Goal: Answer question/provide support: Share knowledge or assist other users

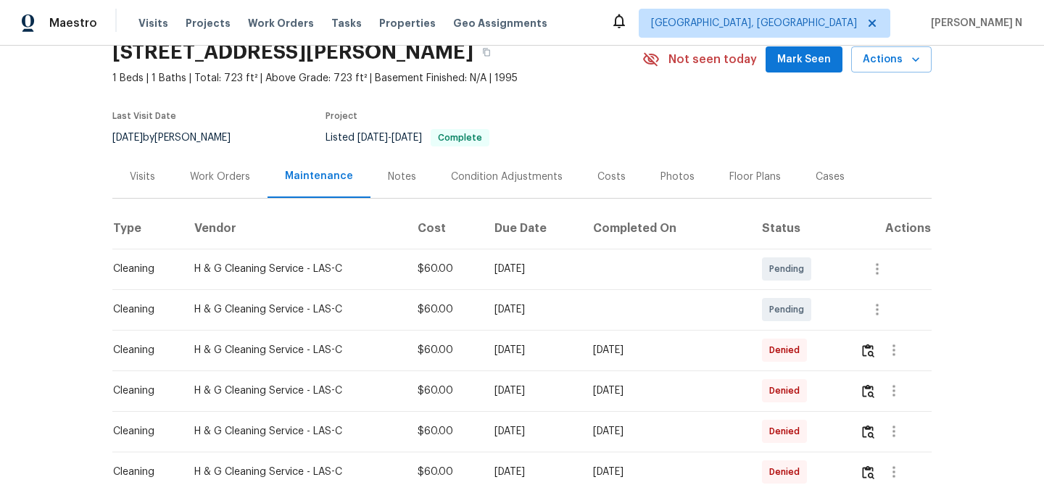
scroll to position [97, 0]
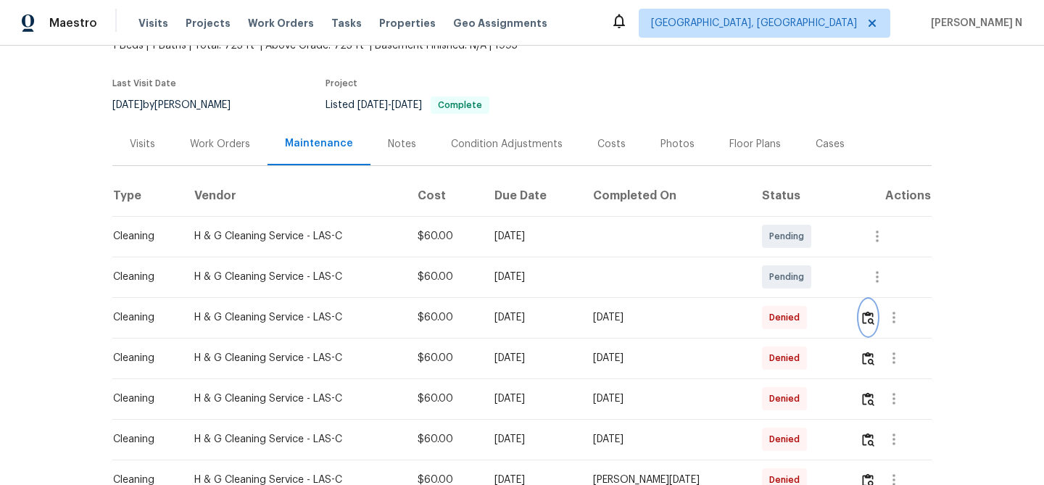
click at [874, 320] on img "button" at bounding box center [868, 318] width 12 height 14
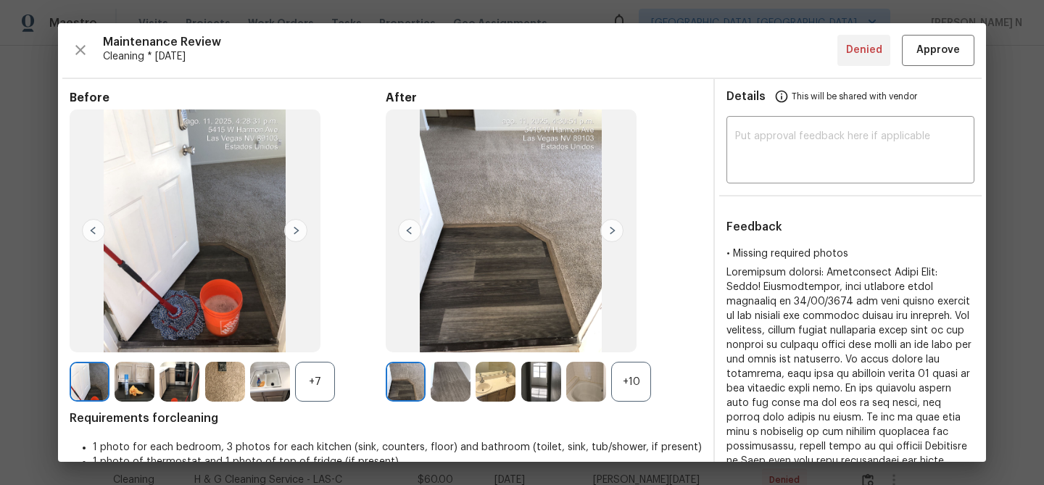
click at [642, 381] on div "+10" at bounding box center [631, 382] width 40 height 40
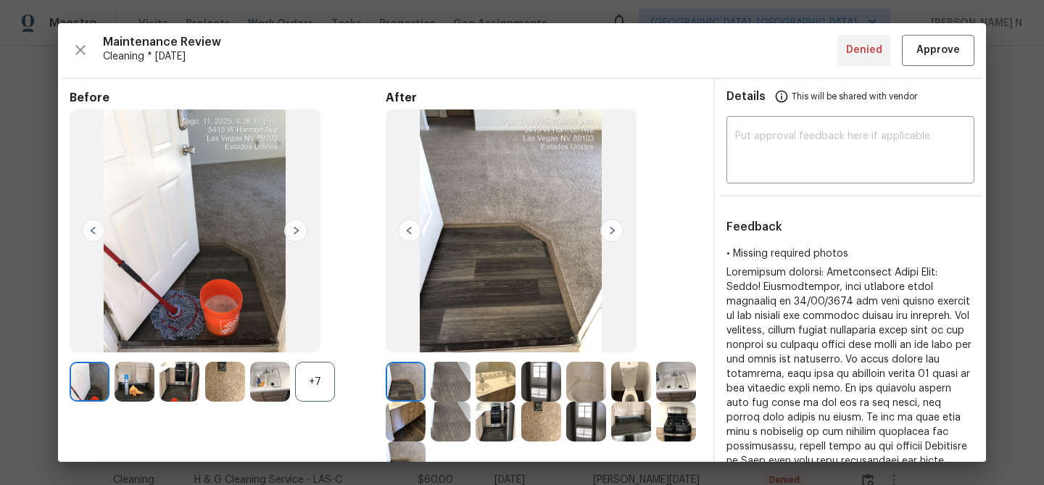
click at [323, 373] on div "+7" at bounding box center [315, 382] width 40 height 40
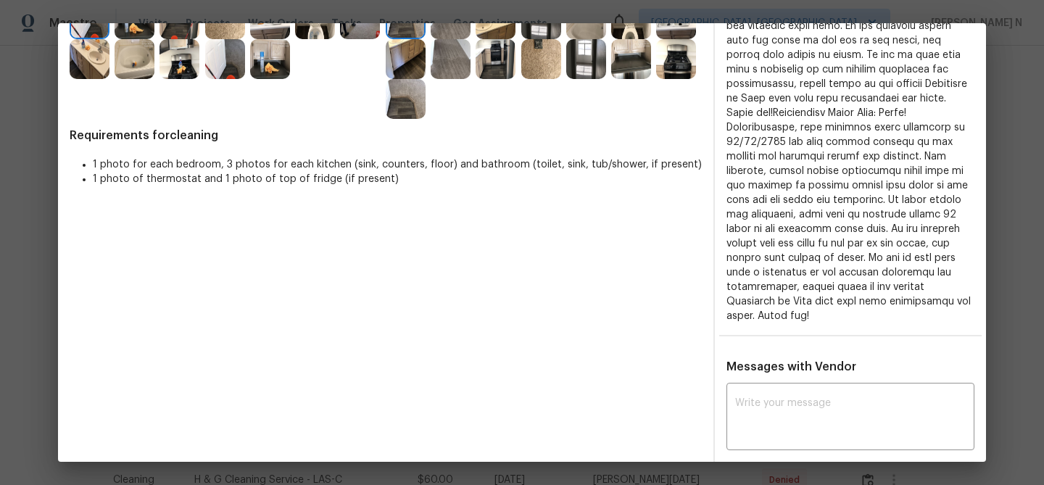
scroll to position [212, 0]
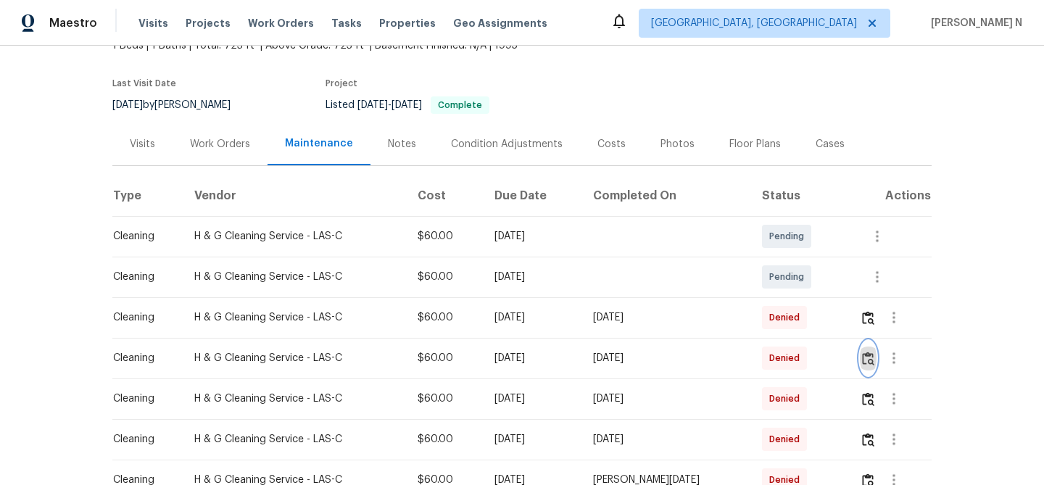
click at [867, 358] on img "button" at bounding box center [868, 359] width 12 height 14
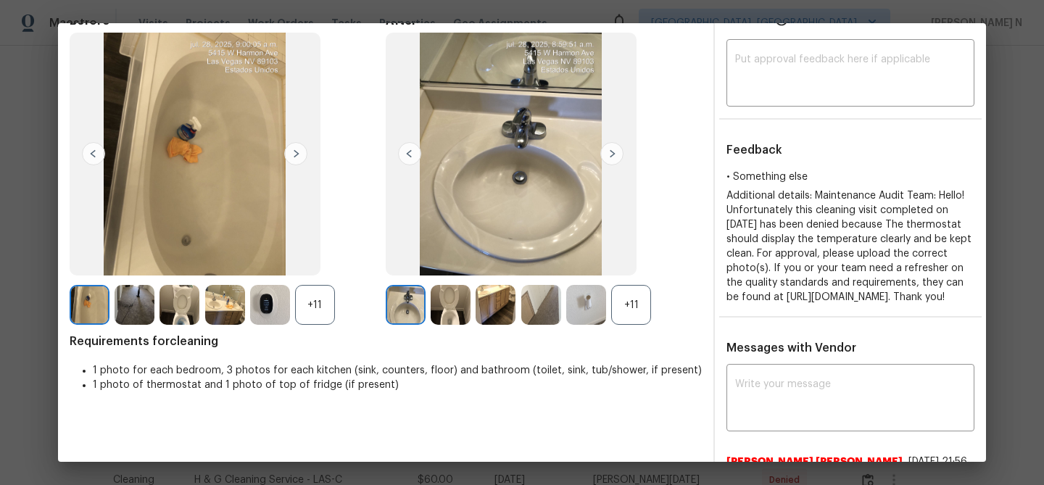
scroll to position [68, 0]
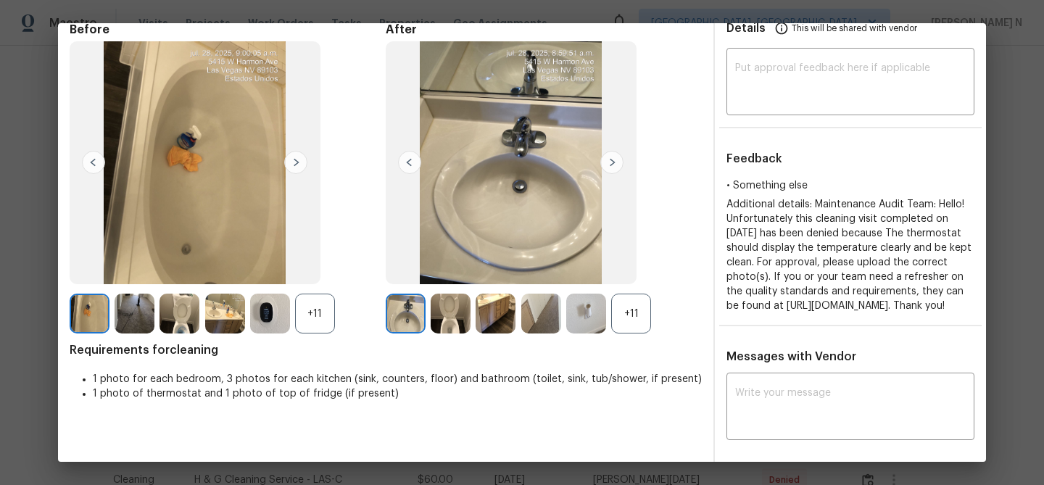
click at [320, 310] on div "+11" at bounding box center [315, 314] width 40 height 40
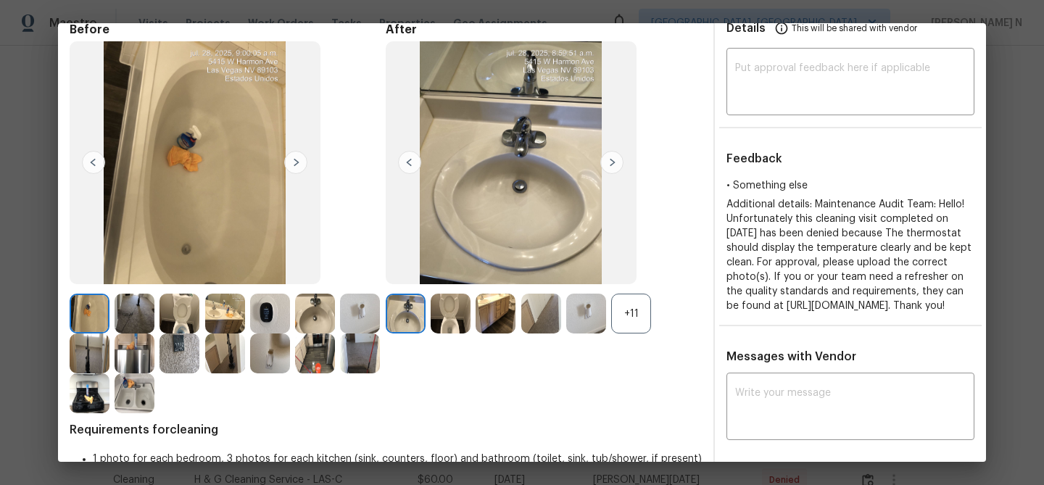
click at [633, 322] on div "+11" at bounding box center [631, 314] width 40 height 40
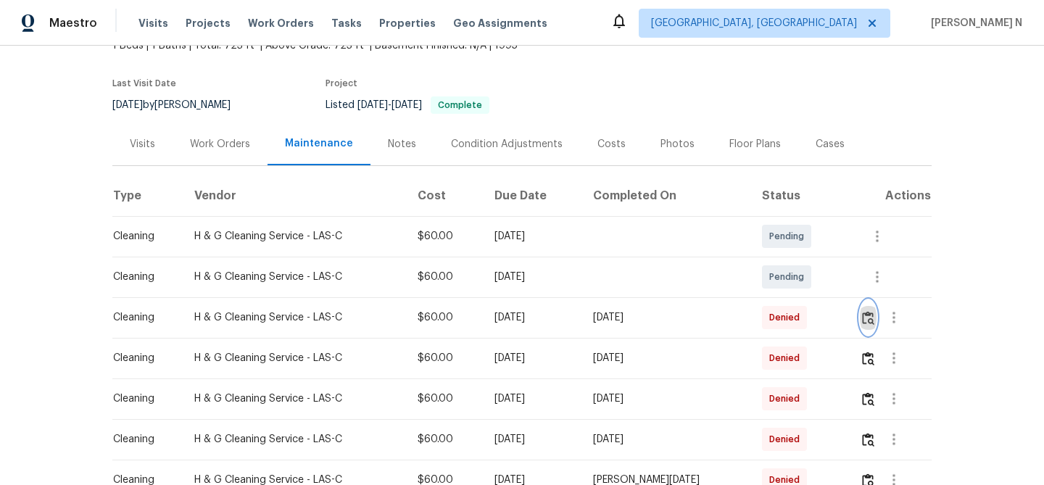
click at [870, 317] on img "button" at bounding box center [868, 318] width 12 height 14
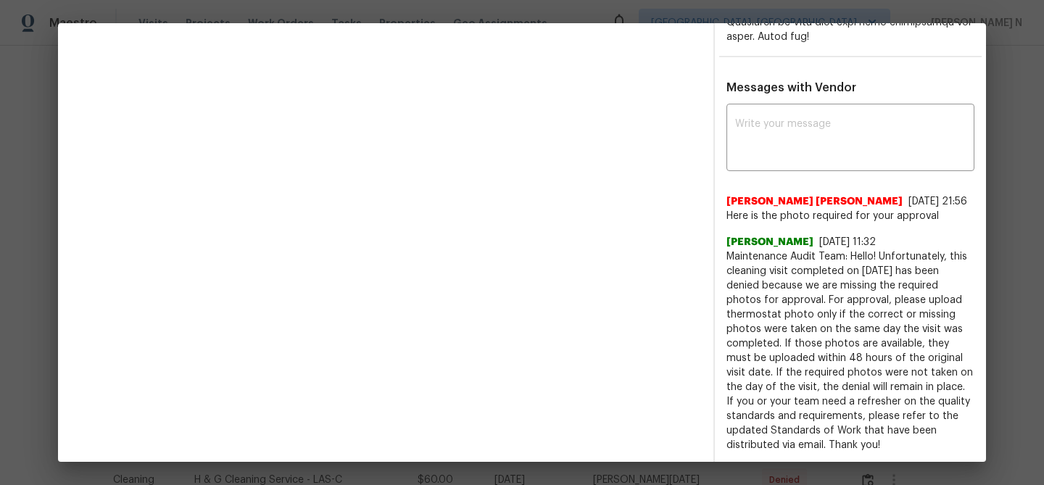
scroll to position [671, 0]
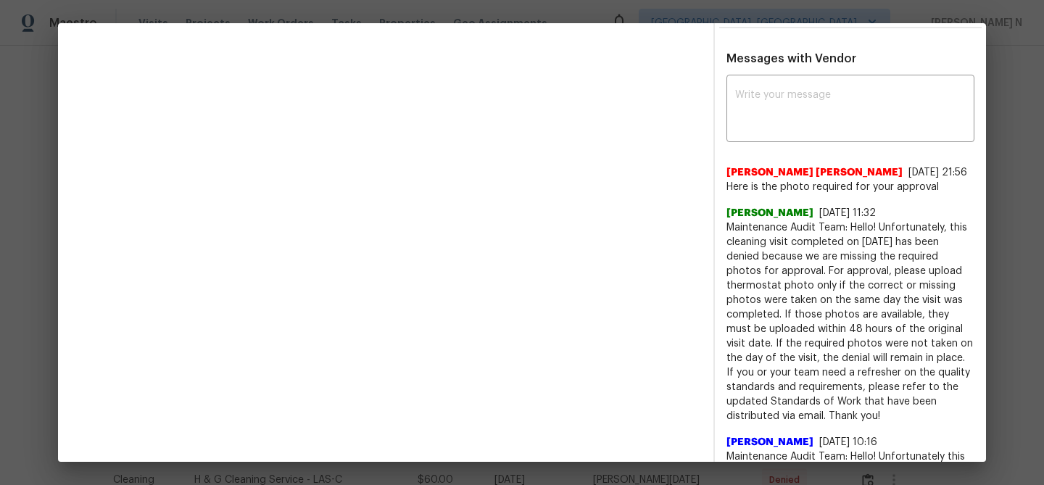
click at [752, 238] on span "Maintenance Audit Team: Hello! Unfortunately, this cleaning visit completed on …" at bounding box center [850, 321] width 248 height 203
drag, startPoint x: 752, startPoint y: 238, endPoint x: 864, endPoint y: 234, distance: 111.7
click at [864, 234] on span "Maintenance Audit Team: Hello! Unfortunately, this cleaning visit completed on …" at bounding box center [850, 321] width 248 height 203
copy span "Maintenance Audit Team: Hello!"
click at [851, 114] on textarea at bounding box center [850, 110] width 231 height 41
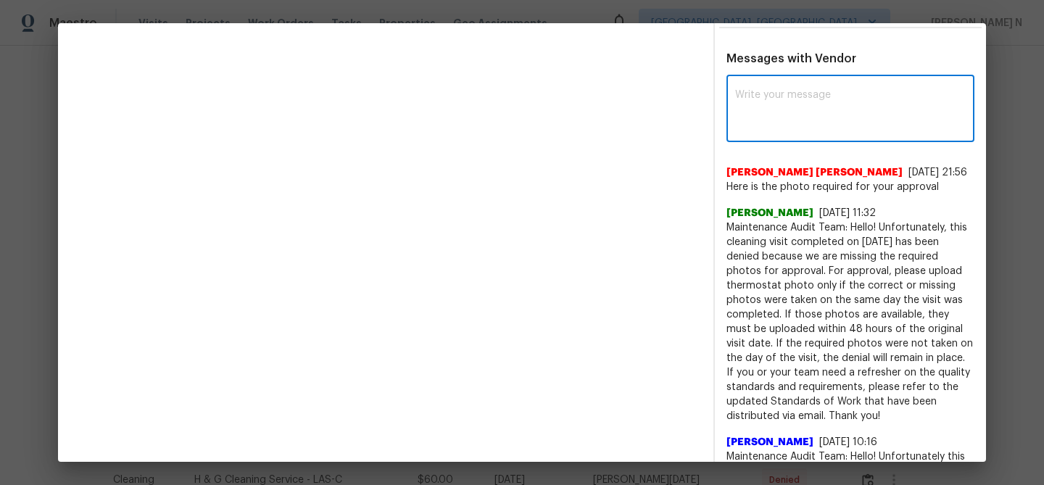
paste textarea "Maintenance Audit Team: Hello!"
click at [766, 302] on span "Maintenance Audit Team: Hello! Unfortunately, this cleaning visit completed on …" at bounding box center [850, 321] width 248 height 203
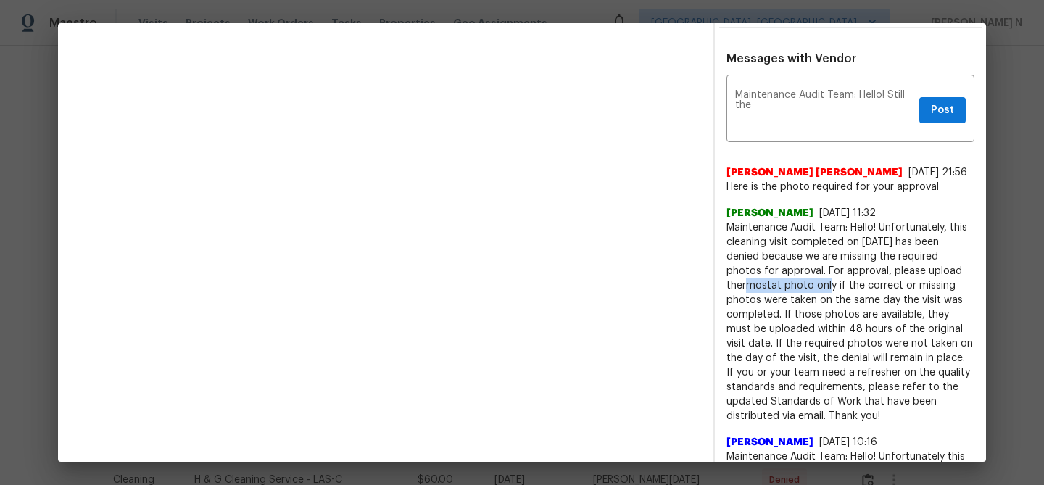
drag, startPoint x: 766, startPoint y: 302, endPoint x: 790, endPoint y: 302, distance: 23.2
click at [790, 302] on span "Maintenance Audit Team: Hello! Unfortunately, this cleaning visit completed on …" at bounding box center [850, 321] width 248 height 203
copy span "thermostat photo"
click at [823, 117] on textarea "Maintenance Audit Team: Hello! Still the" at bounding box center [824, 110] width 178 height 41
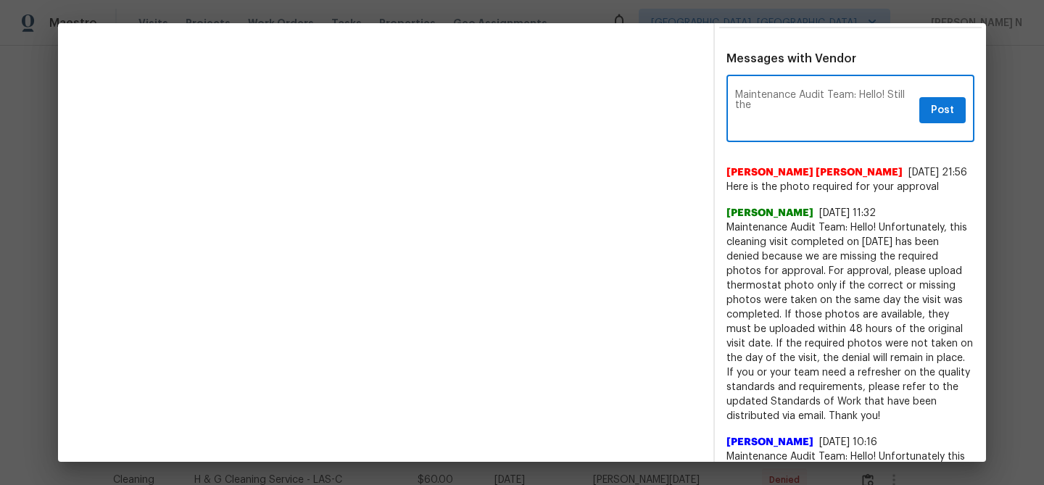
paste textarea "thermostat photo"
paste textarea "As per our updated SWO the photos must be uploaded within 48 hours of the origi…"
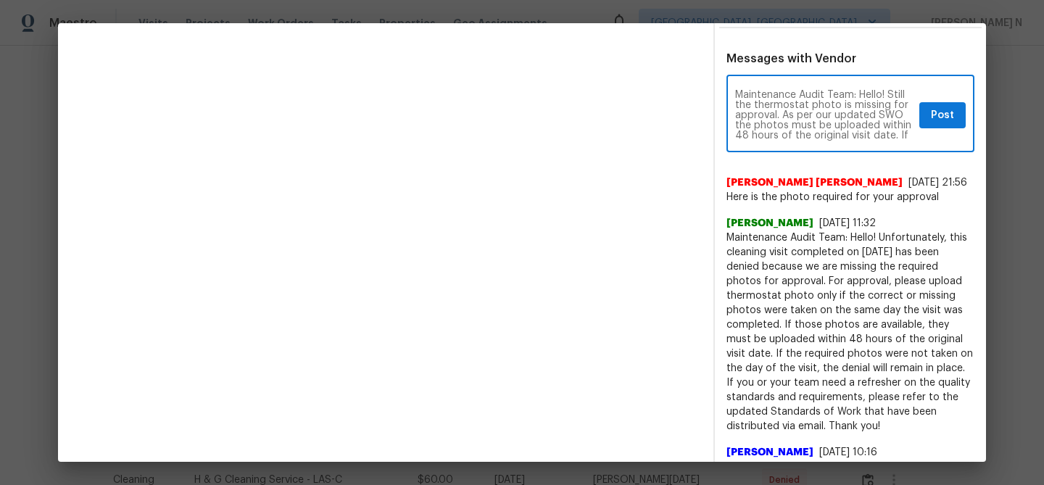
scroll to position [81, 0]
type textarea "Maintenance Audit Team: Hello! Still the thermostat photo is missing for approv…"
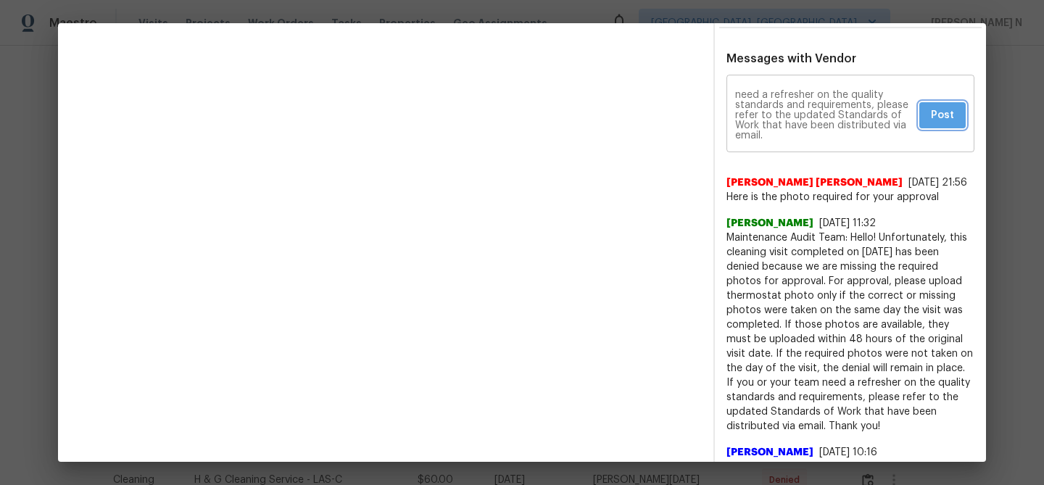
click at [946, 119] on span "Post" at bounding box center [942, 116] width 23 height 18
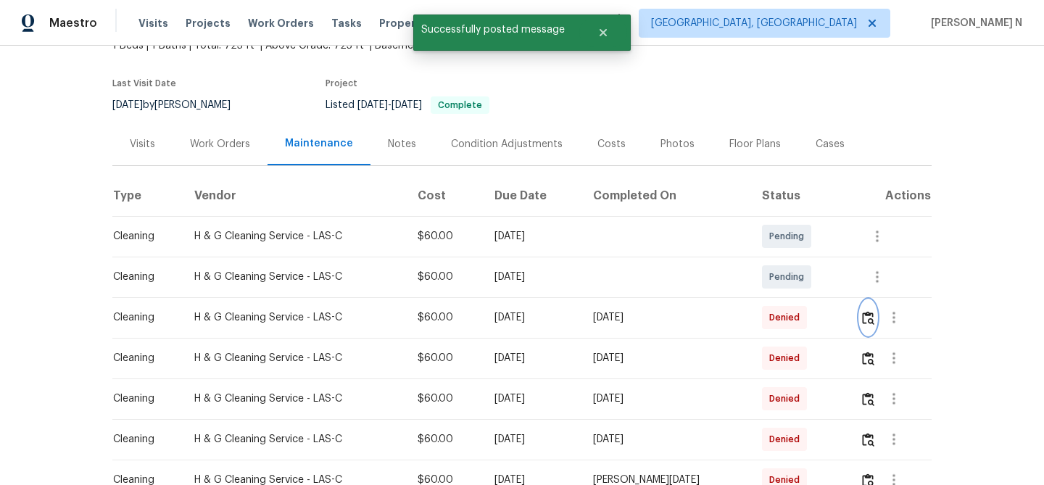
scroll to position [0, 0]
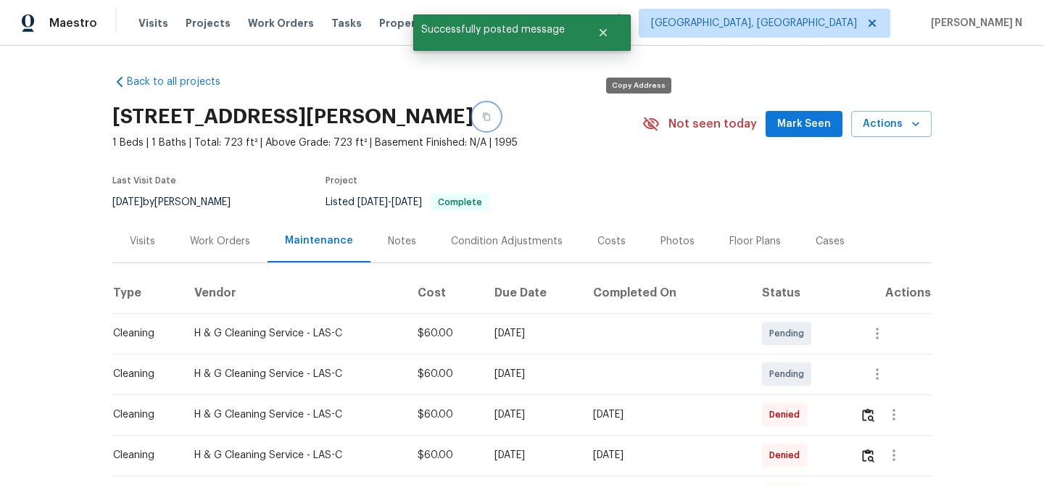
click at [490, 113] on icon "button" at bounding box center [486, 117] width 7 height 8
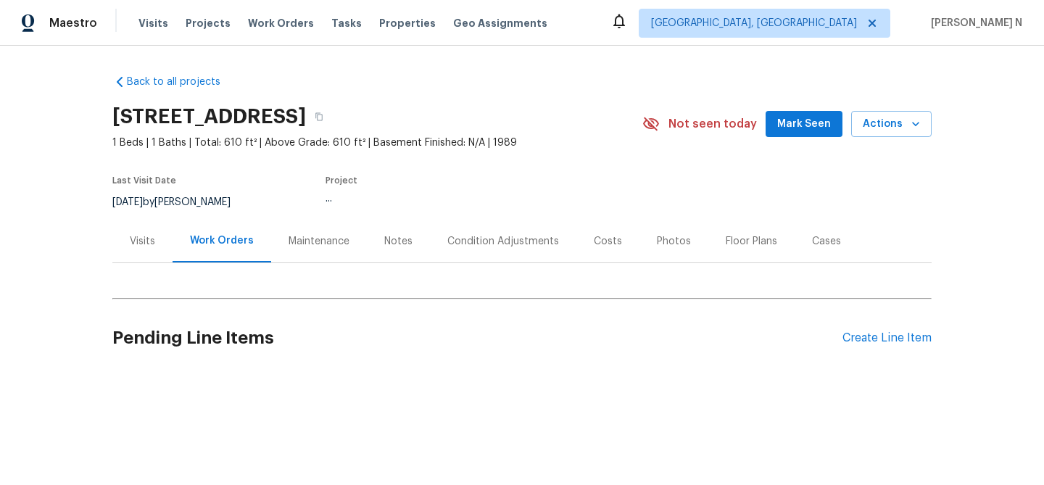
click at [327, 234] on div "Maintenance" at bounding box center [319, 241] width 61 height 15
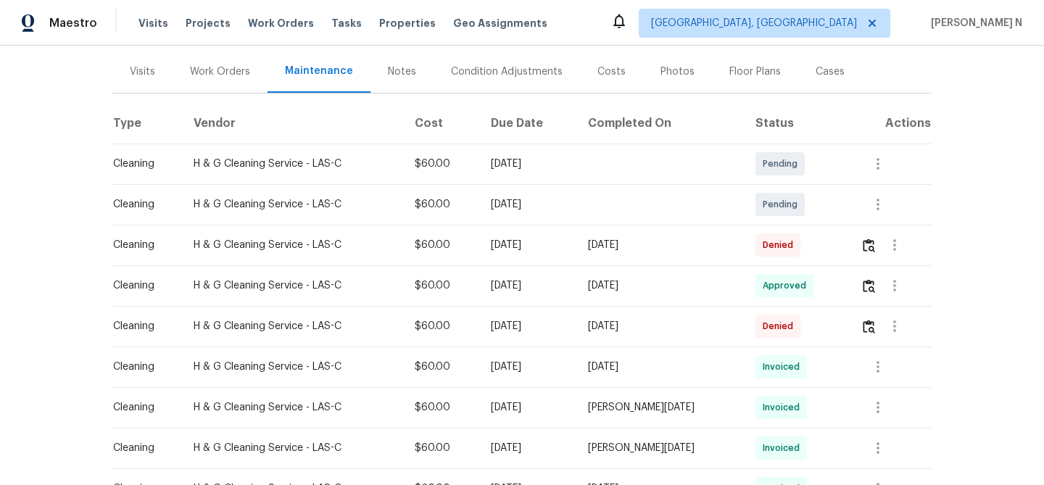
scroll to position [183, 0]
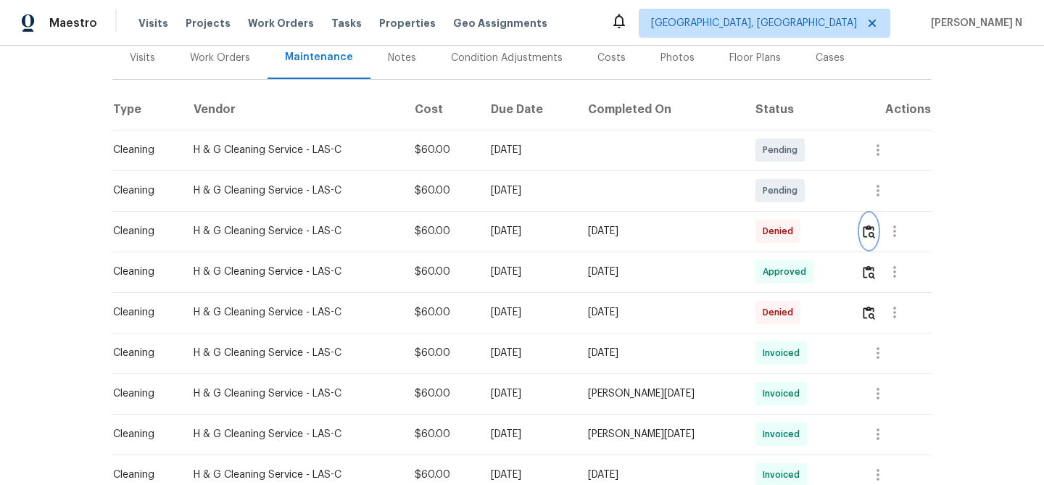
click at [864, 236] on img "button" at bounding box center [869, 232] width 12 height 14
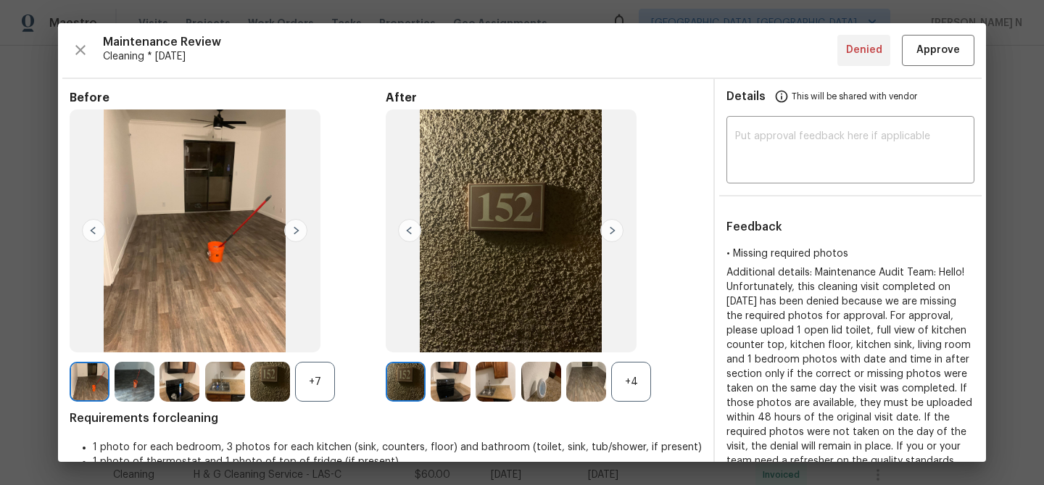
click at [629, 392] on div "+4" at bounding box center [631, 382] width 40 height 40
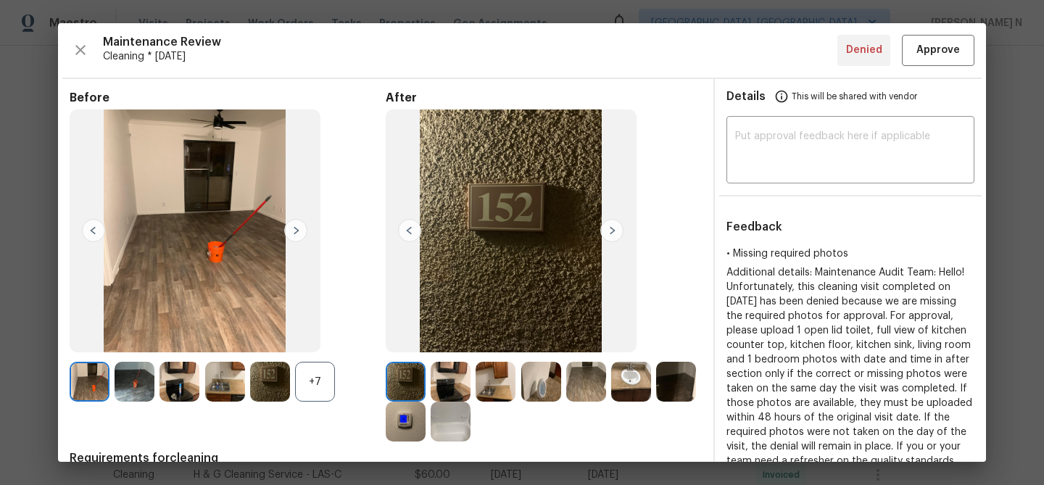
click at [309, 378] on div "+7" at bounding box center [315, 382] width 40 height 40
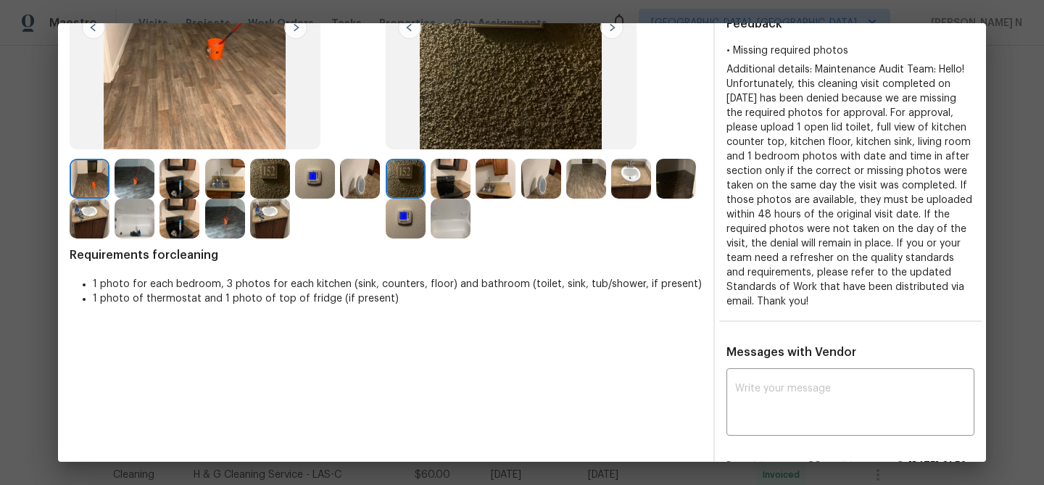
scroll to position [197, 0]
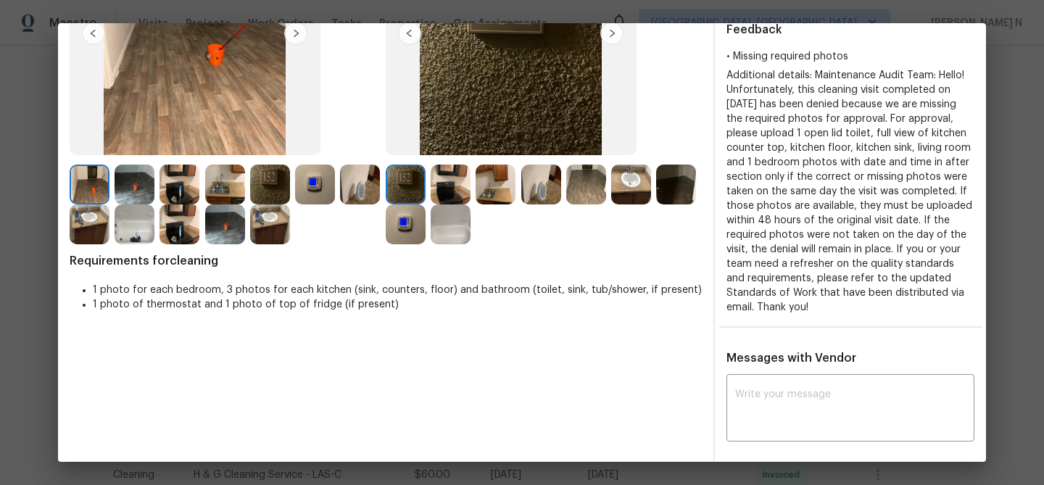
click at [357, 194] on img at bounding box center [360, 185] width 40 height 40
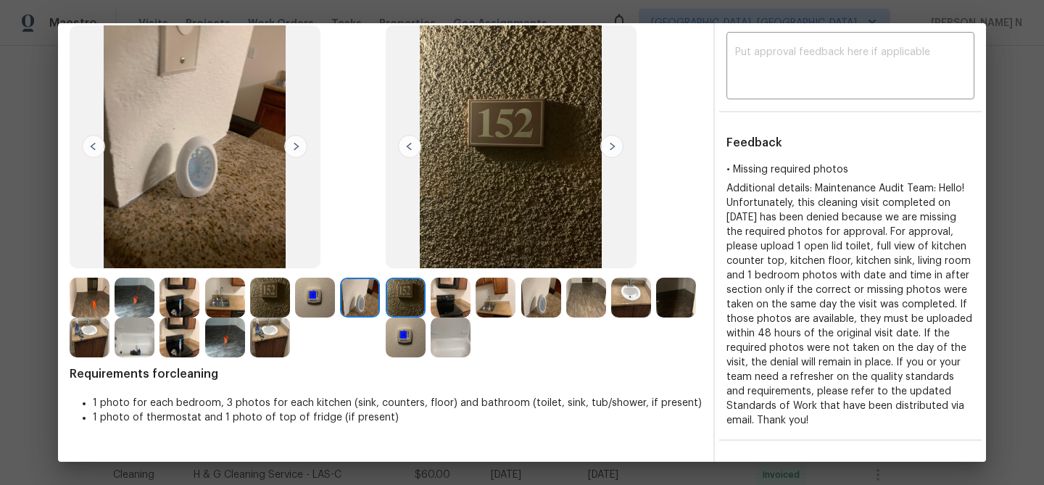
scroll to position [58, 0]
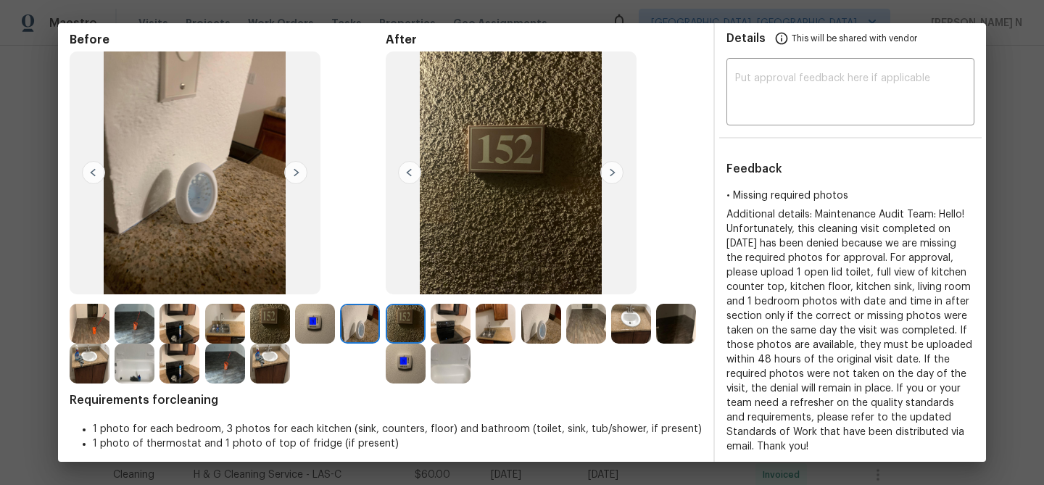
click at [592, 330] on img at bounding box center [586, 324] width 40 height 40
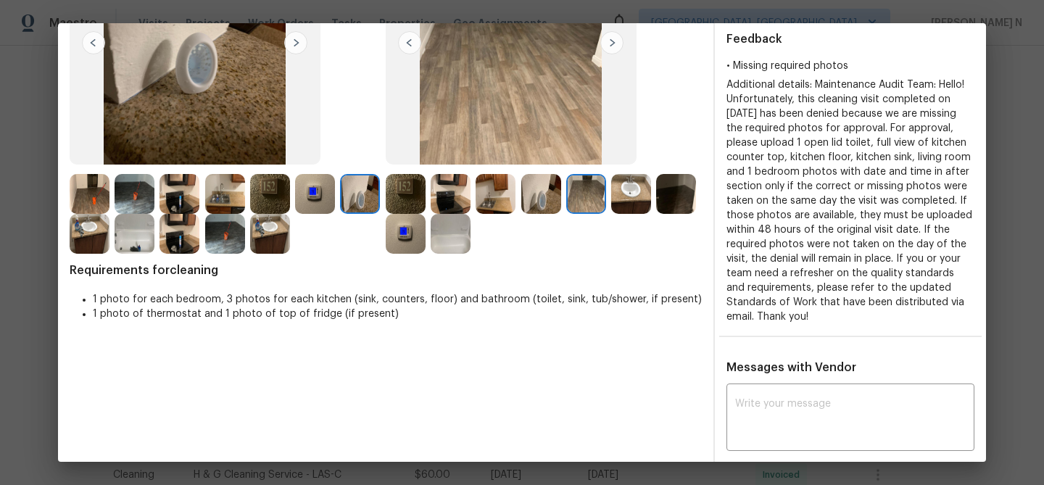
scroll to position [186, 0]
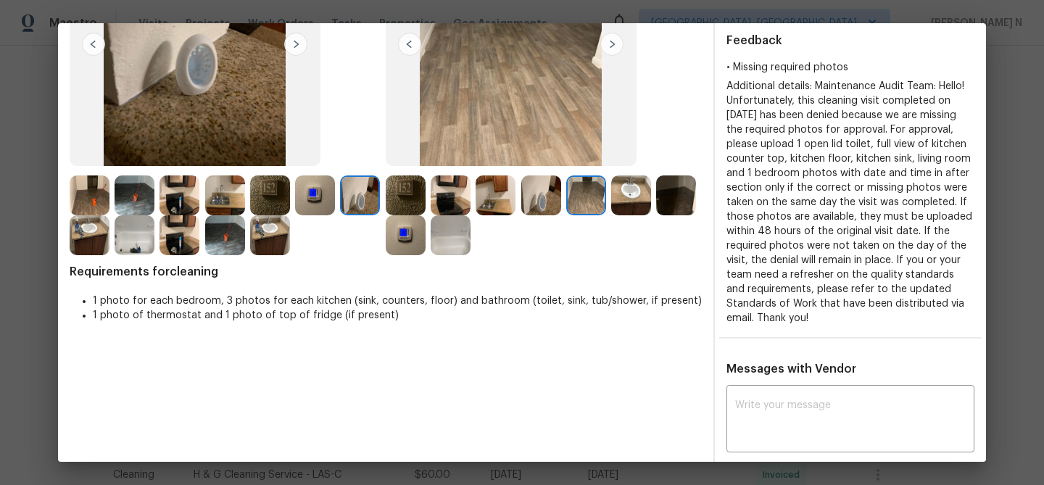
click at [227, 193] on img at bounding box center [225, 195] width 40 height 40
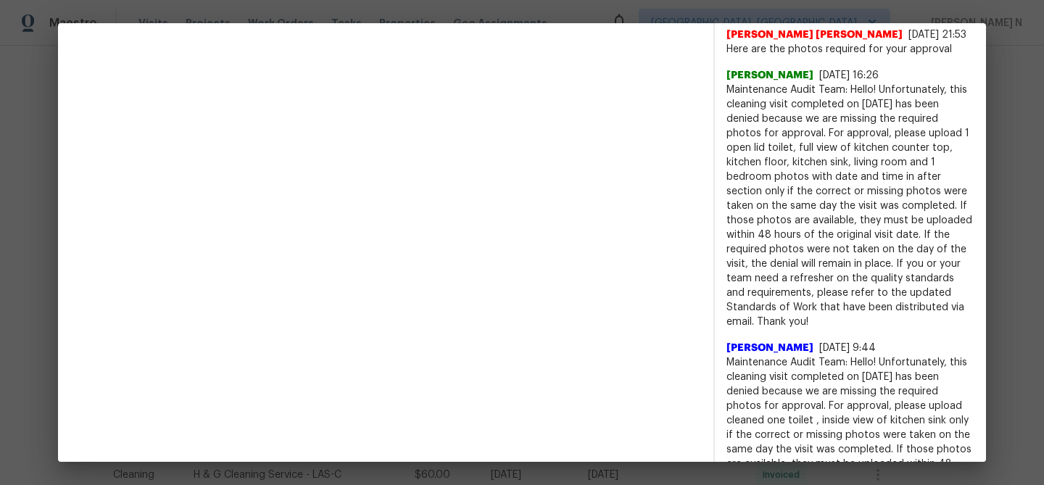
scroll to position [547, 0]
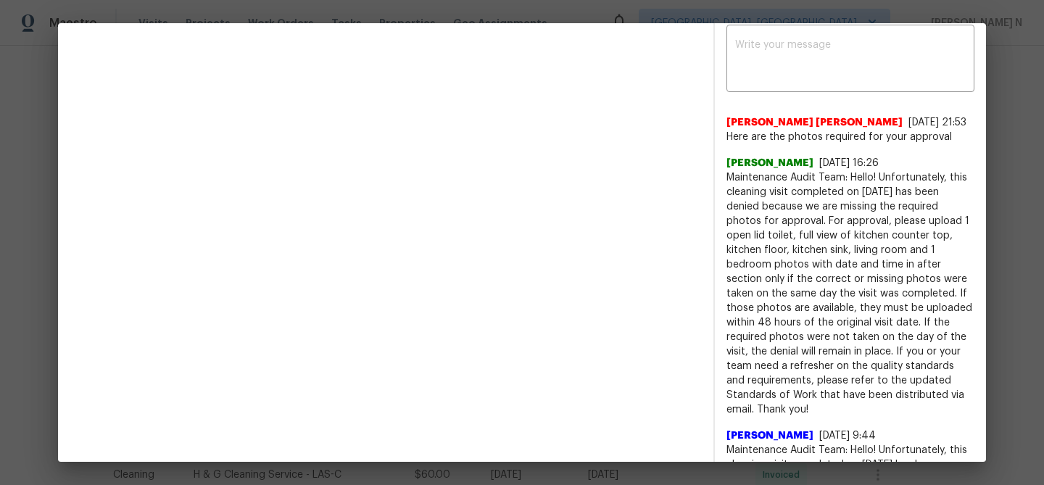
click at [742, 192] on span "Maintenance Audit Team: Hello! Unfortunately, this cleaning visit completed on …" at bounding box center [850, 293] width 248 height 247
drag, startPoint x: 742, startPoint y: 192, endPoint x: 861, endPoint y: 192, distance: 119.6
click at [861, 192] on span "Maintenance Audit Team: Hello! Unfortunately, this cleaning visit completed on …" at bounding box center [850, 293] width 248 height 247
copy span "Maintenance Audit Team: Hello!"
click at [835, 89] on div "x ​" at bounding box center [850, 60] width 248 height 64
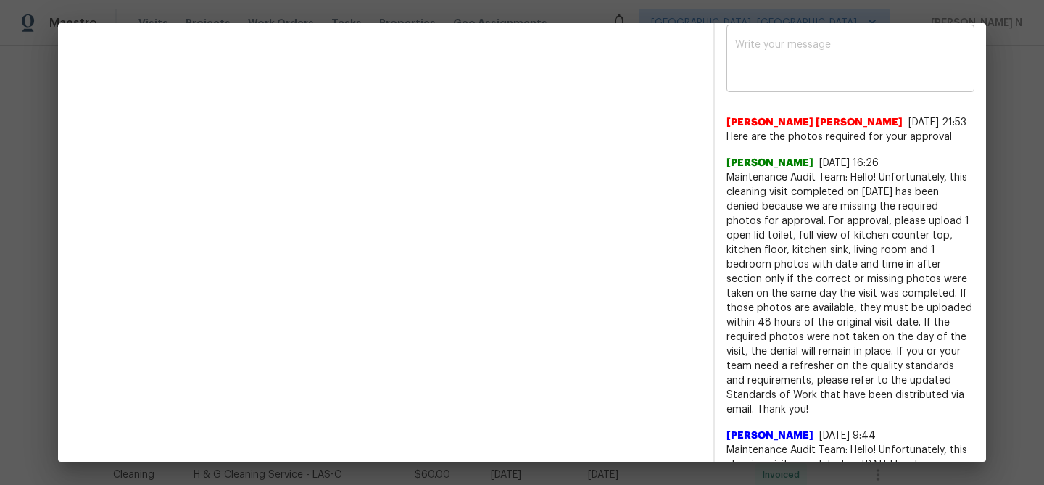
paste textarea "Maintenance Audit Team: Hello!"
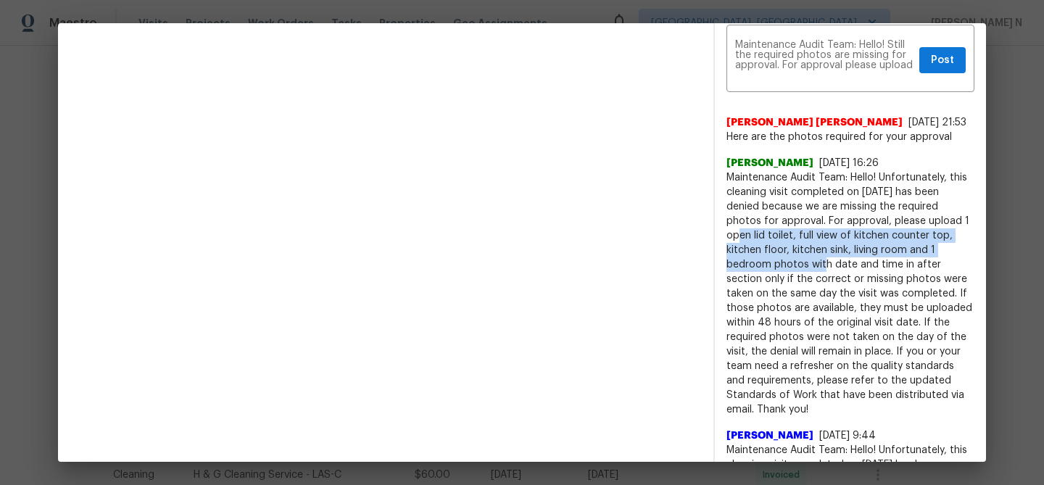
drag, startPoint x: 924, startPoint y: 234, endPoint x: 953, endPoint y: 260, distance: 38.5
click at [953, 260] on span "Maintenance Audit Team: Hello! Unfortunately, this cleaning visit completed on …" at bounding box center [850, 293] width 248 height 247
copy span "1 open lid toilet, full view of kitchen counter top, kitchen floor, kitchen sin…"
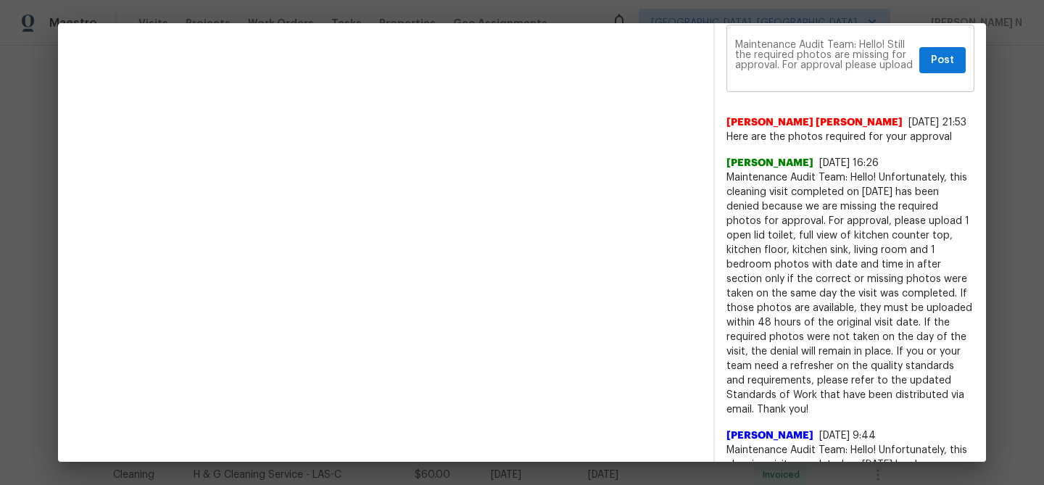
click at [913, 67] on textarea "Maintenance Audit Team: Hello! Still the required photos are missing for approv…" at bounding box center [824, 60] width 178 height 41
paste textarea "1 open lid toilet, full view of kitchen counter top, kitchen floor, kitchen sin…"
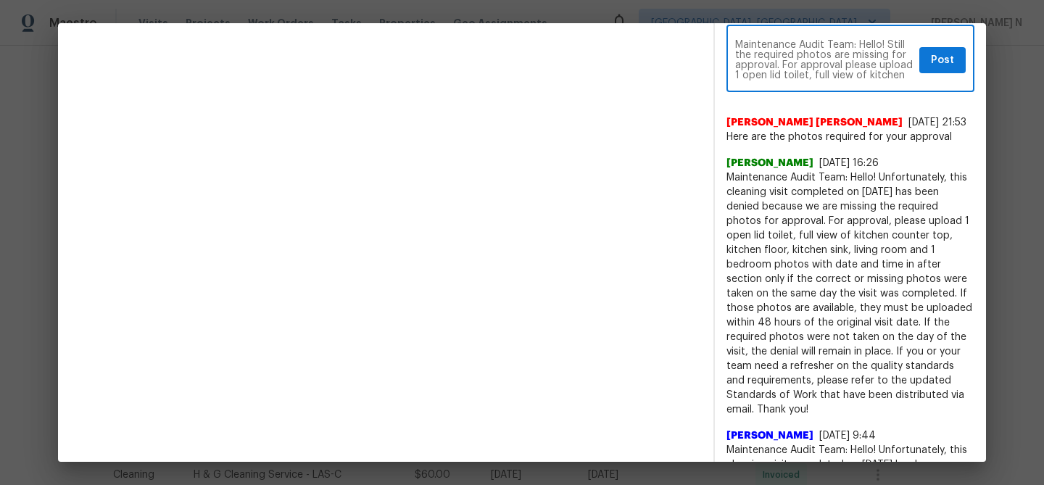
scroll to position [20, 0]
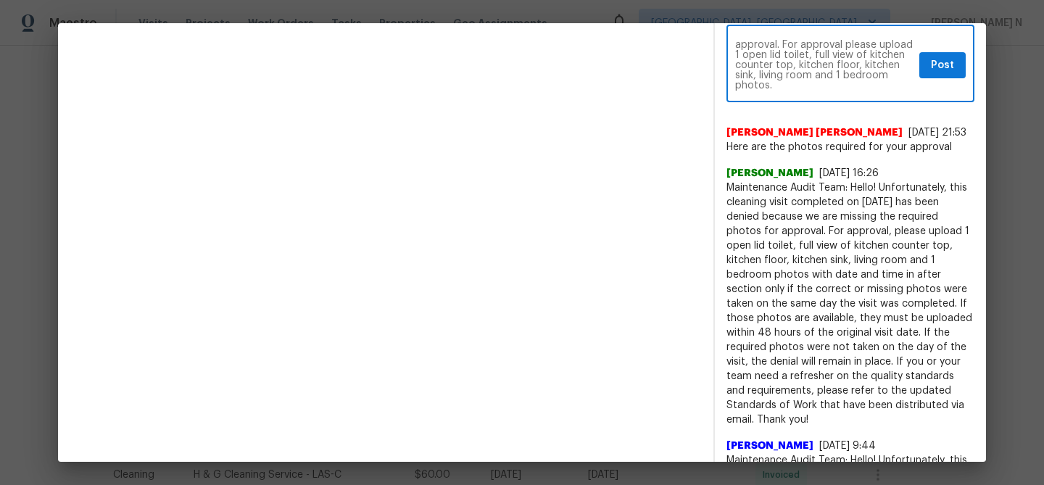
paste textarea "As per our updated SWO the photos must be uploaded within 48 hours of the origi…"
type textarea "Maintenance Audit Team: Hello! Still the required photos are missing for approv…"
click at [937, 62] on span "Post" at bounding box center [942, 66] width 23 height 18
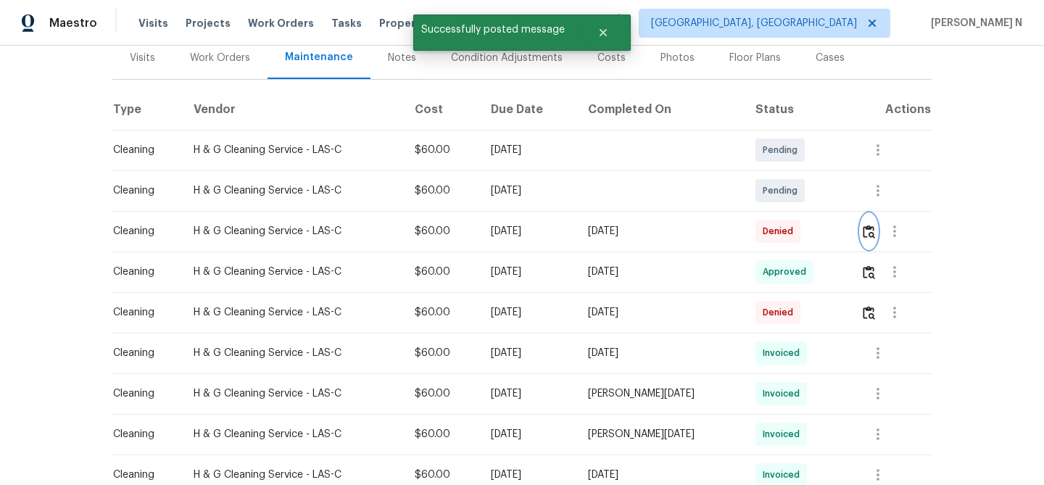
scroll to position [0, 0]
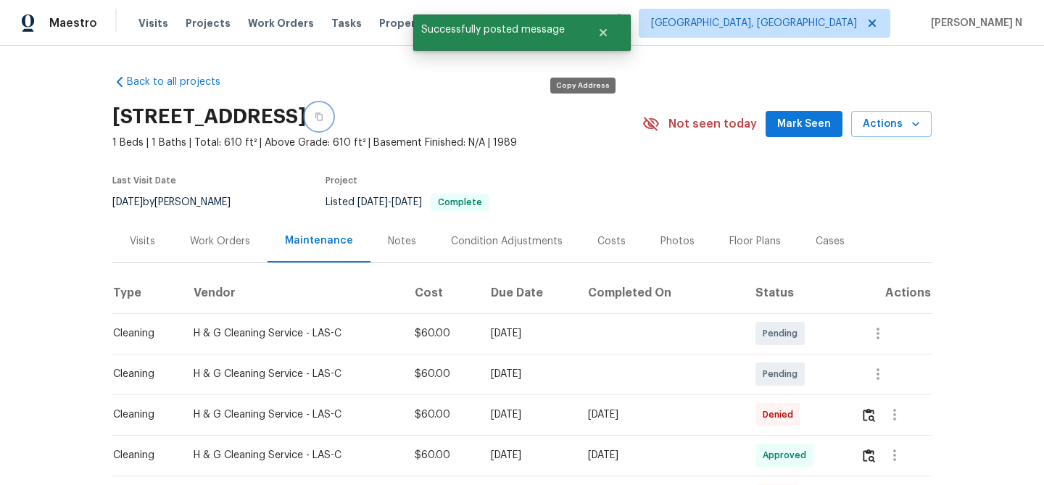
click at [332, 112] on button "button" at bounding box center [319, 117] width 26 height 26
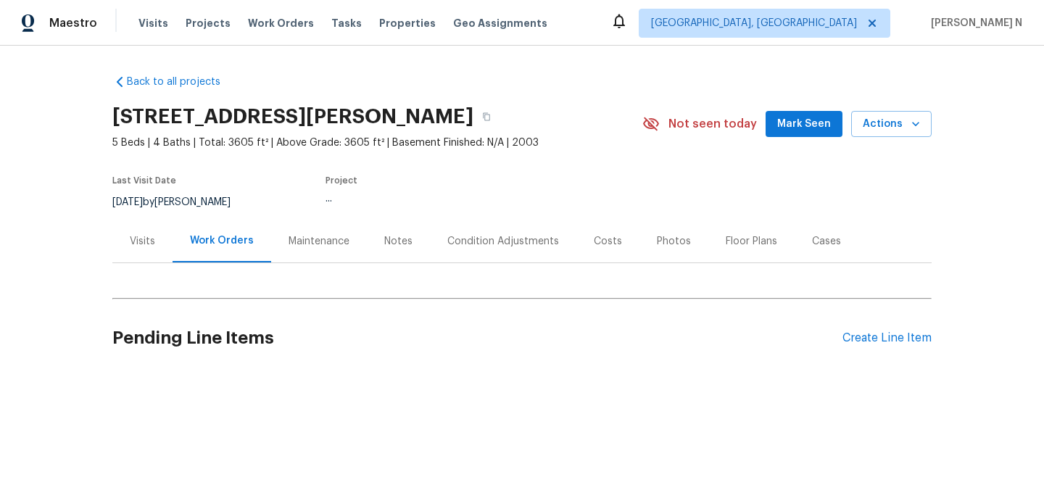
click at [341, 236] on div "Maintenance" at bounding box center [319, 241] width 61 height 15
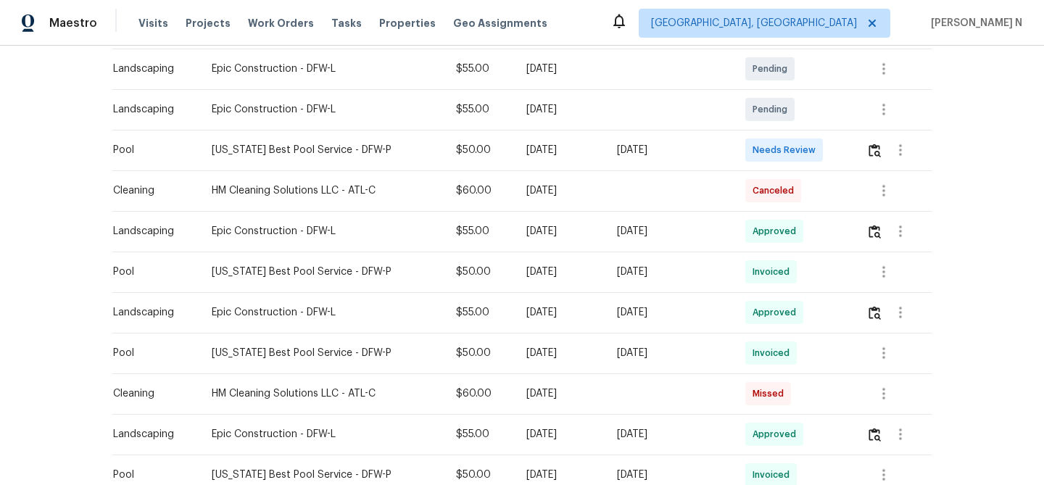
scroll to position [578, 0]
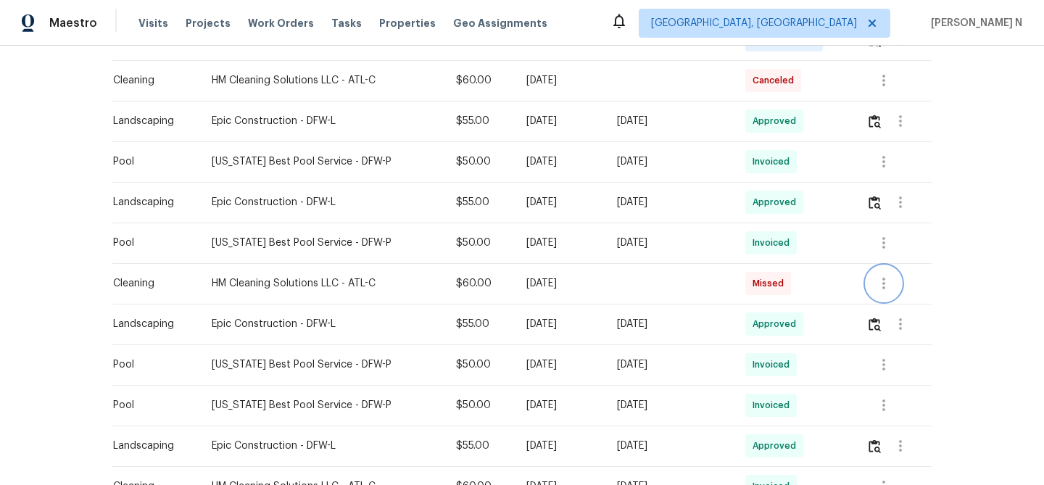
click at [892, 293] on button "button" at bounding box center [883, 283] width 35 height 35
click at [894, 307] on li "View details" at bounding box center [920, 308] width 102 height 24
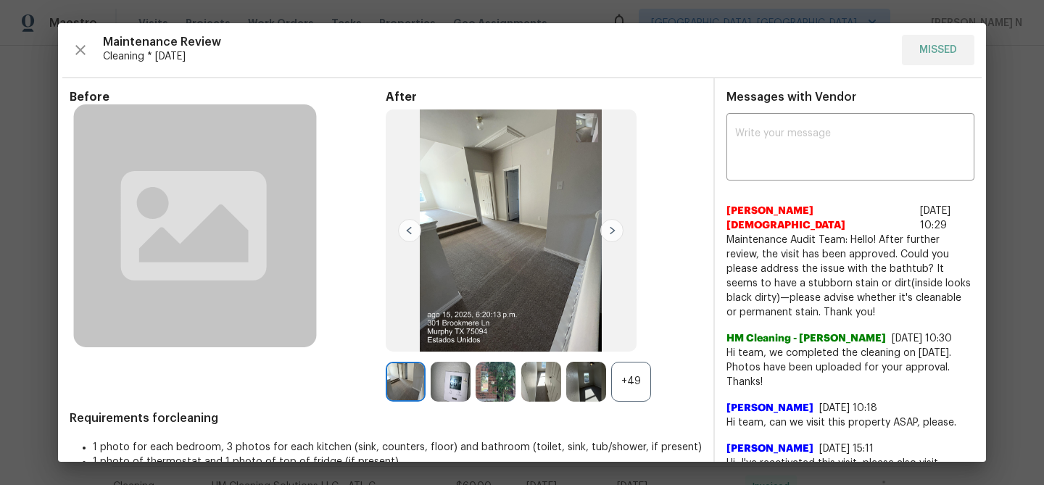
click at [631, 387] on div "+49" at bounding box center [631, 382] width 40 height 40
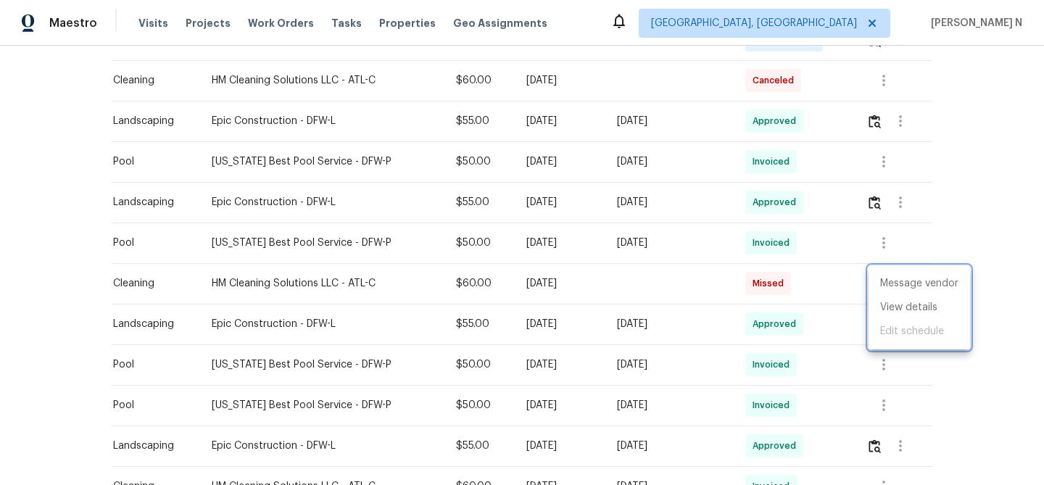
click at [654, 292] on div at bounding box center [522, 242] width 1044 height 485
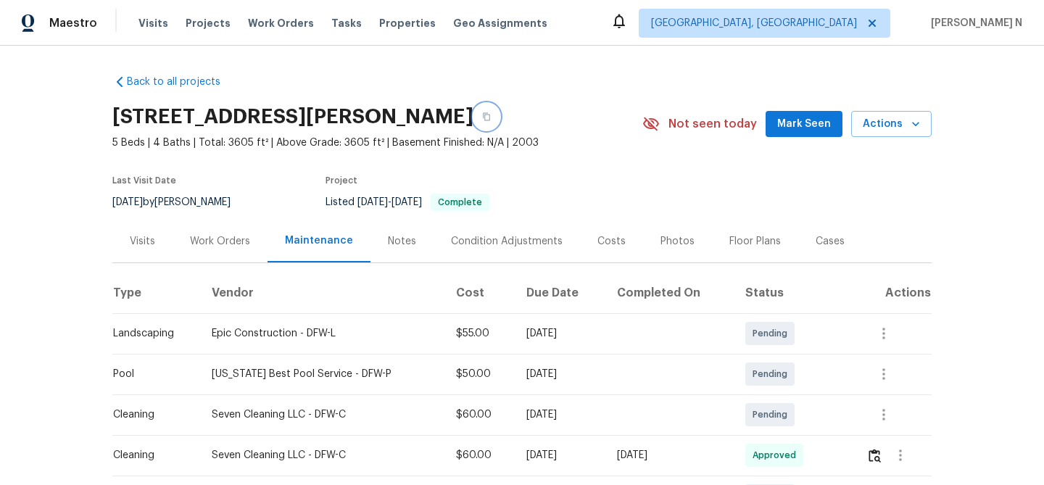
click at [489, 120] on button "button" at bounding box center [486, 117] width 26 height 26
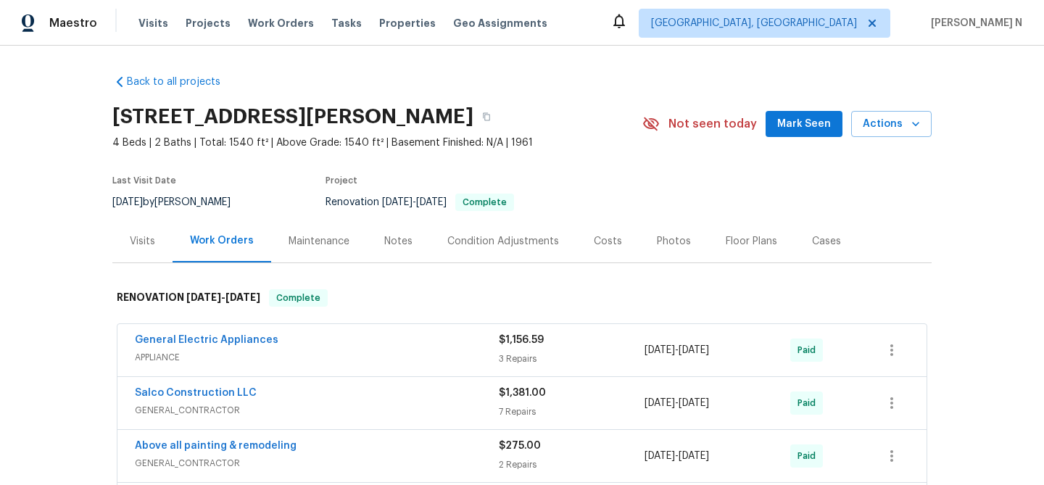
click at [343, 236] on div "Maintenance" at bounding box center [319, 241] width 61 height 15
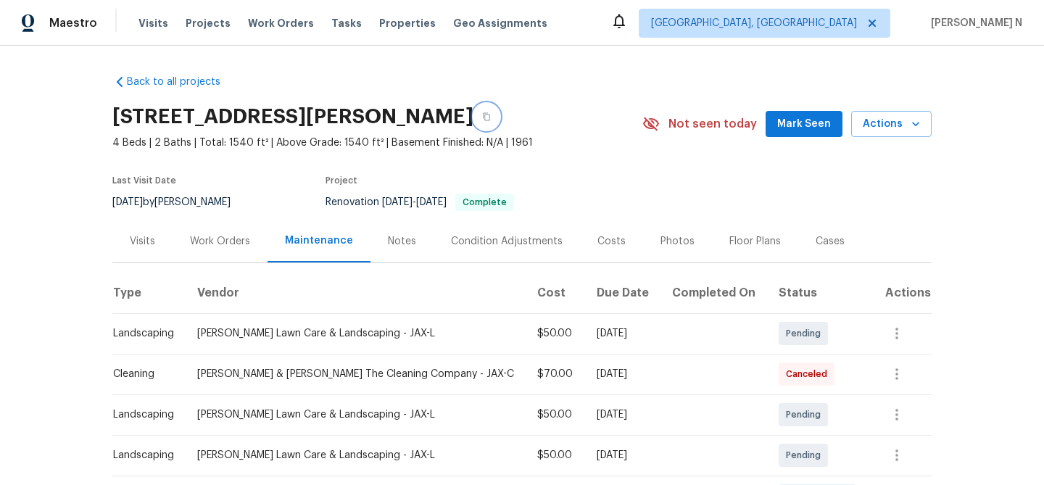
click at [500, 110] on button "button" at bounding box center [486, 117] width 26 height 26
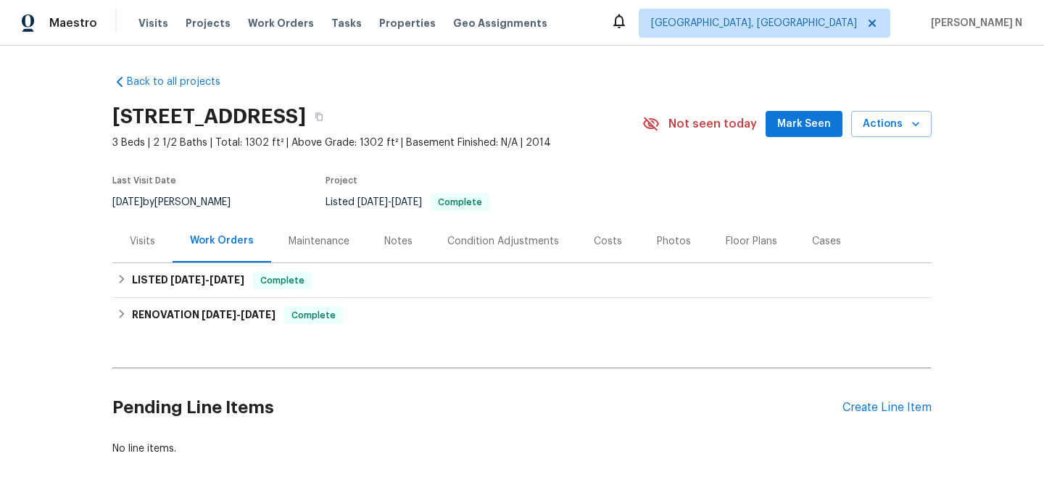
click at [320, 238] on div "Maintenance" at bounding box center [319, 241] width 61 height 15
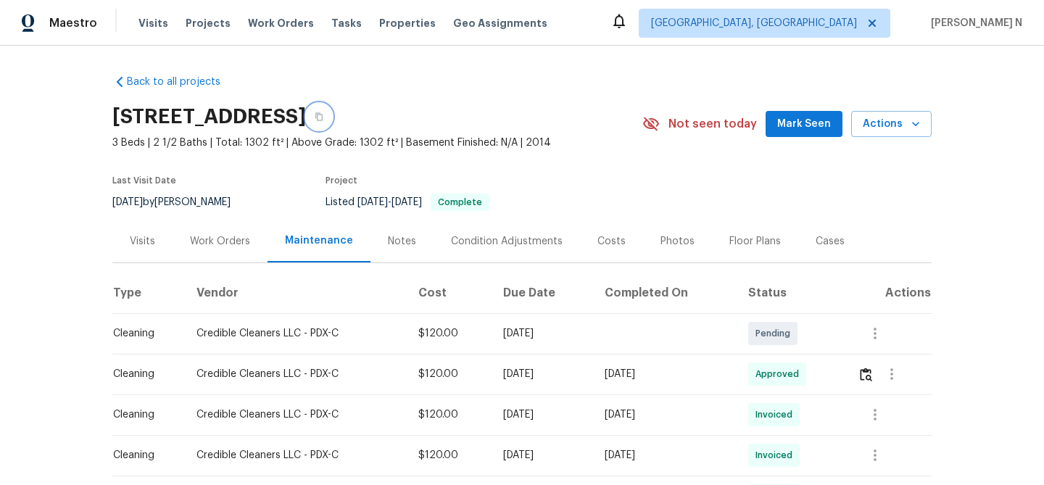
click at [332, 122] on button "button" at bounding box center [319, 117] width 26 height 26
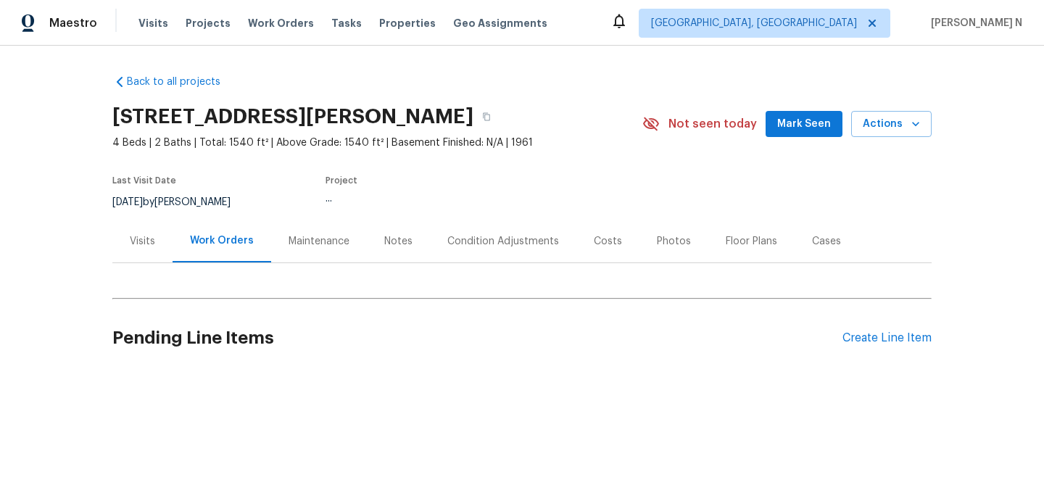
click at [316, 244] on div "Maintenance" at bounding box center [319, 241] width 61 height 15
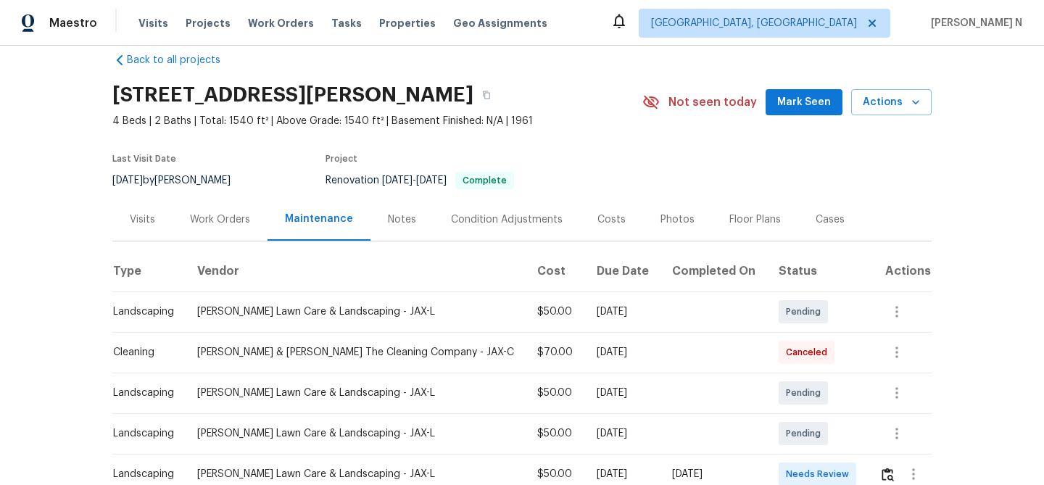
scroll to position [1, 0]
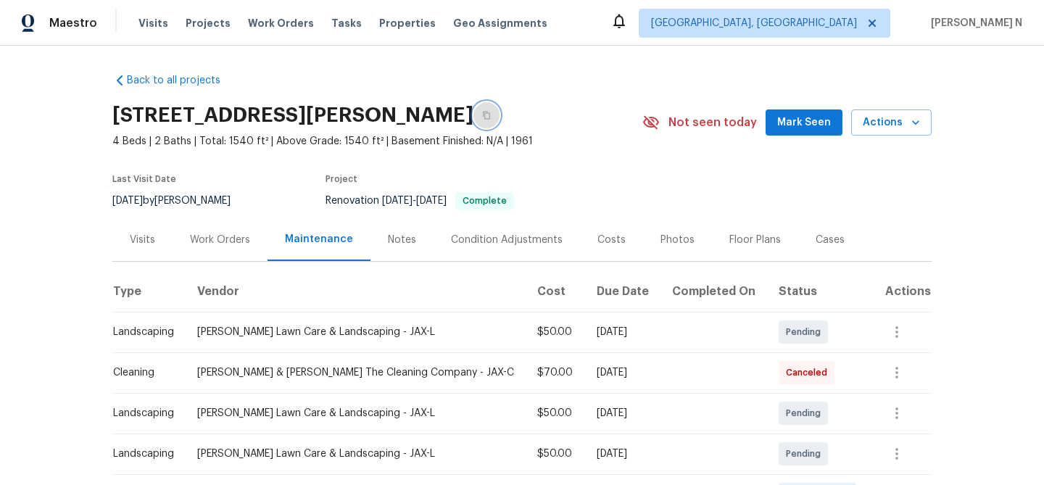
click at [500, 119] on button "button" at bounding box center [486, 115] width 26 height 26
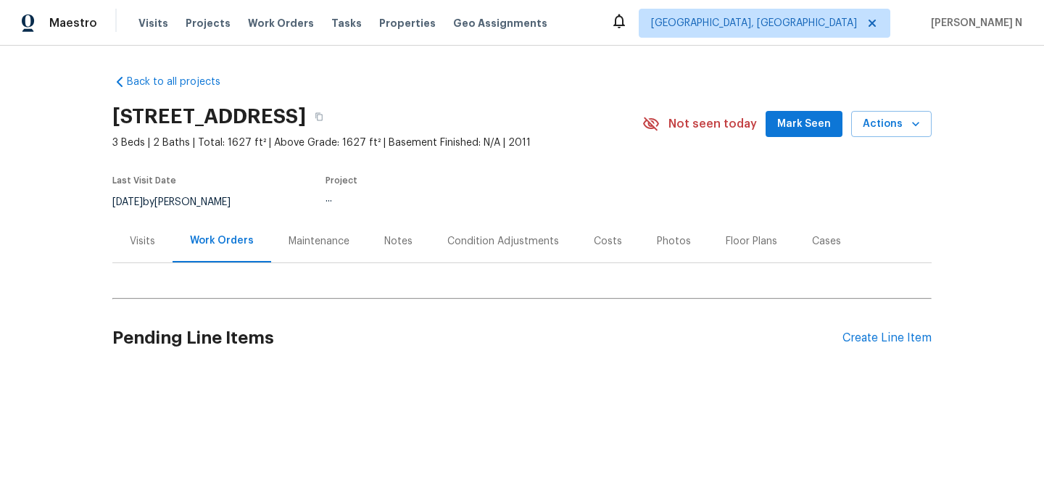
click at [307, 236] on div "Maintenance" at bounding box center [319, 241] width 61 height 15
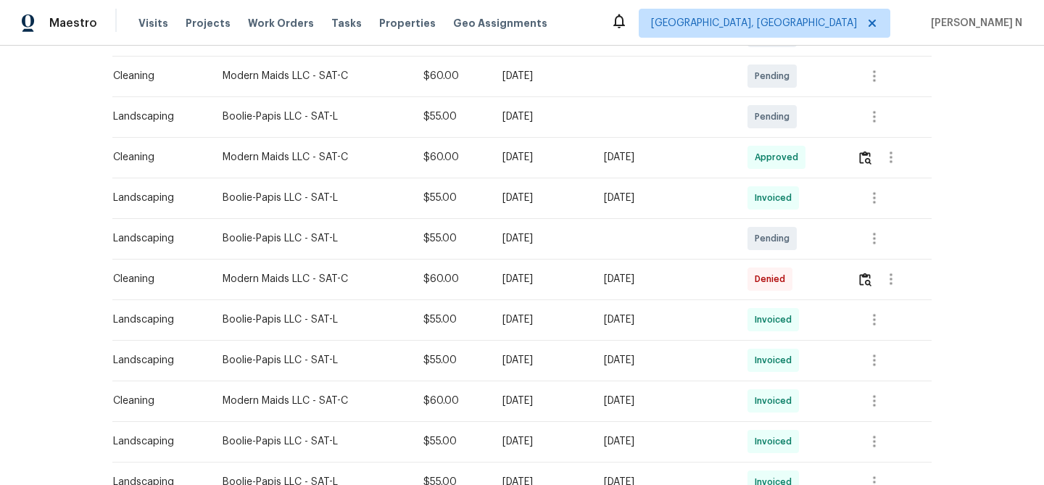
scroll to position [342, 0]
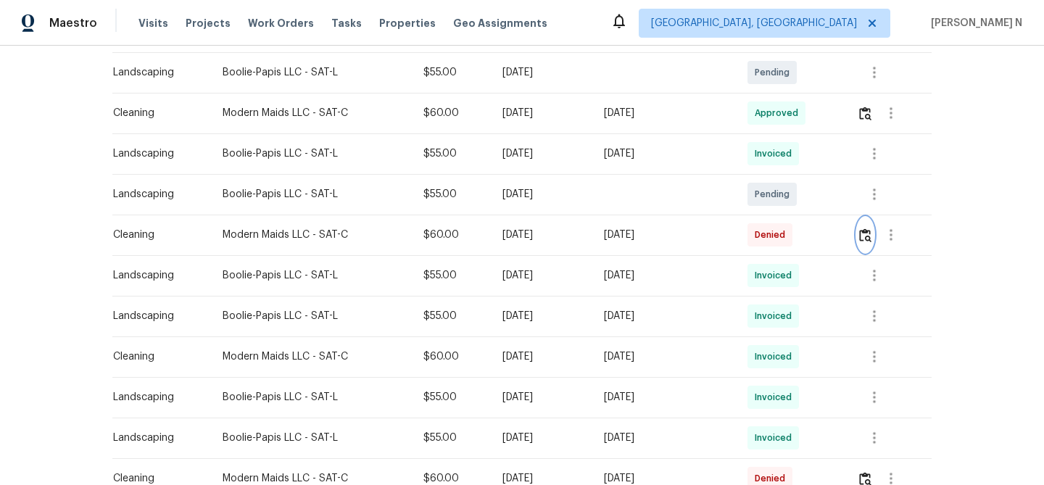
click at [869, 244] on button "button" at bounding box center [865, 235] width 17 height 35
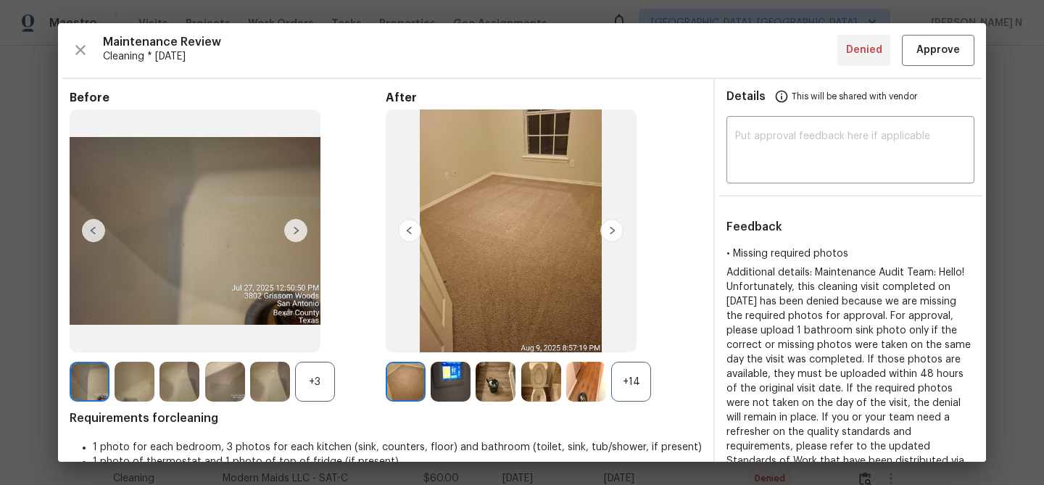
click at [613, 370] on div "+14" at bounding box center [631, 382] width 40 height 40
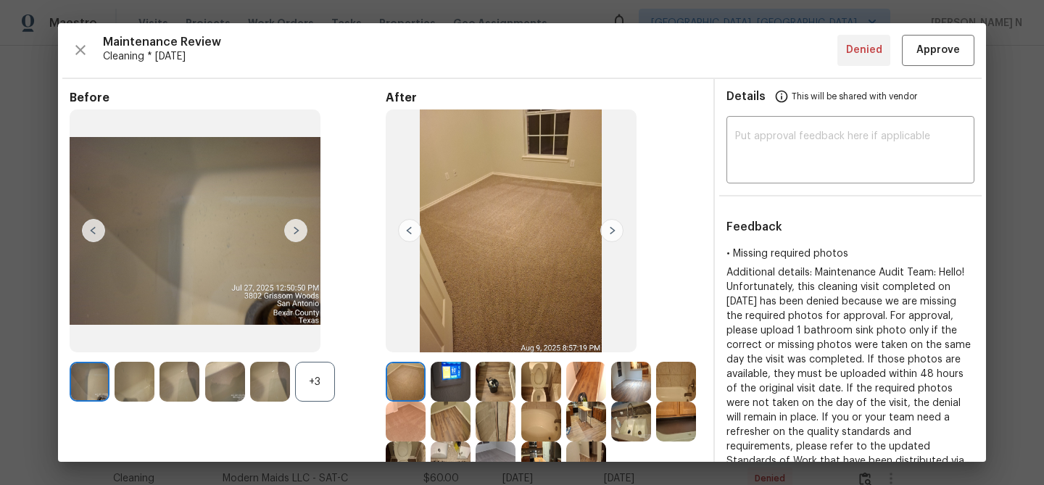
click at [308, 384] on div "+3" at bounding box center [315, 382] width 40 height 40
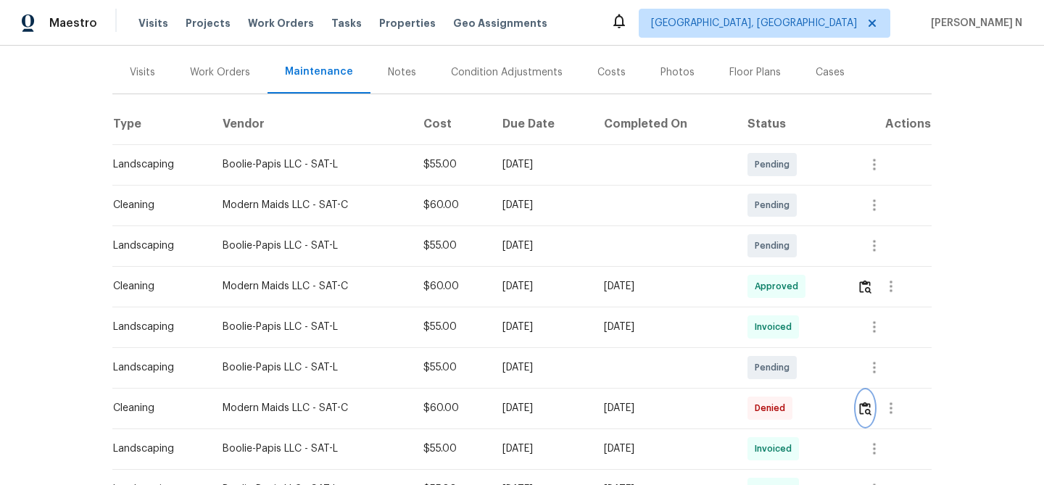
scroll to position [220, 0]
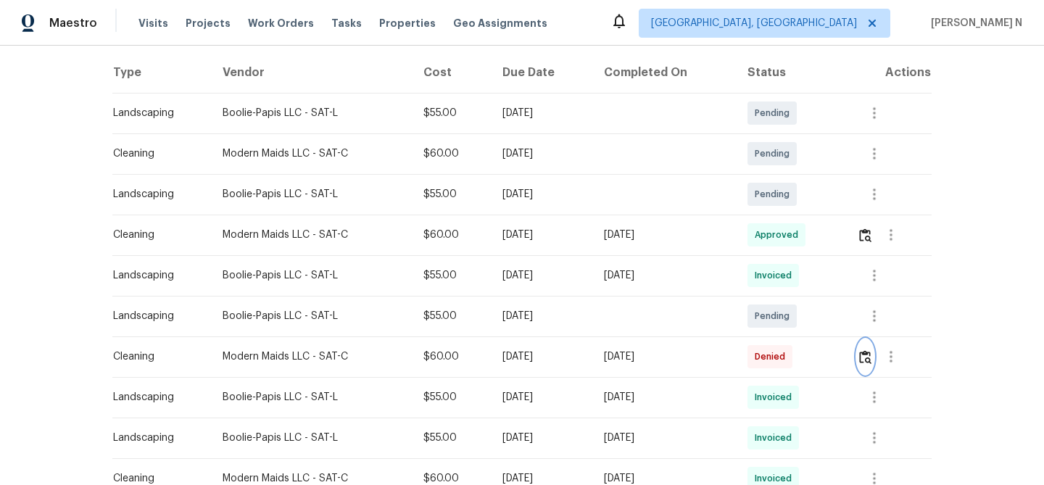
click at [869, 365] on button "button" at bounding box center [865, 356] width 17 height 35
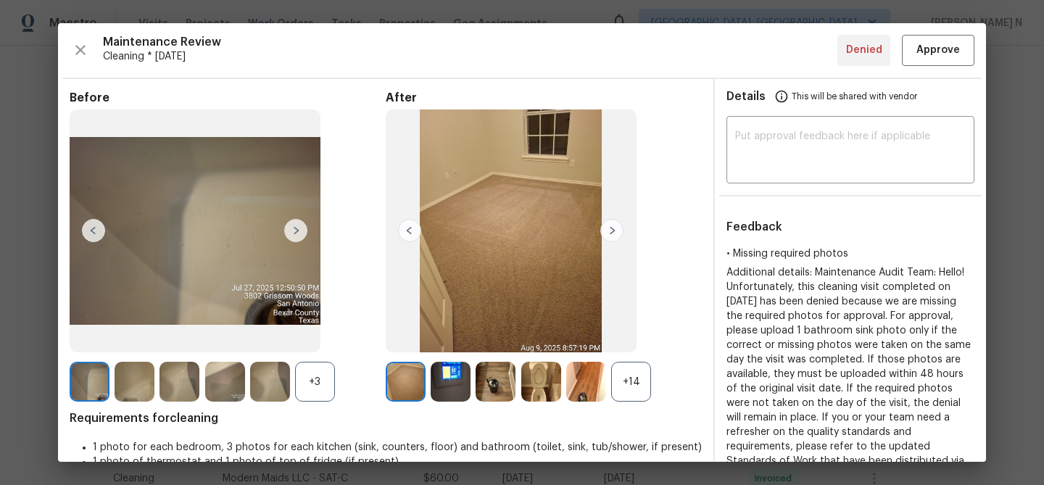
click at [637, 377] on div "+14" at bounding box center [631, 382] width 40 height 40
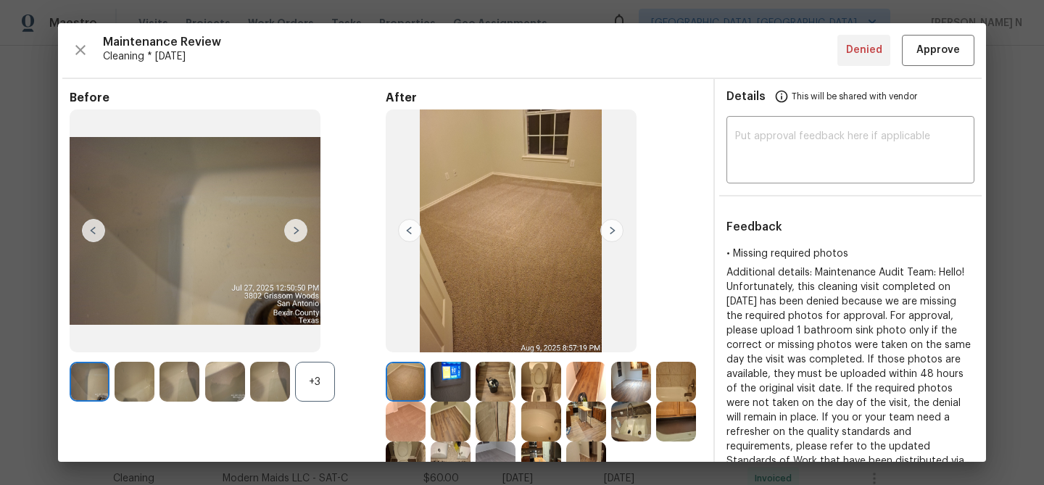
click at [330, 383] on div "+3" at bounding box center [315, 382] width 40 height 40
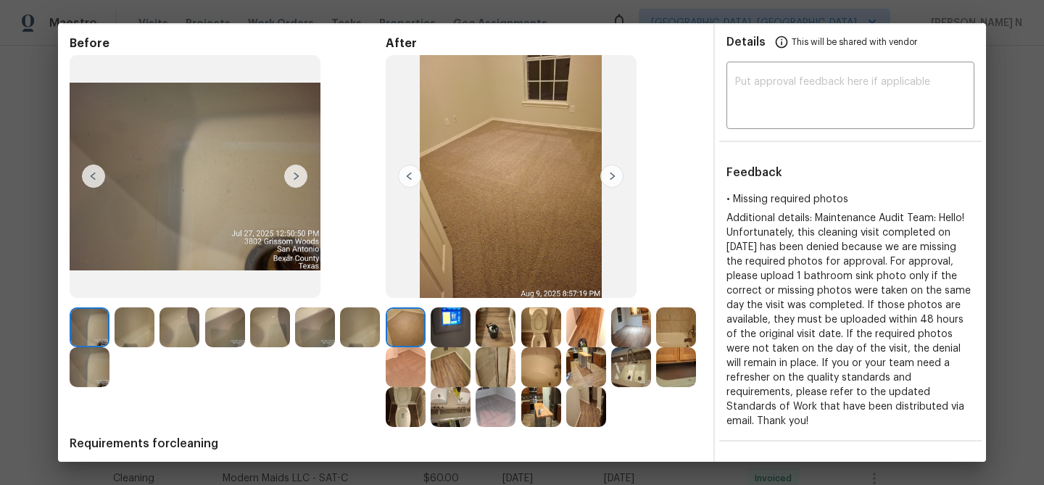
scroll to position [0, 0]
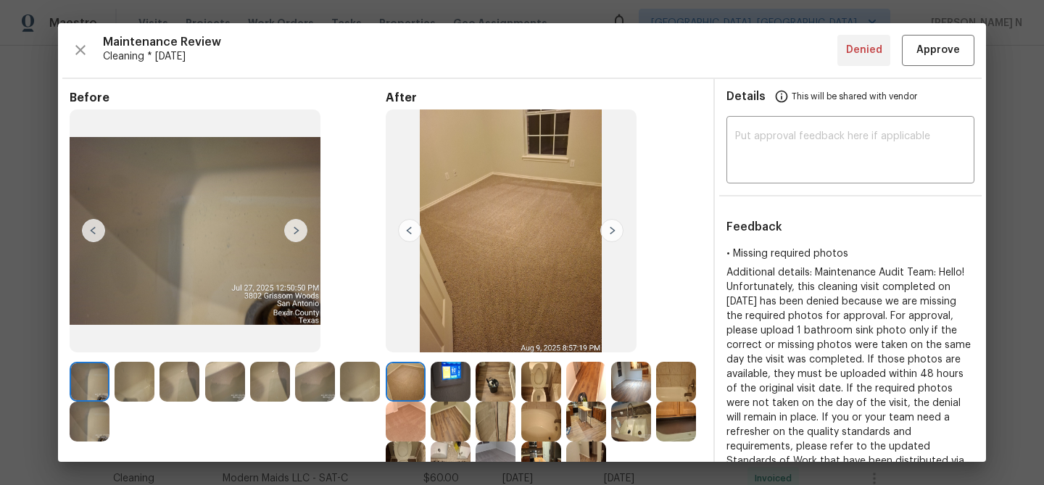
click at [141, 377] on img at bounding box center [135, 382] width 40 height 40
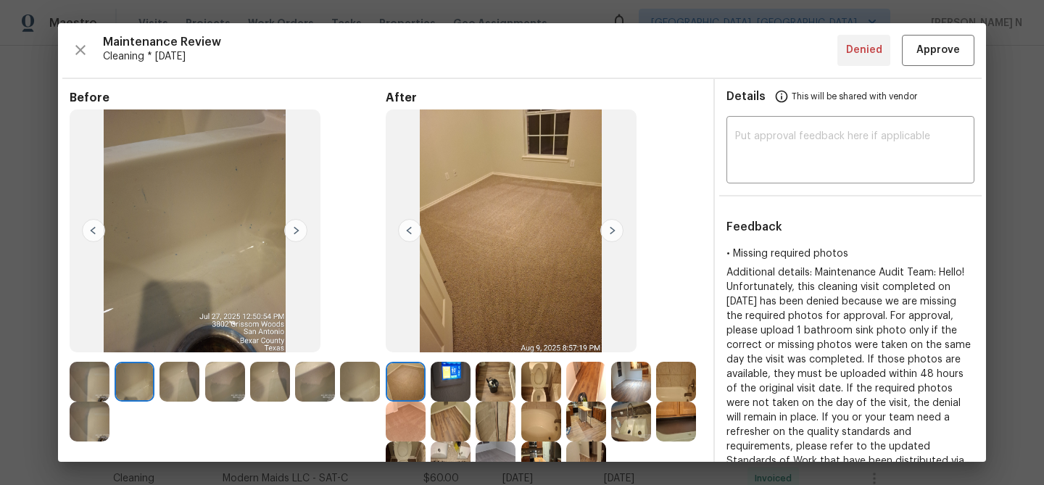
click at [220, 383] on img at bounding box center [225, 382] width 40 height 40
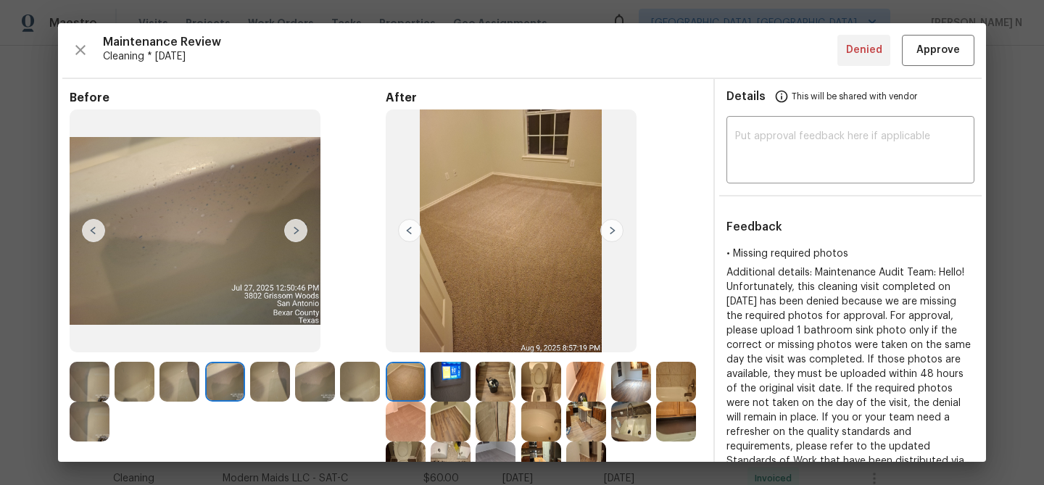
click at [262, 381] on img at bounding box center [270, 382] width 40 height 40
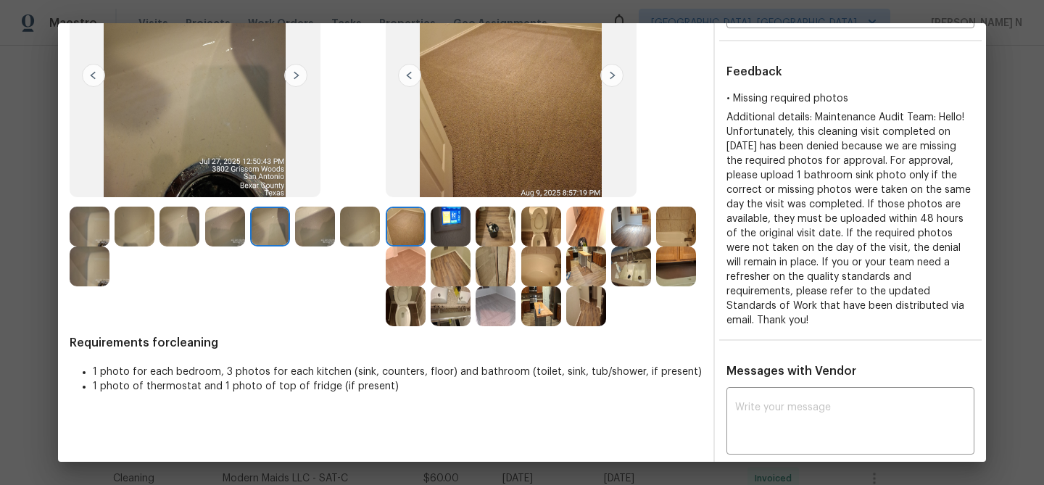
scroll to position [162, 0]
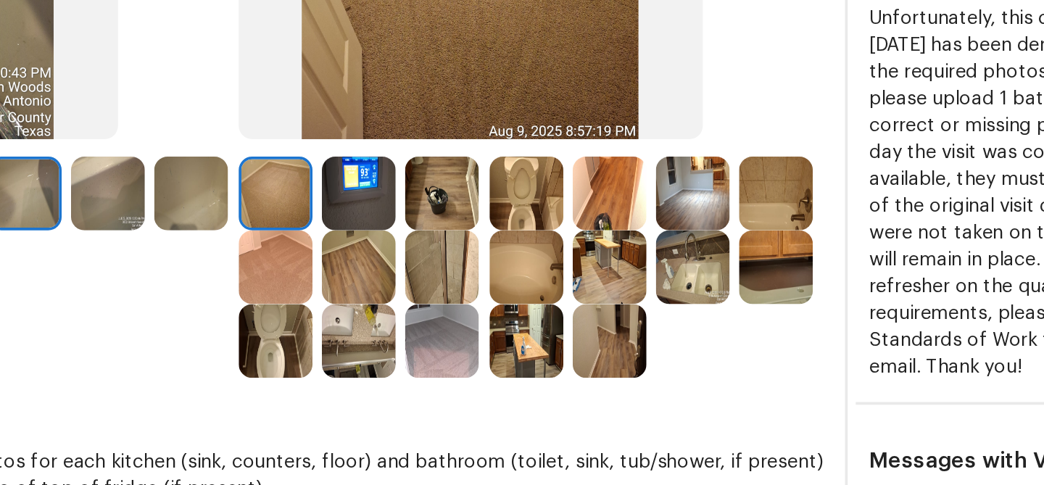
click at [458, 306] on img at bounding box center [451, 300] width 40 height 40
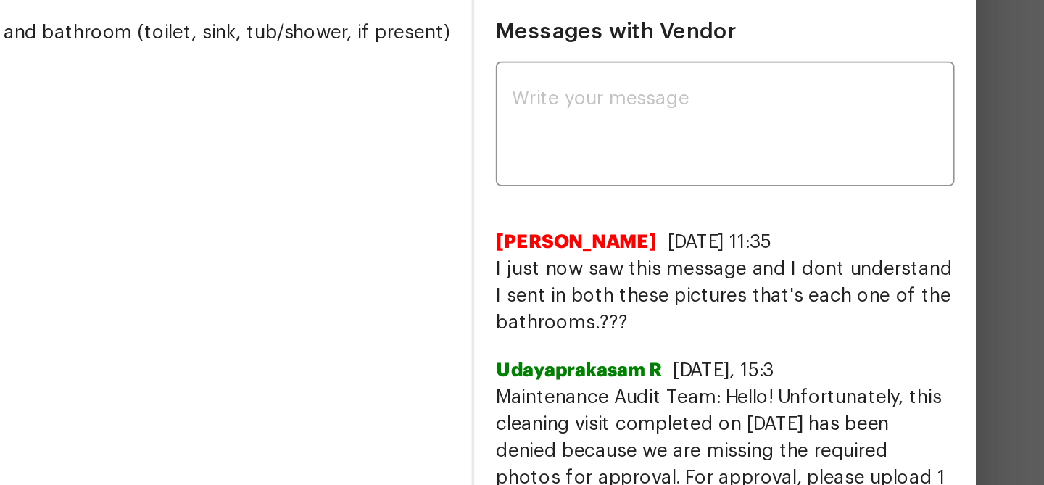
scroll to position [368, 0]
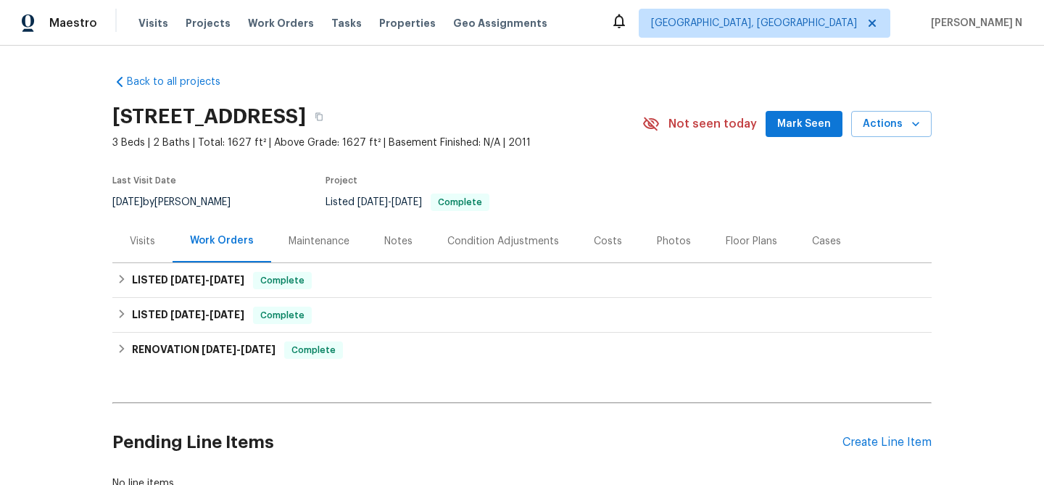
click at [328, 236] on div "Maintenance" at bounding box center [319, 241] width 61 height 15
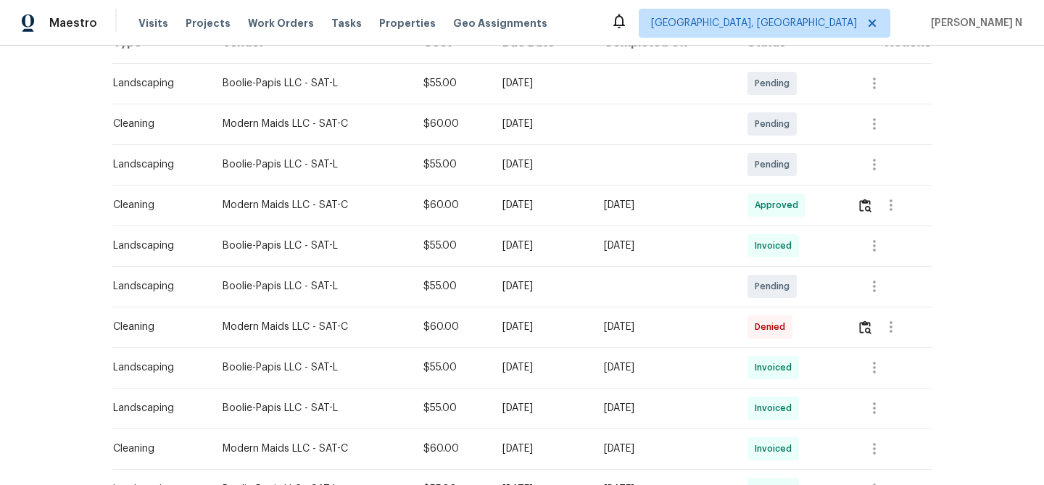
scroll to position [290, 0]
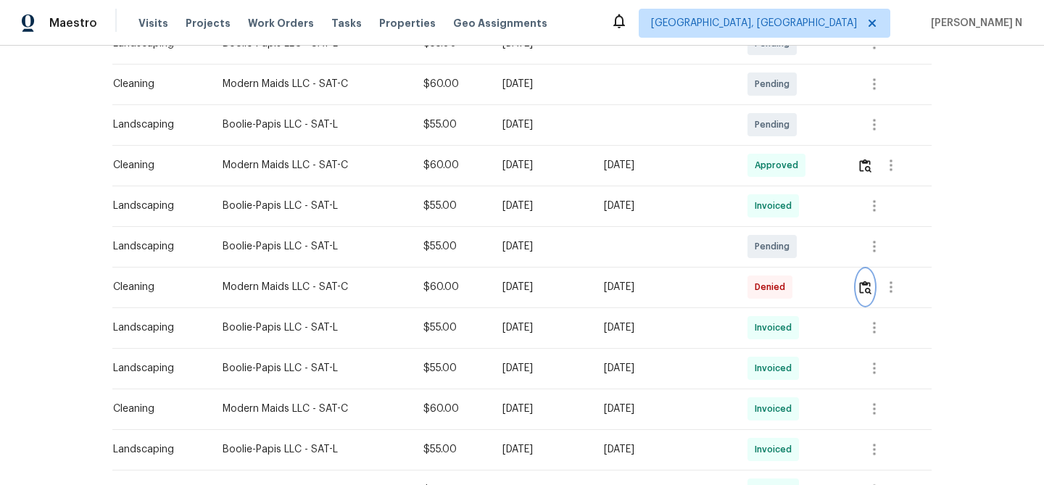
click at [869, 286] on img "button" at bounding box center [865, 288] width 12 height 14
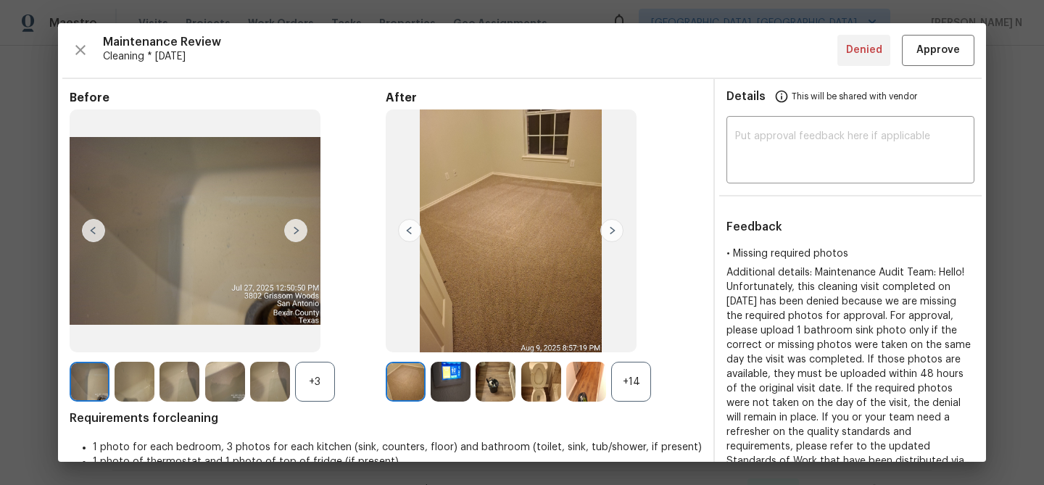
click at [622, 414] on span "Requirements for cleaning" at bounding box center [386, 418] width 632 height 15
click at [622, 399] on div "+14" at bounding box center [631, 382] width 40 height 40
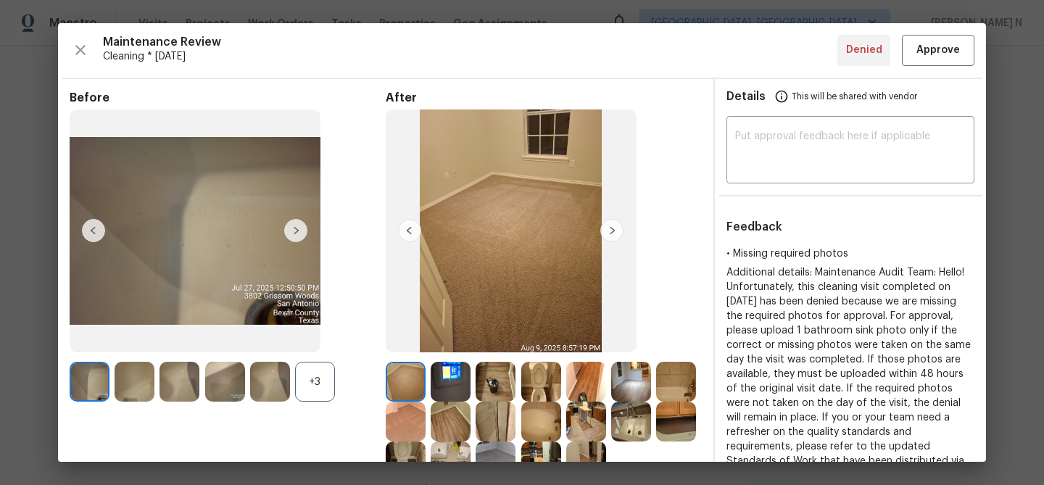
click at [318, 380] on div "+3" at bounding box center [315, 382] width 40 height 40
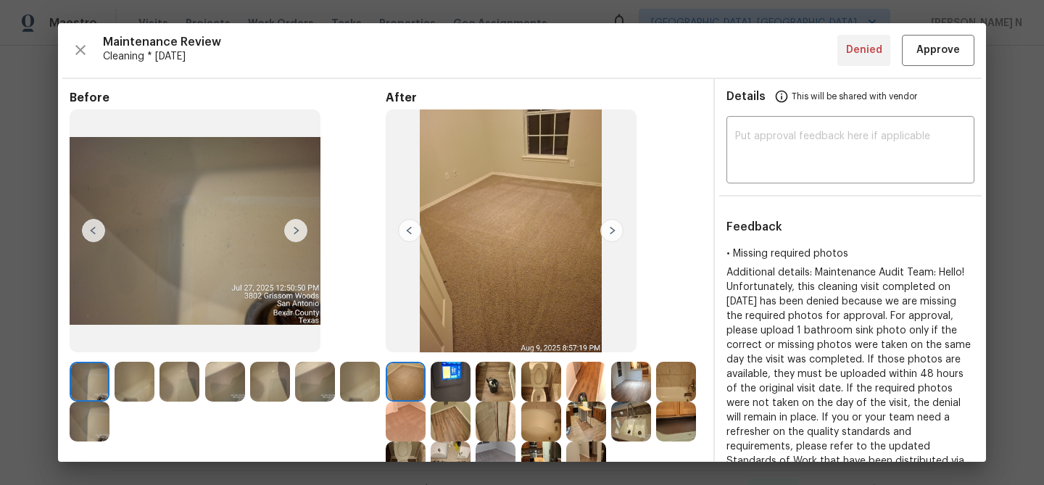
click at [99, 428] on img at bounding box center [90, 422] width 40 height 40
click at [370, 392] on img at bounding box center [360, 382] width 40 height 40
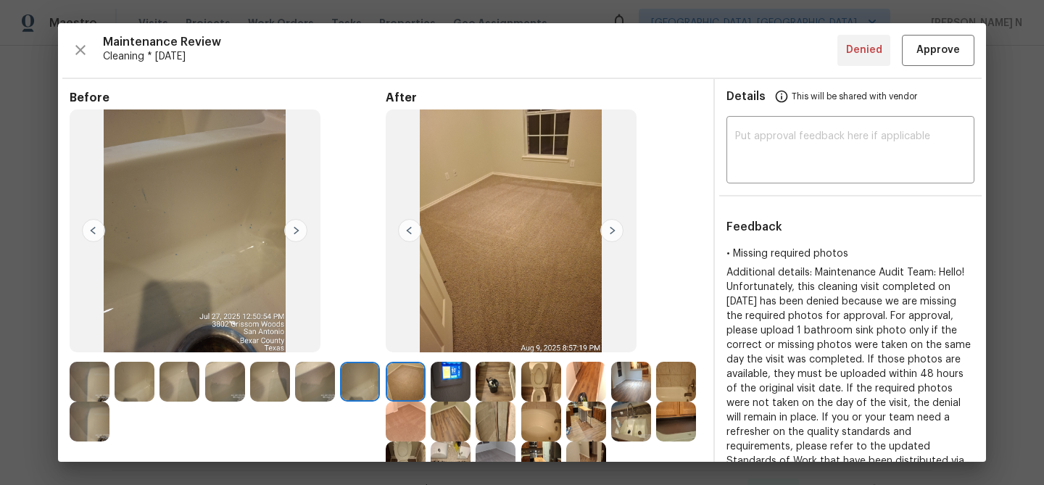
click at [355, 386] on img at bounding box center [360, 382] width 40 height 40
click at [310, 381] on img at bounding box center [315, 382] width 40 height 40
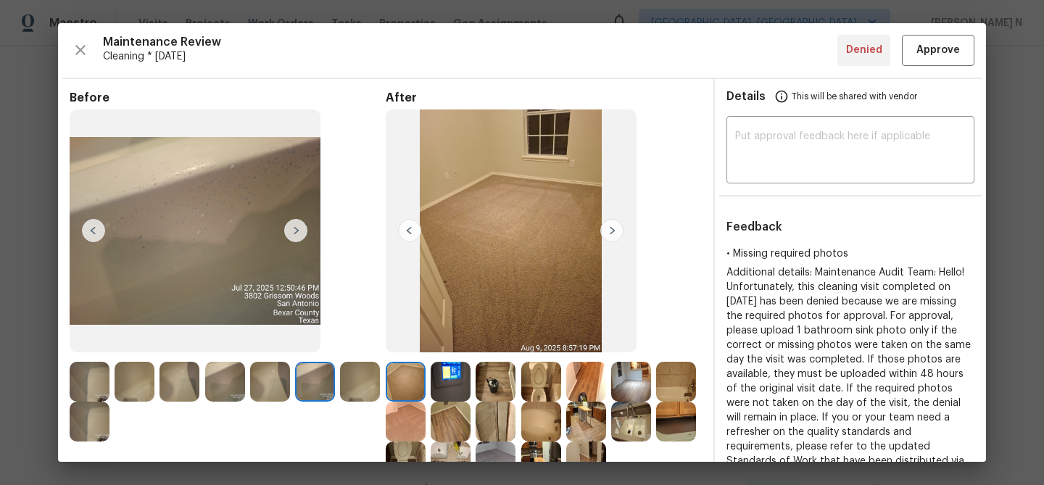
click at [262, 378] on img at bounding box center [270, 382] width 40 height 40
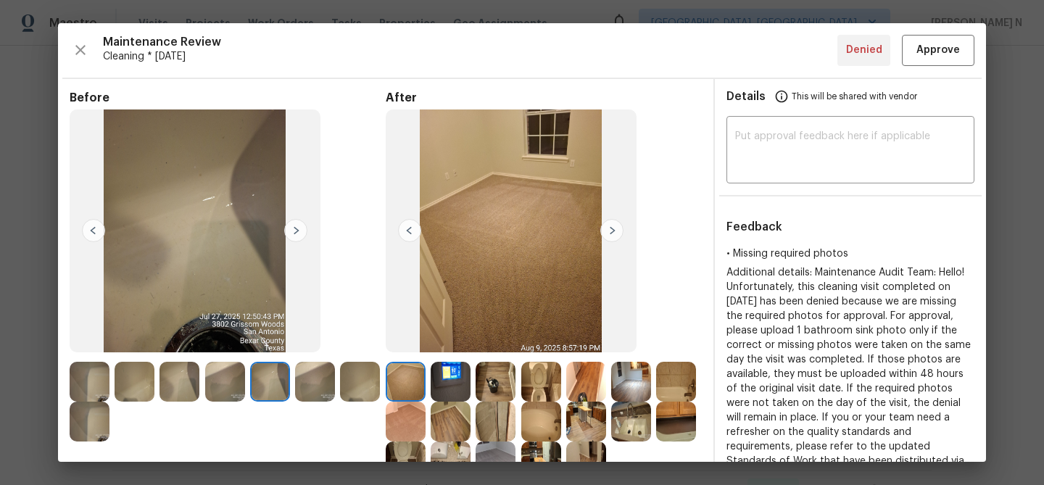
click at [220, 379] on img at bounding box center [225, 382] width 40 height 40
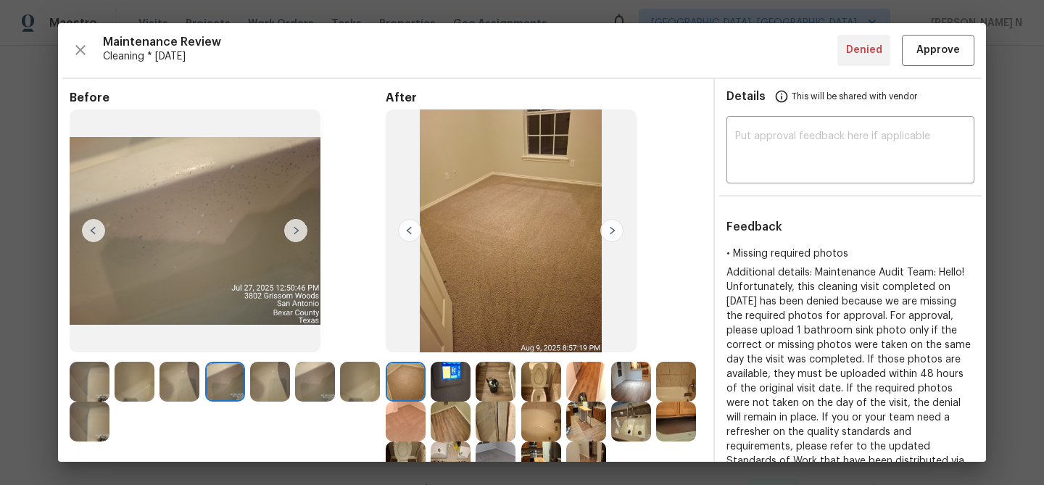
click at [176, 379] on img at bounding box center [180, 382] width 40 height 40
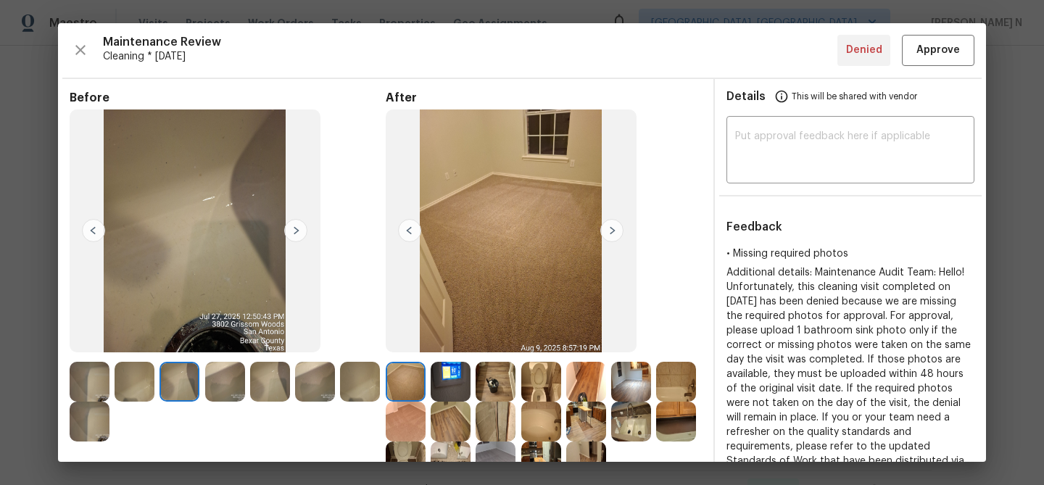
click at [137, 383] on img at bounding box center [135, 382] width 40 height 40
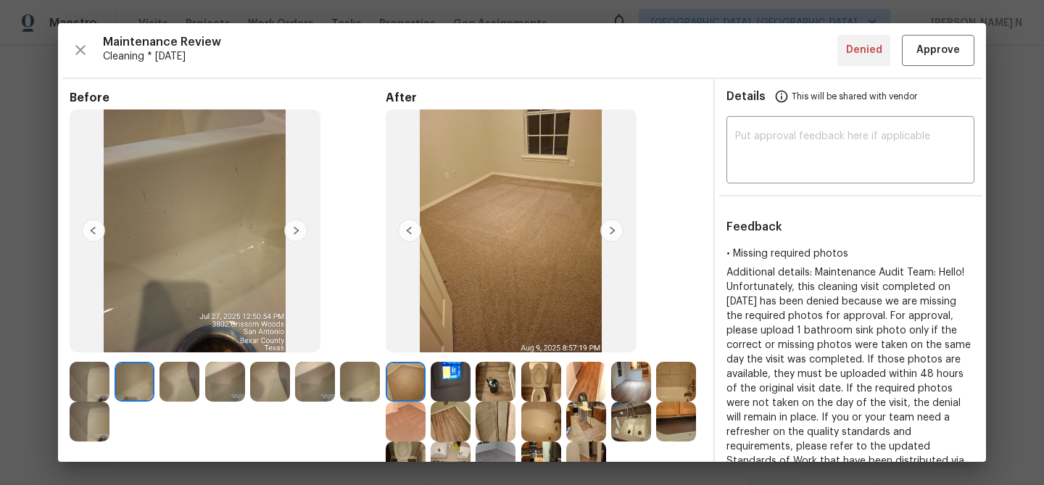
click at [99, 365] on img at bounding box center [90, 382] width 40 height 40
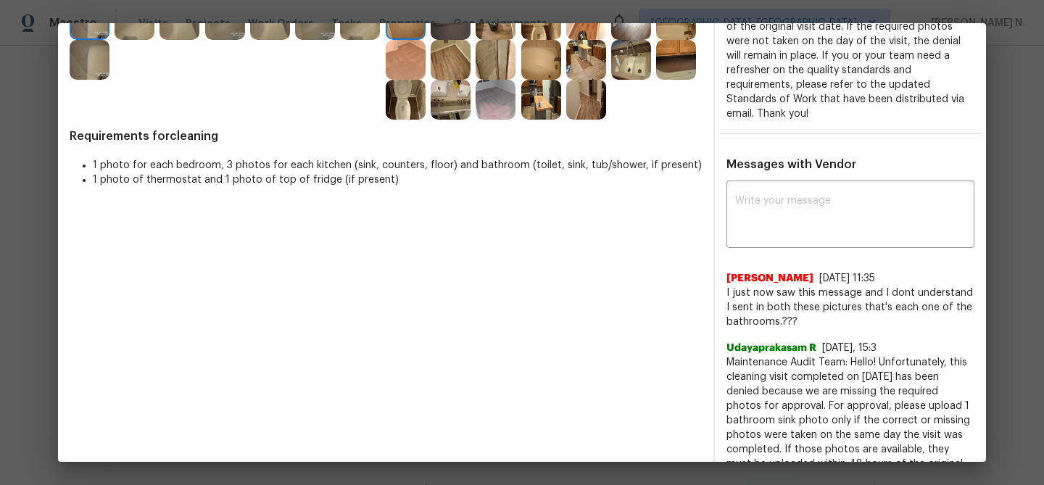
scroll to position [381, 0]
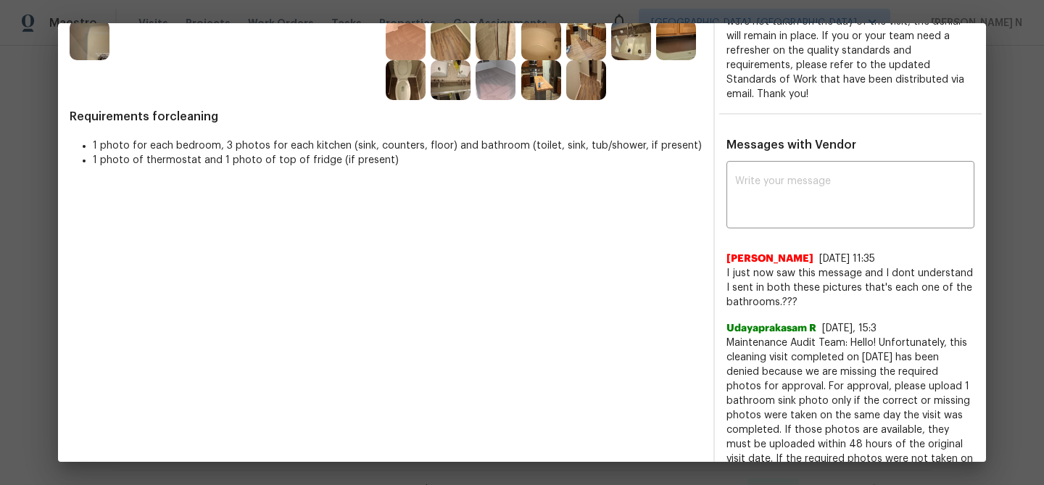
click at [770, 338] on span "Maintenance Audit Team: Hello! Unfortunately, this cleaning visit completed on …" at bounding box center [850, 437] width 248 height 203
drag, startPoint x: 770, startPoint y: 338, endPoint x: 858, endPoint y: 339, distance: 88.5
click at [858, 339] on span "Maintenance Audit Team: Hello! Unfortunately, this cleaning visit completed on …" at bounding box center [850, 437] width 248 height 203
copy span "Maintenance Audit Team: Hello!"
click at [844, 165] on div "x ​" at bounding box center [850, 197] width 248 height 64
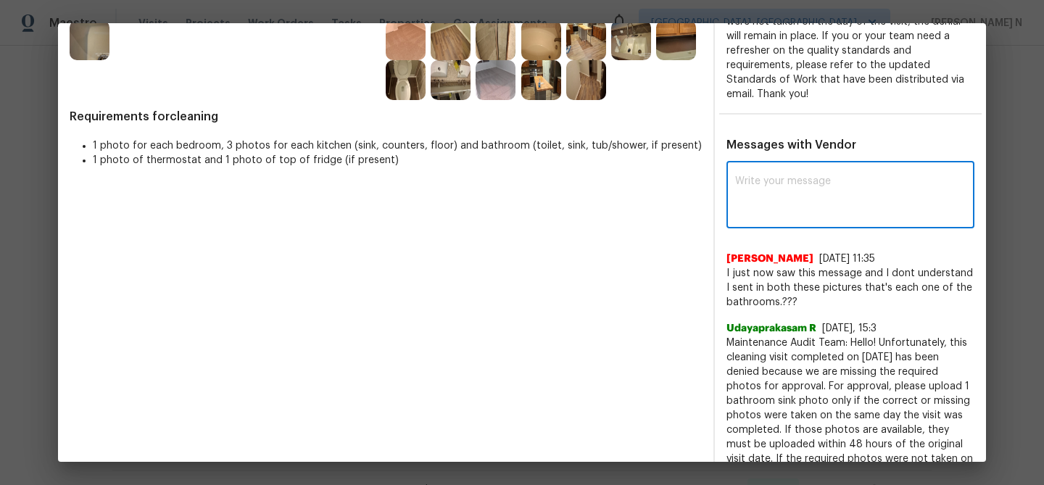
paste textarea "Maintenance Audit Team: Hello!"
click at [865, 357] on span "Maintenance Audit Team: Hello! Unfortunately, this cleaning visit completed on …" at bounding box center [850, 437] width 248 height 203
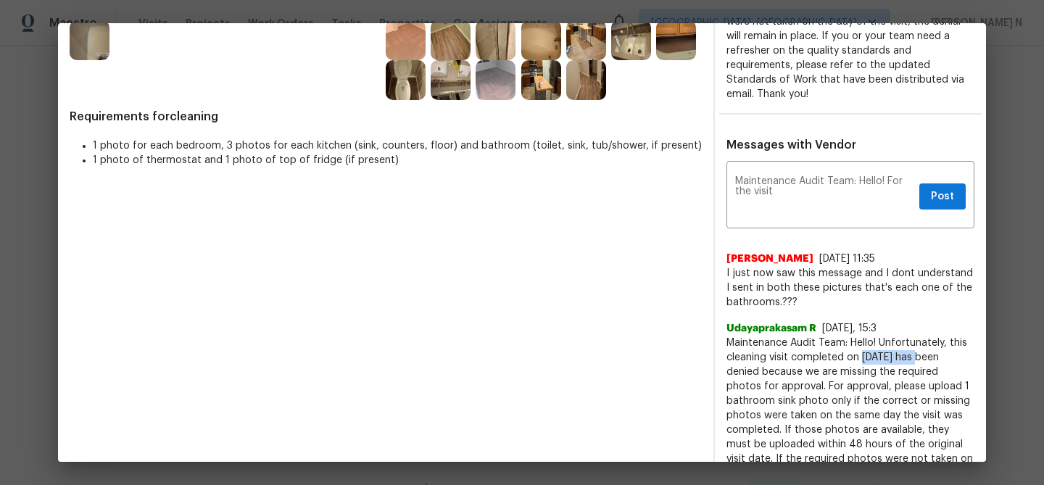
drag, startPoint x: 865, startPoint y: 357, endPoint x: 916, endPoint y: 357, distance: 51.5
click at [916, 357] on span "Maintenance Audit Team: Hello! Unfortunately, this cleaning visit completed on …" at bounding box center [850, 437] width 248 height 203
copy span "08/09/2025"
click at [848, 194] on textarea "Maintenance Audit Team: Hello! For the visit" at bounding box center [824, 196] width 178 height 41
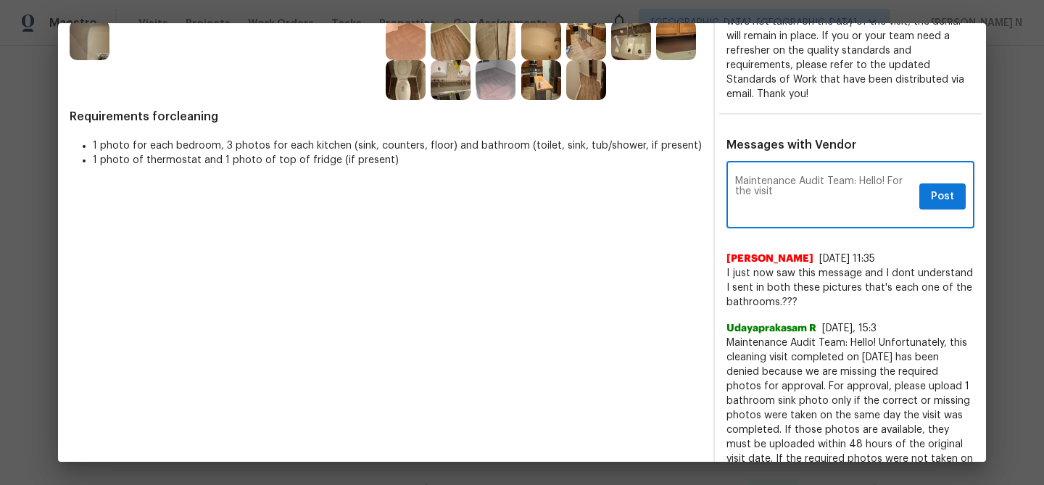
paste textarea "08/09/2025"
type textarea "Maintenance Audit Team: Hello! For the visit 08/09/2025 the property has totall…"
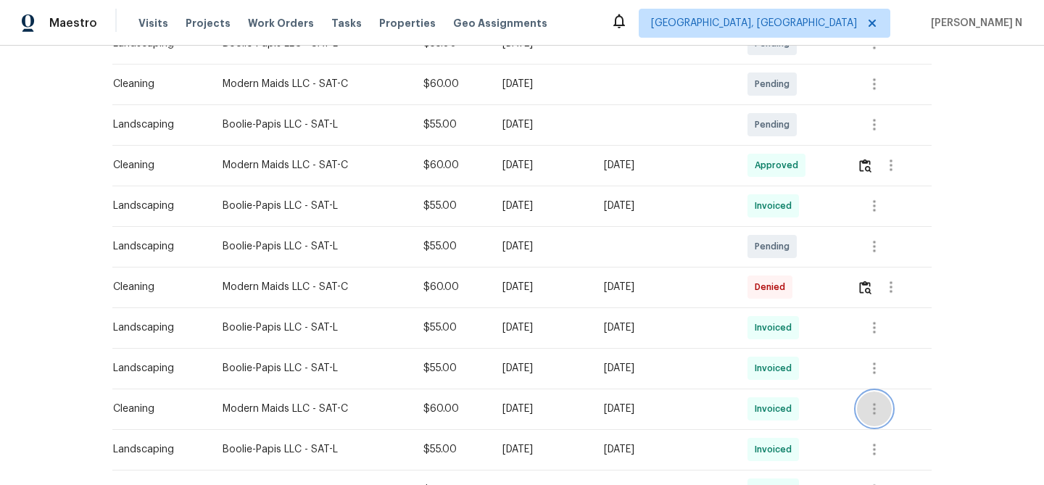
click at [882, 411] on icon "button" at bounding box center [874, 408] width 17 height 17
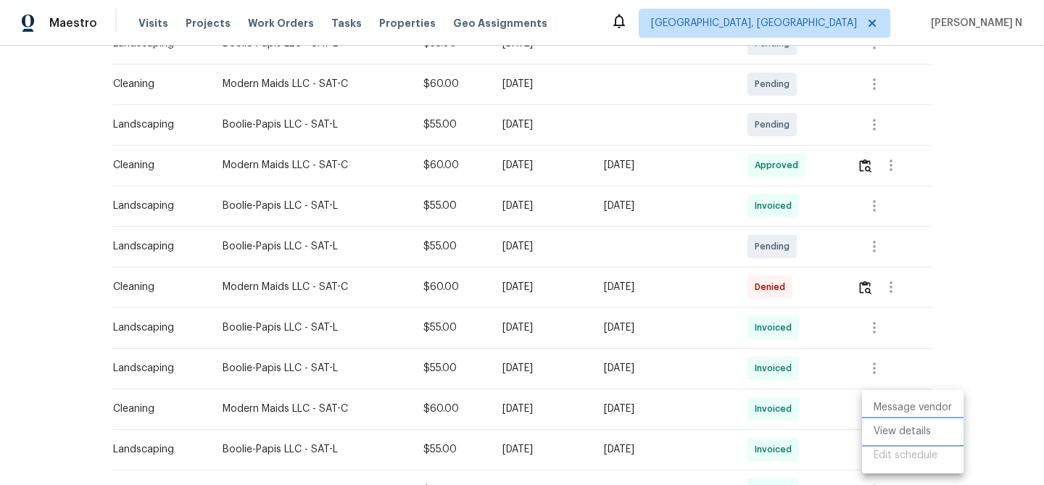
click at [890, 428] on li "View details" at bounding box center [913, 432] width 102 height 24
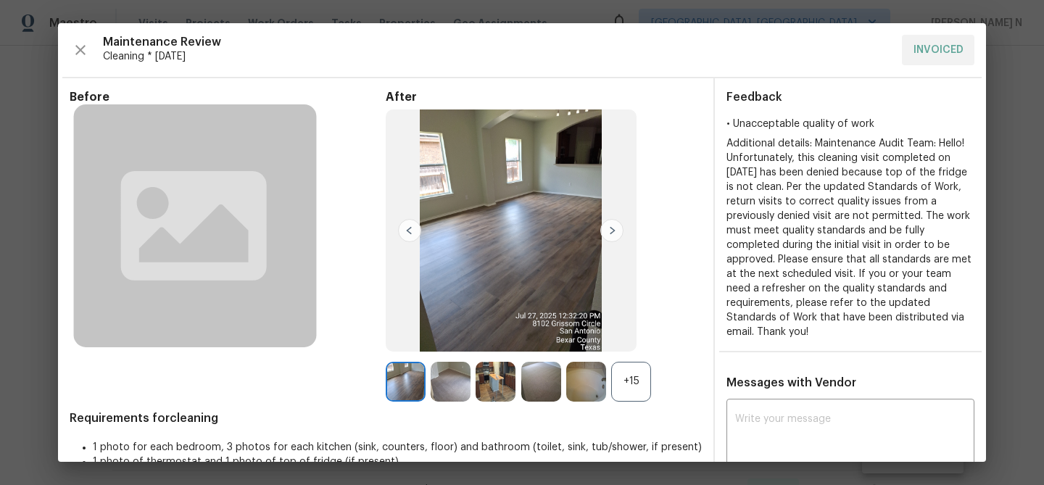
click at [630, 383] on div "+15" at bounding box center [631, 382] width 40 height 40
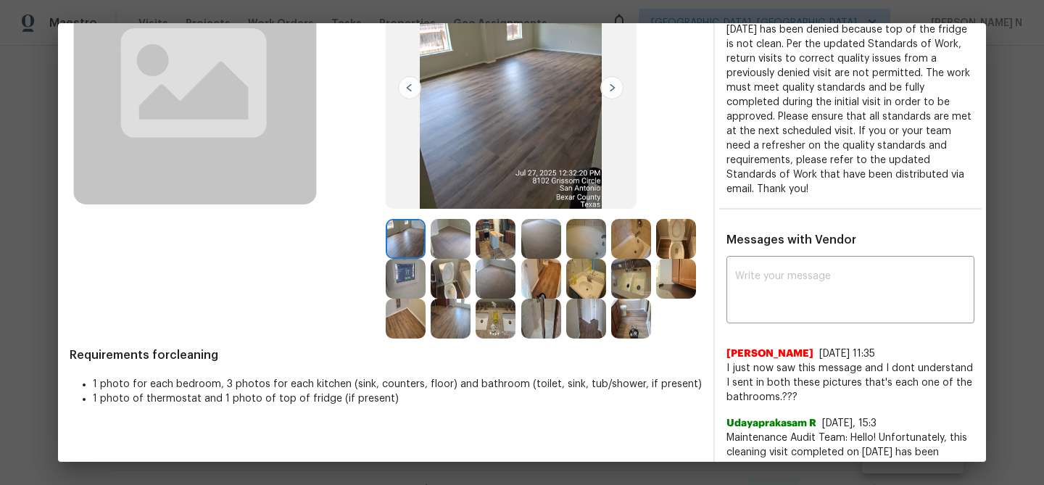
scroll to position [161, 0]
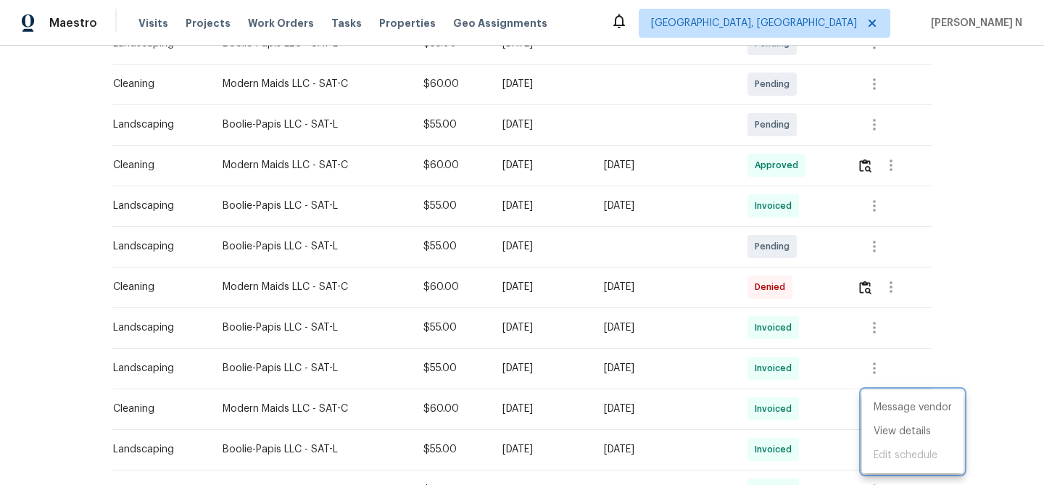
click at [872, 286] on div at bounding box center [522, 242] width 1044 height 485
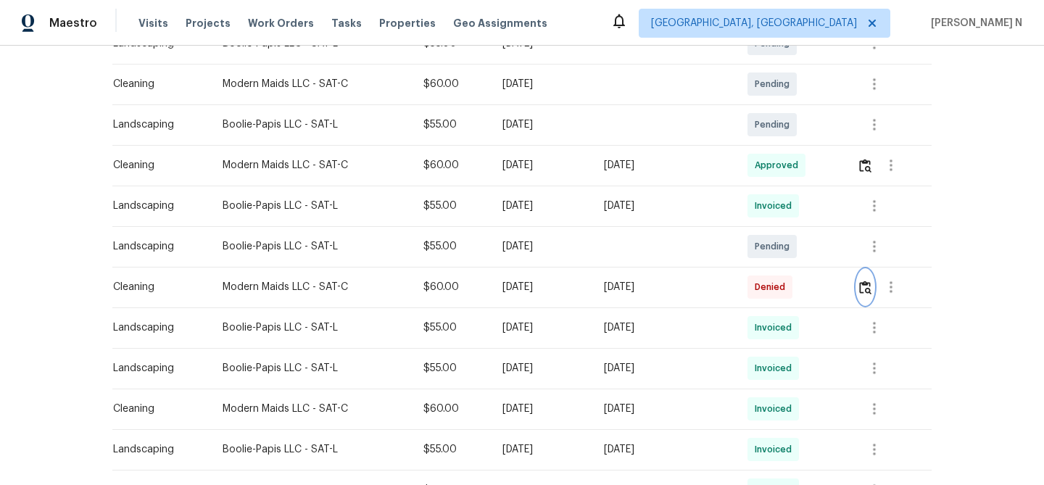
click at [863, 285] on button "button" at bounding box center [865, 287] width 17 height 35
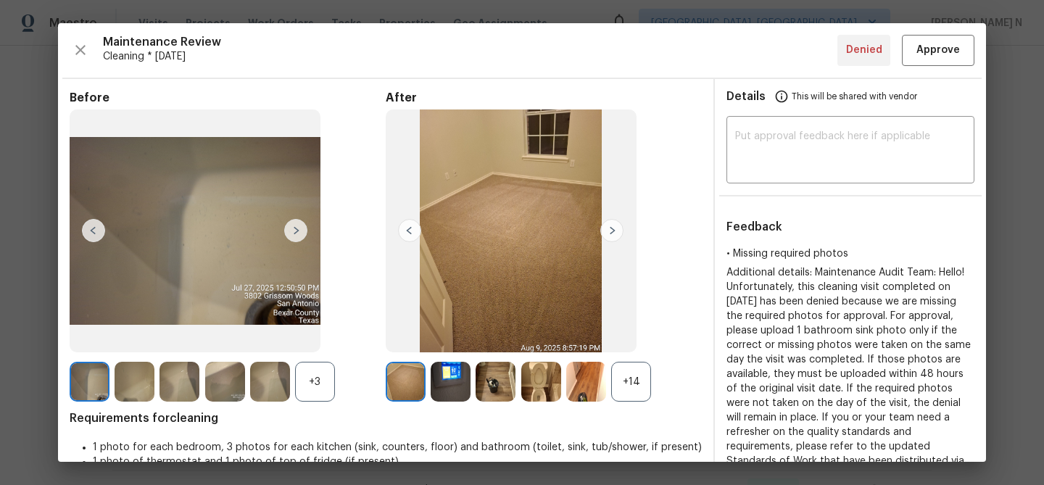
click at [618, 395] on div "+14" at bounding box center [631, 382] width 40 height 40
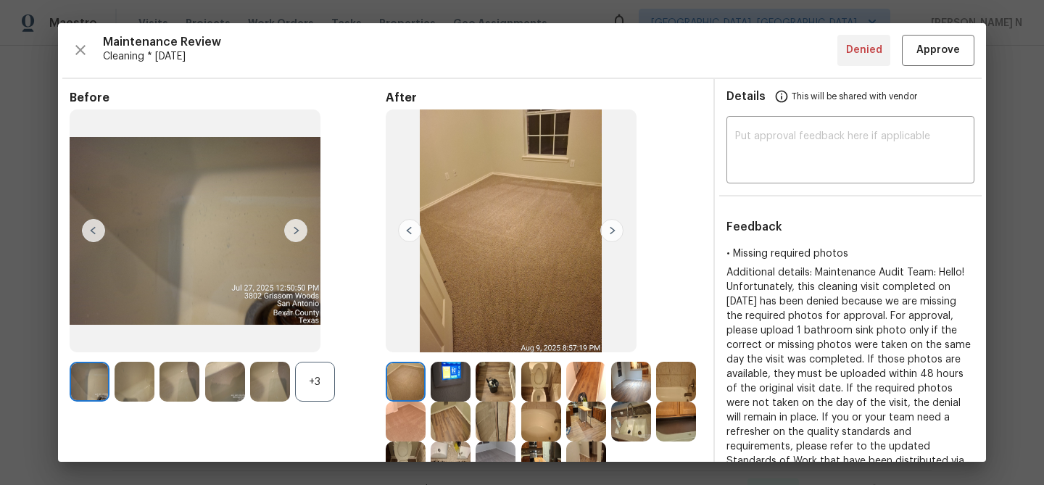
click at [328, 382] on div "+3" at bounding box center [315, 382] width 40 height 40
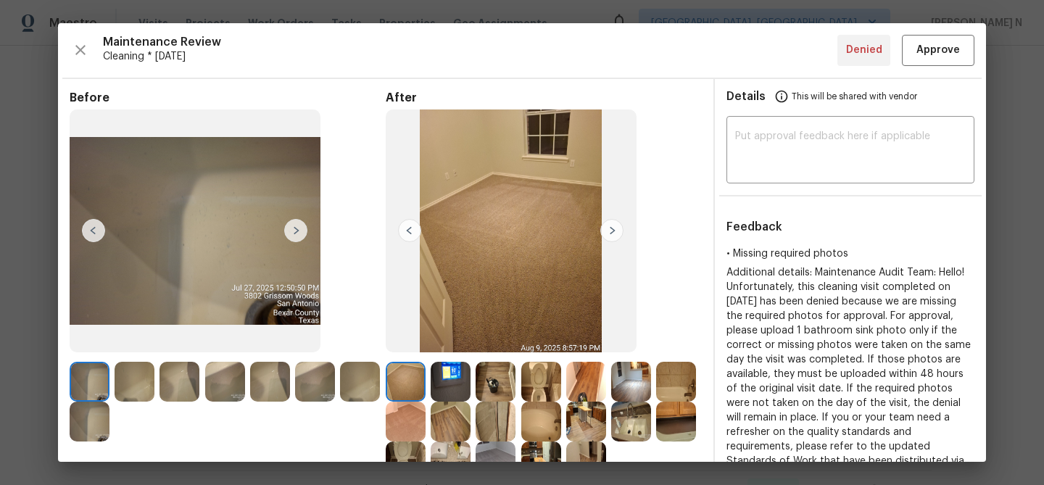
scroll to position [404, 0]
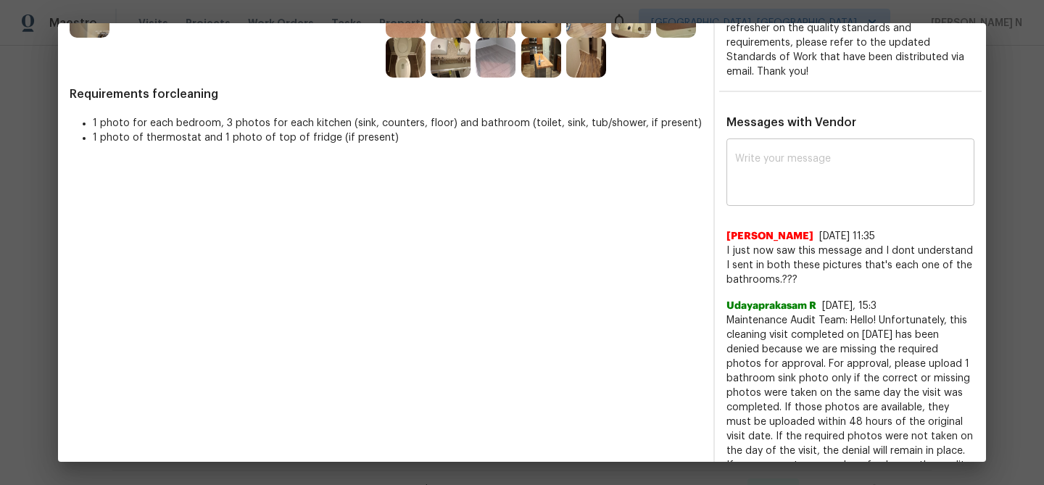
click at [833, 195] on div "x ​" at bounding box center [850, 174] width 248 height 64
paste textarea "Maintenance Audit Team: Hello! For the visit 08/09/2025 the property has totall…"
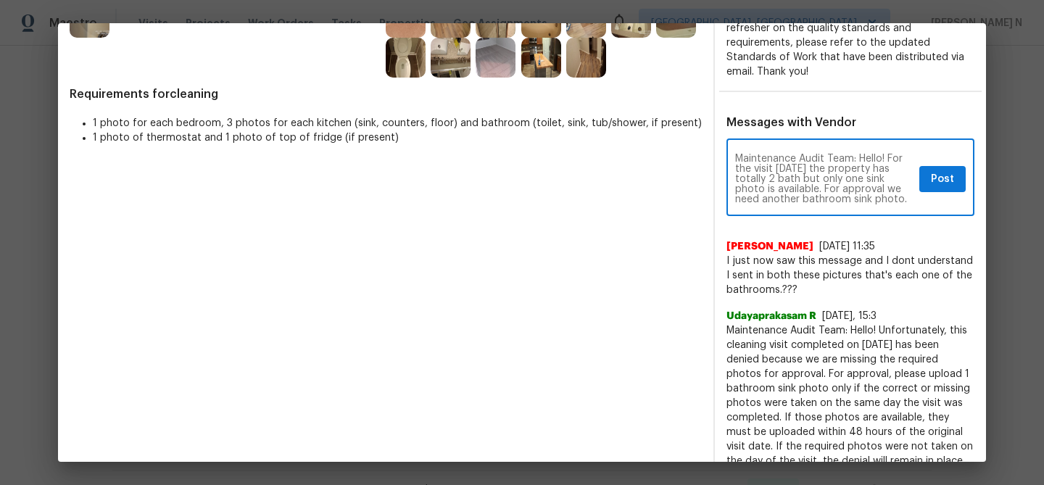
paste textarea "As per our updated SWO the photos must be uploaded within 48 hours of the origi…"
type textarea "Maintenance Audit Team: Hello! For the visit 08/09/2025 the property has totall…"
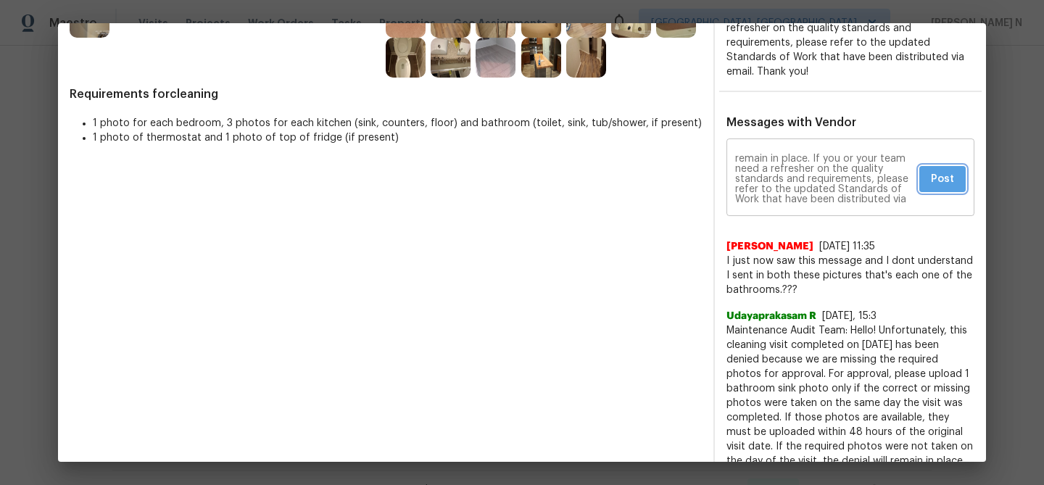
click at [947, 178] on span "Post" at bounding box center [942, 179] width 23 height 18
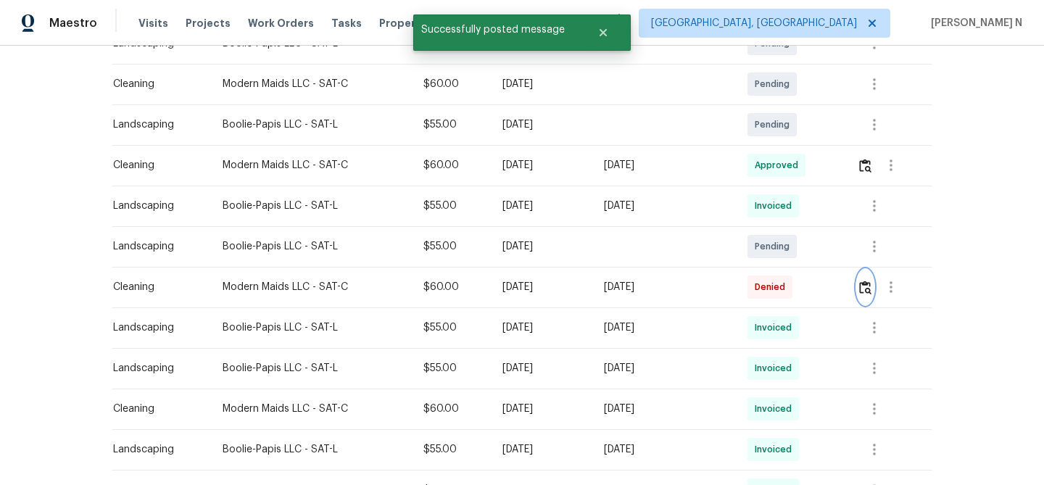
scroll to position [0, 0]
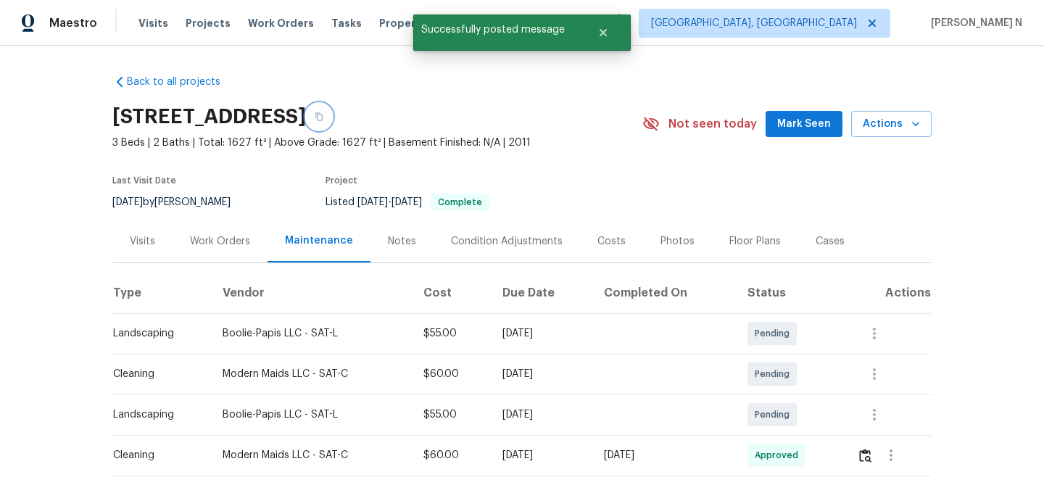
click at [323, 120] on icon "button" at bounding box center [318, 117] width 7 height 8
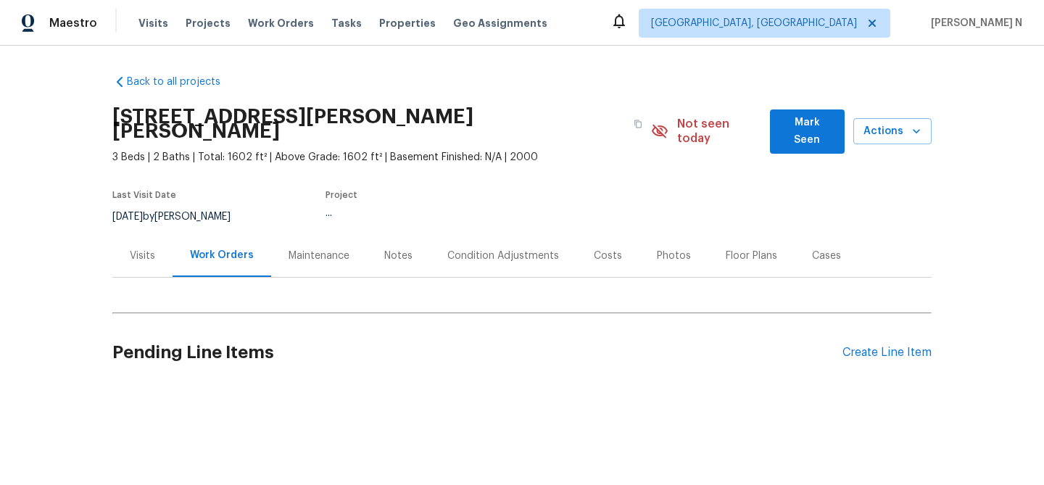
click at [323, 251] on div "Maintenance" at bounding box center [319, 255] width 96 height 43
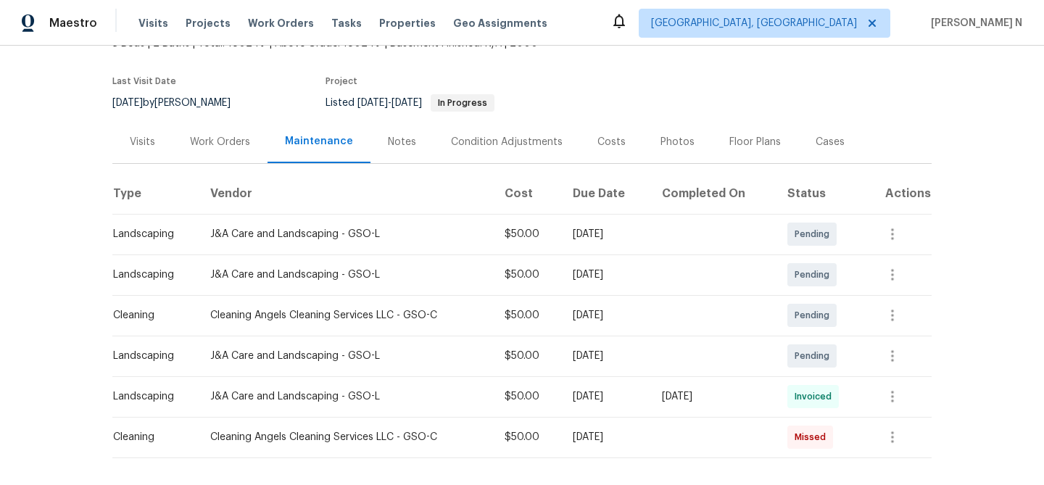
scroll to position [148, 0]
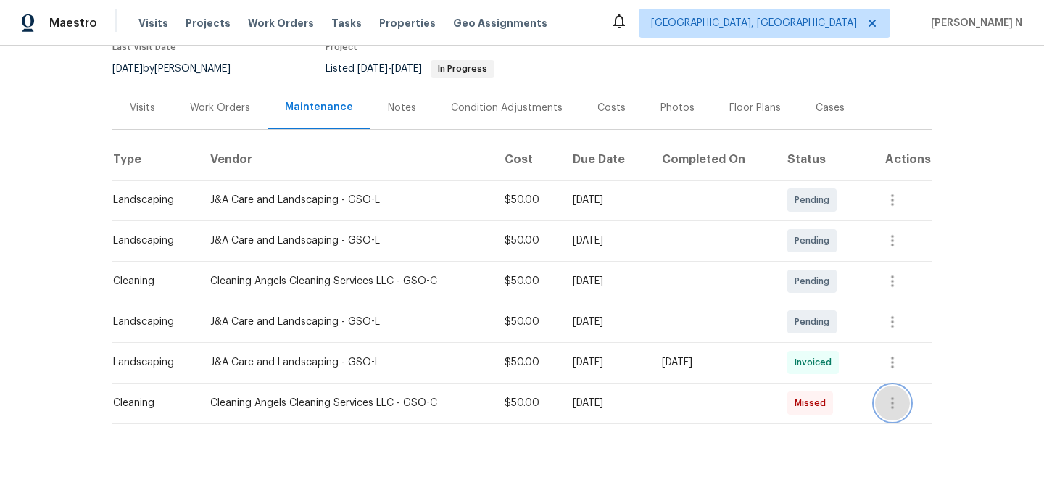
click at [900, 398] on button "button" at bounding box center [892, 403] width 35 height 35
click at [906, 413] on li "View details" at bounding box center [933, 413] width 102 height 24
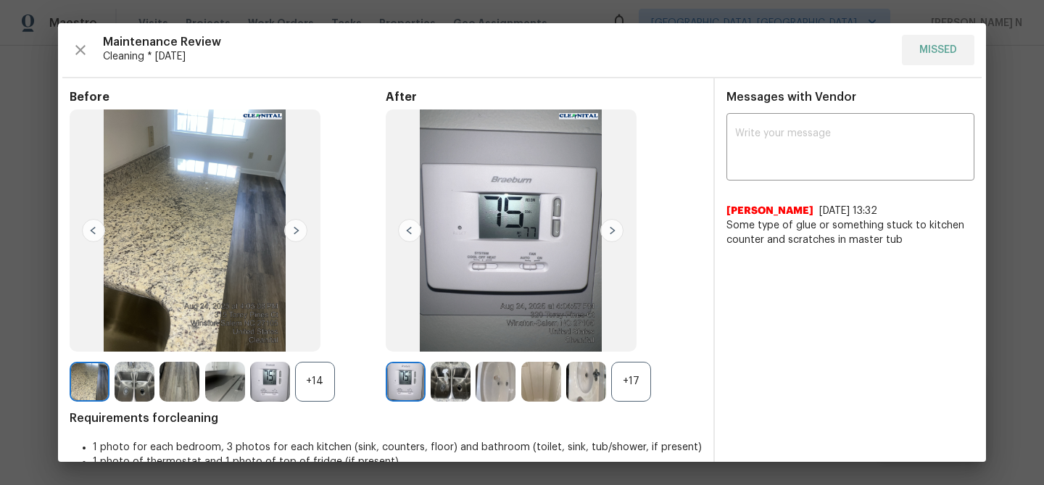
click at [630, 388] on div "+17" at bounding box center [631, 382] width 40 height 40
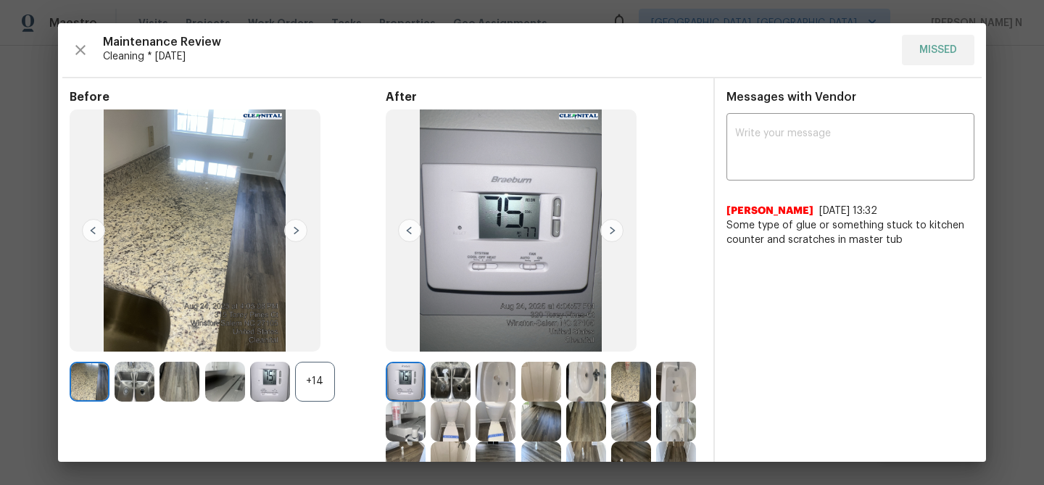
click at [305, 385] on div "+14" at bounding box center [315, 382] width 40 height 40
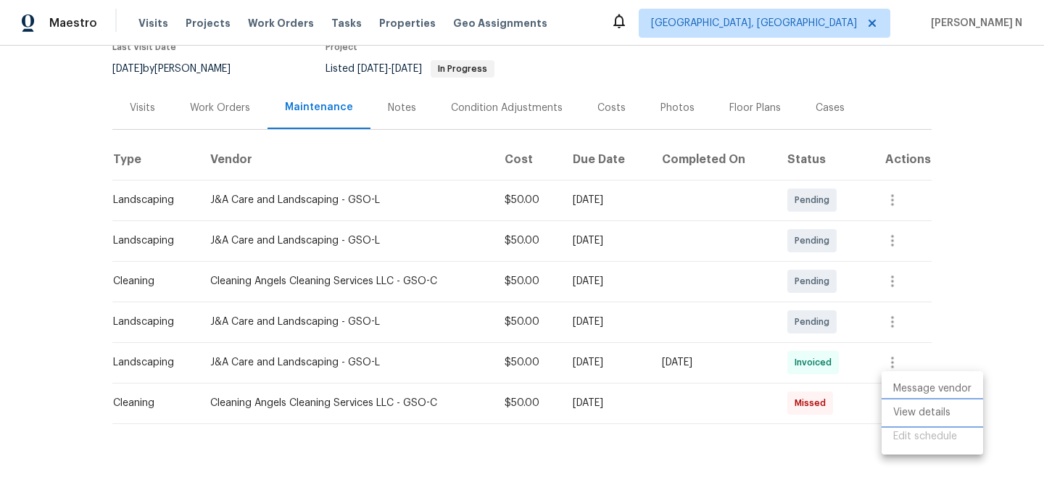
click at [909, 410] on li "View details" at bounding box center [933, 413] width 102 height 24
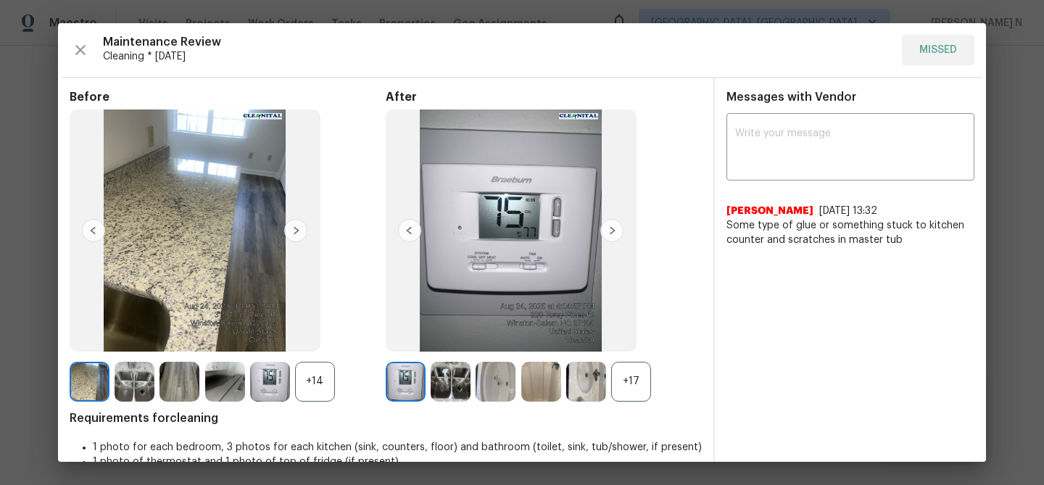
click at [312, 379] on div "+14" at bounding box center [315, 382] width 40 height 40
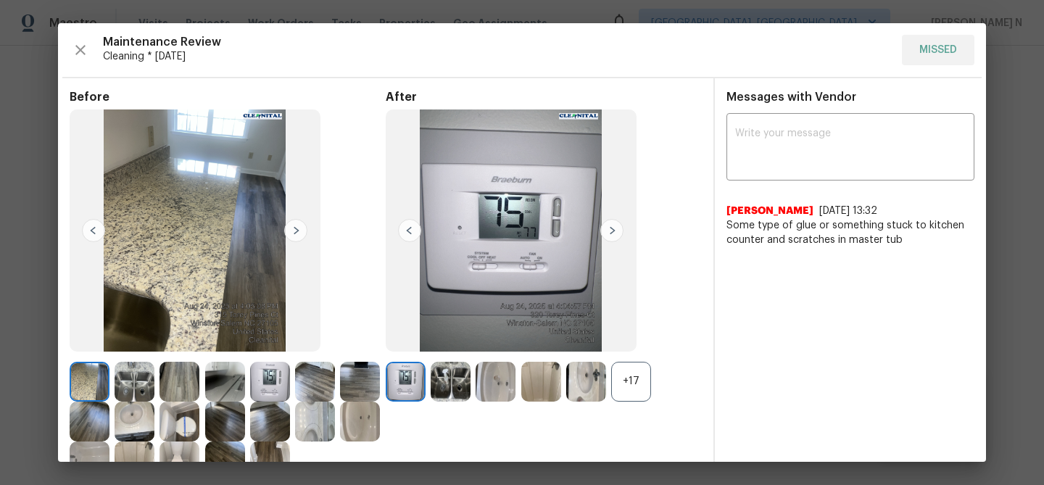
scroll to position [80, 0]
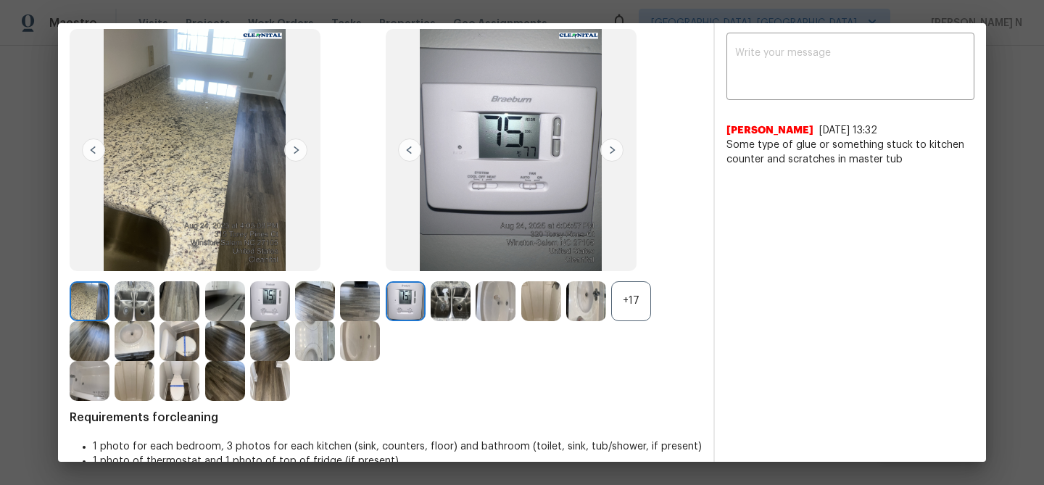
click at [629, 307] on div "+17" at bounding box center [631, 301] width 40 height 40
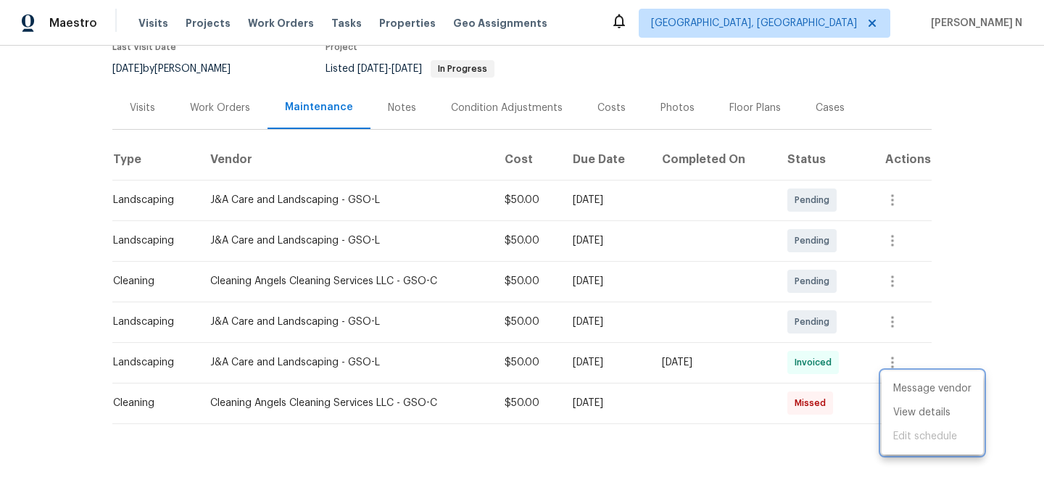
click at [692, 397] on div at bounding box center [522, 242] width 1044 height 485
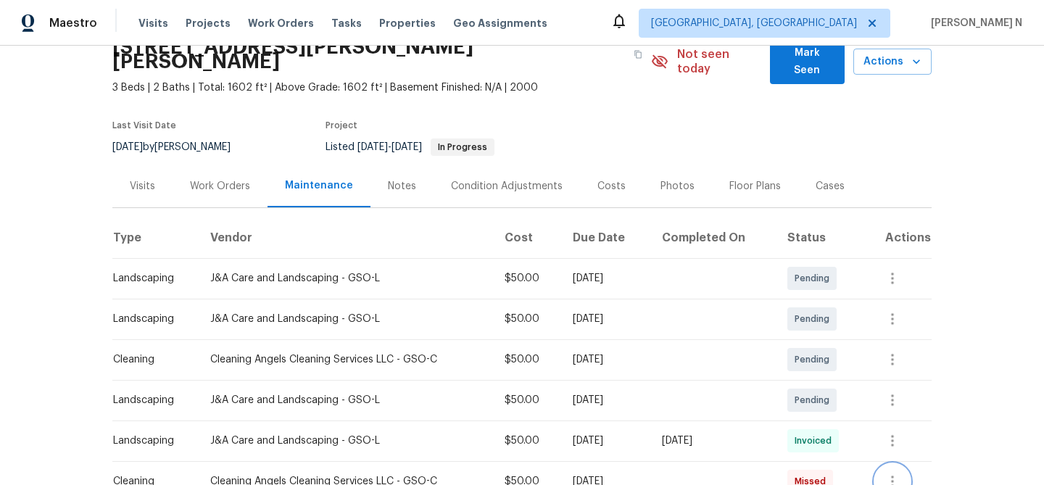
scroll to position [160, 0]
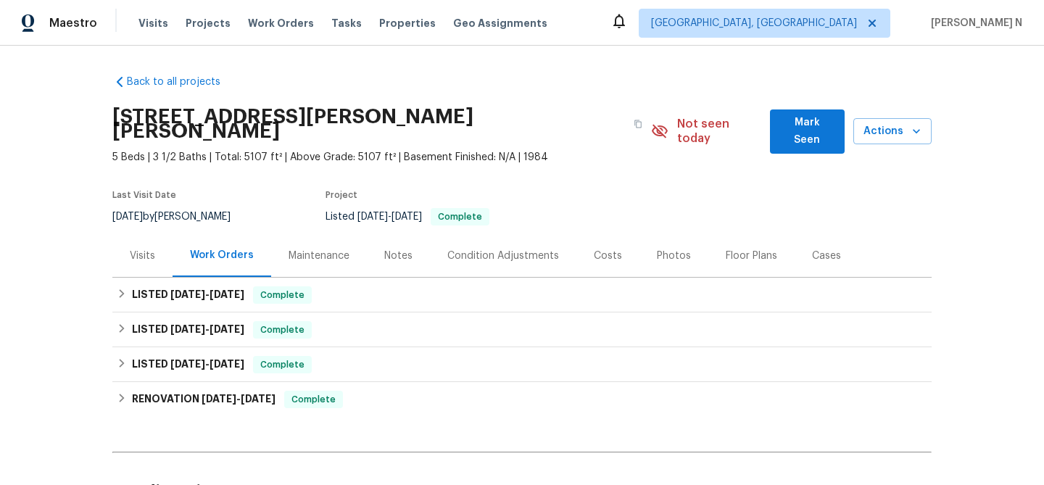
click at [310, 249] on div "Maintenance" at bounding box center [319, 256] width 61 height 15
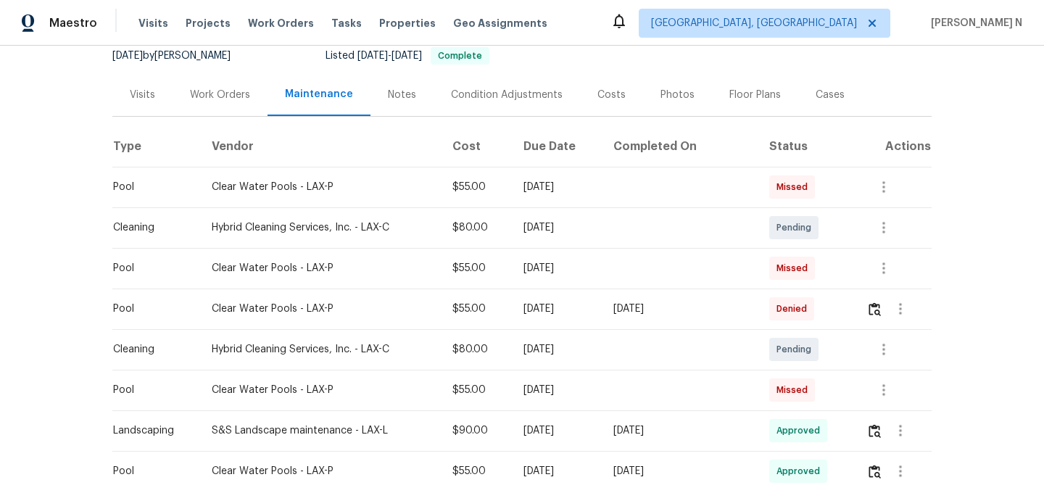
scroll to position [270, 0]
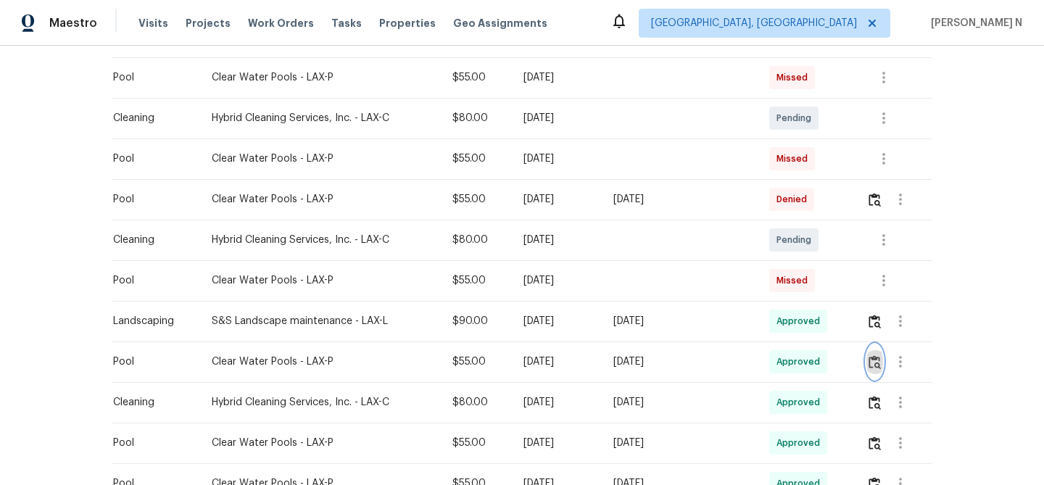
click at [878, 355] on img "button" at bounding box center [875, 362] width 12 height 14
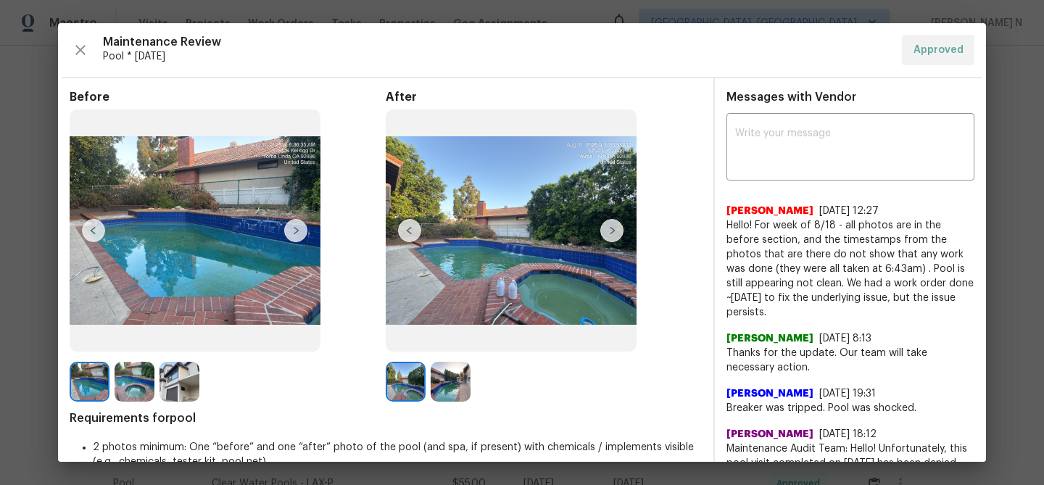
click at [452, 392] on img at bounding box center [451, 382] width 40 height 40
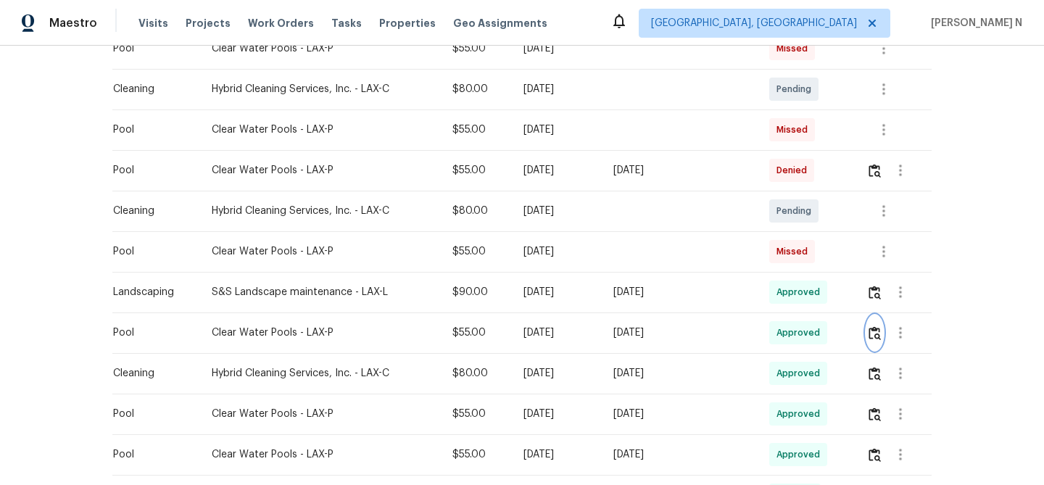
scroll to position [323, 0]
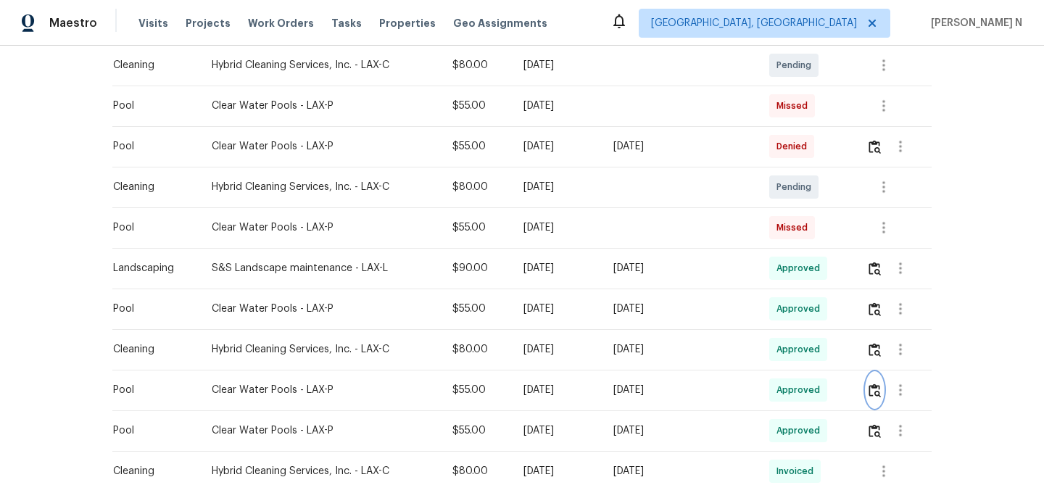
click at [879, 384] on img "button" at bounding box center [875, 391] width 12 height 14
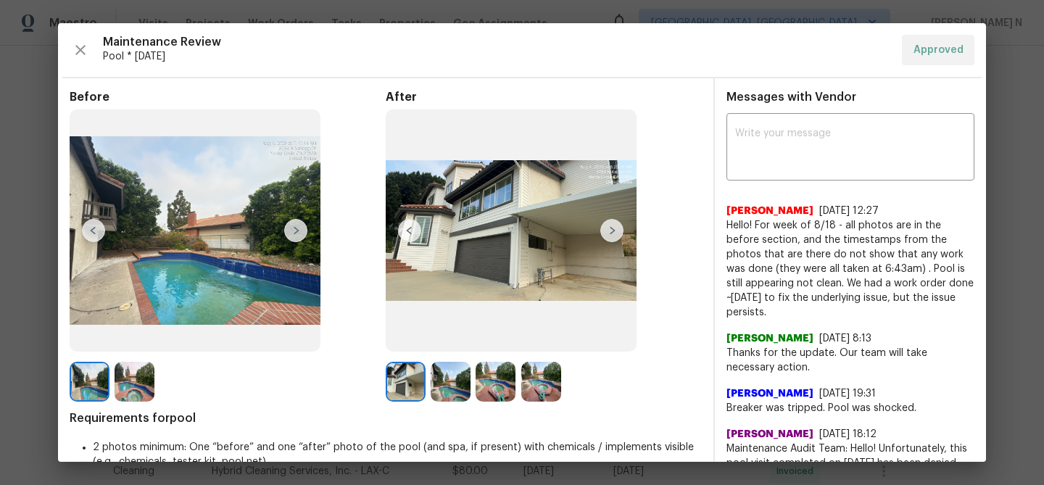
click at [482, 384] on img at bounding box center [496, 382] width 40 height 40
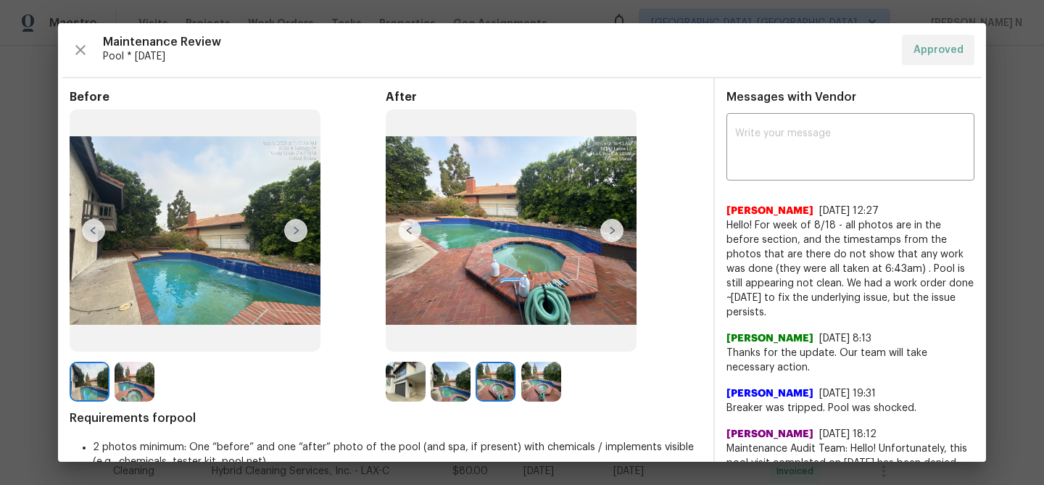
click at [452, 385] on img at bounding box center [451, 382] width 40 height 40
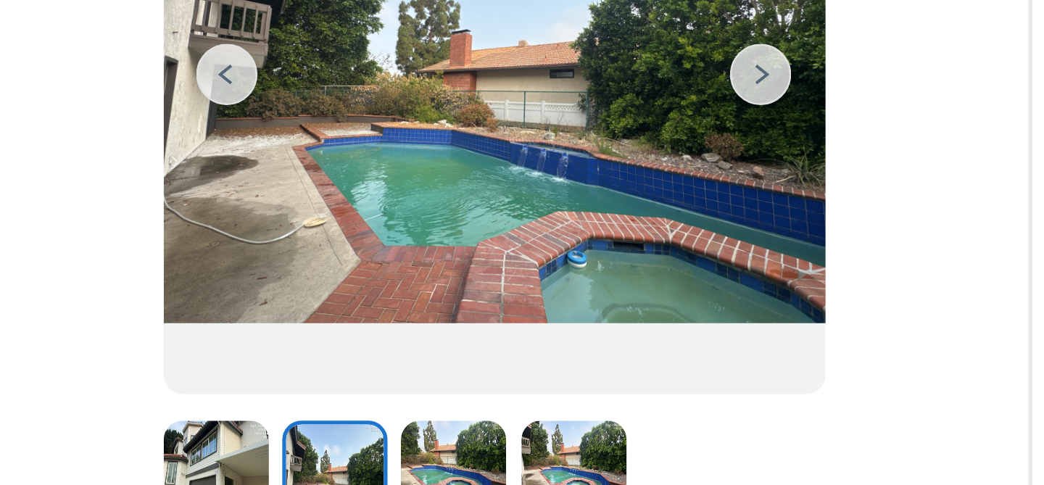
scroll to position [73, 0]
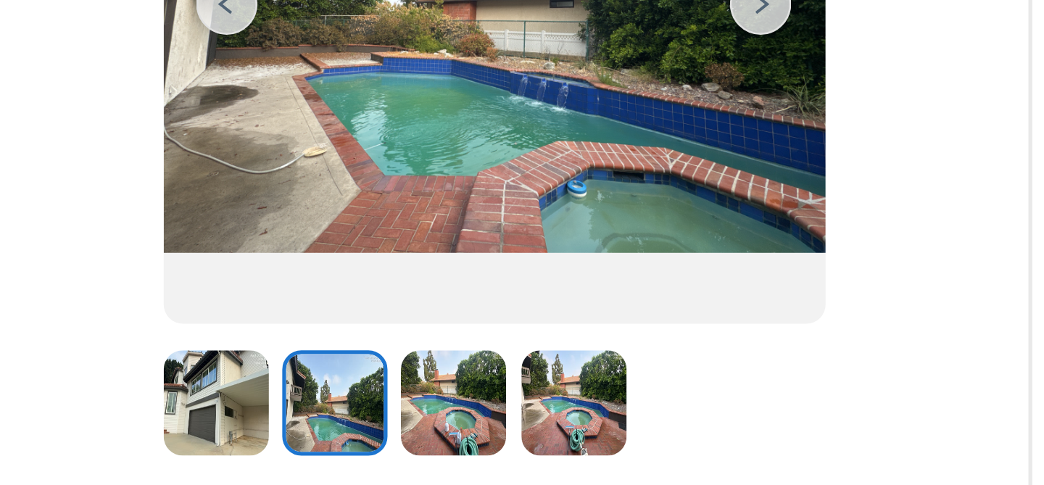
click at [539, 312] on img at bounding box center [541, 309] width 40 height 40
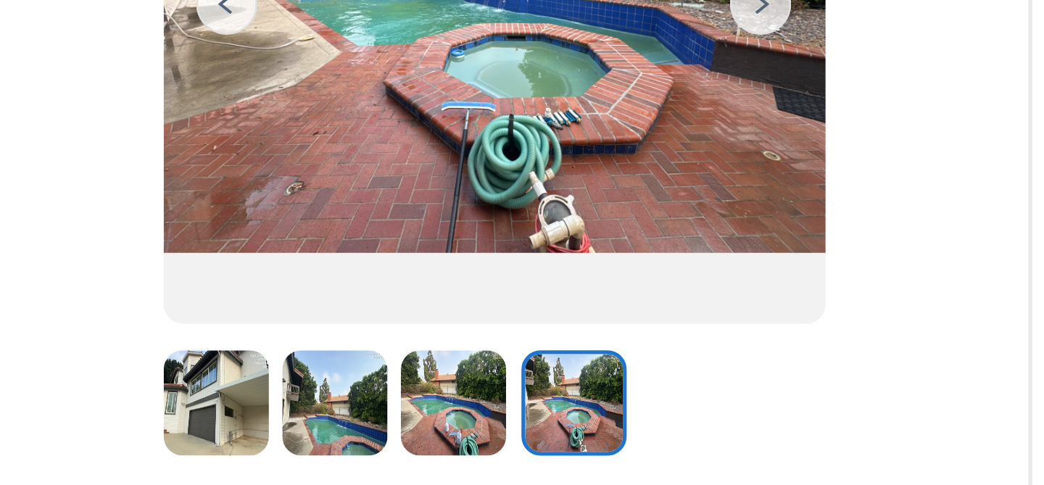
click at [498, 314] on img at bounding box center [496, 309] width 40 height 40
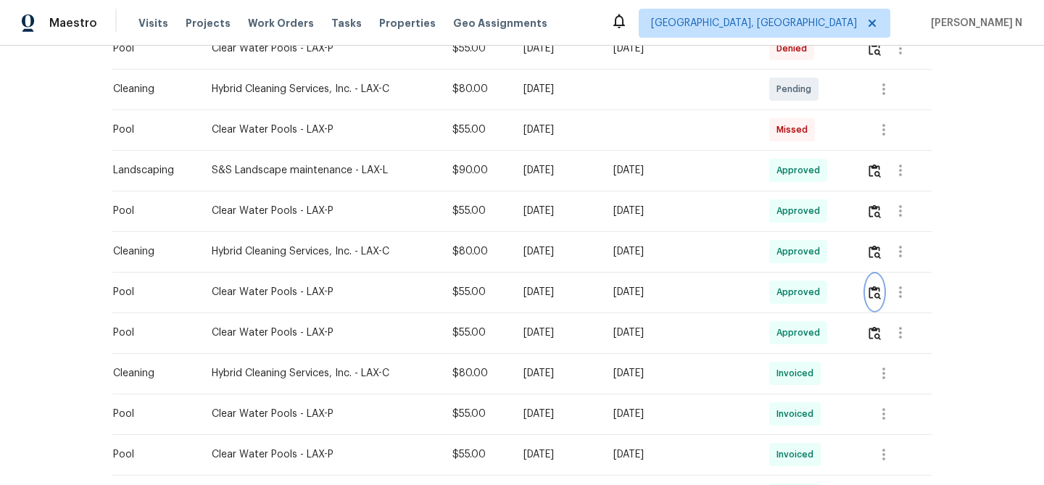
scroll to position [426, 0]
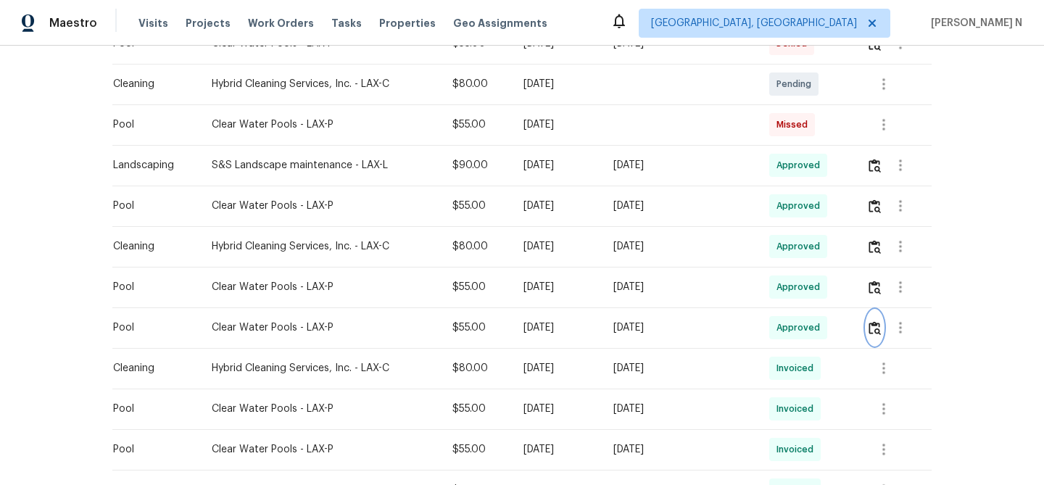
click at [875, 321] on img "button" at bounding box center [875, 328] width 12 height 14
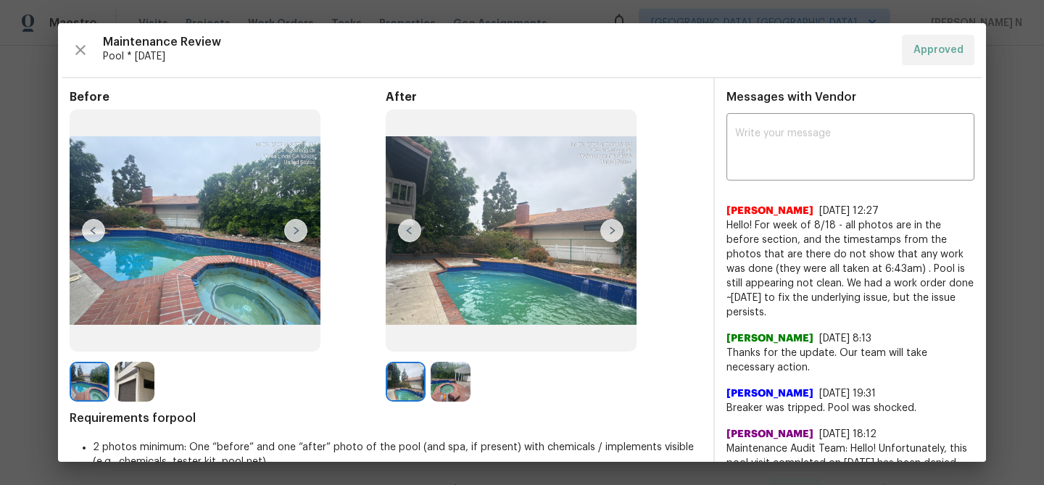
click at [446, 370] on img at bounding box center [451, 382] width 40 height 40
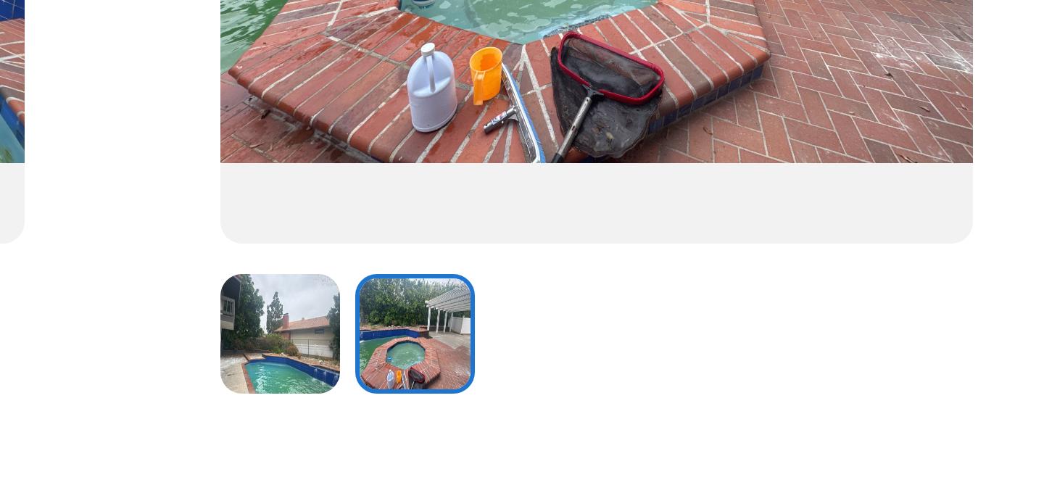
scroll to position [116, 0]
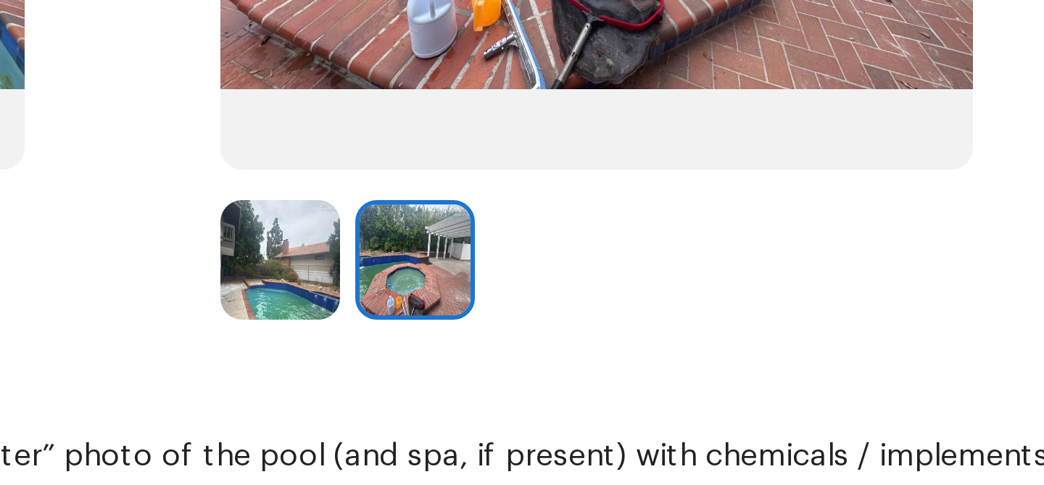
click at [413, 270] on img at bounding box center [406, 266] width 40 height 40
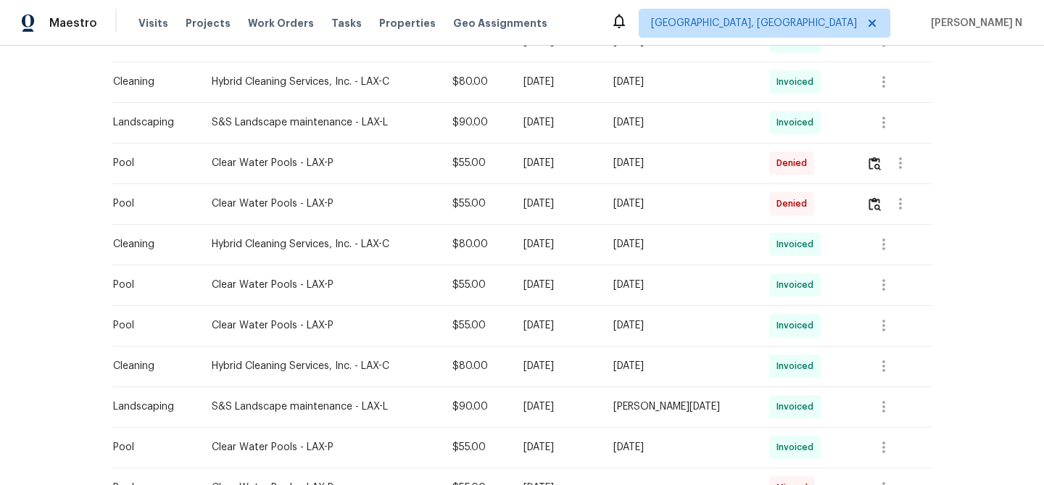
scroll to position [858, 0]
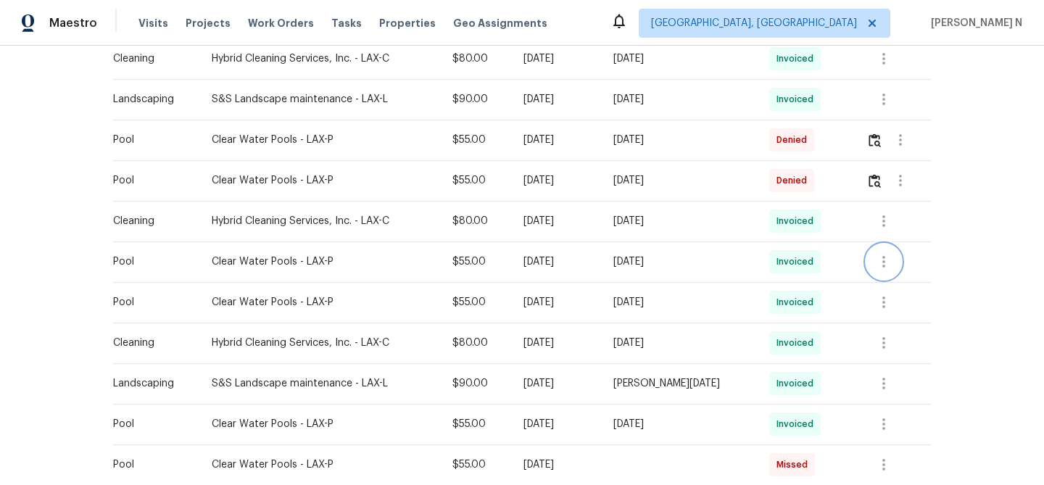
click at [879, 253] on icon "button" at bounding box center [883, 261] width 17 height 17
click at [925, 273] on li "View details" at bounding box center [920, 272] width 102 height 24
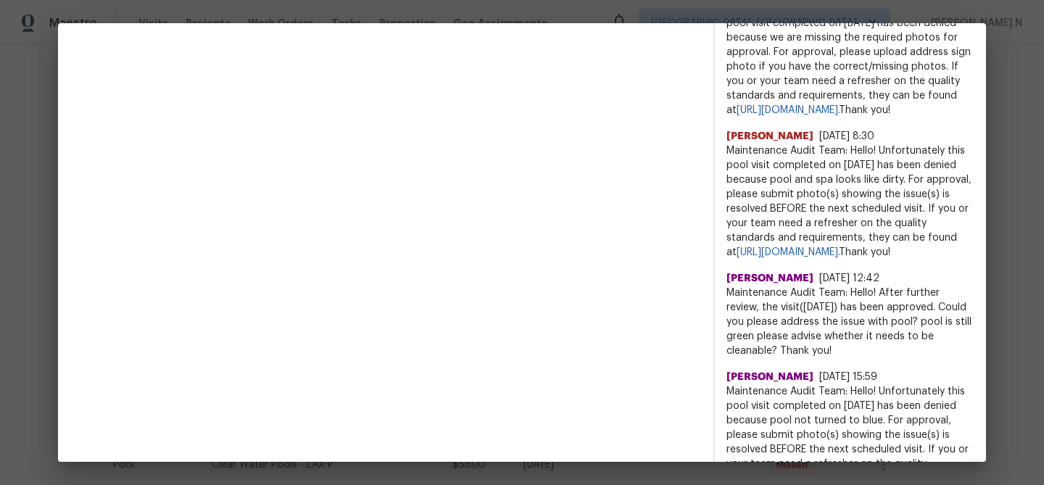
scroll to position [1007, 0]
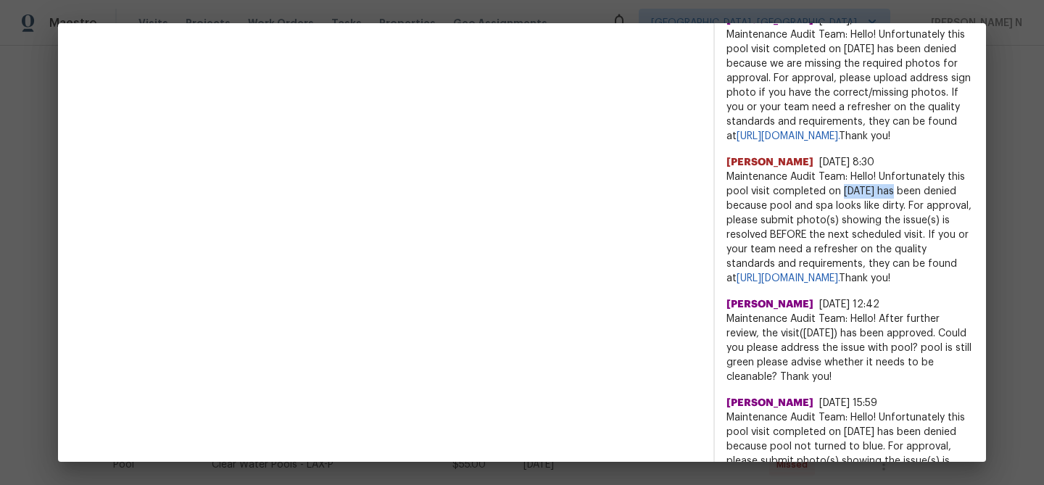
drag, startPoint x: 842, startPoint y: 213, endPoint x: 895, endPoint y: 215, distance: 53.7
click at [895, 215] on span "Maintenance Audit Team: Hello! Unfortunately this pool visit completed on 06/25…" at bounding box center [850, 228] width 248 height 116
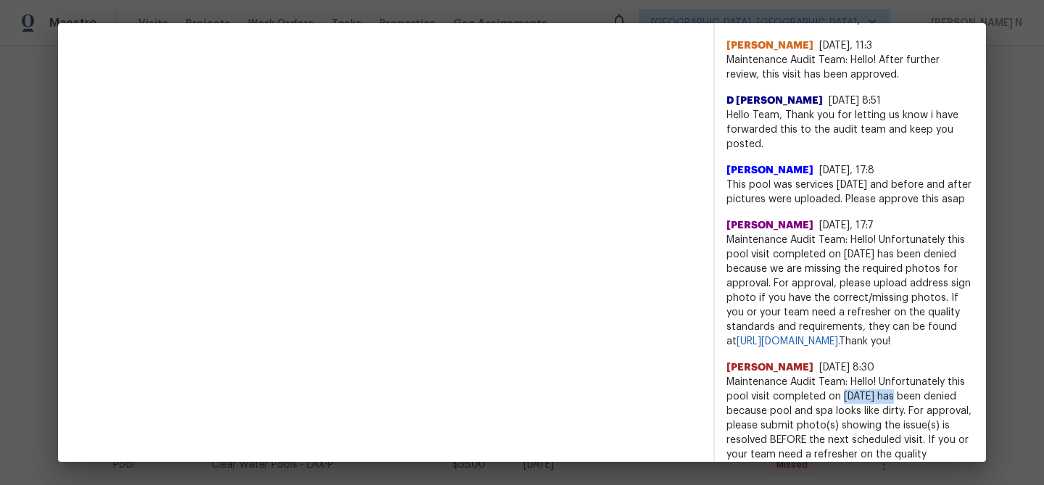
scroll to position [798, 0]
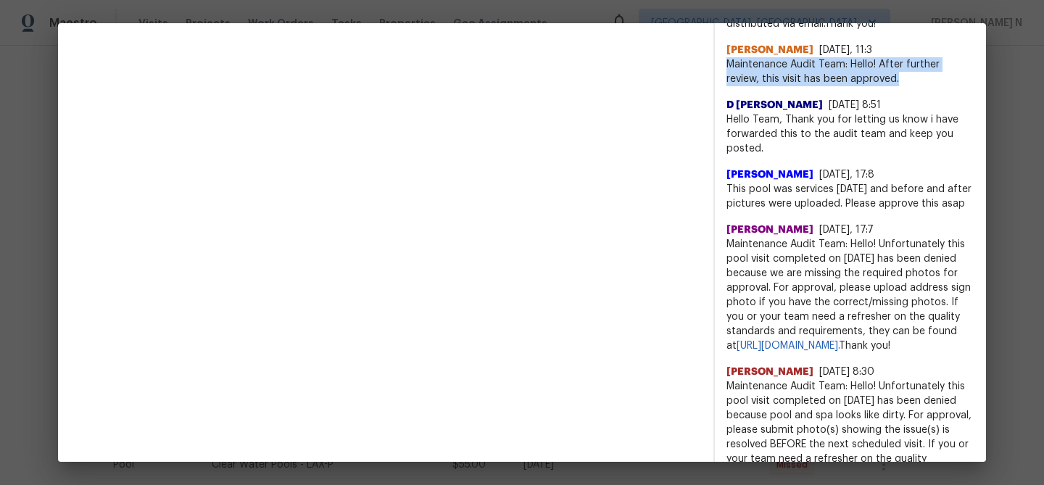
drag, startPoint x: 726, startPoint y: 60, endPoint x: 899, endPoint y: 80, distance: 173.7
click at [899, 80] on span "Maintenance Audit Team: Hello! After further review, this visit has been approv…" at bounding box center [850, 71] width 248 height 29
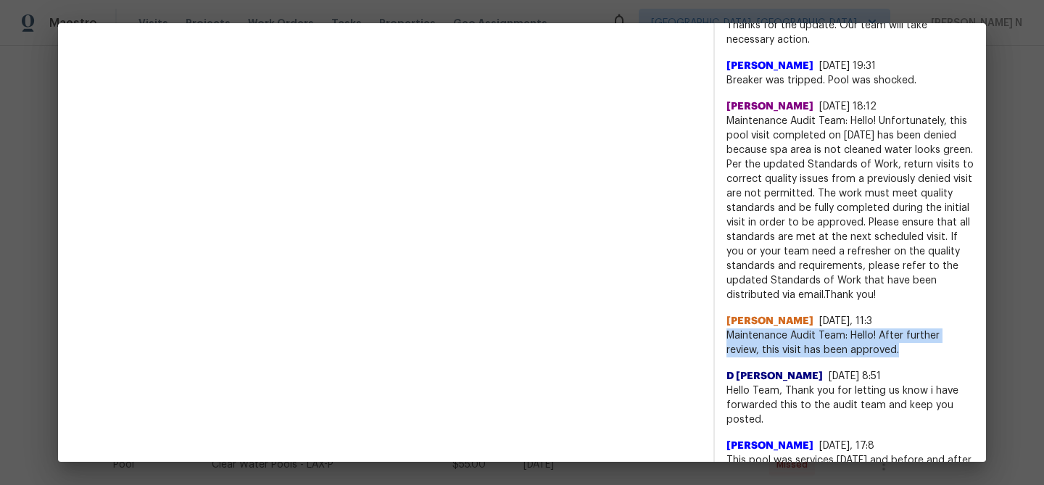
scroll to position [546, 0]
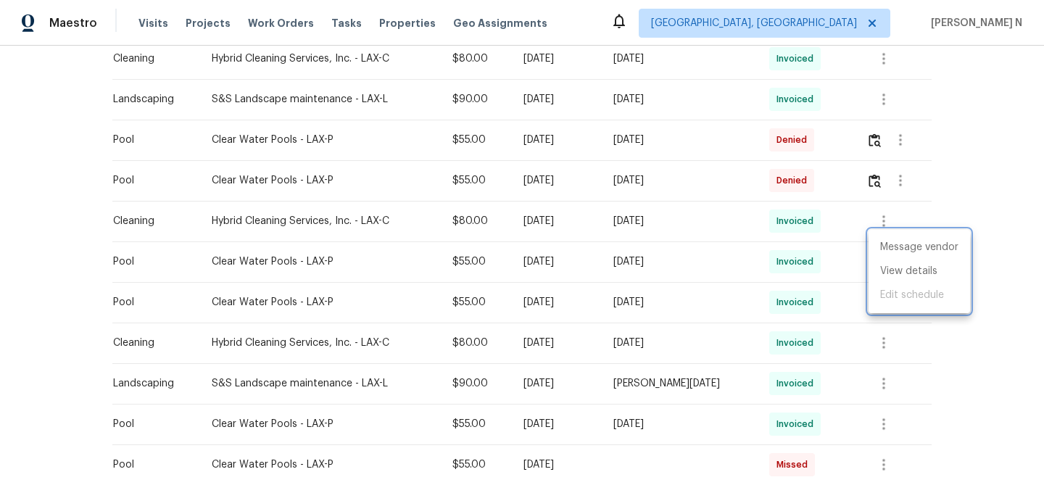
click at [553, 300] on div at bounding box center [522, 242] width 1044 height 485
click at [553, 300] on div "Message vendor View details Edit schedule" at bounding box center [522, 242] width 1044 height 485
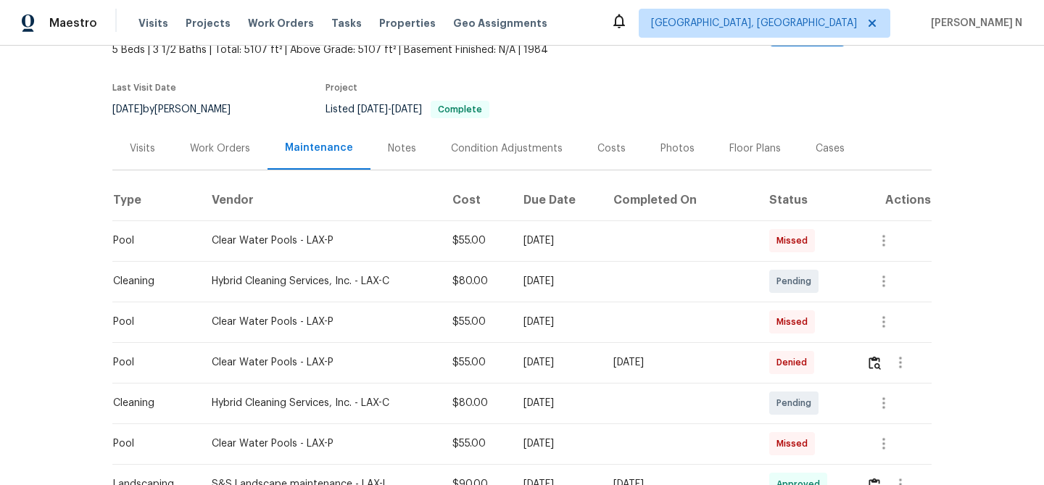
scroll to position [0, 0]
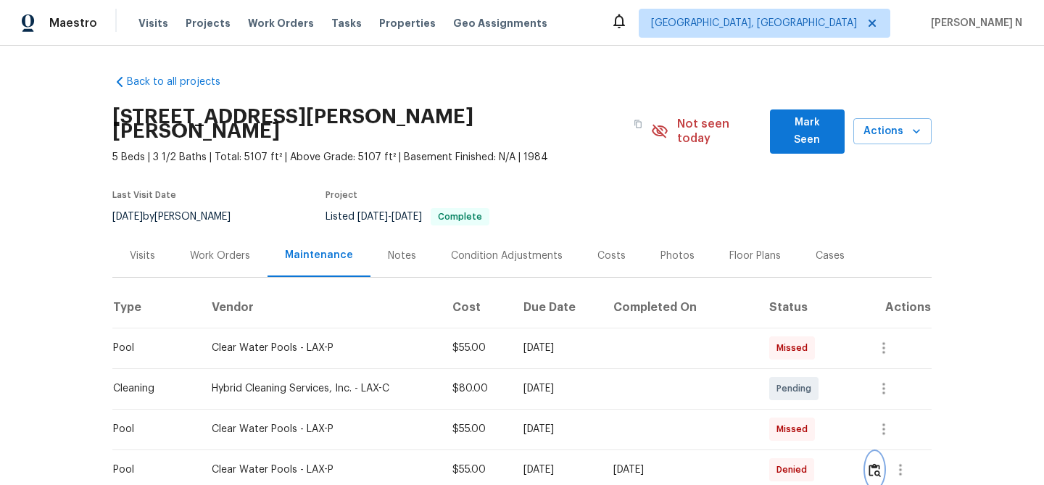
click at [883, 452] on button "button" at bounding box center [874, 469] width 17 height 35
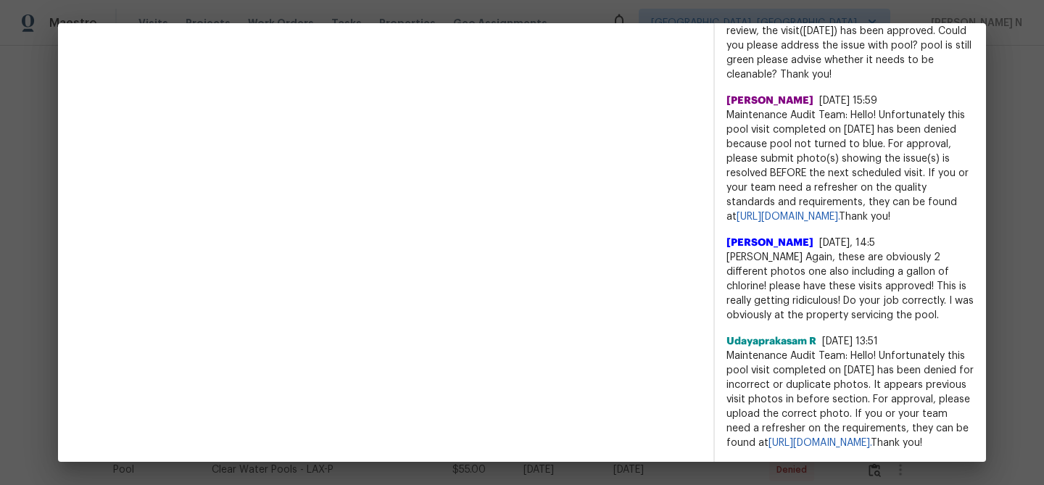
scroll to position [1338, 0]
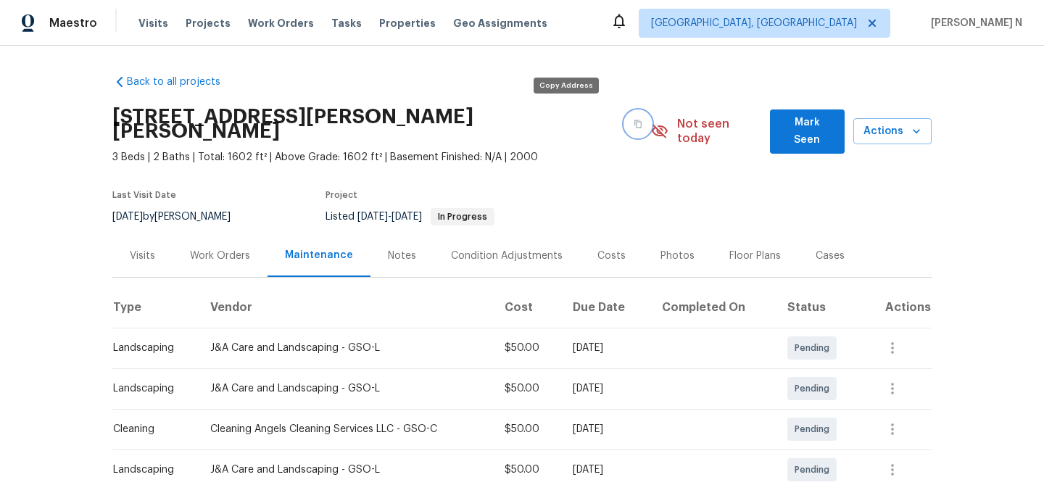
click at [625, 123] on button "button" at bounding box center [638, 124] width 26 height 26
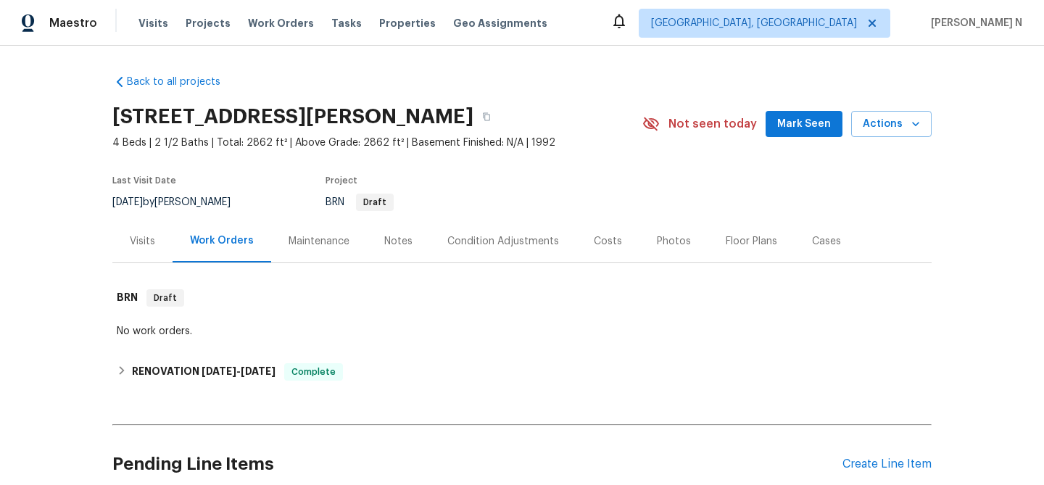
click at [338, 244] on div "Maintenance" at bounding box center [319, 241] width 61 height 15
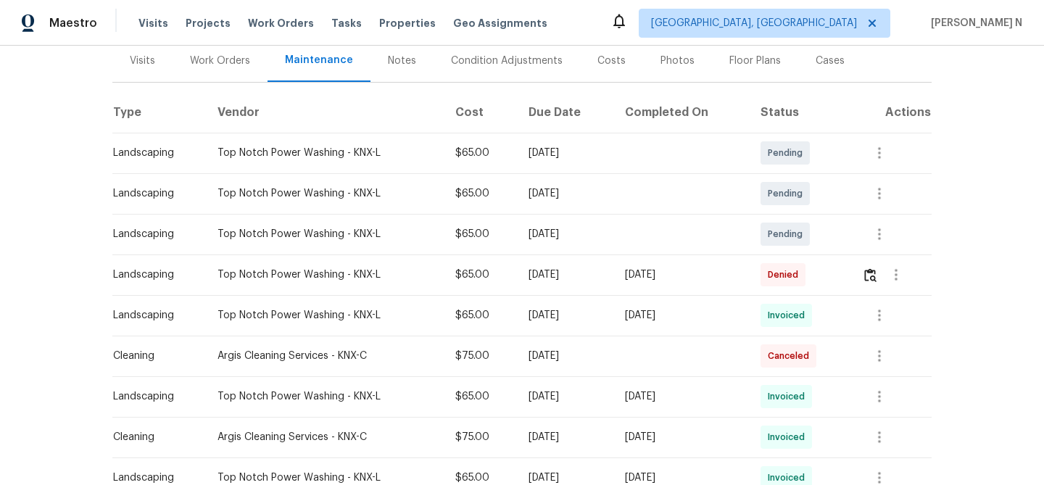
scroll to position [254, 0]
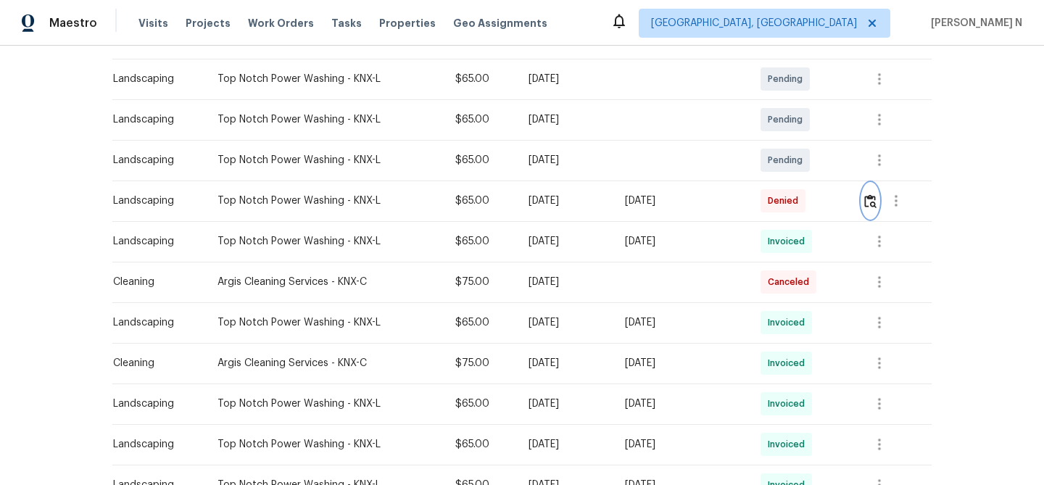
click at [873, 199] on img "button" at bounding box center [870, 201] width 12 height 14
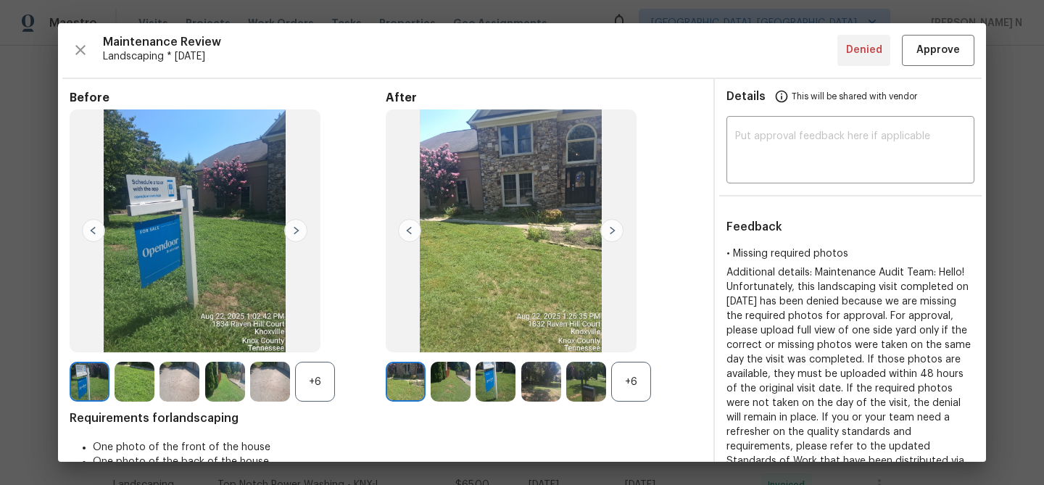
click at [634, 384] on div "+6" at bounding box center [631, 382] width 40 height 40
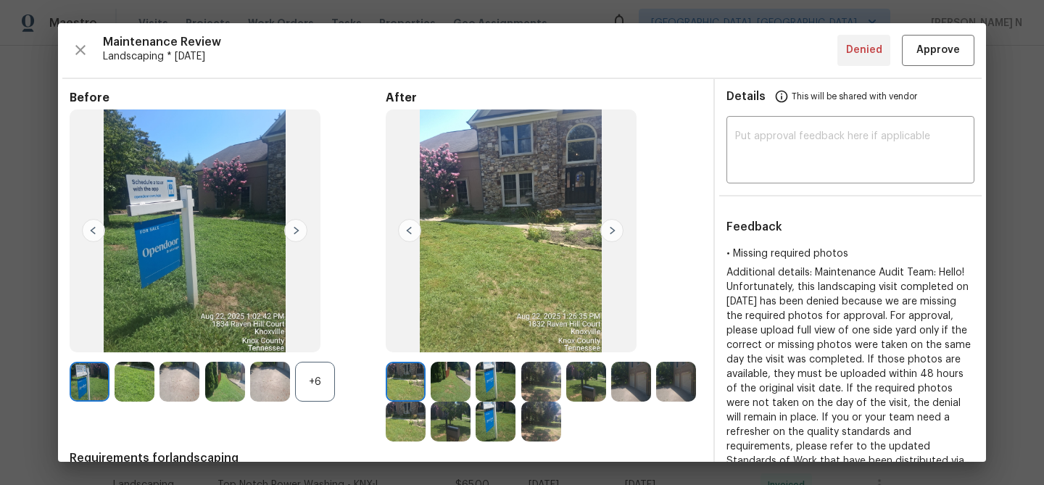
click at [318, 396] on div "+6" at bounding box center [315, 382] width 40 height 40
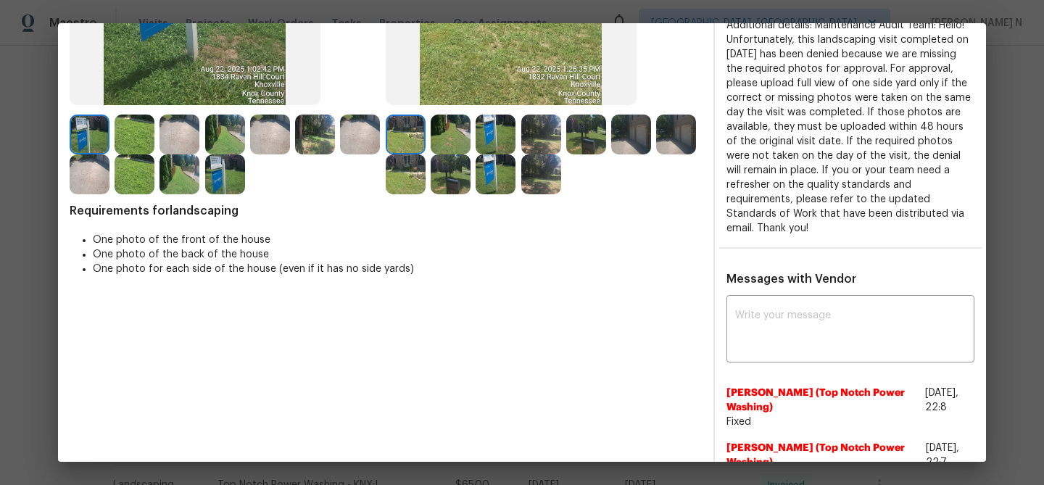
scroll to position [275, 0]
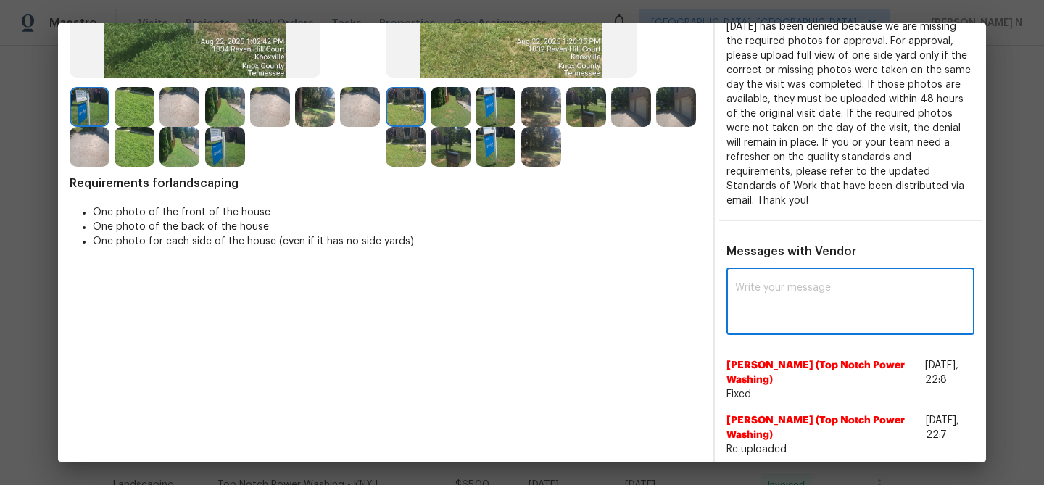
click at [820, 311] on textarea at bounding box center [850, 303] width 231 height 41
paste textarea "Maintenance Audit Team: Hello! Thank you for uploading the photo, after further…"
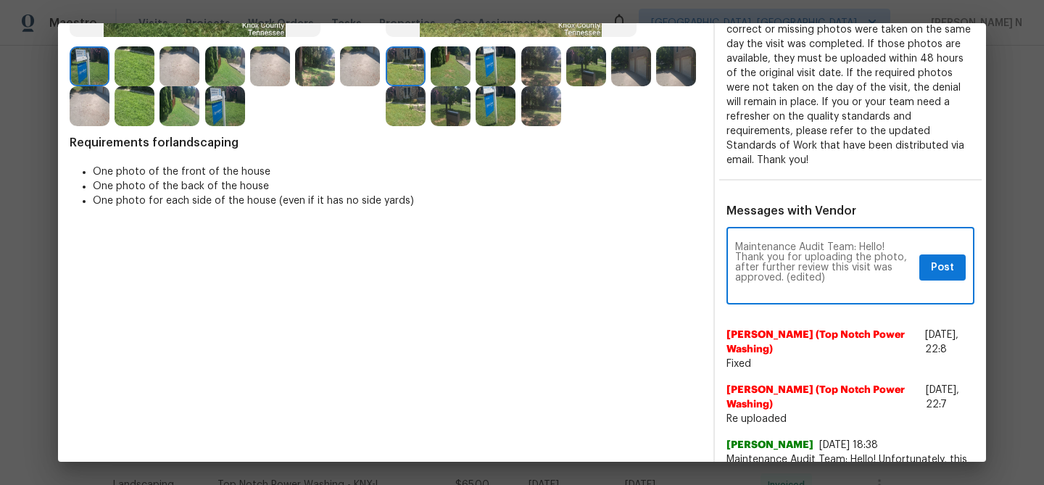
scroll to position [0, 0]
drag, startPoint x: 785, startPoint y: 277, endPoint x: 844, endPoint y: 277, distance: 58.7
click at [844, 277] on textarea "Maintenance Audit Team: Hello! Thank you for uploading the photo, after further…" at bounding box center [824, 267] width 178 height 51
type textarea "Maintenance Audit Team: Hello! Thank you for uploading the photo, after further…"
click at [951, 267] on span "Post" at bounding box center [942, 268] width 23 height 18
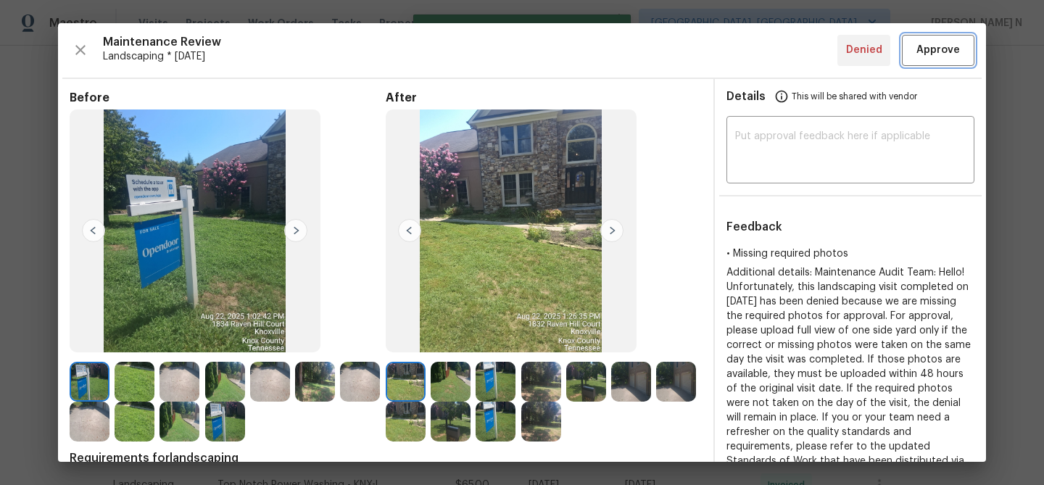
click at [925, 62] on button "Approve" at bounding box center [938, 50] width 73 height 31
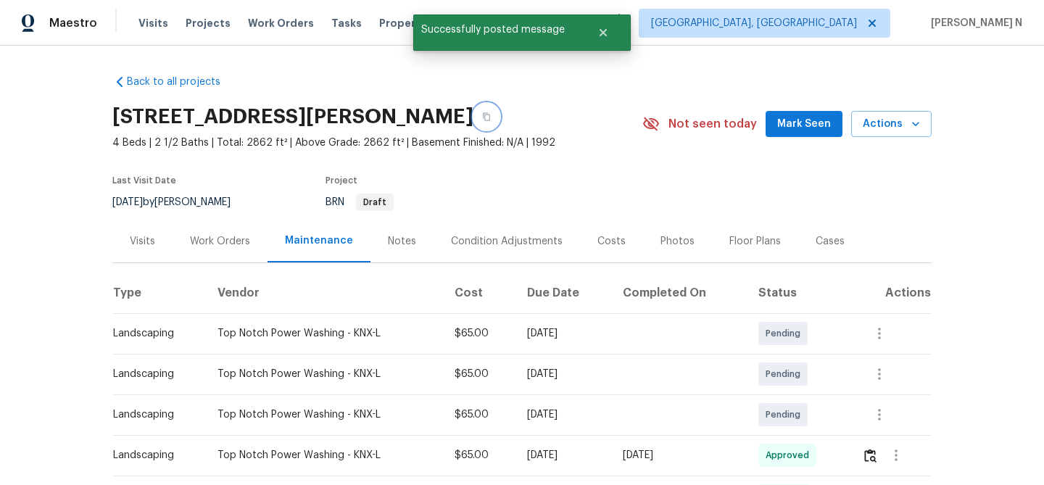
click at [500, 125] on button "button" at bounding box center [486, 117] width 26 height 26
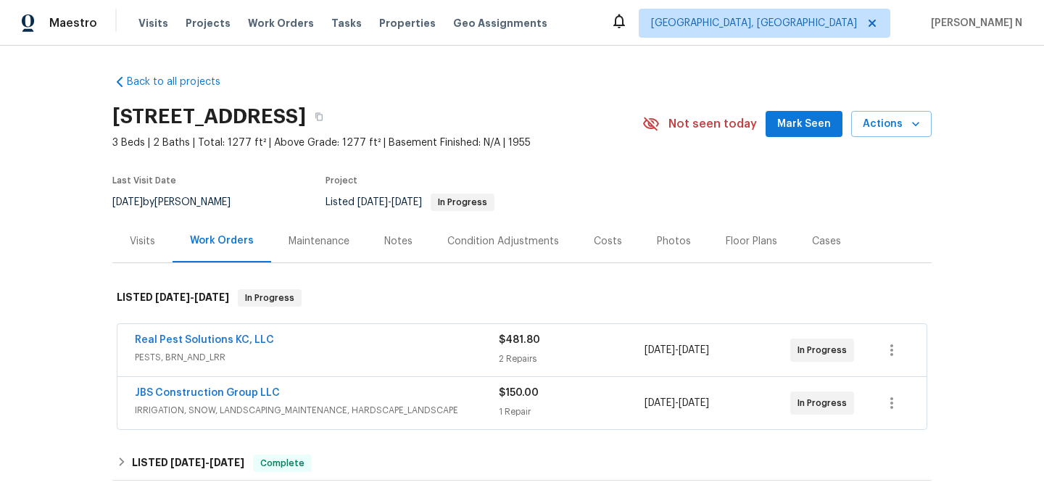
click at [294, 257] on div "Maintenance" at bounding box center [319, 241] width 96 height 43
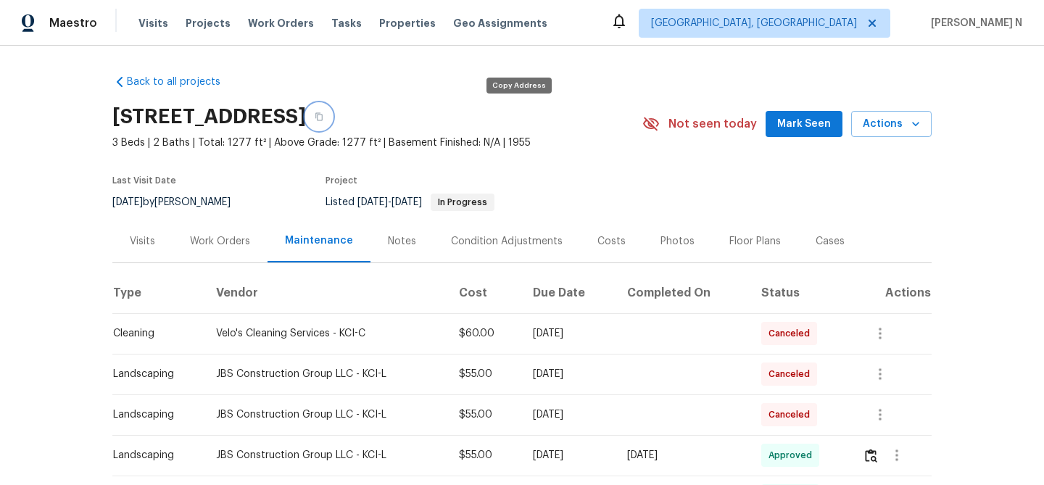
click at [323, 116] on icon "button" at bounding box center [318, 117] width 7 height 8
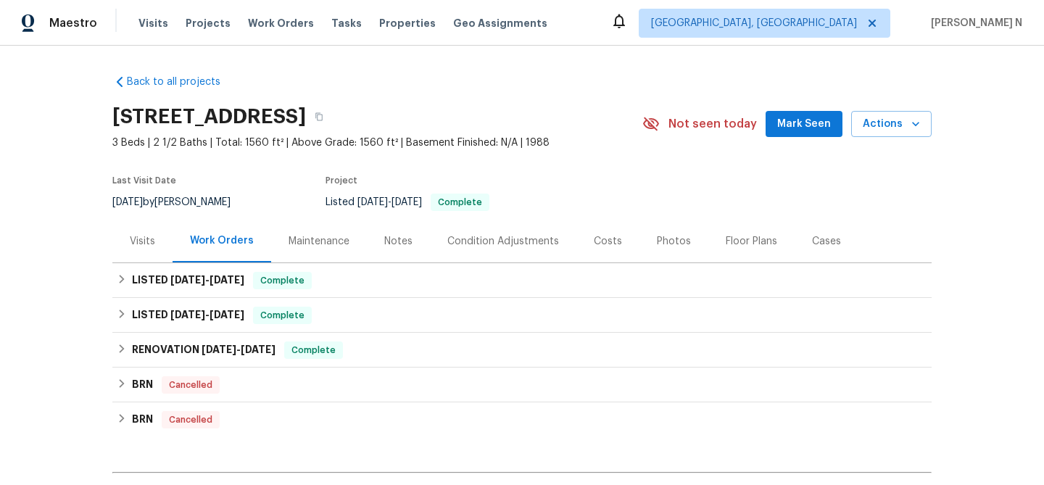
click at [339, 244] on div "Maintenance" at bounding box center [319, 241] width 61 height 15
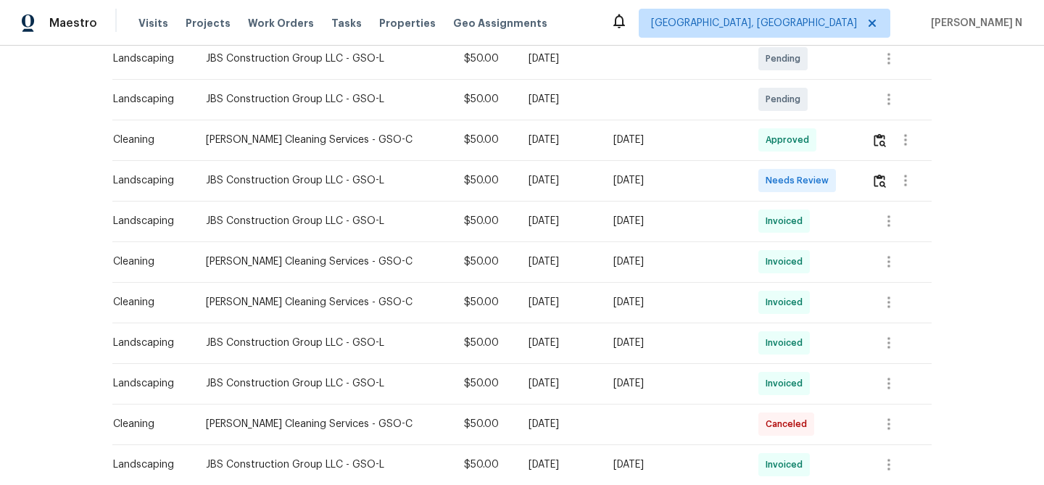
scroll to position [339, 0]
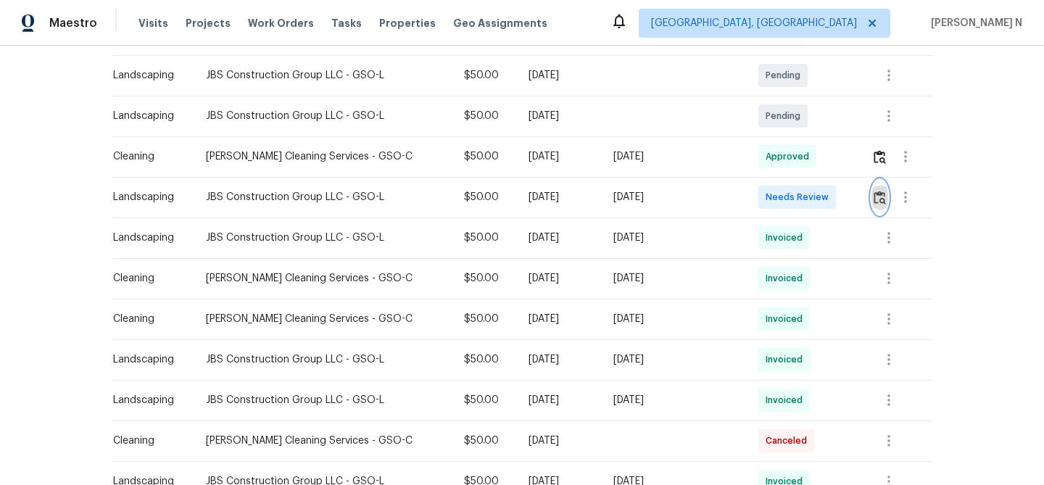
click at [877, 195] on img "button" at bounding box center [880, 198] width 12 height 14
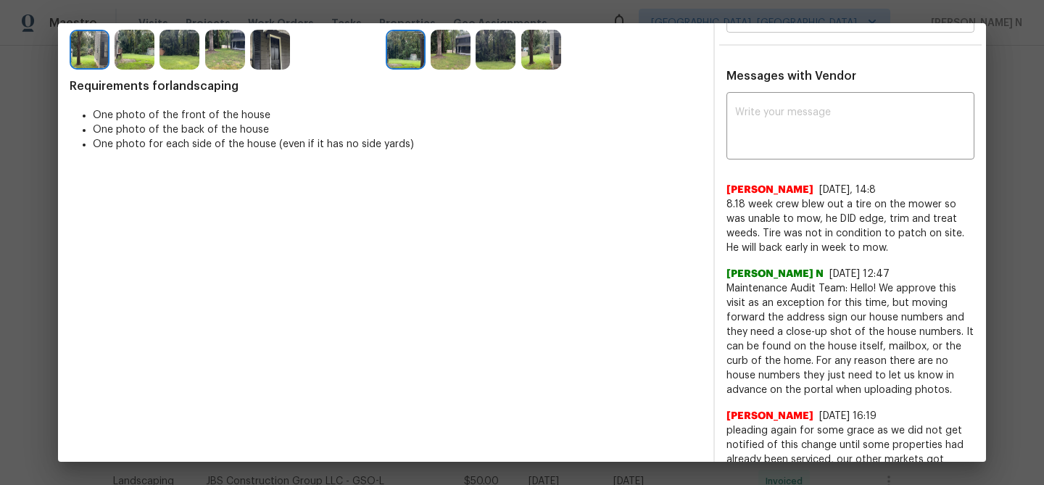
scroll to position [334, 0]
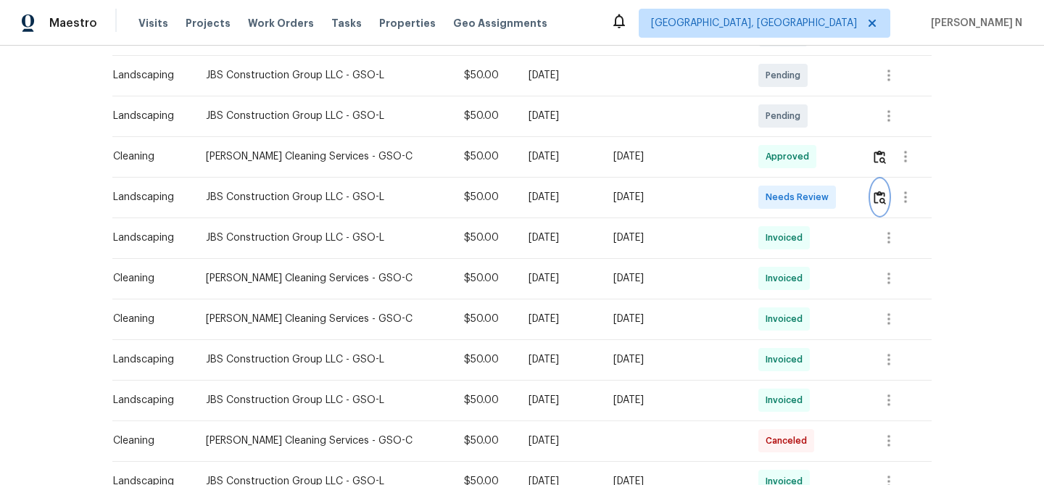
click at [879, 205] on button "button" at bounding box center [879, 197] width 17 height 35
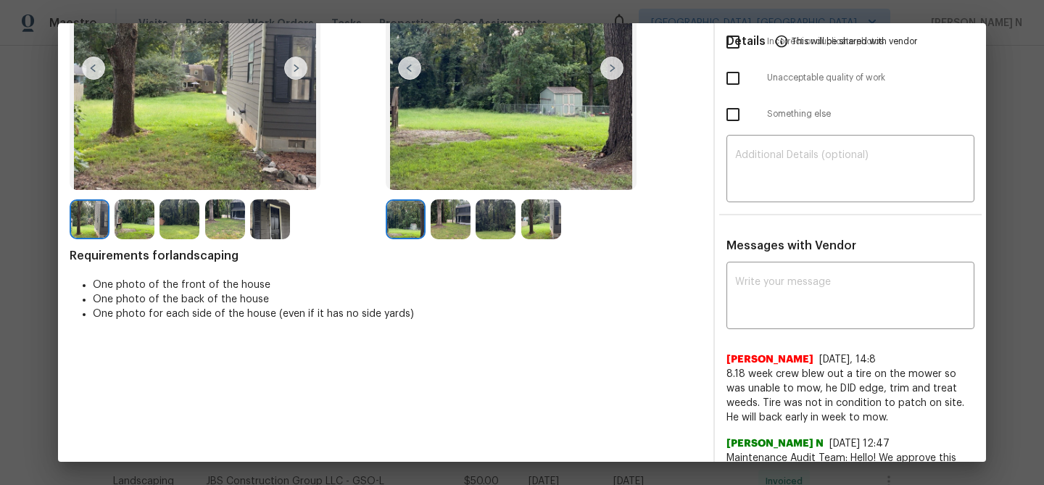
scroll to position [157, 0]
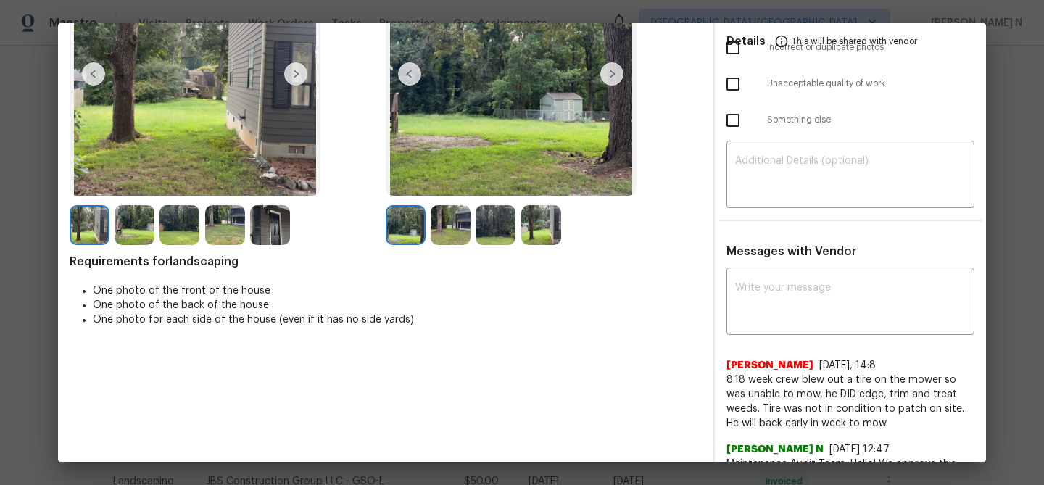
click at [452, 232] on img at bounding box center [451, 225] width 40 height 40
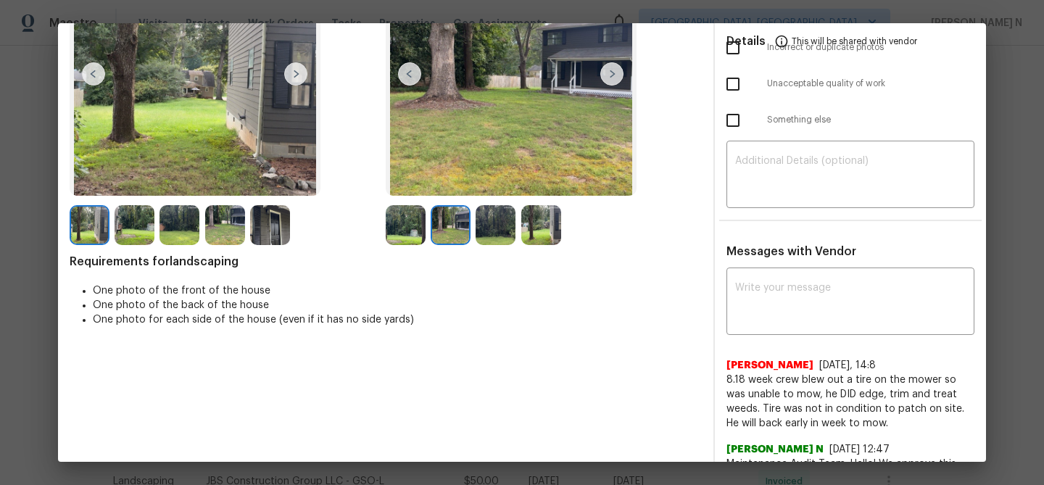
click at [489, 229] on img at bounding box center [496, 225] width 40 height 40
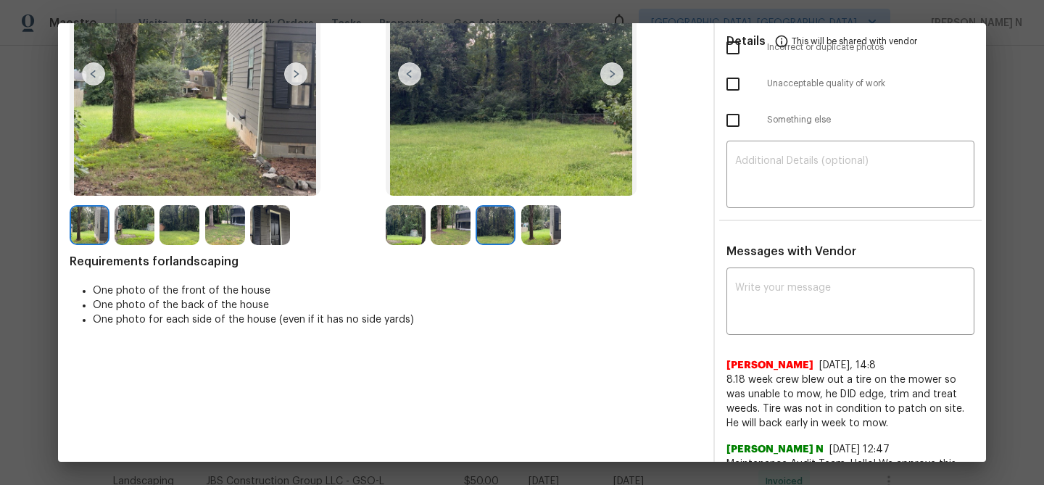
click at [549, 229] on img at bounding box center [541, 225] width 40 height 40
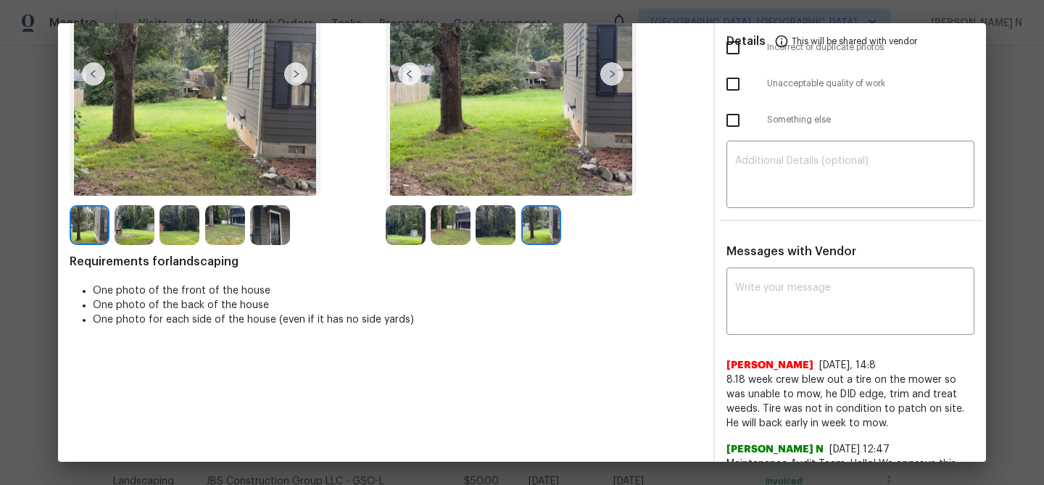
click at [407, 231] on img at bounding box center [406, 225] width 40 height 40
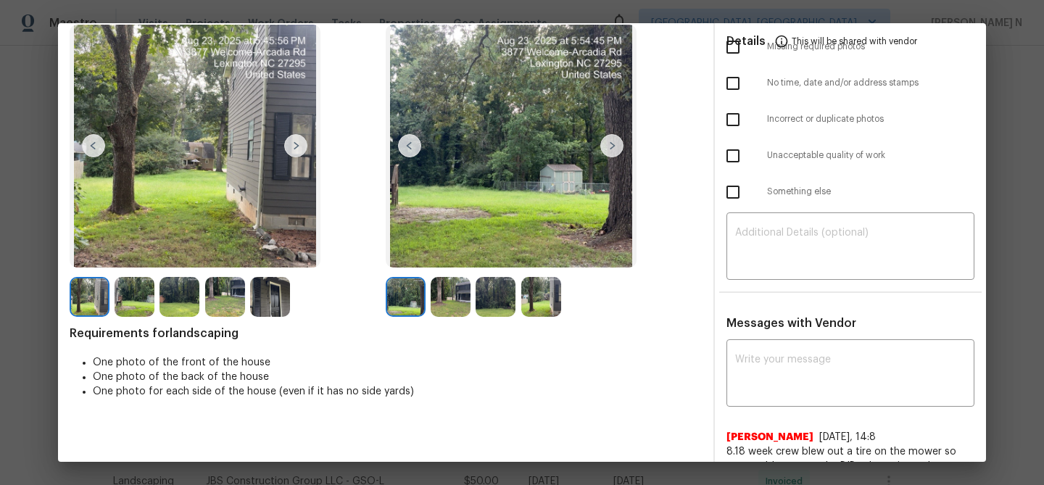
scroll to position [23, 0]
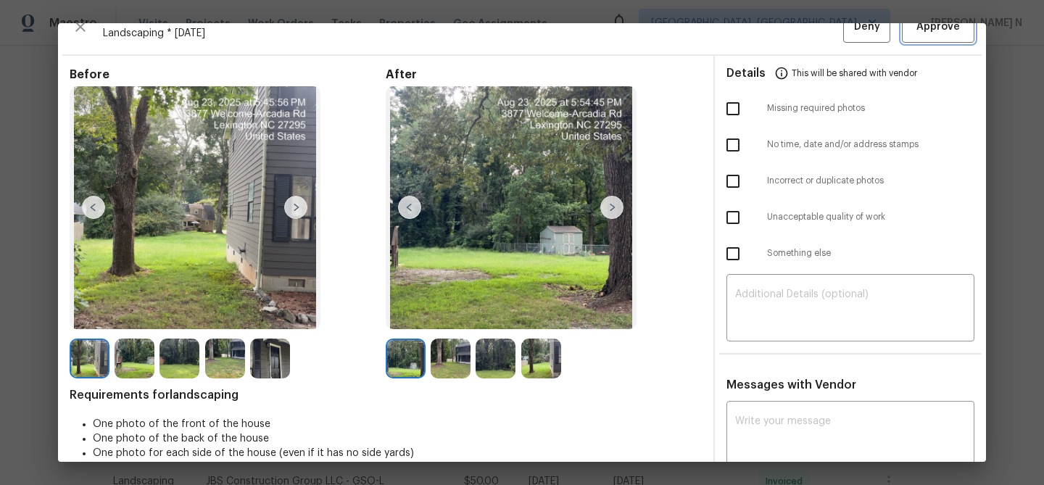
click at [935, 41] on button "Approve" at bounding box center [938, 27] width 73 height 31
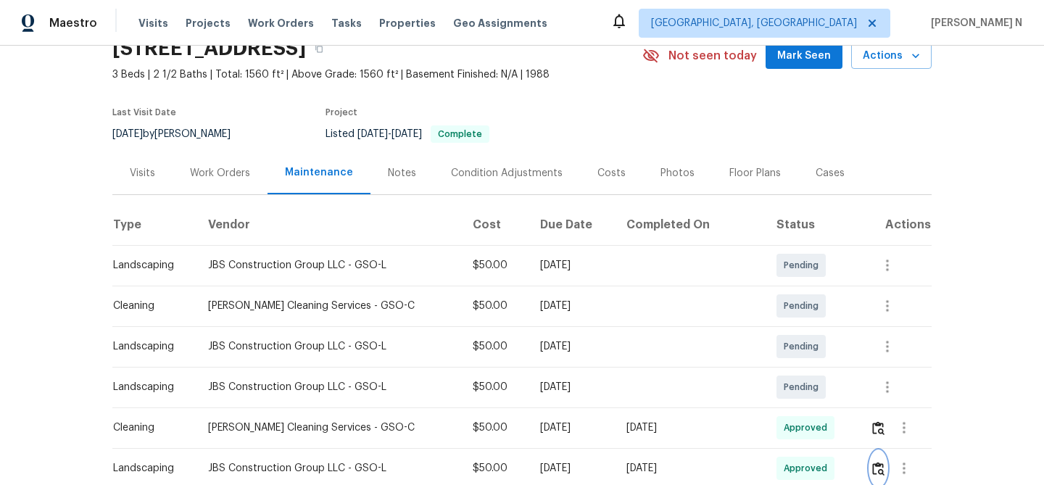
scroll to position [0, 0]
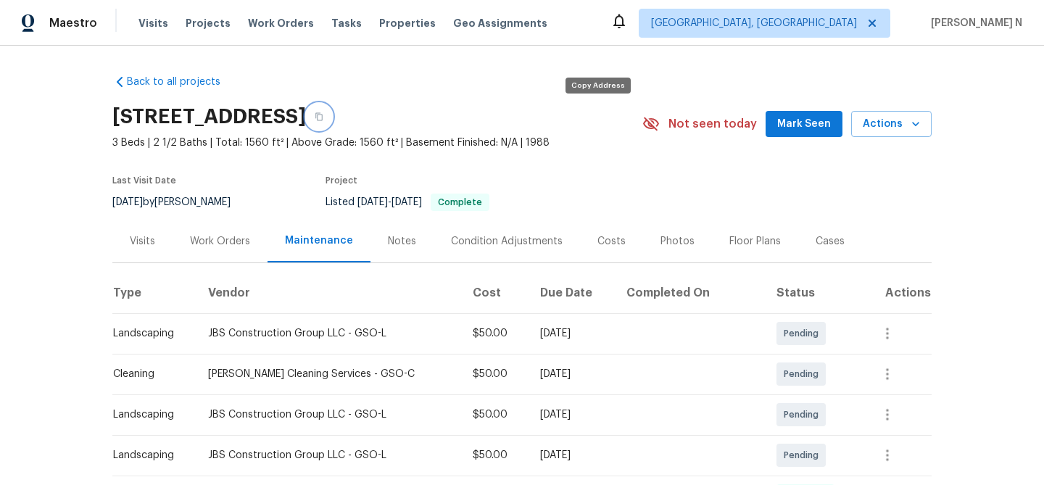
click at [323, 119] on icon "button" at bounding box center [319, 116] width 9 height 9
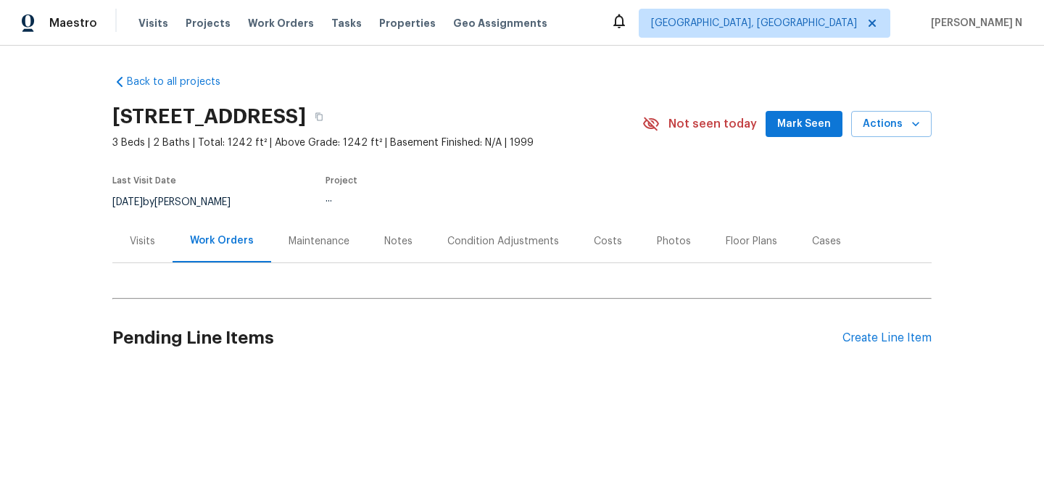
click at [339, 235] on div "Maintenance" at bounding box center [319, 241] width 61 height 15
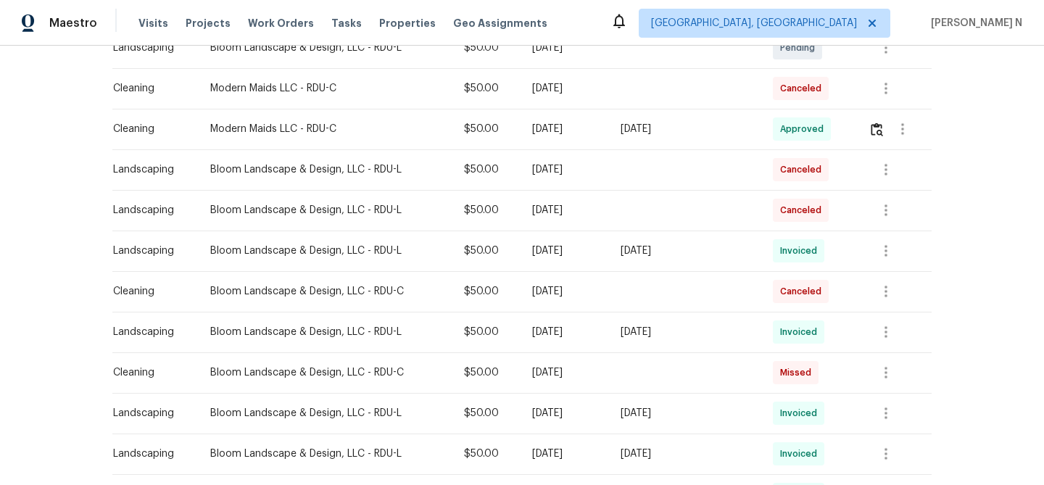
scroll to position [436, 0]
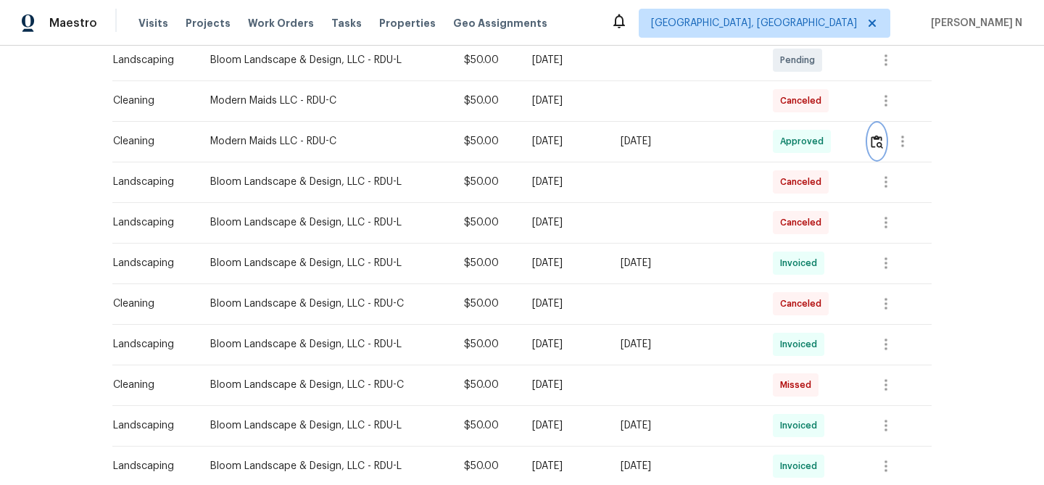
click at [873, 143] on img "button" at bounding box center [877, 142] width 12 height 14
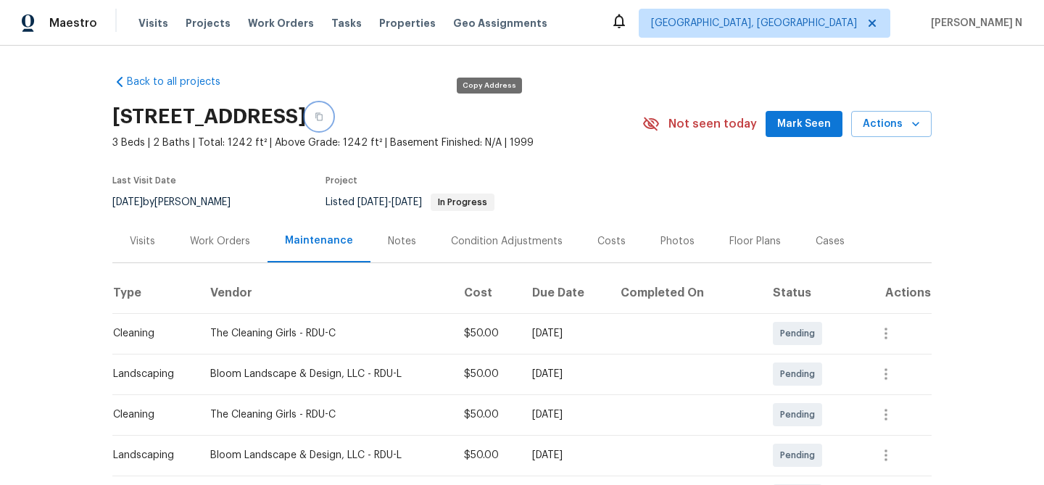
click at [332, 117] on button "button" at bounding box center [319, 117] width 26 height 26
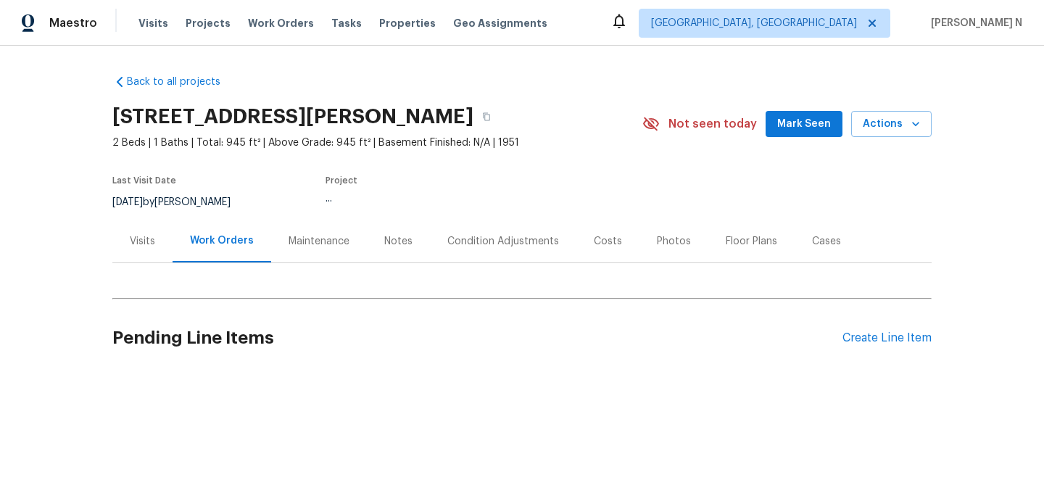
click at [313, 244] on div "Maintenance" at bounding box center [319, 241] width 61 height 15
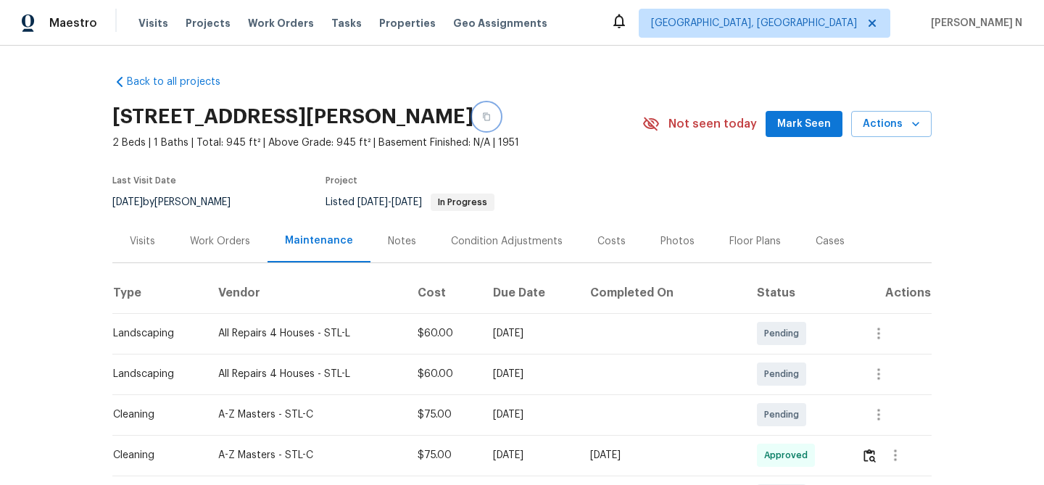
click at [500, 117] on button "button" at bounding box center [486, 117] width 26 height 26
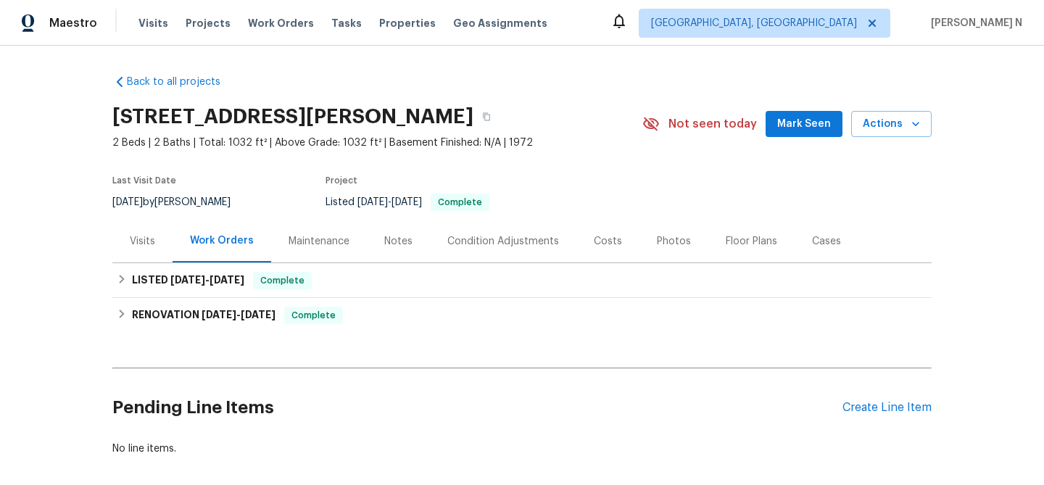
click at [302, 249] on div "Maintenance" at bounding box center [319, 241] width 61 height 15
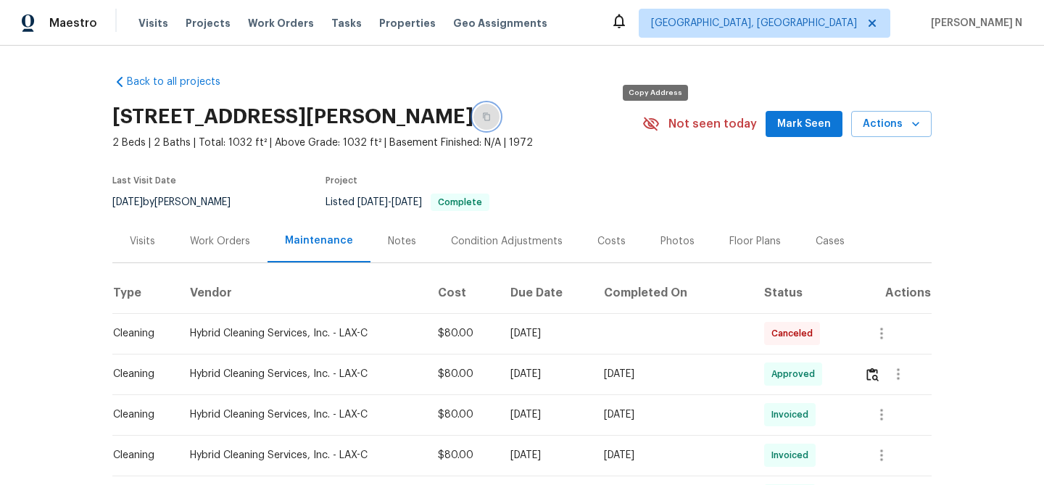
click at [500, 120] on button "button" at bounding box center [486, 117] width 26 height 26
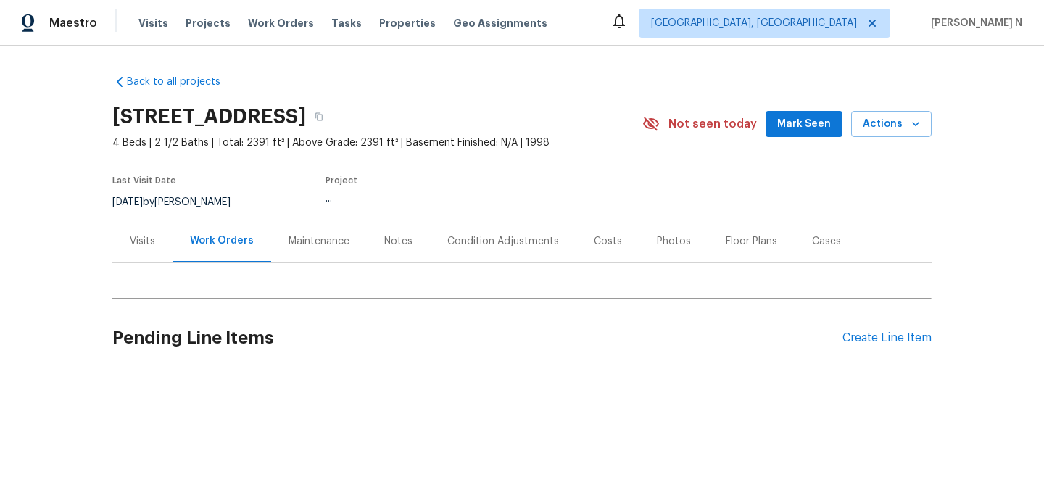
click at [333, 238] on div "Maintenance" at bounding box center [319, 241] width 61 height 15
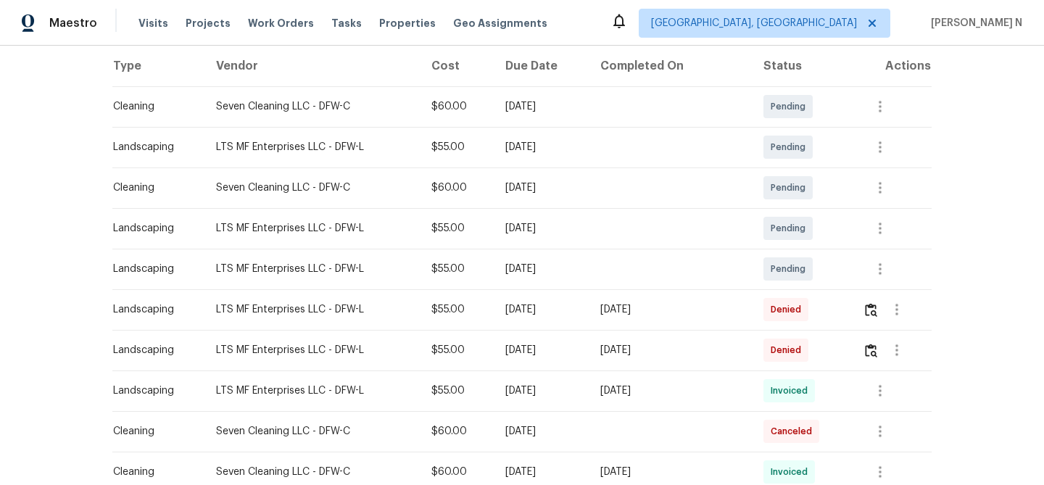
scroll to position [332, 0]
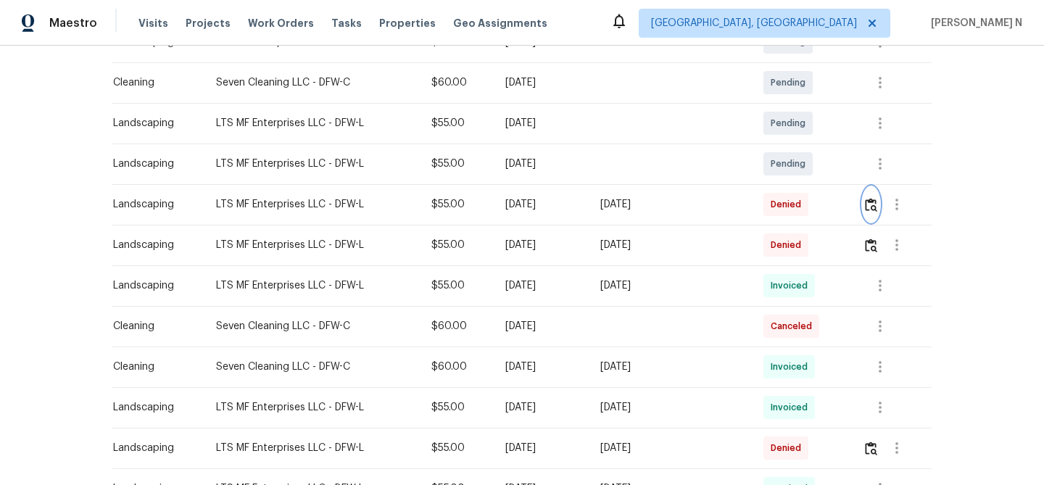
click at [866, 214] on button "button" at bounding box center [871, 204] width 17 height 35
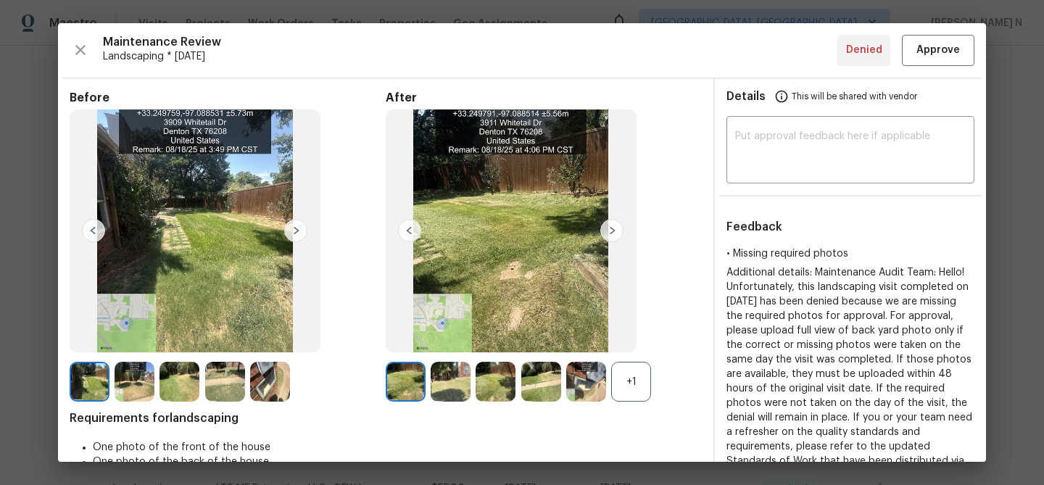
click at [641, 372] on div "+1" at bounding box center [631, 382] width 40 height 40
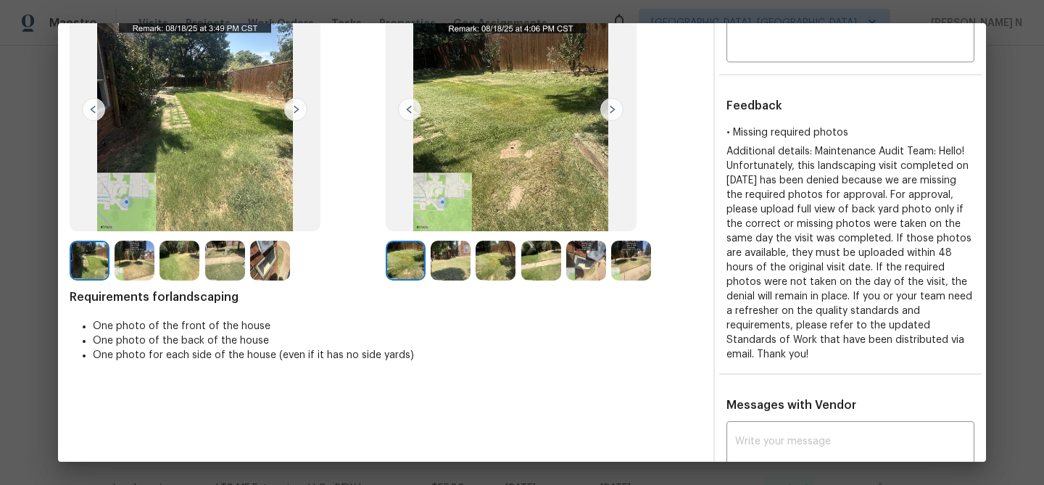
scroll to position [117, 0]
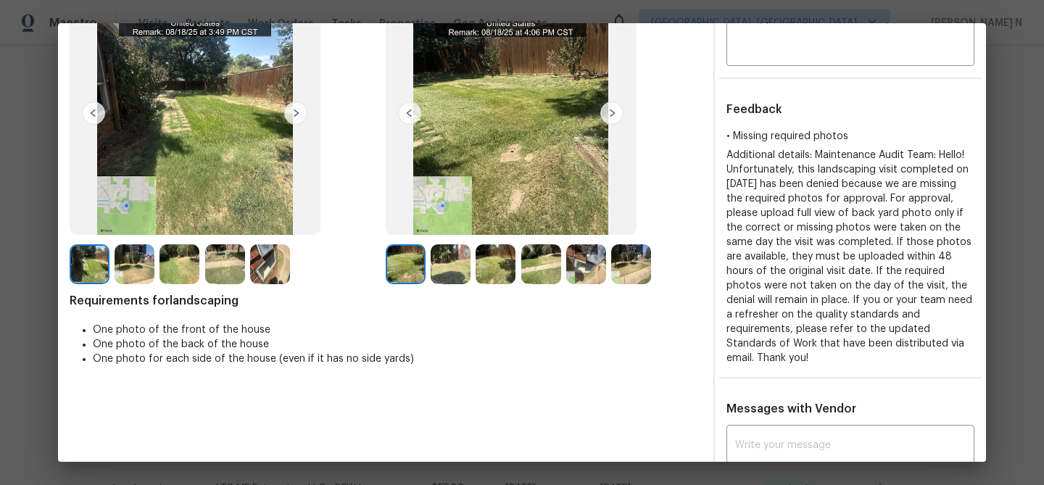
click at [450, 275] on img at bounding box center [451, 264] width 40 height 40
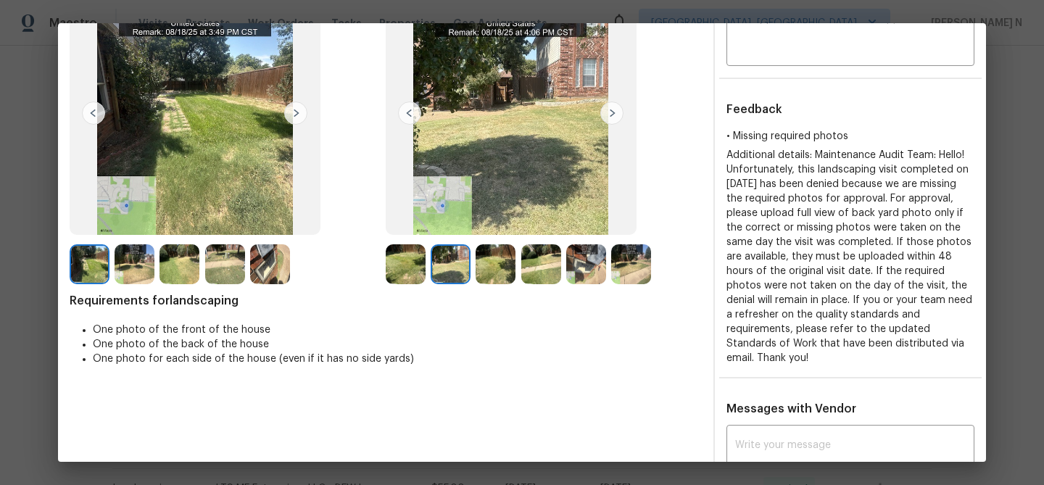
click at [501, 273] on img at bounding box center [496, 264] width 40 height 40
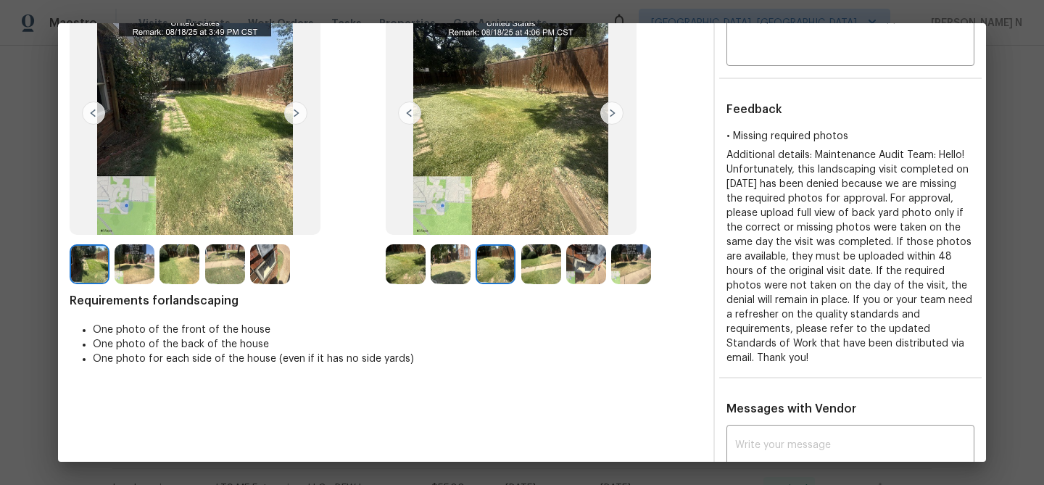
click at [531, 268] on img at bounding box center [541, 264] width 40 height 40
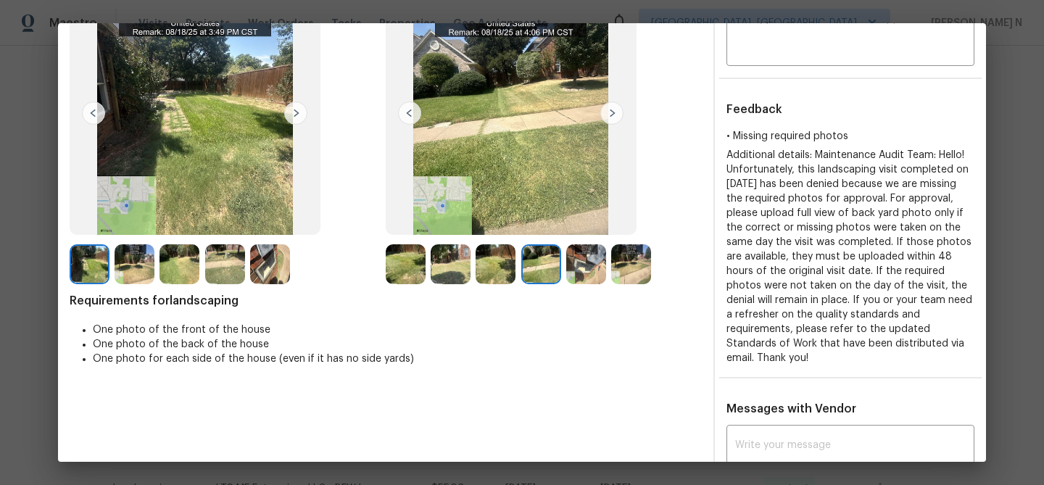
click at [276, 266] on img at bounding box center [270, 264] width 40 height 40
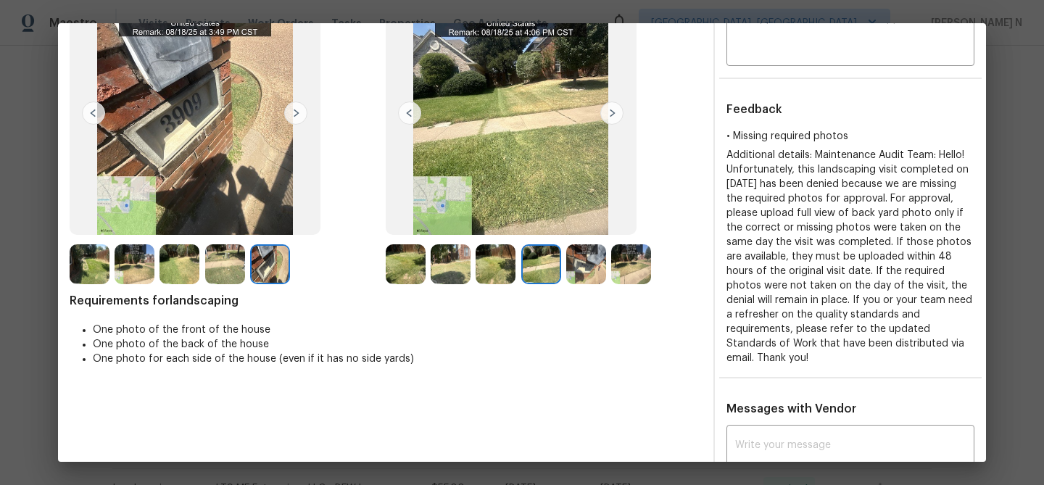
click at [637, 265] on img at bounding box center [631, 264] width 40 height 40
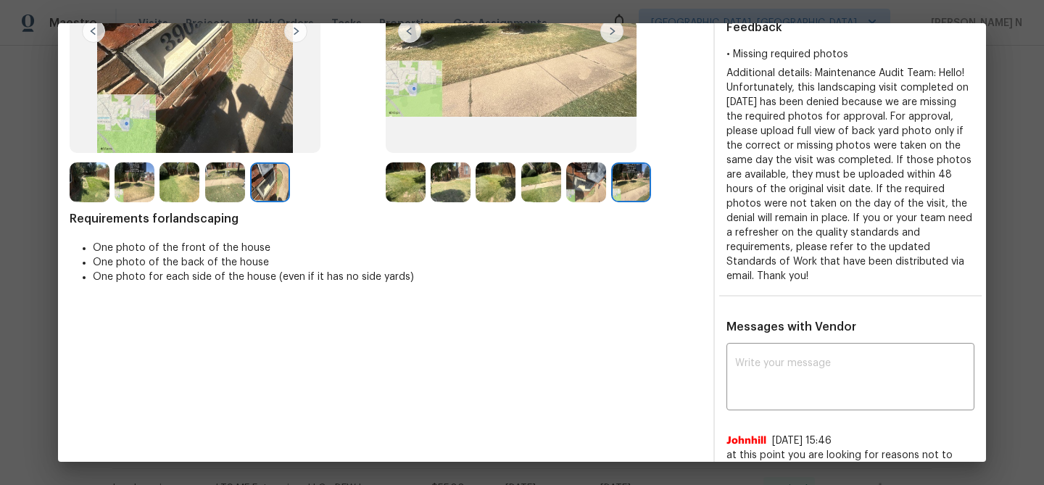
scroll to position [133, 0]
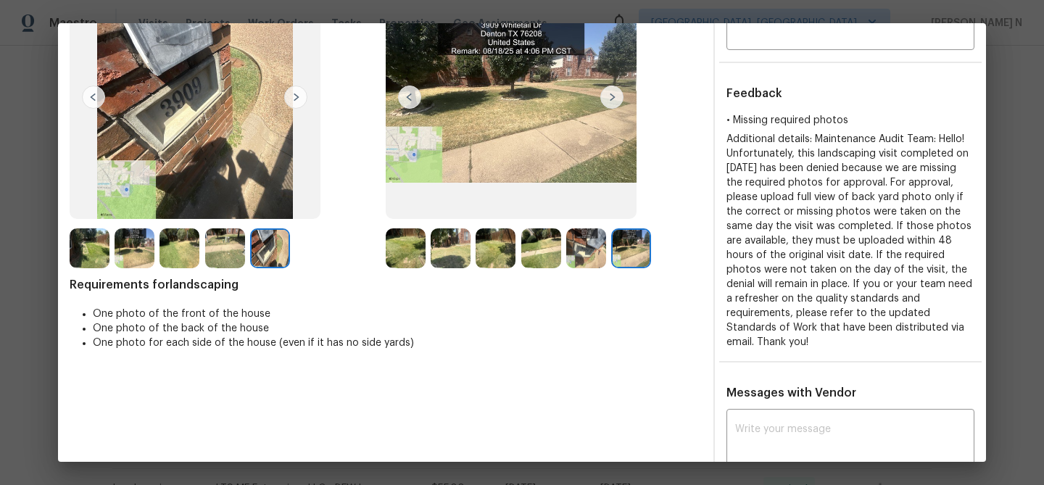
click at [402, 244] on img at bounding box center [406, 248] width 40 height 40
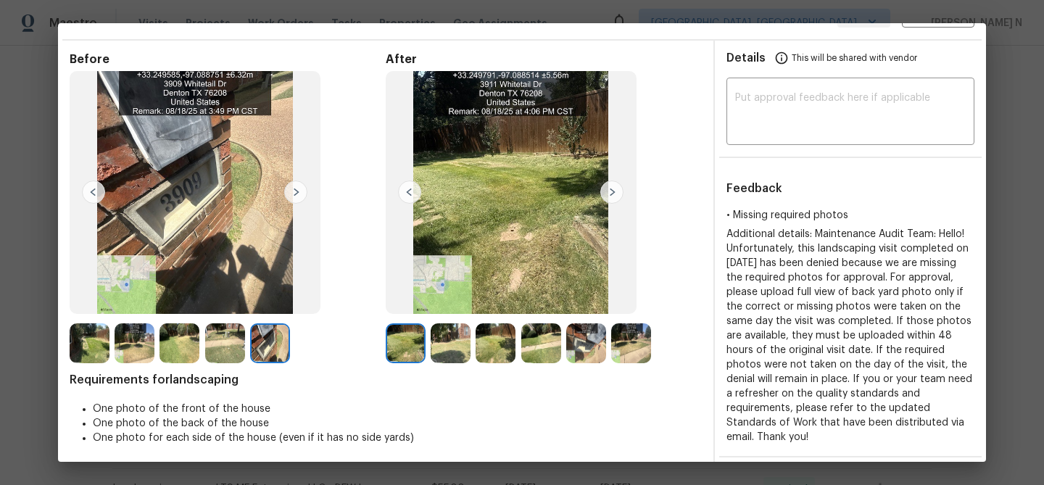
scroll to position [0, 0]
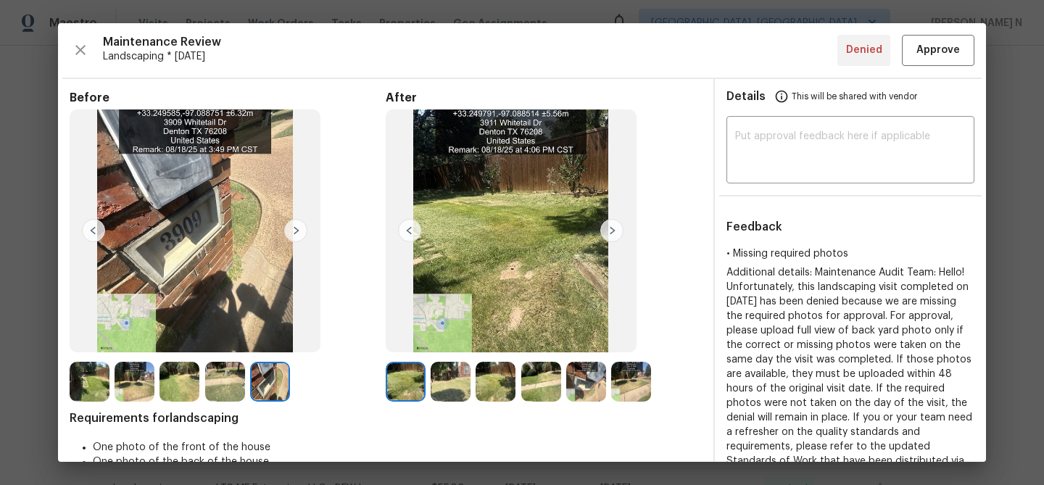
click at [451, 372] on img at bounding box center [451, 382] width 40 height 40
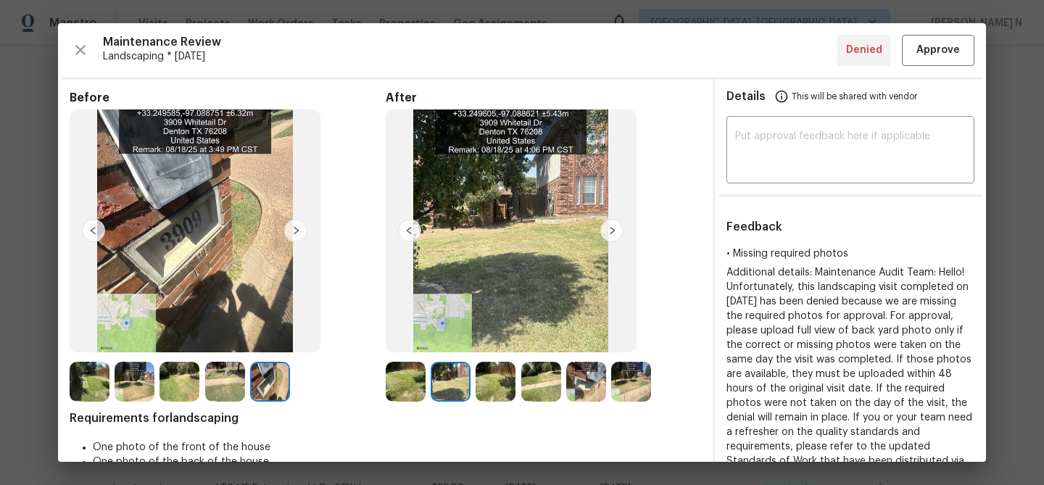
click at [502, 385] on img at bounding box center [496, 382] width 40 height 40
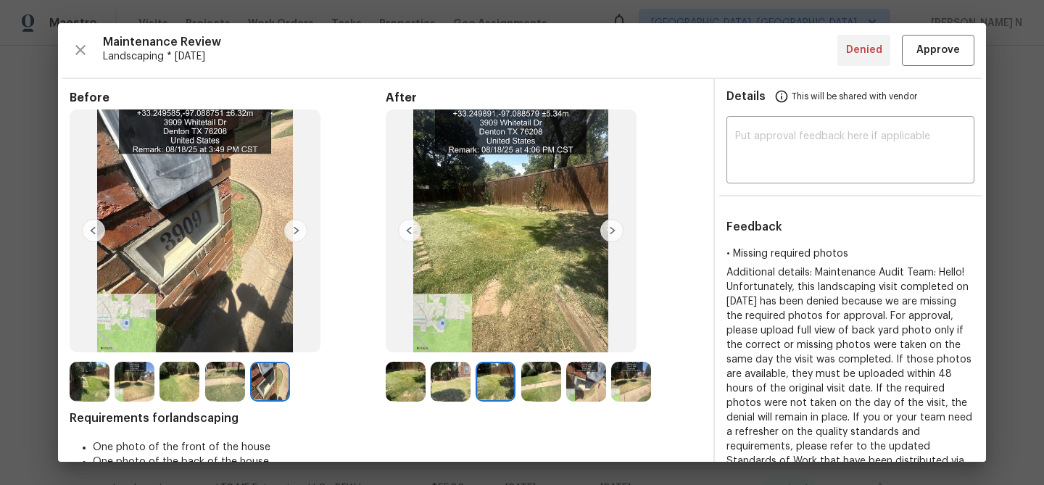
click at [568, 386] on img at bounding box center [586, 382] width 40 height 40
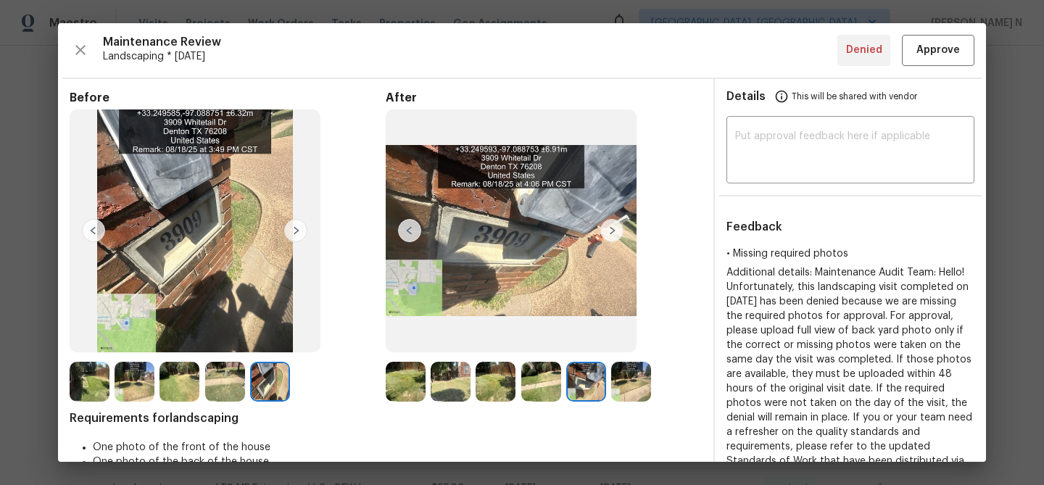
click at [633, 382] on img at bounding box center [631, 382] width 40 height 40
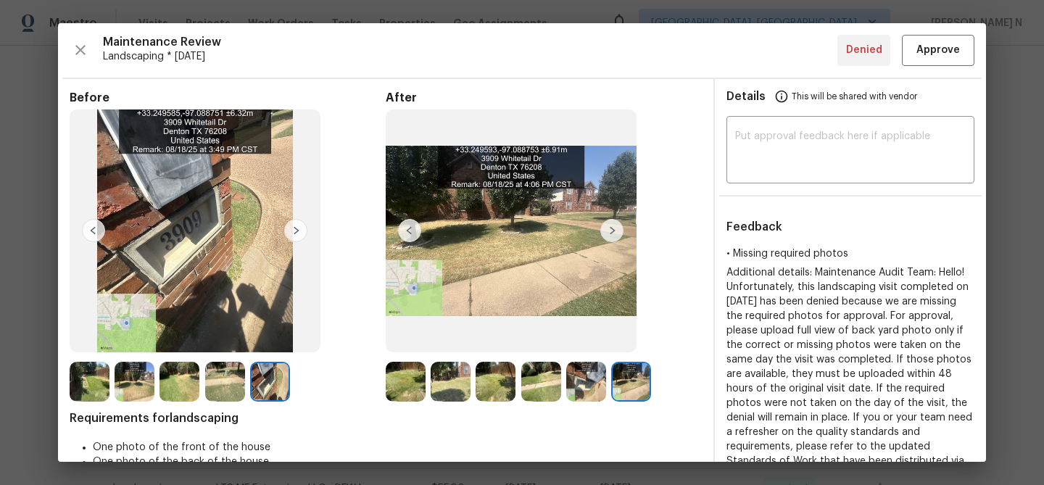
click at [461, 381] on img at bounding box center [451, 382] width 40 height 40
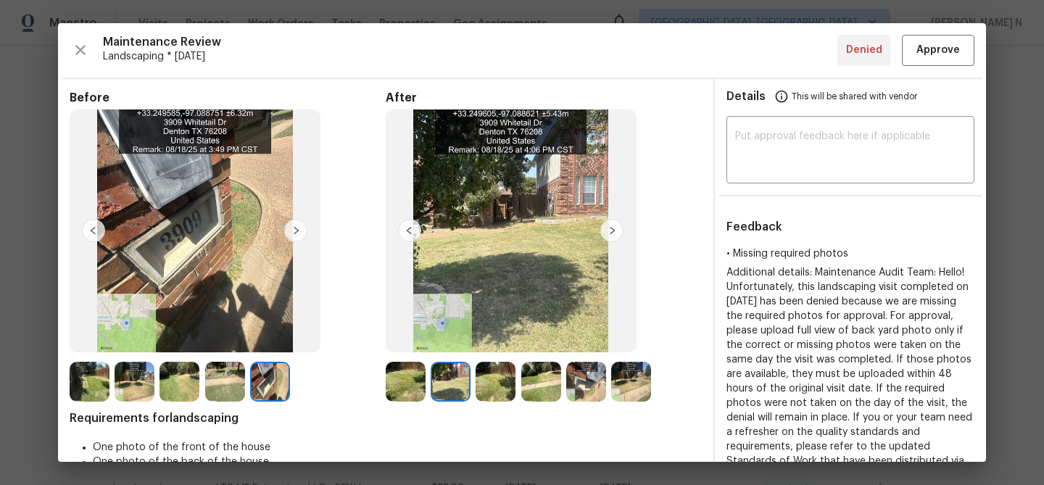
click at [550, 381] on img at bounding box center [541, 382] width 40 height 40
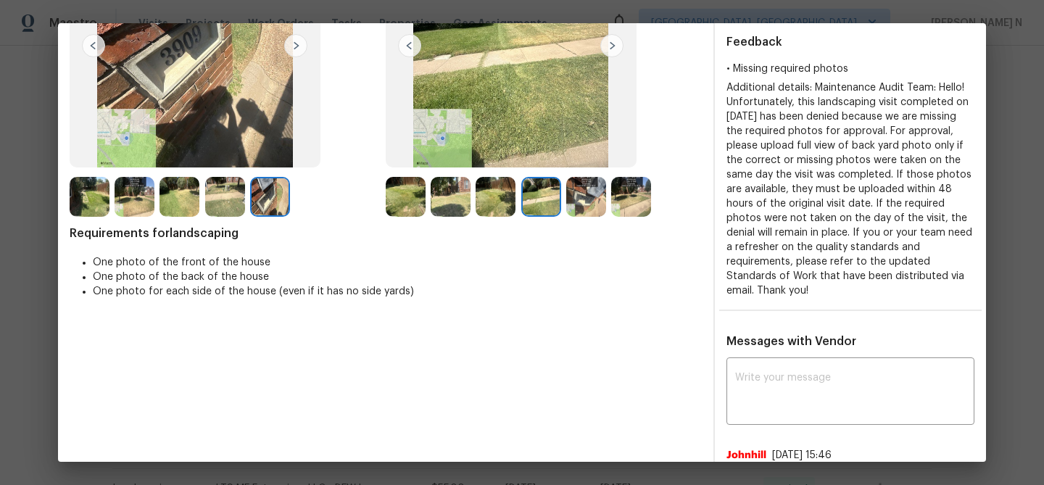
scroll to position [194, 0]
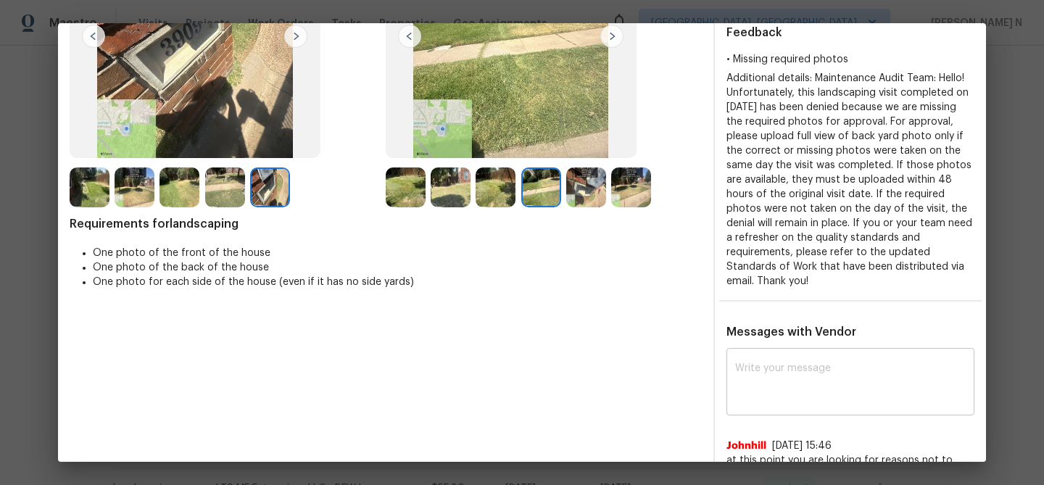
click at [821, 363] on textarea at bounding box center [850, 383] width 231 height 41
paste textarea "Maintenance Audit Team: Hello! Thank you for the feedback after further review …"
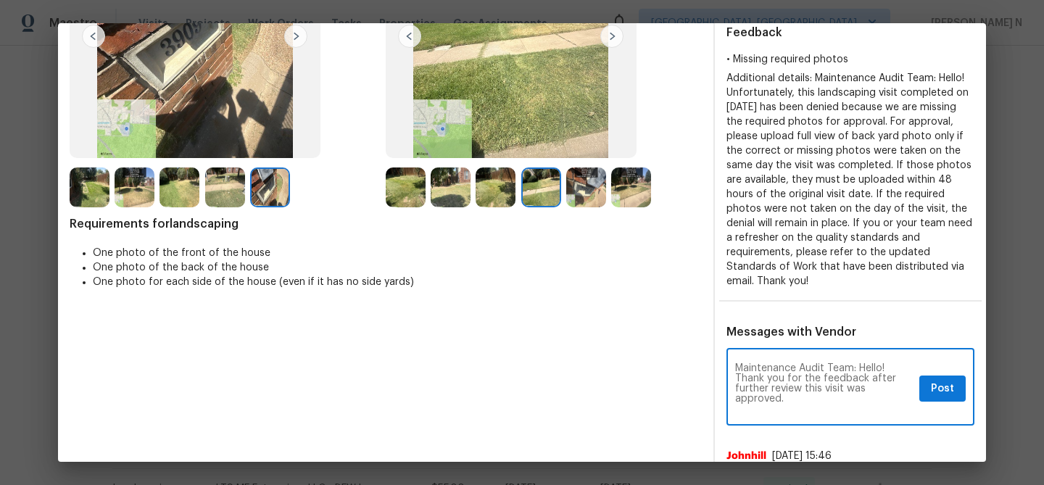
scroll to position [0, 0]
type textarea "Maintenance Audit Team: Hello! Thank you for the feedback after further review …"
click at [951, 394] on span "Post" at bounding box center [942, 389] width 23 height 18
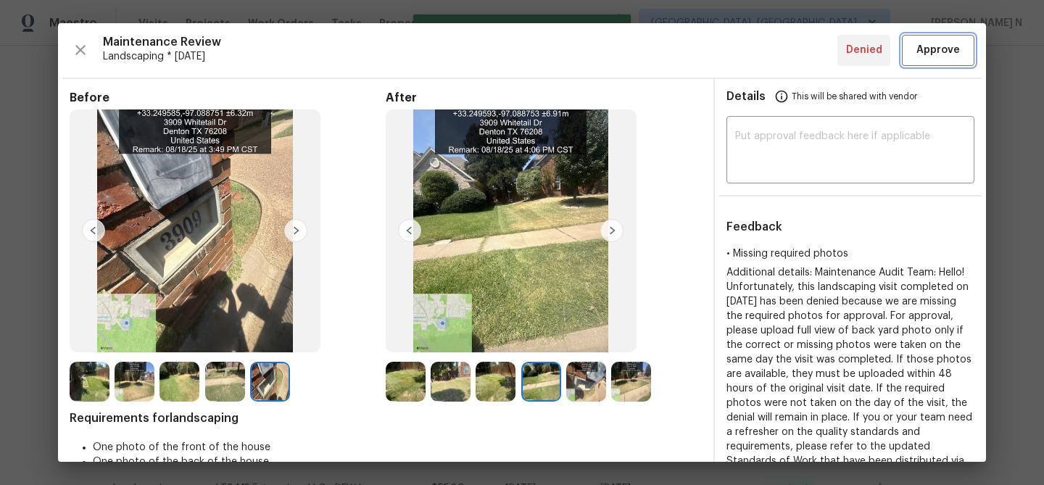
click at [930, 65] on button "Approve" at bounding box center [938, 50] width 73 height 31
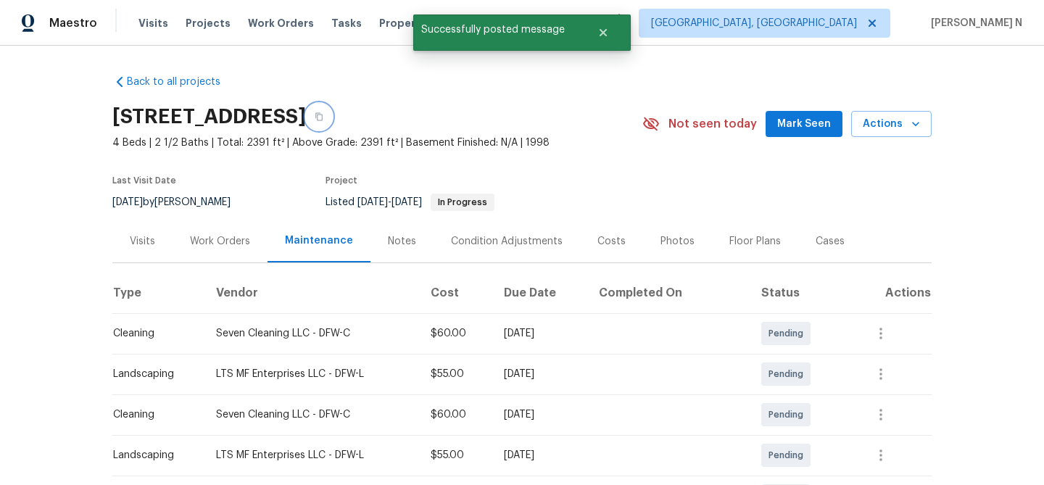
click at [323, 115] on icon "button" at bounding box center [319, 116] width 9 height 9
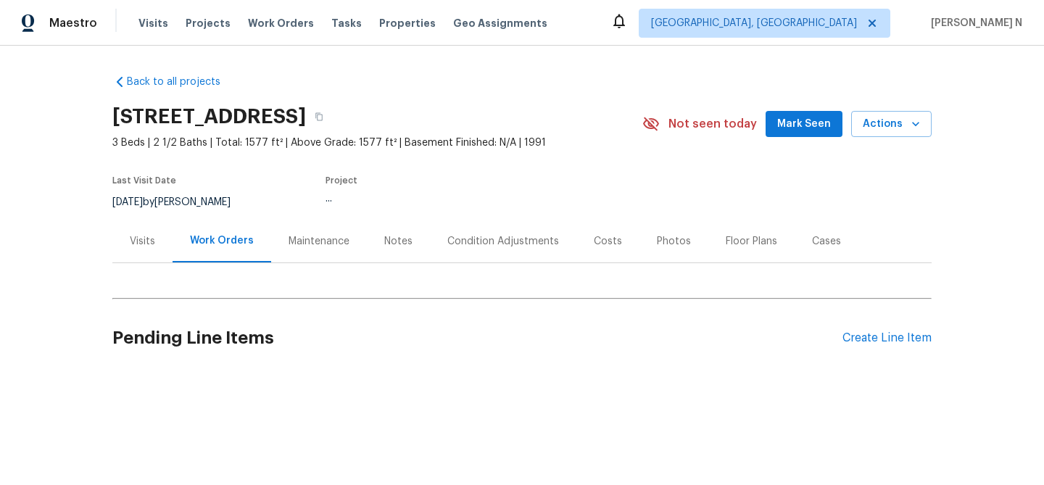
click at [331, 234] on div "Maintenance" at bounding box center [319, 241] width 61 height 15
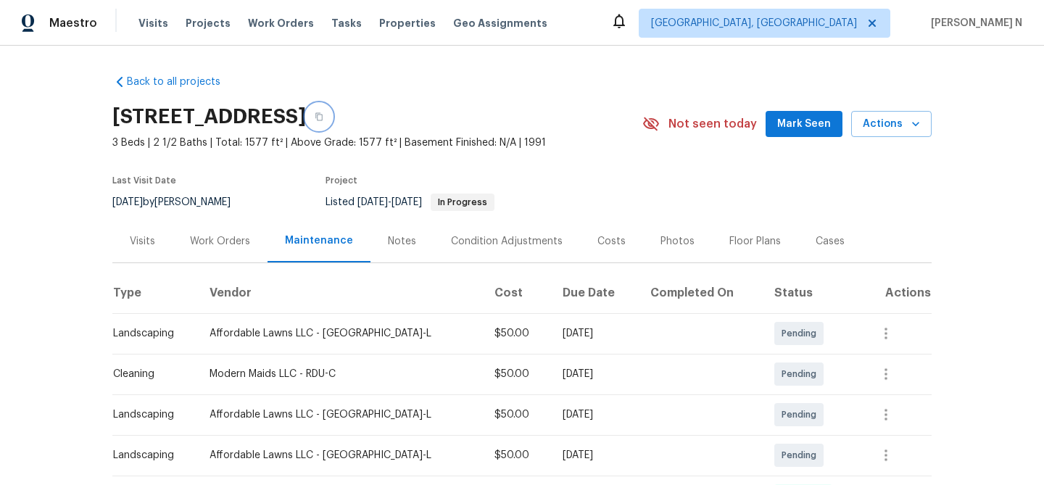
click at [332, 117] on button "button" at bounding box center [319, 117] width 26 height 26
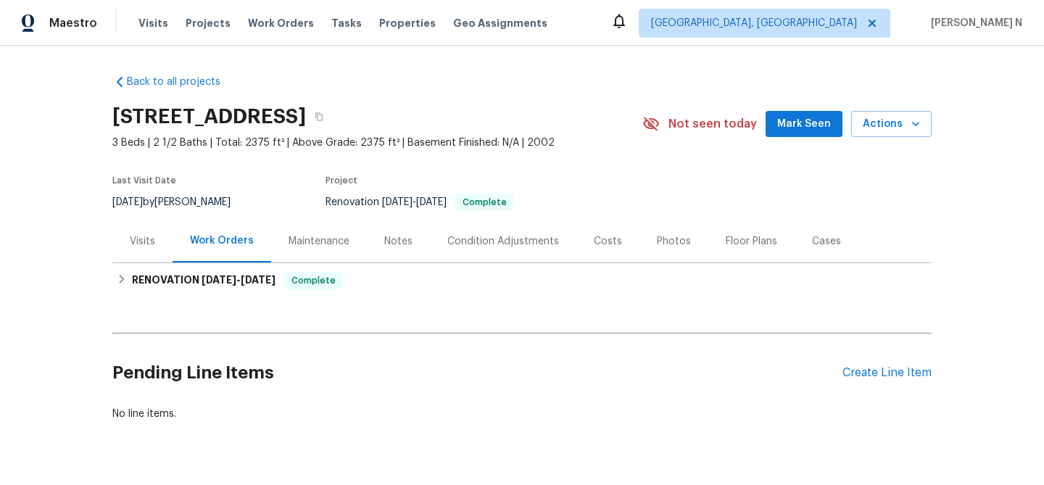
click at [326, 241] on div "Maintenance" at bounding box center [319, 241] width 61 height 15
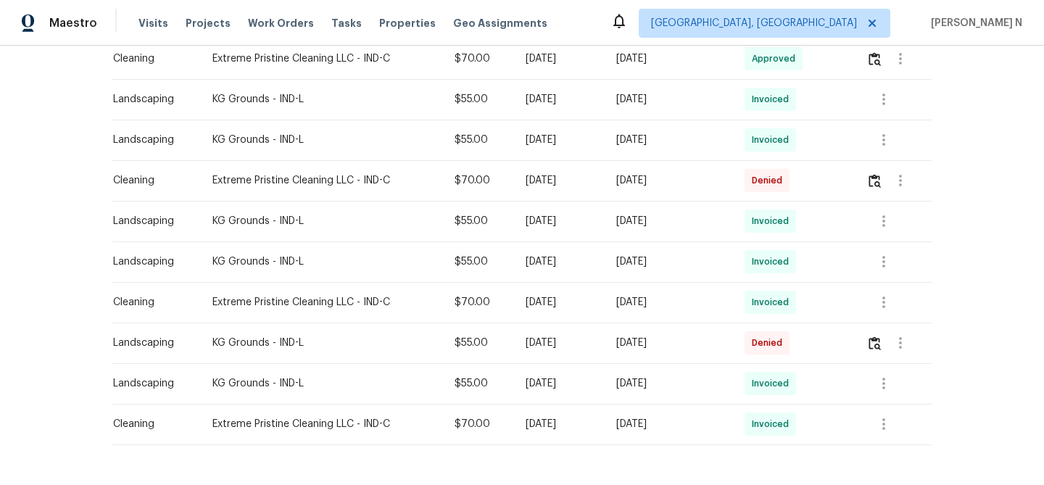
scroll to position [457, 0]
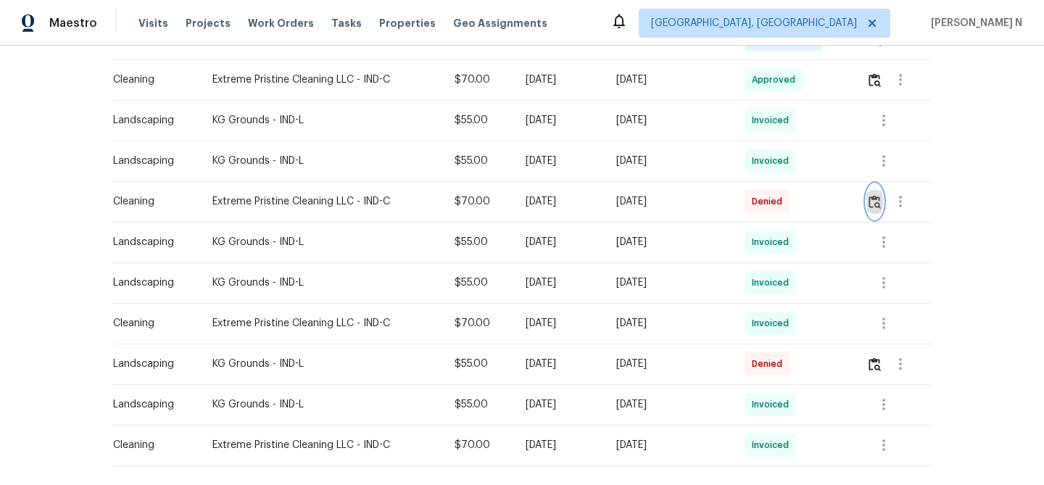
click at [880, 201] on img "button" at bounding box center [875, 202] width 12 height 14
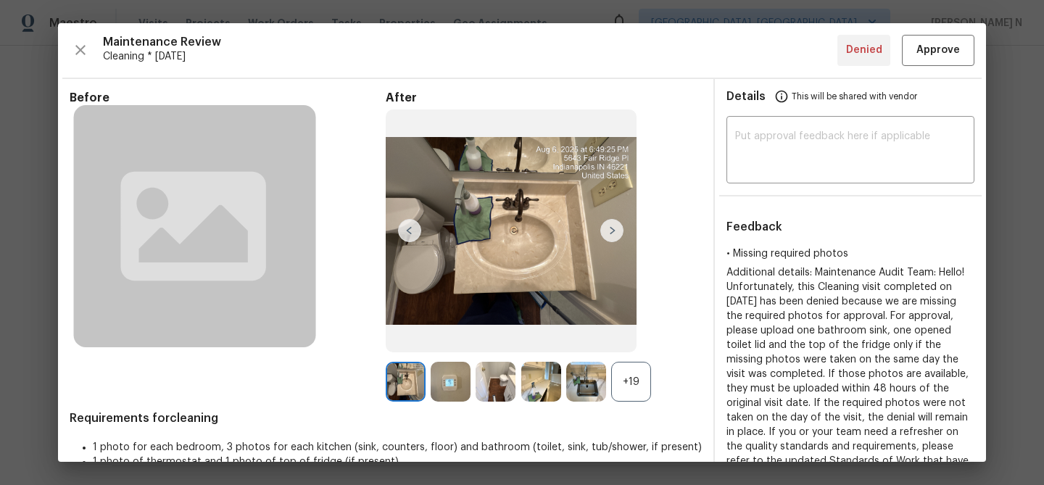
click at [650, 380] on div "+19" at bounding box center [631, 382] width 40 height 40
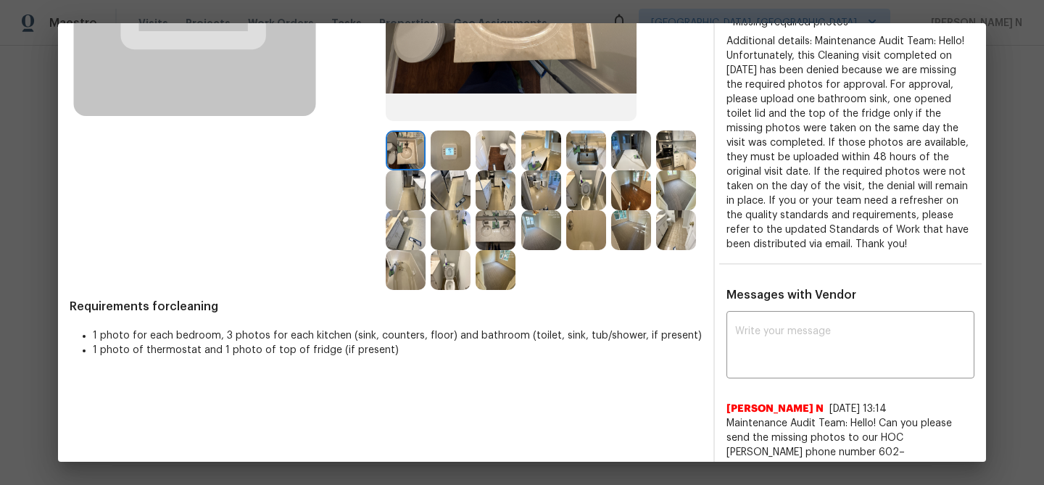
scroll to position [201, 0]
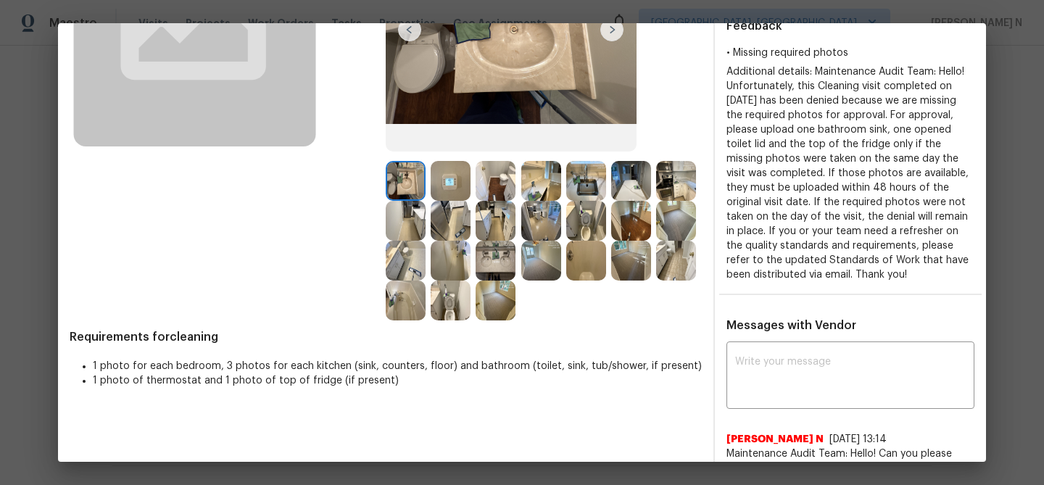
click at [544, 177] on img at bounding box center [541, 181] width 40 height 40
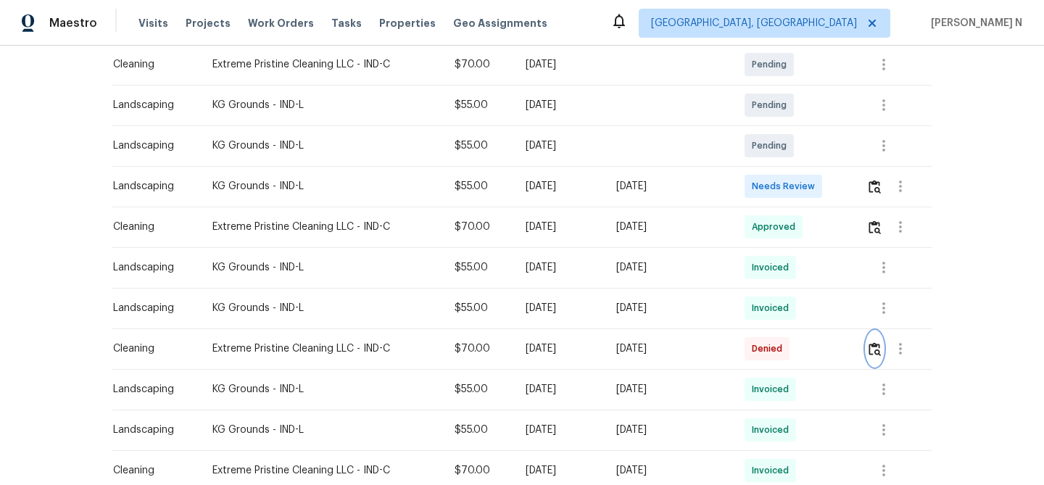
scroll to position [318, 0]
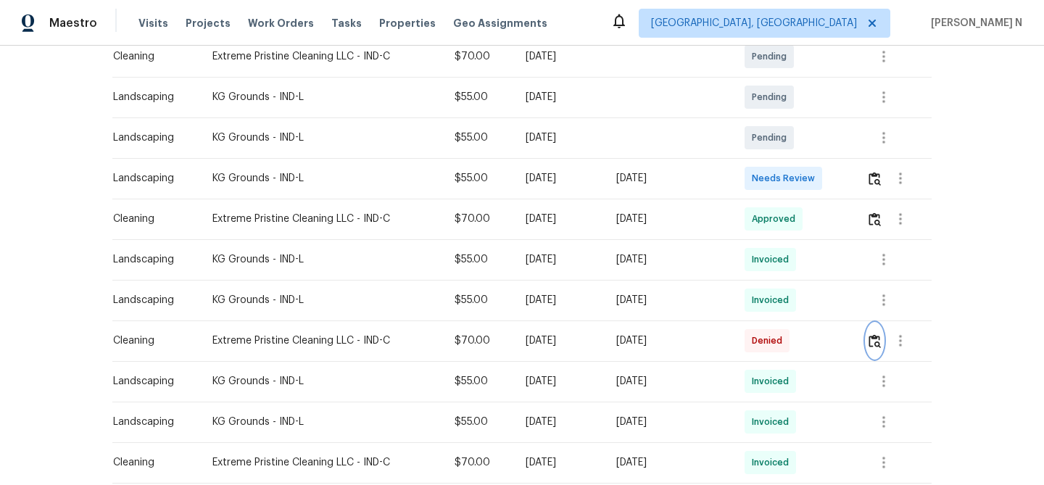
click at [877, 346] on img "button" at bounding box center [875, 341] width 12 height 14
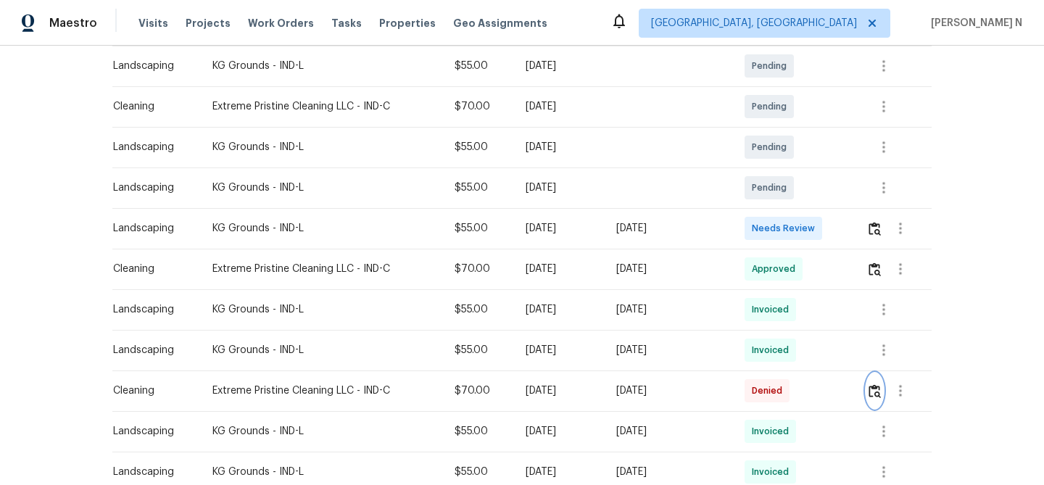
scroll to position [270, 0]
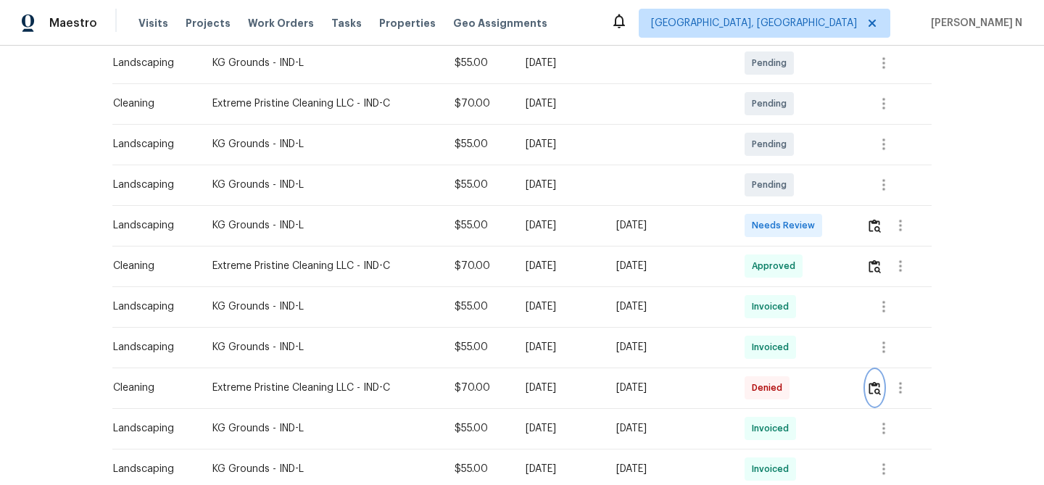
click at [879, 386] on img "button" at bounding box center [875, 388] width 12 height 14
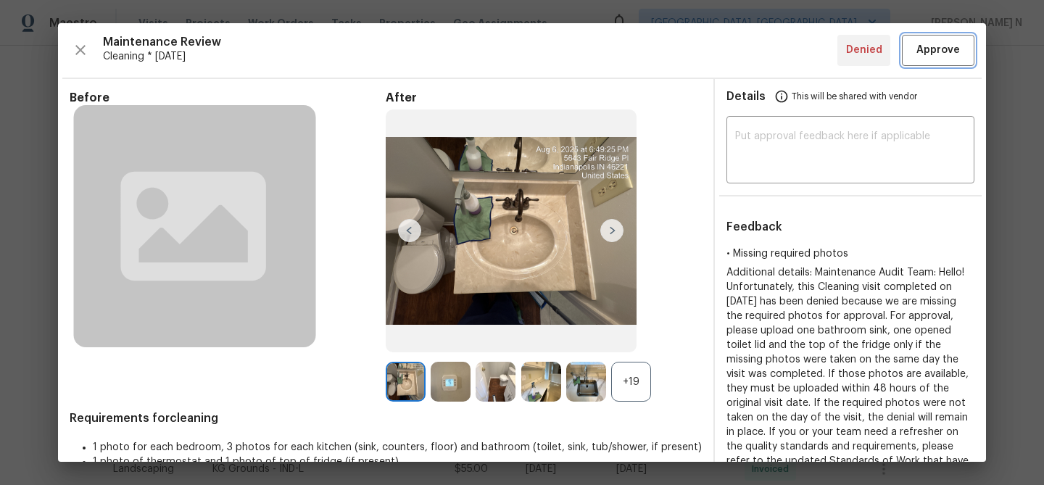
click at [957, 48] on span "Approve" at bounding box center [938, 50] width 44 height 18
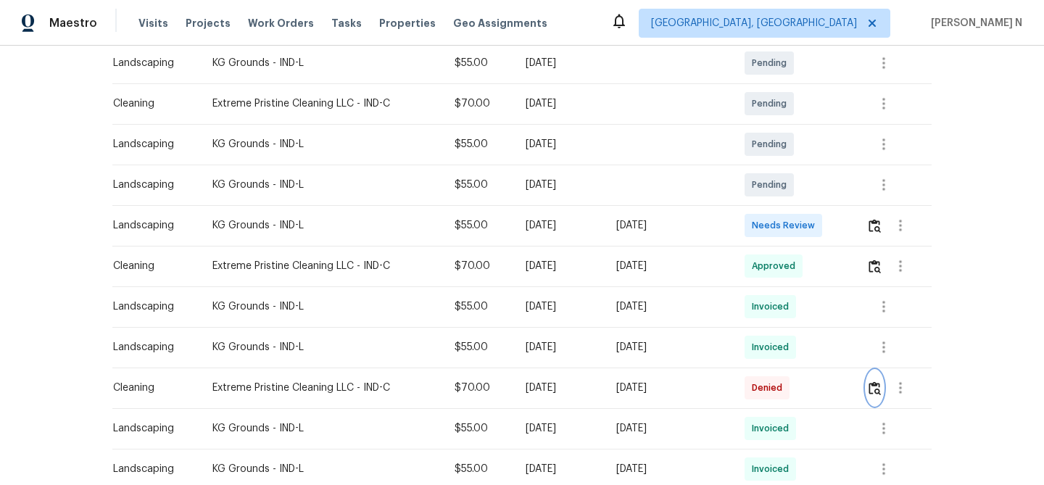
scroll to position [0, 0]
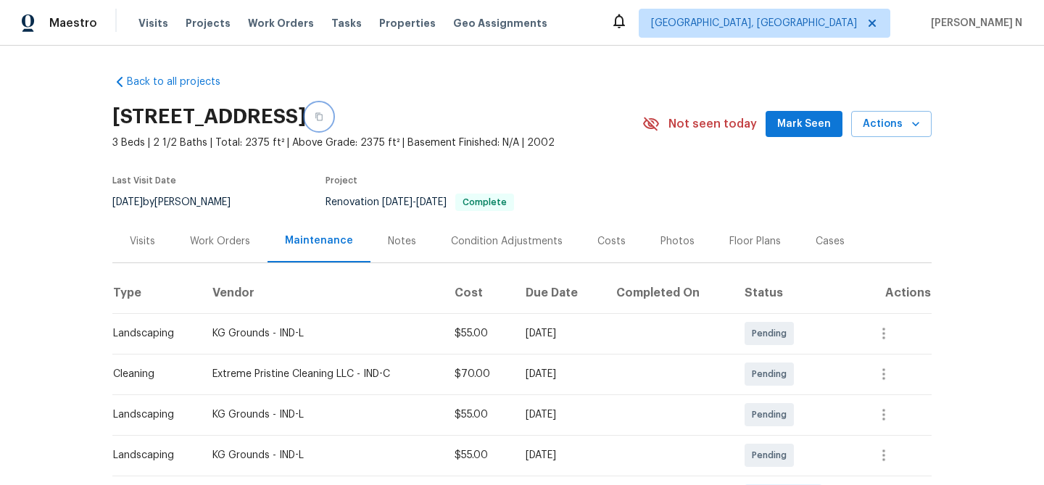
click at [323, 117] on icon "button" at bounding box center [319, 116] width 9 height 9
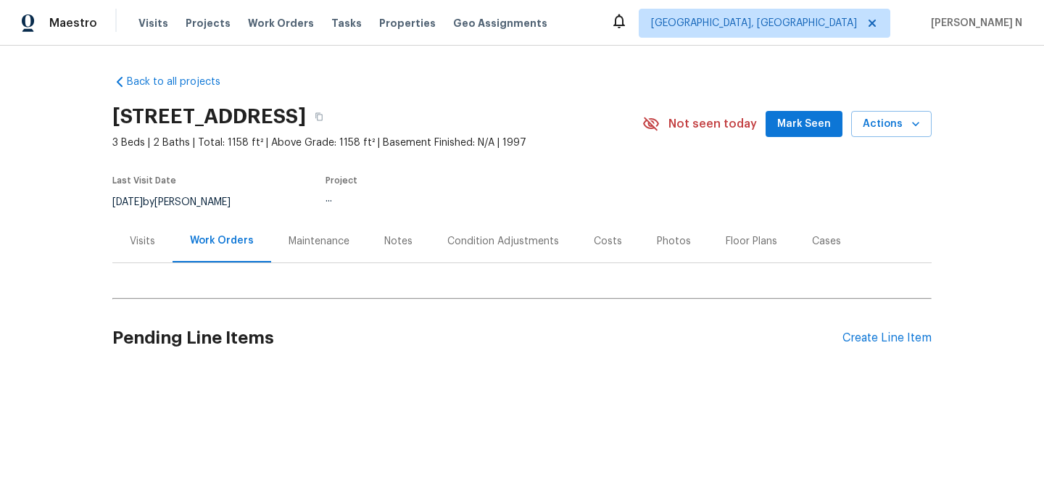
click at [341, 244] on div "Maintenance" at bounding box center [319, 241] width 61 height 15
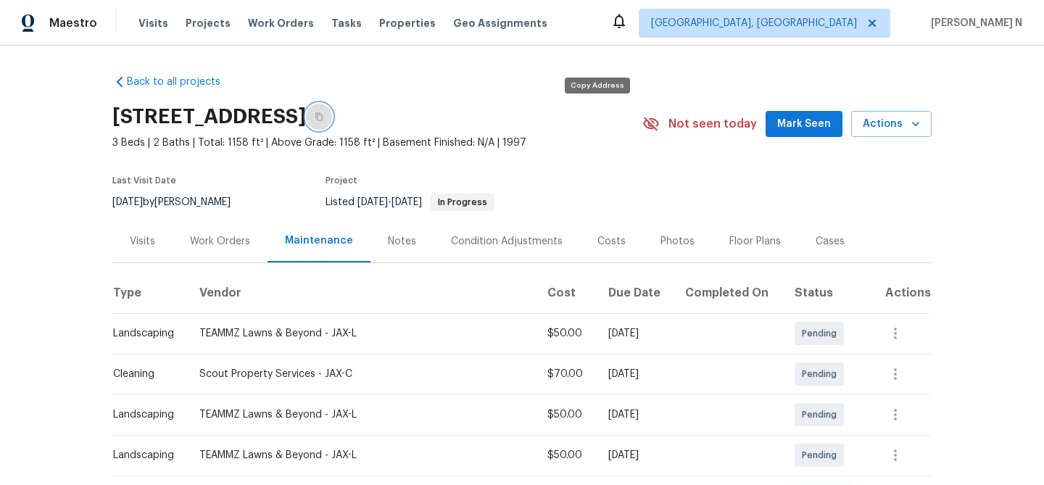
click at [332, 117] on button "button" at bounding box center [319, 117] width 26 height 26
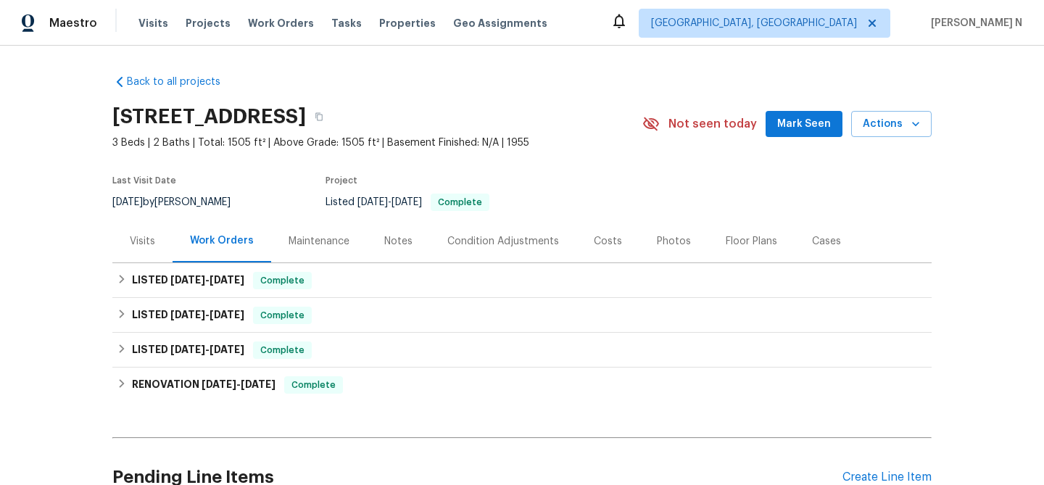
click at [294, 243] on div "Maintenance" at bounding box center [319, 241] width 61 height 15
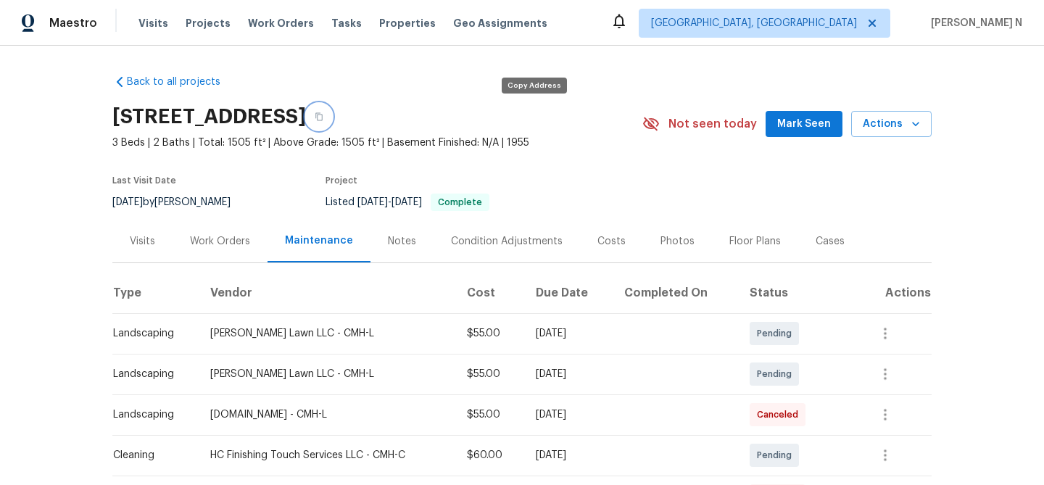
click at [332, 122] on button "button" at bounding box center [319, 117] width 26 height 26
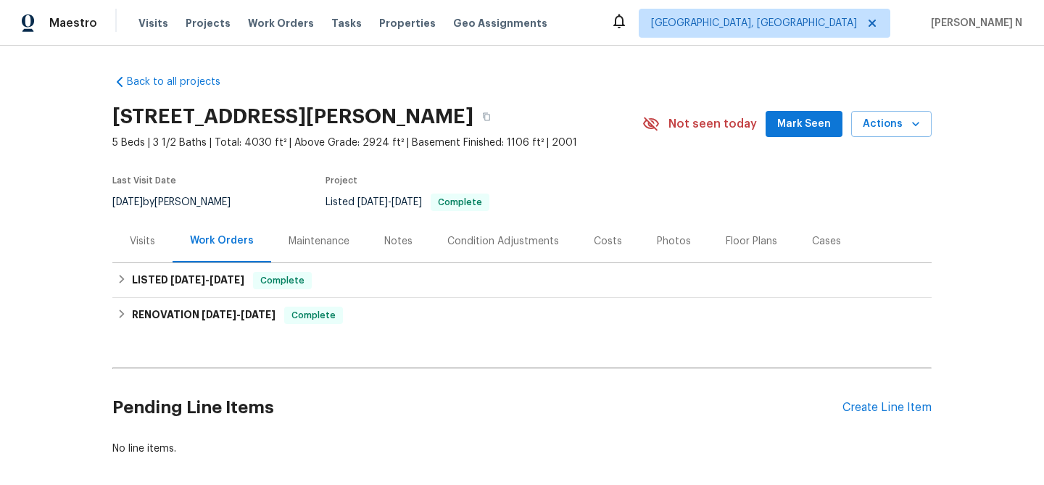
click at [314, 238] on div "Maintenance" at bounding box center [319, 241] width 61 height 15
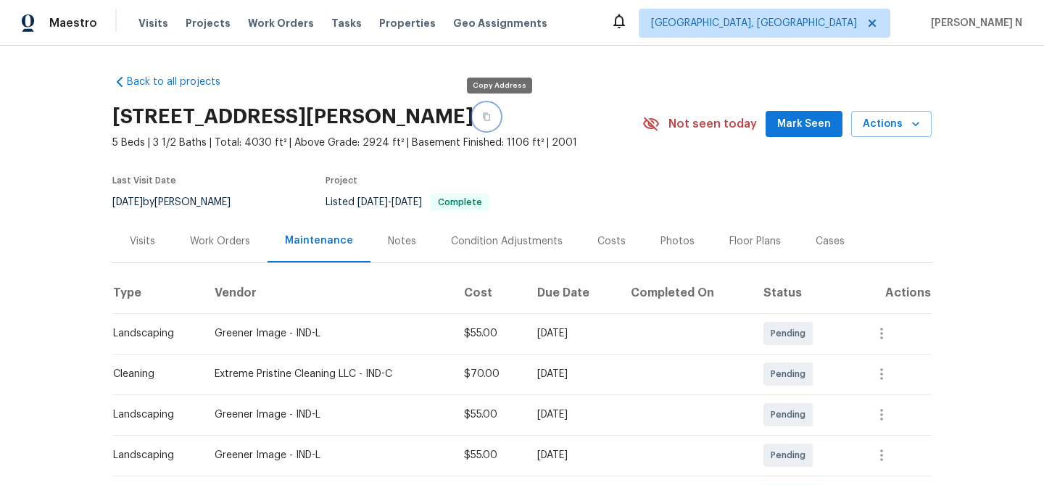
click at [490, 120] on icon "button" at bounding box center [486, 117] width 7 height 8
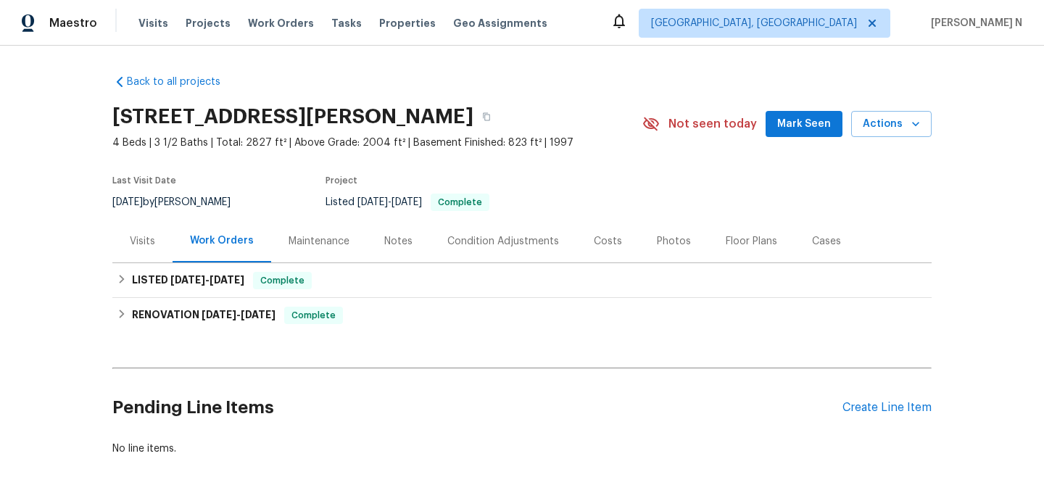
click at [309, 239] on div "Maintenance" at bounding box center [319, 241] width 61 height 15
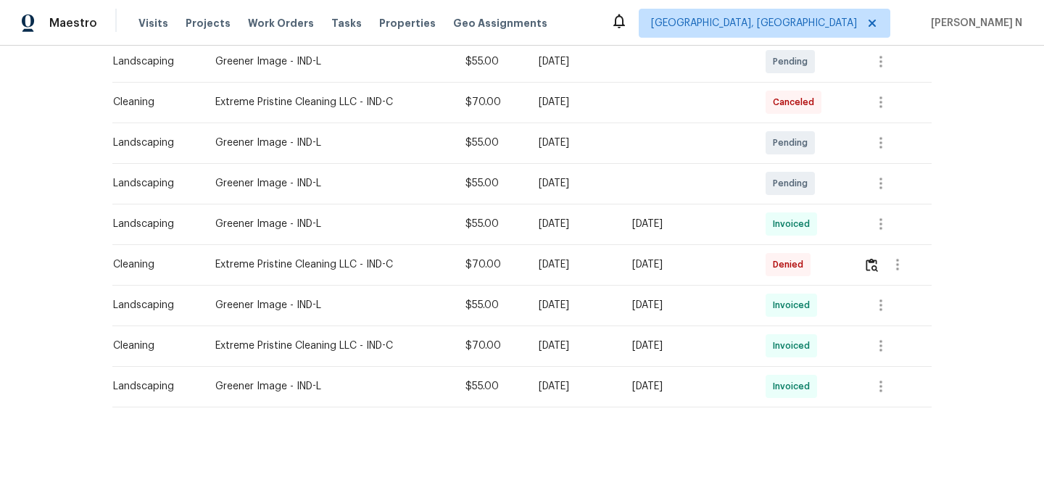
scroll to position [273, 0]
click at [877, 268] on img "button" at bounding box center [872, 264] width 12 height 14
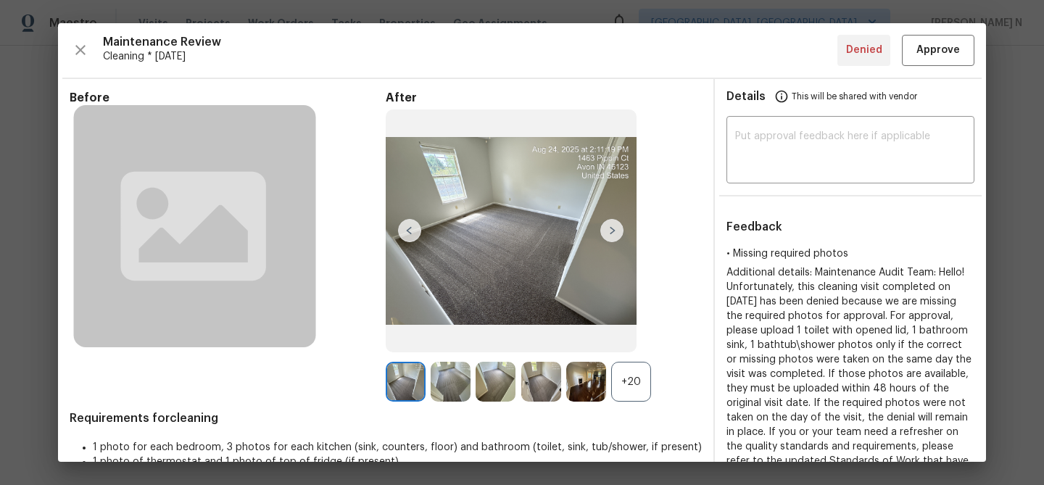
click at [618, 384] on div "+20" at bounding box center [631, 382] width 40 height 40
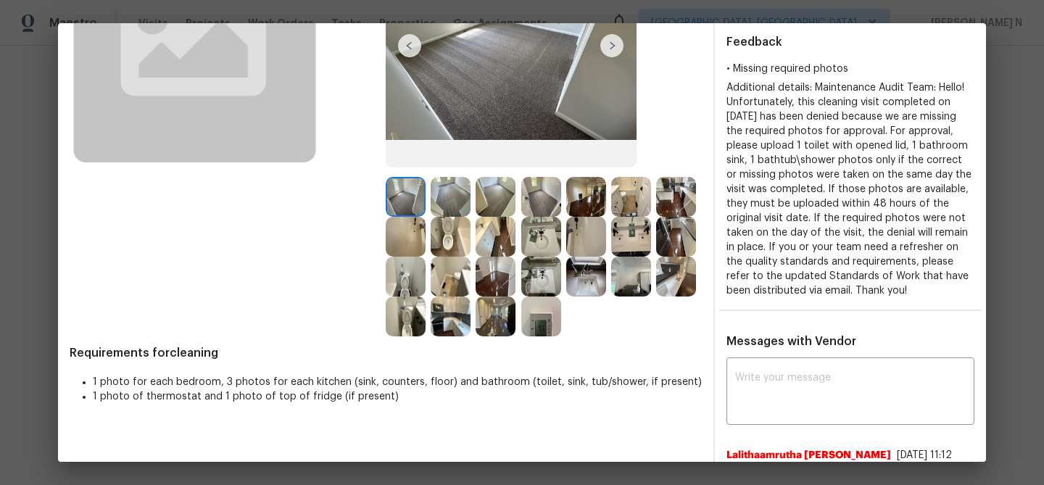
scroll to position [78, 0]
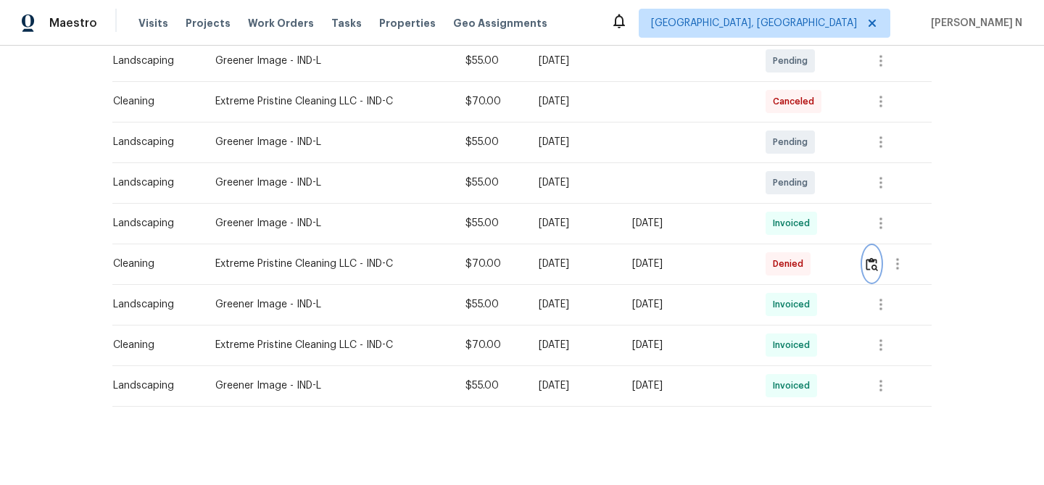
click at [877, 268] on img "button" at bounding box center [872, 264] width 12 height 14
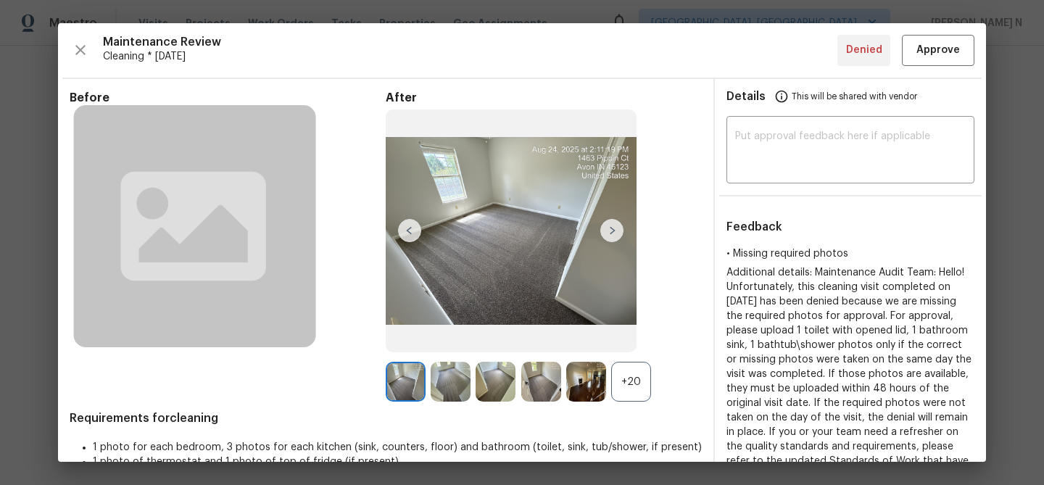
click at [634, 389] on div "+20" at bounding box center [631, 382] width 40 height 40
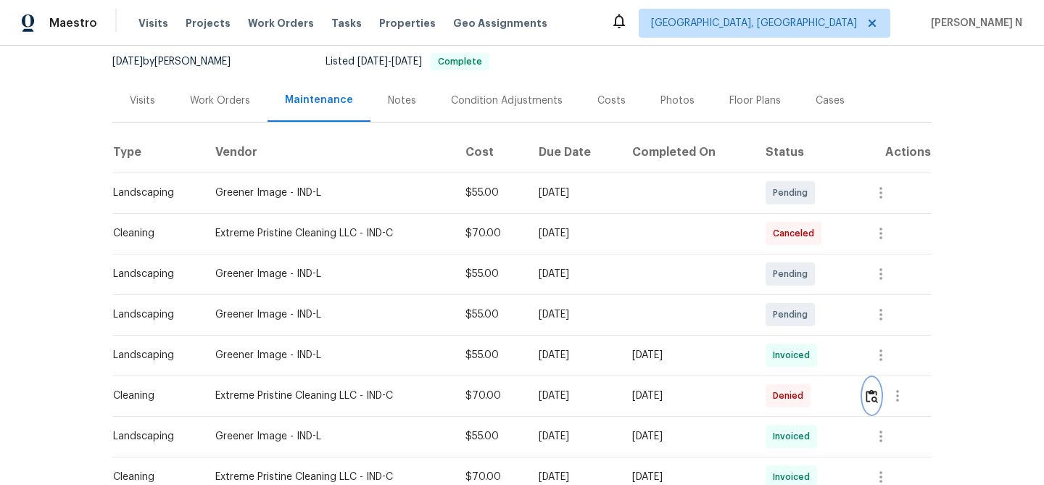
scroll to position [189, 0]
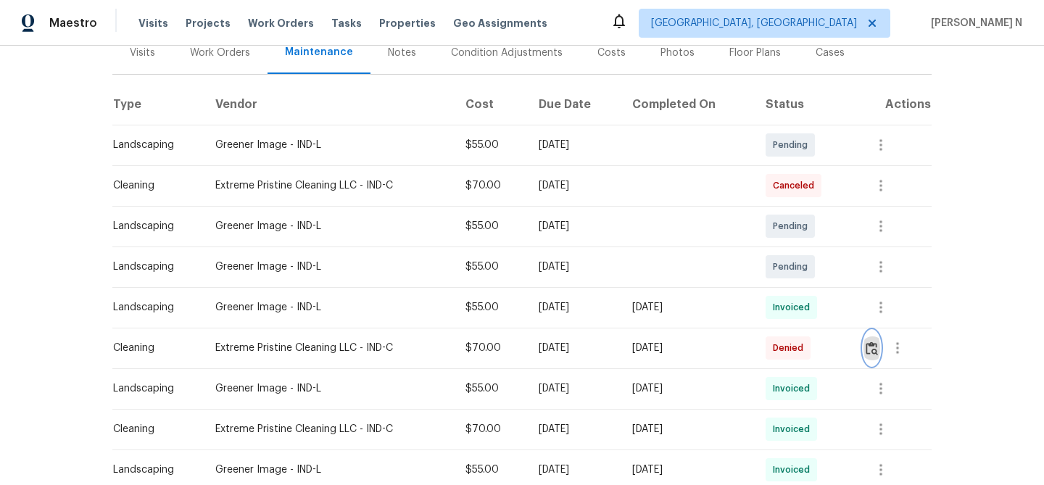
click at [877, 353] on img "button" at bounding box center [872, 348] width 12 height 14
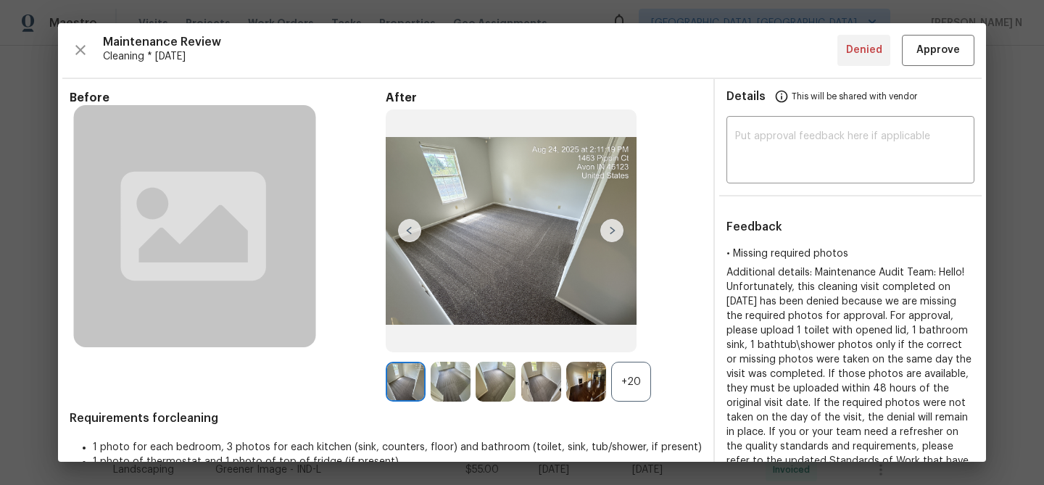
click at [628, 398] on div "+20" at bounding box center [631, 382] width 40 height 40
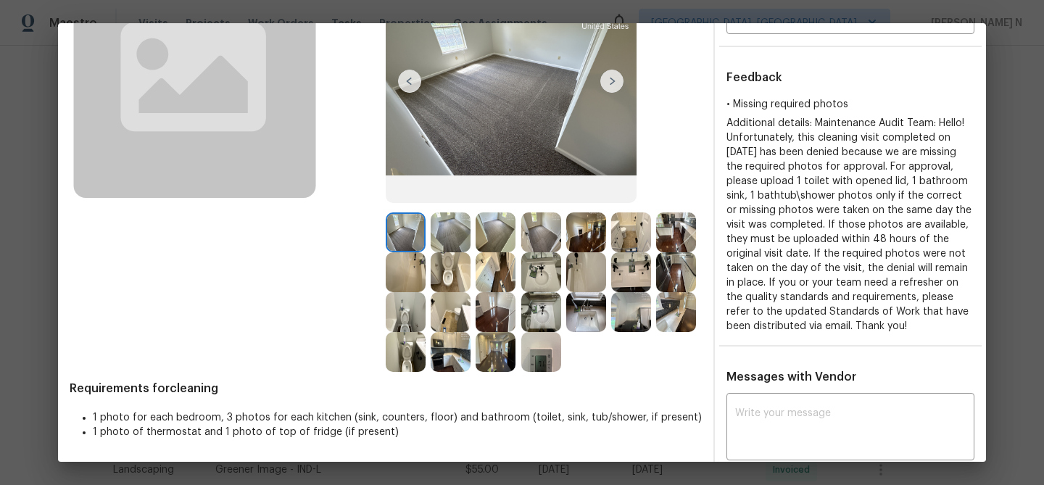
scroll to position [156, 0]
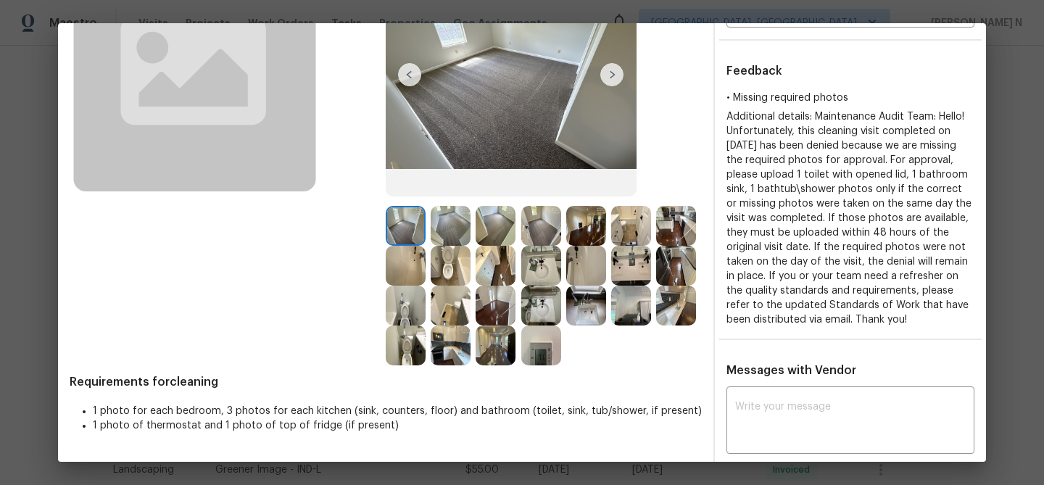
click at [965, 240] on div "Additional details: Maintenance Audit Team: Hello! Unfortunately, this cleaning…" at bounding box center [850, 218] width 248 height 218
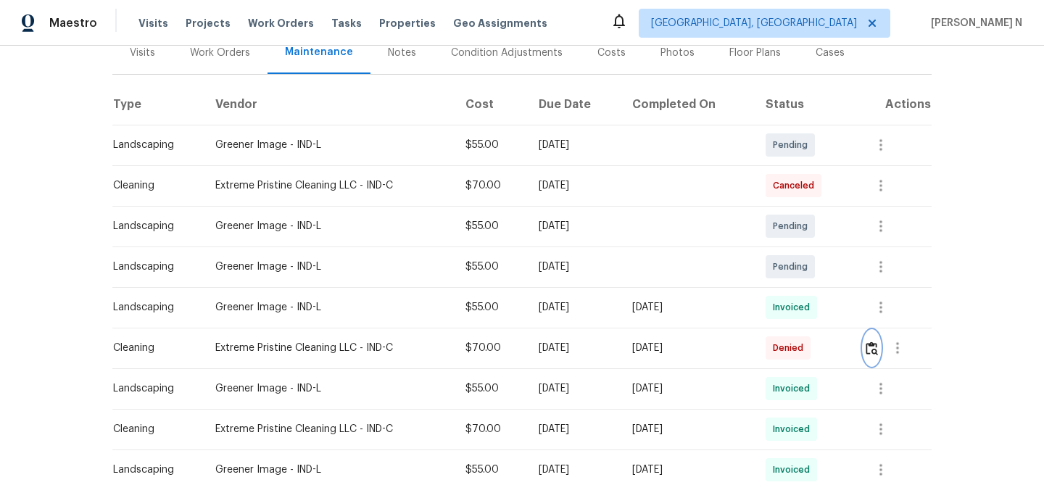
scroll to position [0, 0]
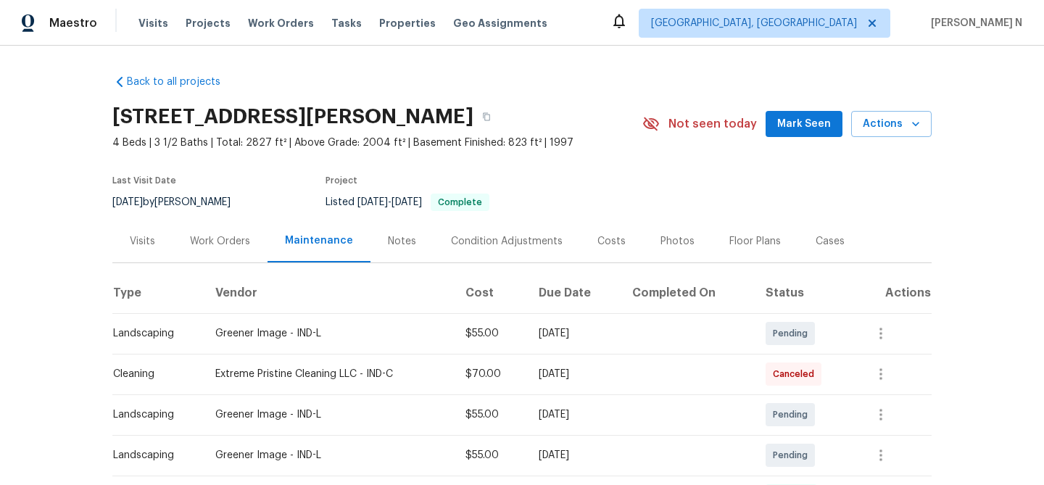
click at [423, 131] on div "1463 Pippin Ct, Avon, IN 46123" at bounding box center [377, 117] width 530 height 38
click at [473, 105] on button "button" at bounding box center [486, 117] width 26 height 26
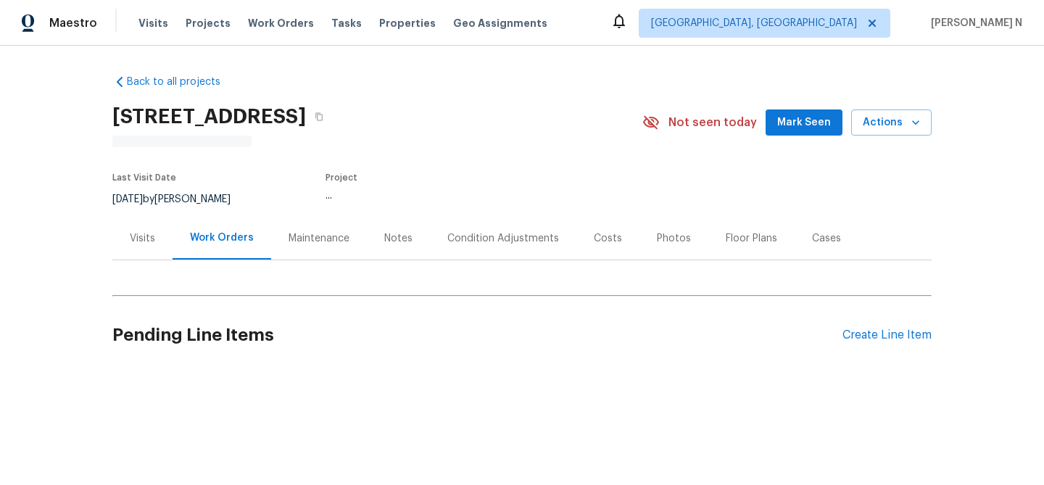
click at [315, 244] on div "Maintenance" at bounding box center [319, 238] width 61 height 15
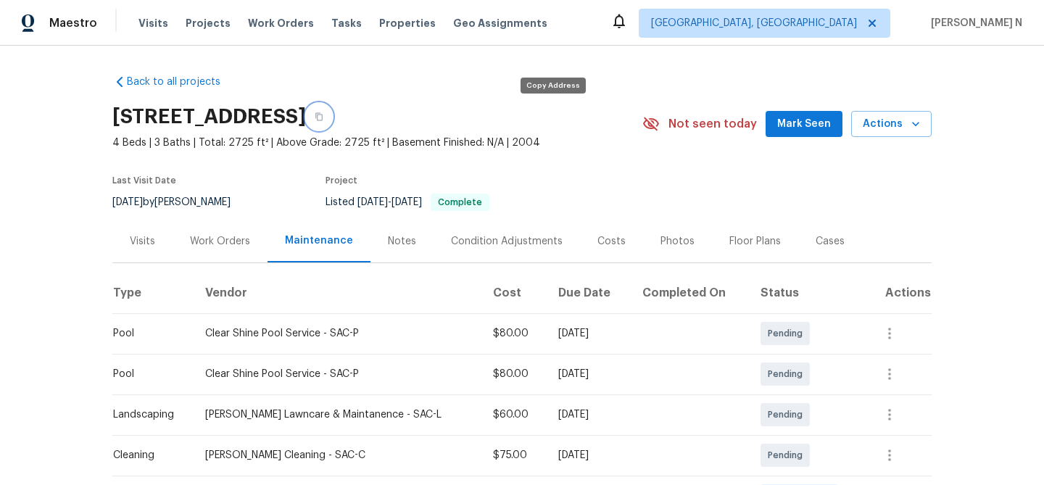
click at [332, 120] on button "button" at bounding box center [319, 117] width 26 height 26
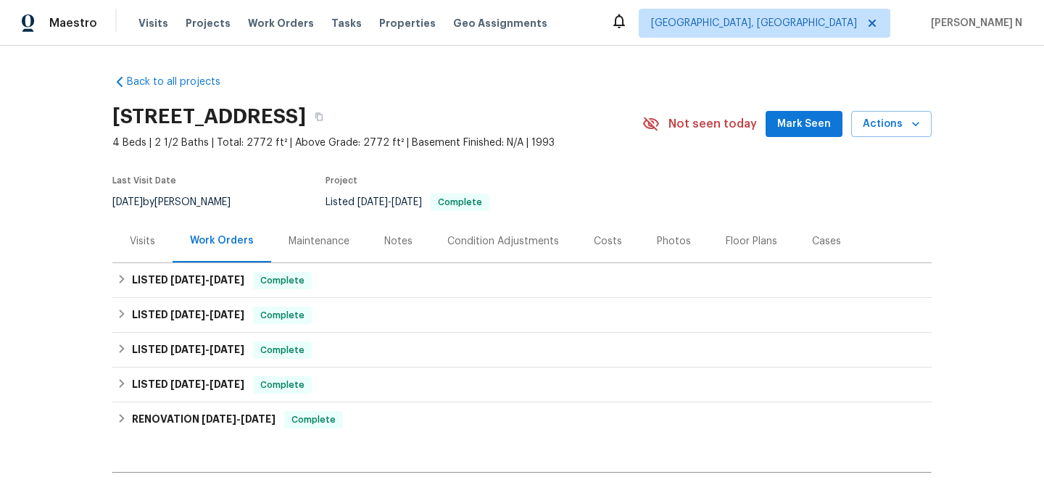
click at [341, 239] on div "Maintenance" at bounding box center [319, 241] width 61 height 15
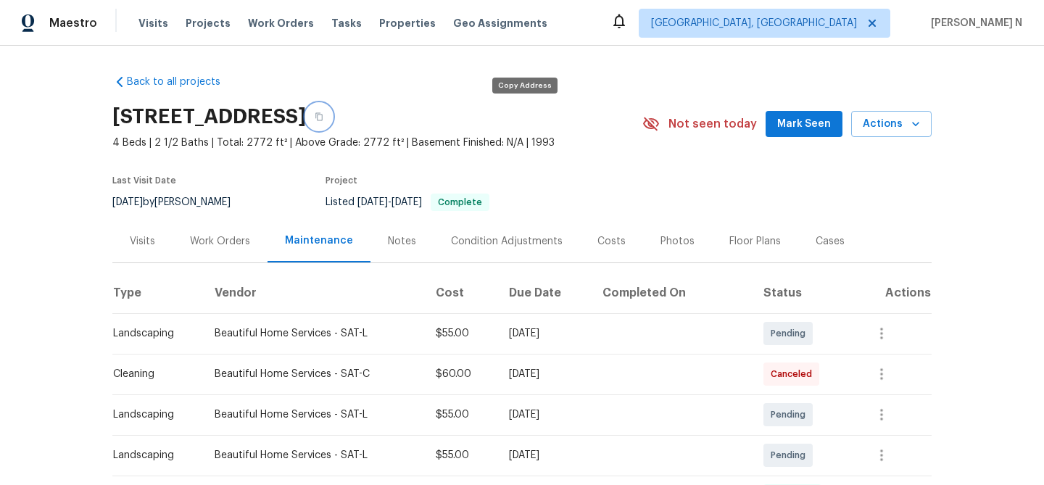
click at [332, 121] on button "button" at bounding box center [319, 117] width 26 height 26
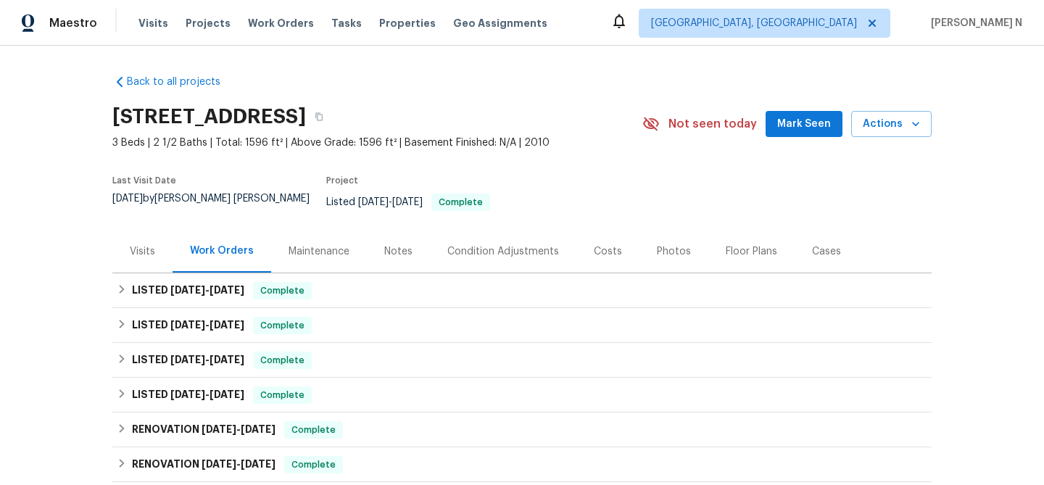
click at [347, 247] on div "Maintenance" at bounding box center [319, 251] width 96 height 43
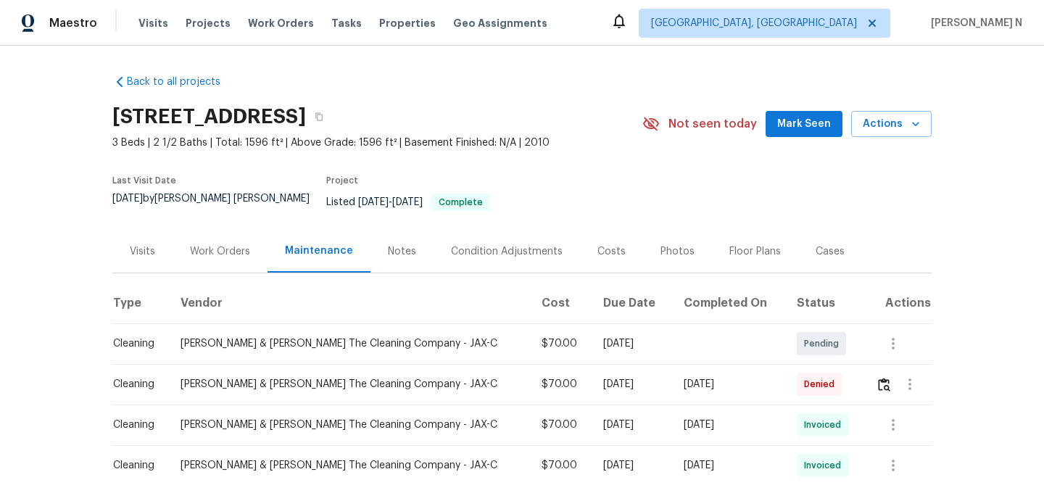
scroll to position [98, 0]
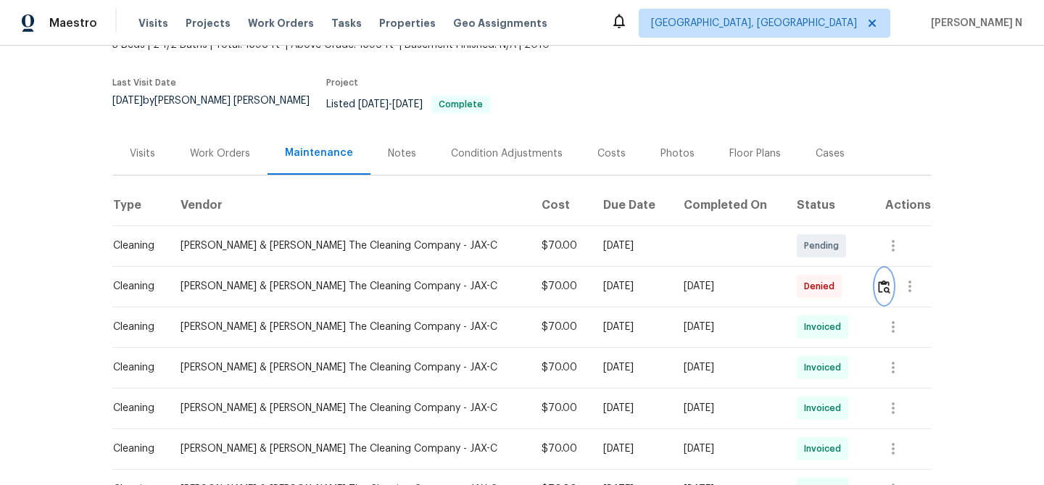
click at [885, 294] on img "button" at bounding box center [884, 287] width 12 height 14
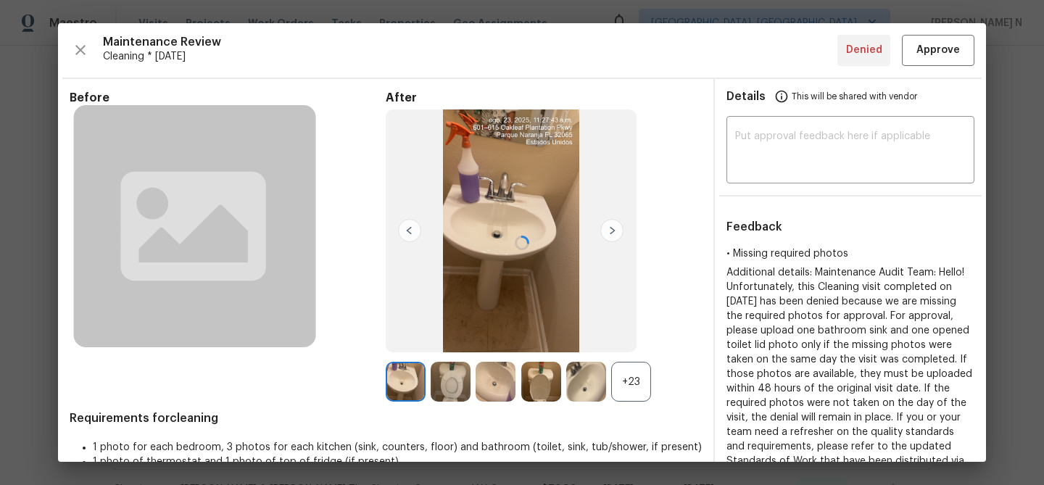
click at [632, 385] on div at bounding box center [522, 242] width 928 height 439
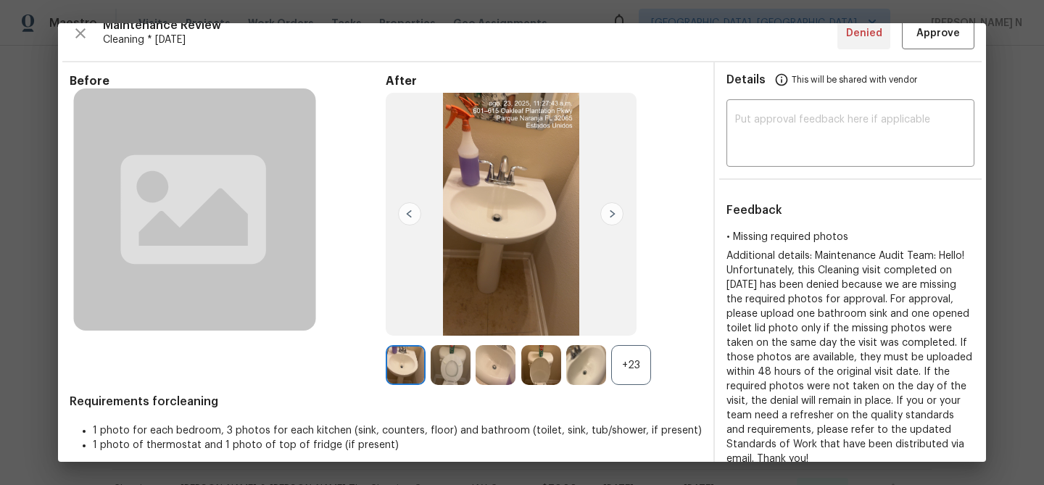
click at [634, 378] on div "+23" at bounding box center [631, 365] width 40 height 40
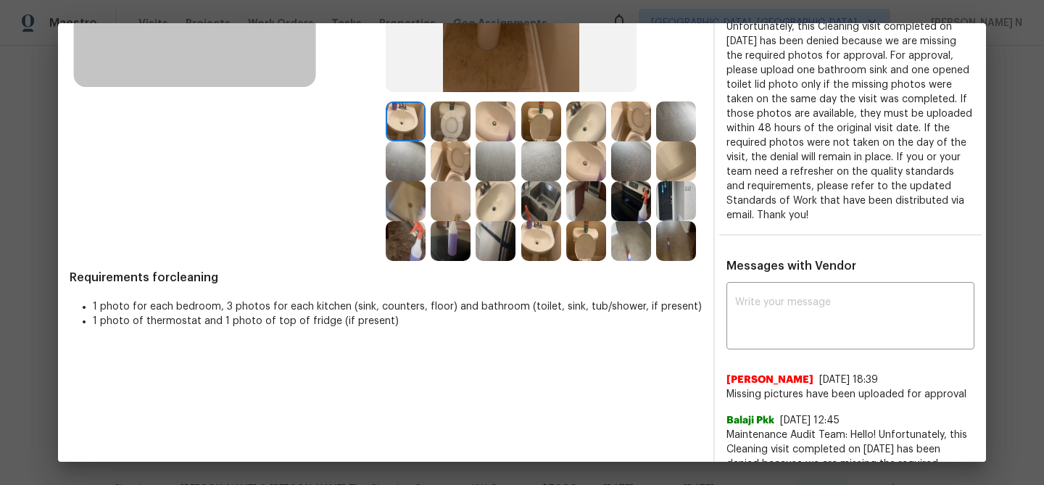
scroll to position [152, 0]
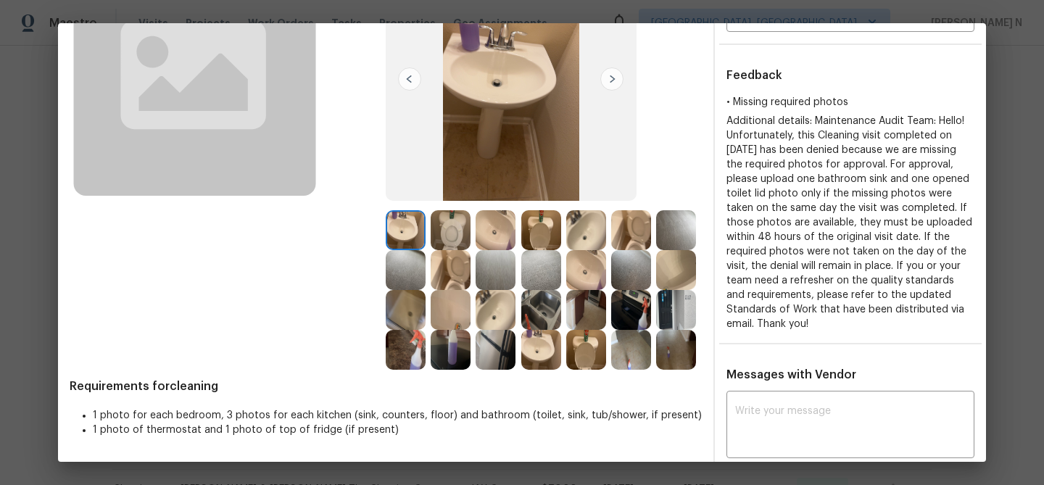
click at [580, 344] on img at bounding box center [586, 350] width 40 height 40
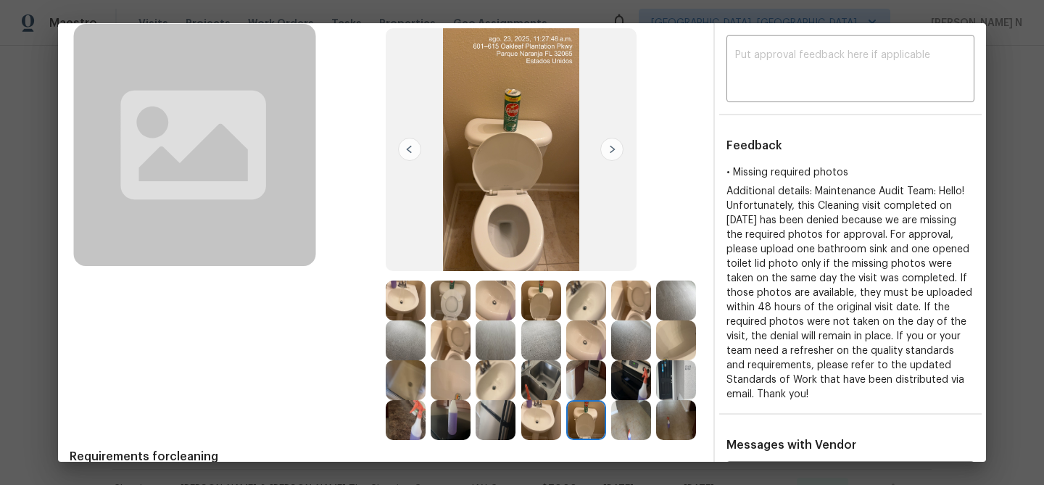
scroll to position [48, 0]
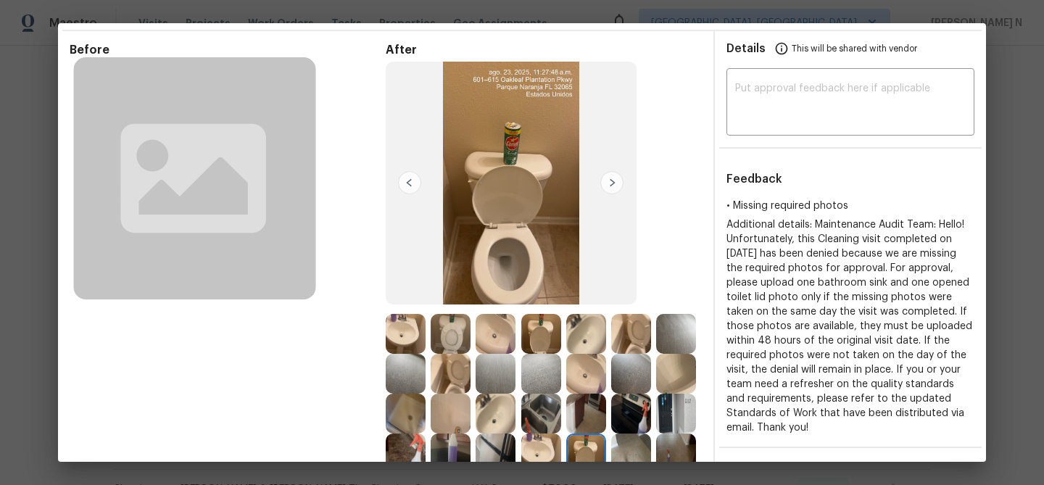
click at [459, 318] on img at bounding box center [451, 334] width 40 height 40
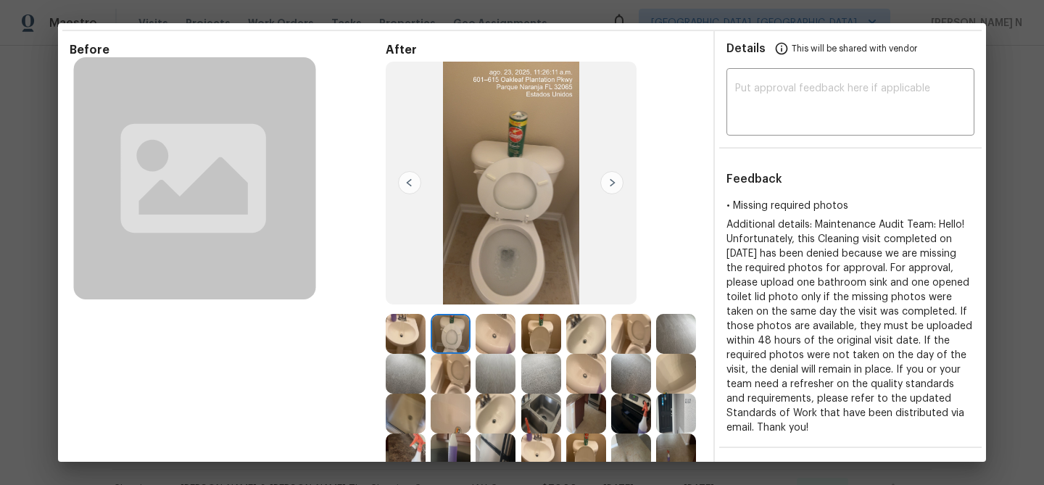
click at [592, 450] on img at bounding box center [586, 454] width 40 height 40
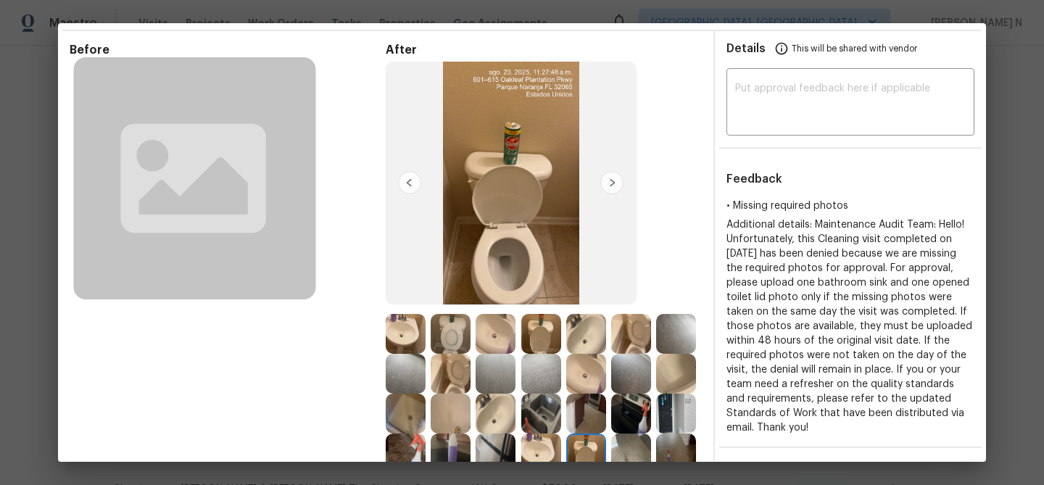
scroll to position [112, 0]
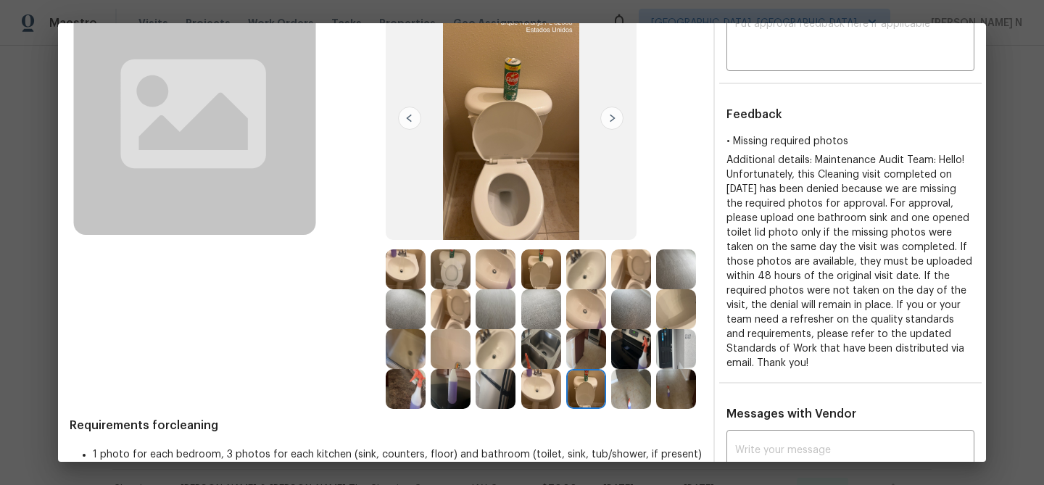
click at [543, 277] on img at bounding box center [541, 269] width 40 height 40
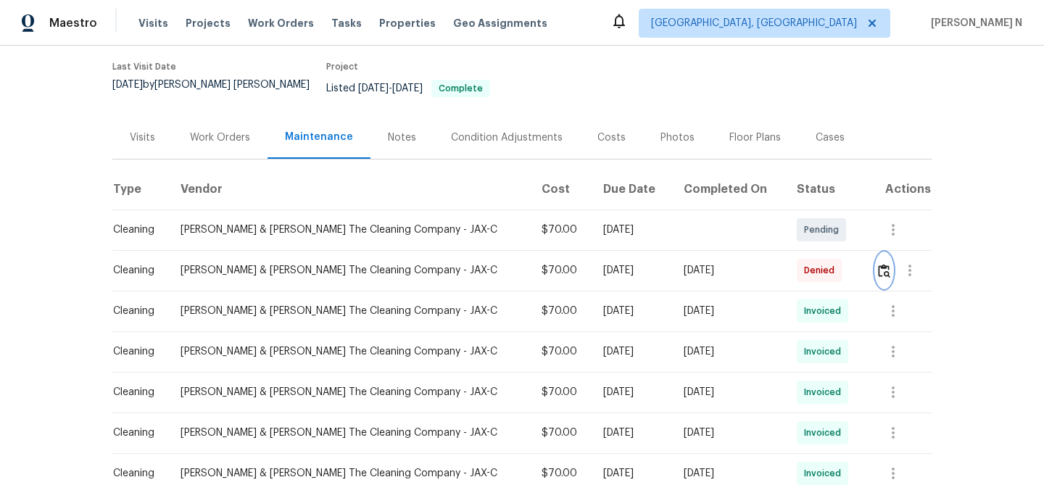
scroll to position [180, 0]
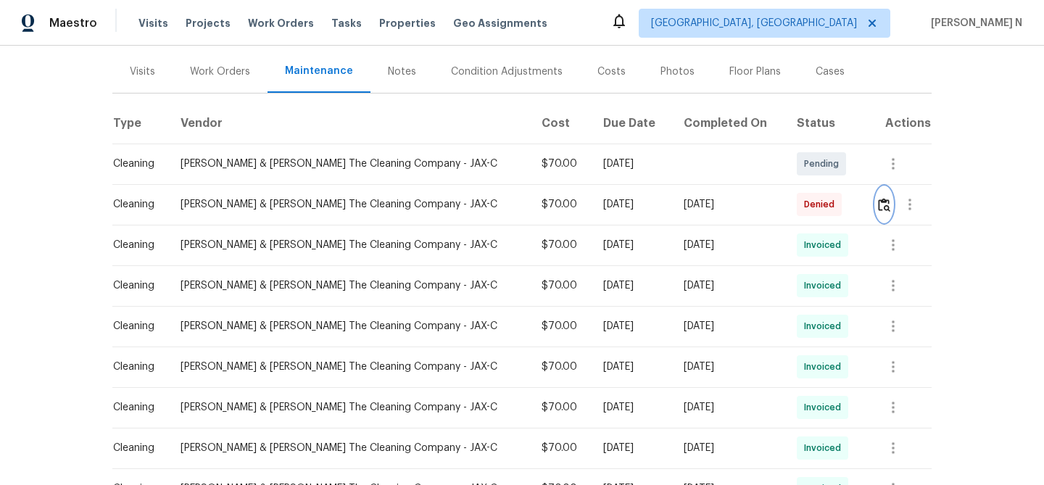
click at [876, 207] on button "button" at bounding box center [884, 204] width 17 height 35
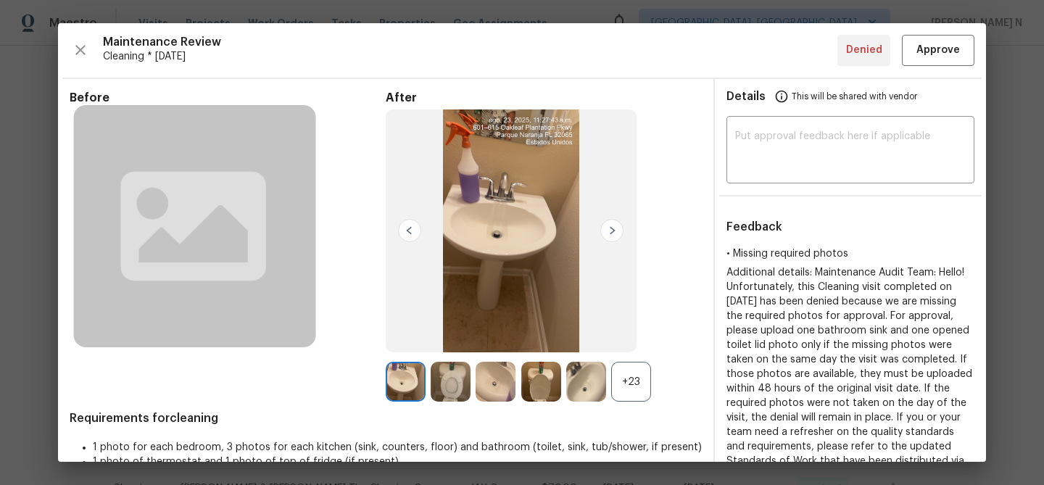
click at [622, 388] on div "+23" at bounding box center [631, 382] width 40 height 40
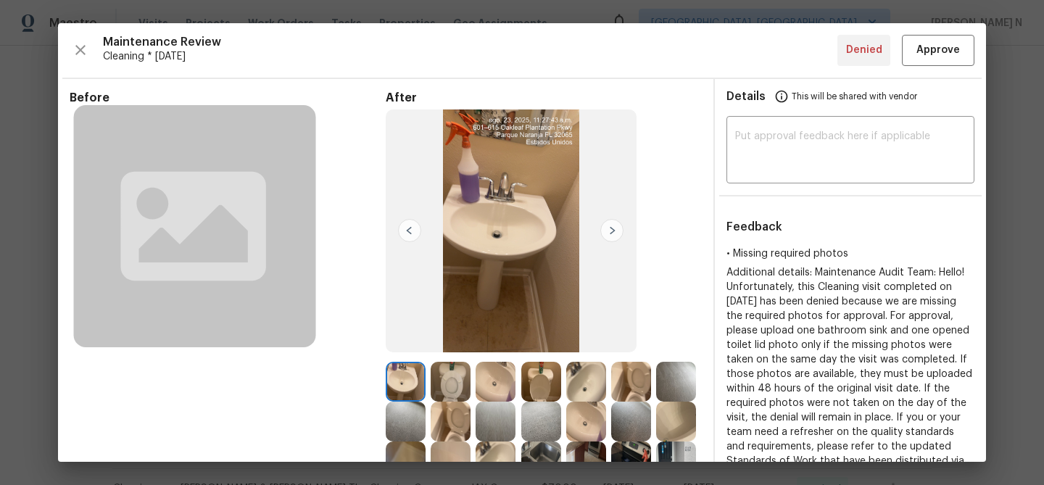
click at [537, 382] on img at bounding box center [541, 382] width 40 height 40
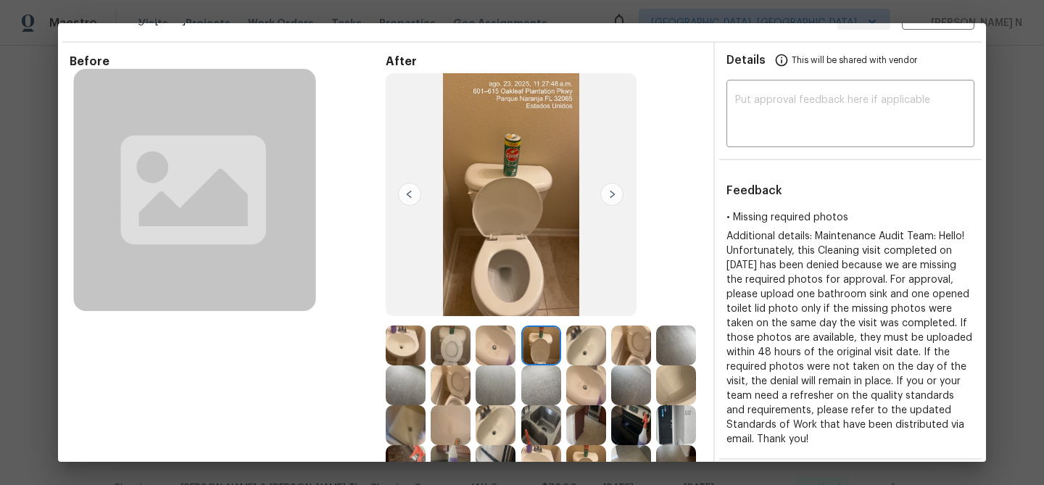
scroll to position [72, 0]
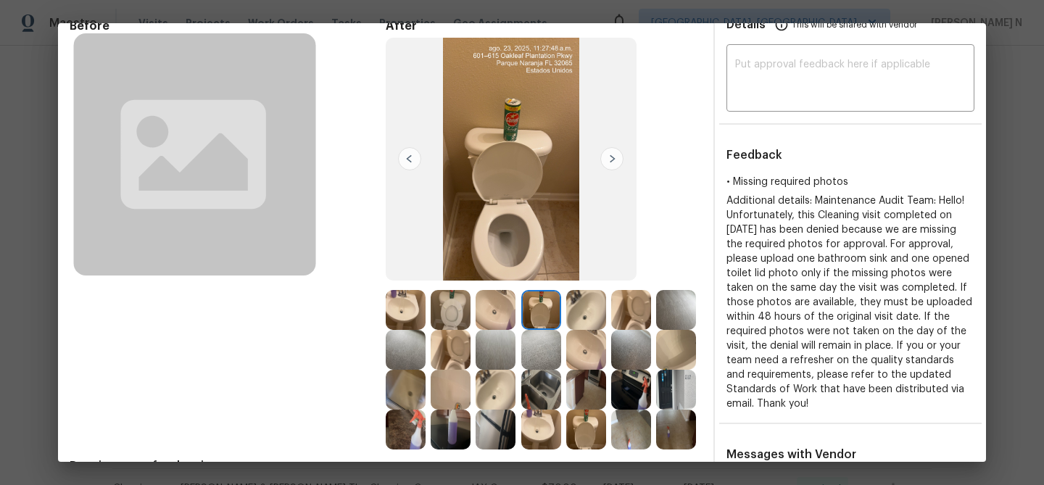
click at [628, 309] on img at bounding box center [631, 310] width 40 height 40
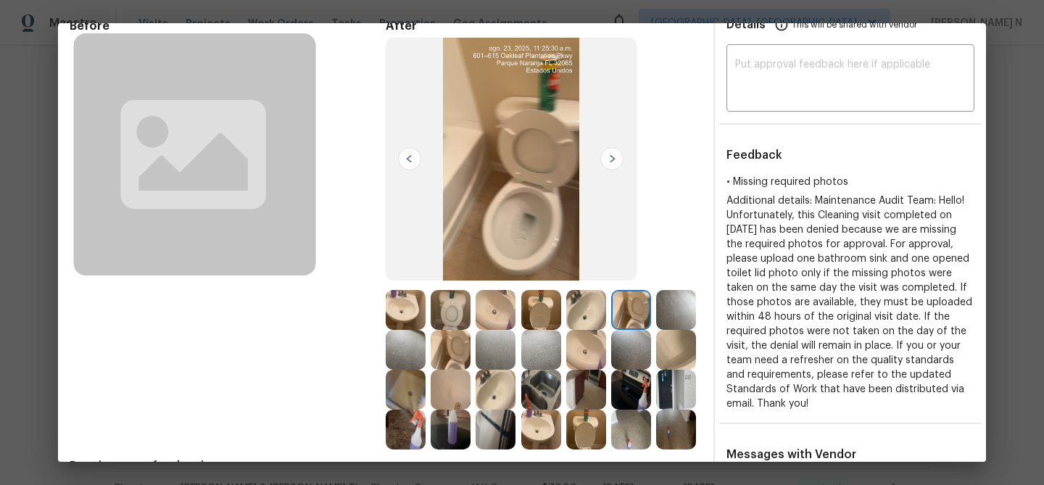
click at [448, 357] on img at bounding box center [451, 350] width 40 height 40
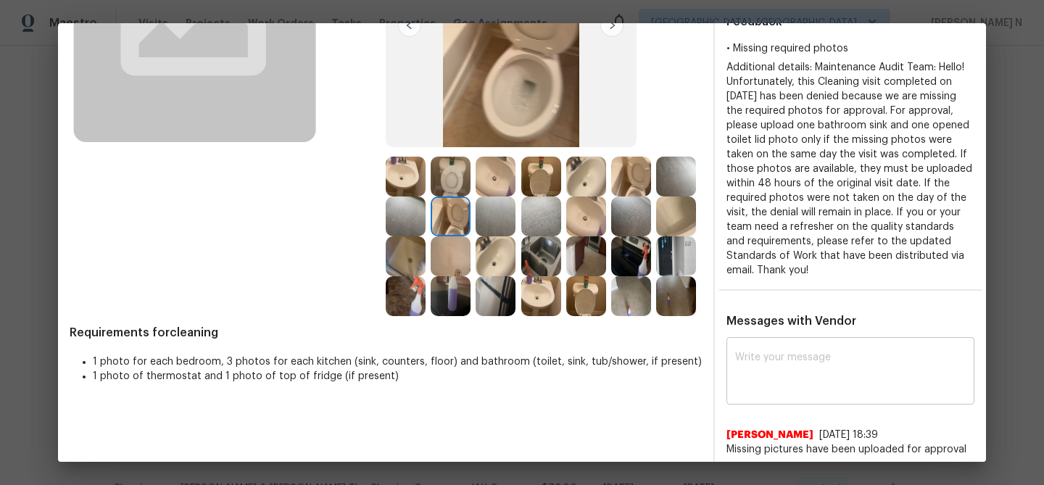
scroll to position [240, 0]
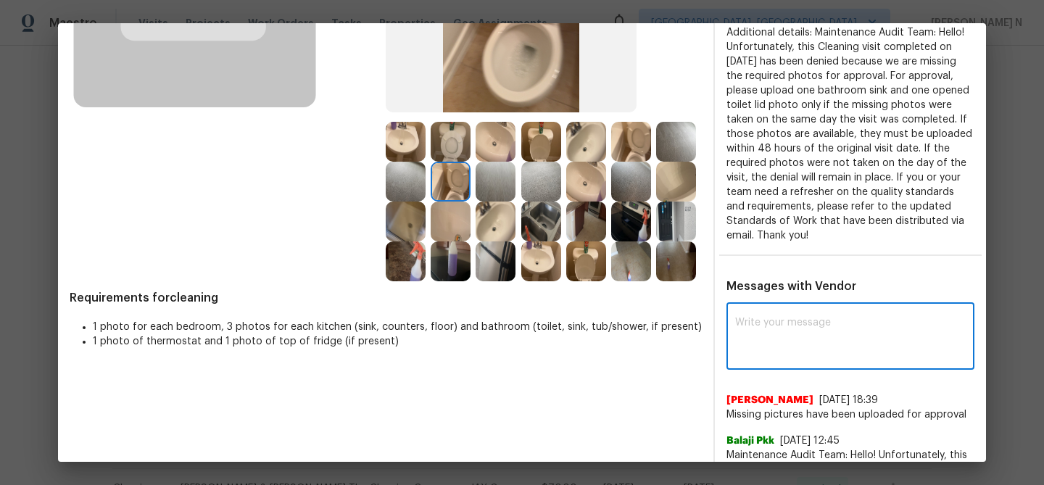
click at [808, 332] on textarea at bounding box center [850, 338] width 231 height 41
paste textarea "Maintenance Audit Team: Hello! Thank you for uploading the photo, after further…"
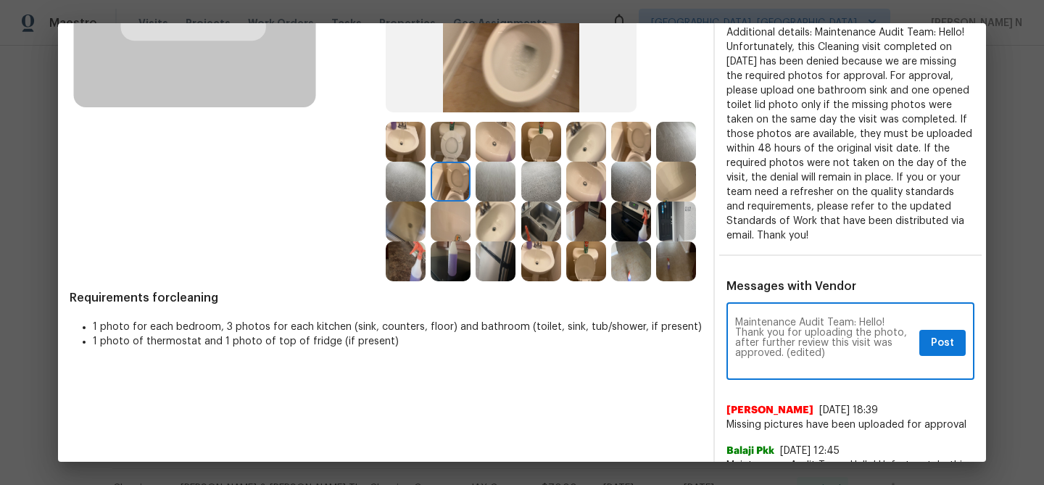
scroll to position [0, 0]
drag, startPoint x: 787, startPoint y: 349, endPoint x: 852, endPoint y: 342, distance: 64.9
click at [852, 349] on textarea "Maintenance Audit Team: Hello! Thank you for uploading the photo, after further…" at bounding box center [824, 343] width 178 height 51
type textarea "Maintenance Audit Team: Hello! Thank you for uploading the photo, after further…"
click at [956, 350] on button "Post" at bounding box center [942, 343] width 46 height 27
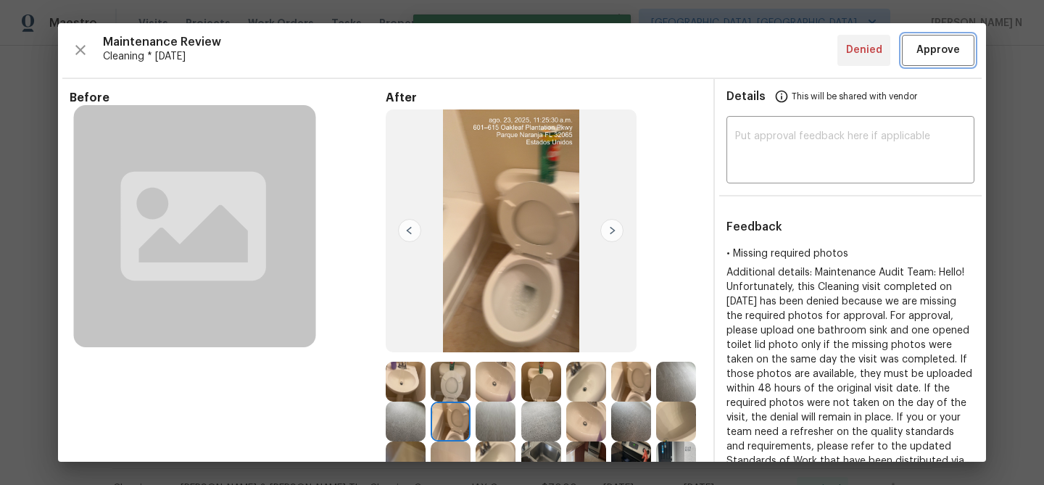
click at [913, 49] on button "Approve" at bounding box center [938, 50] width 73 height 31
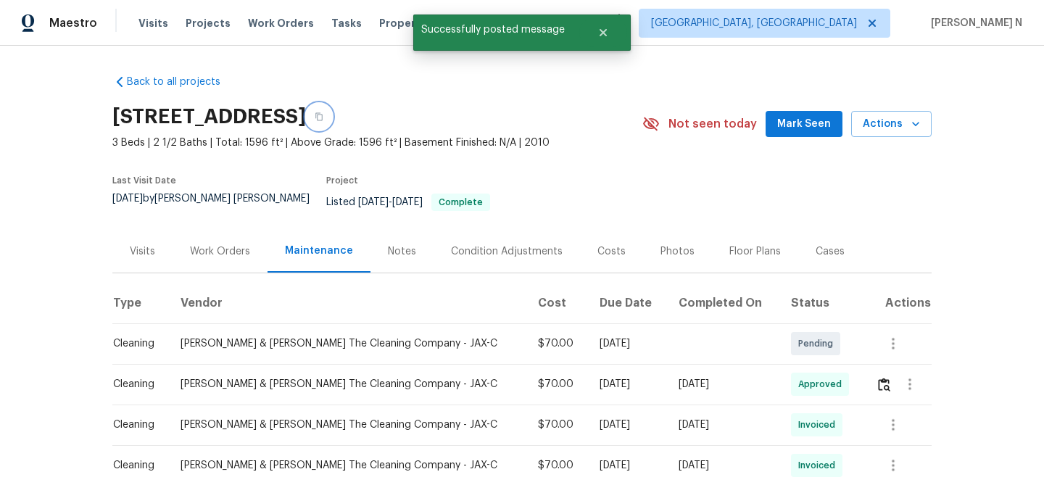
click at [323, 121] on icon "button" at bounding box center [319, 116] width 9 height 9
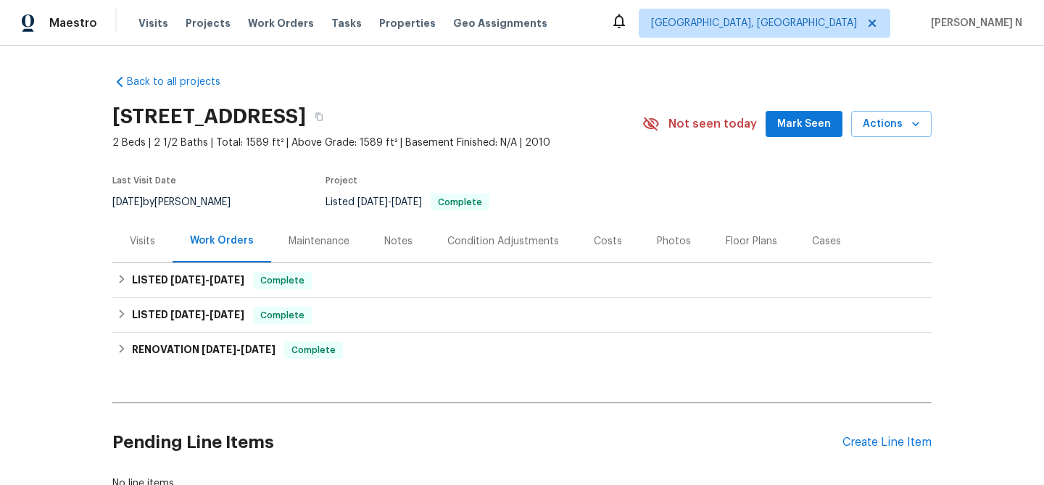
click at [296, 236] on div "Maintenance" at bounding box center [319, 241] width 61 height 15
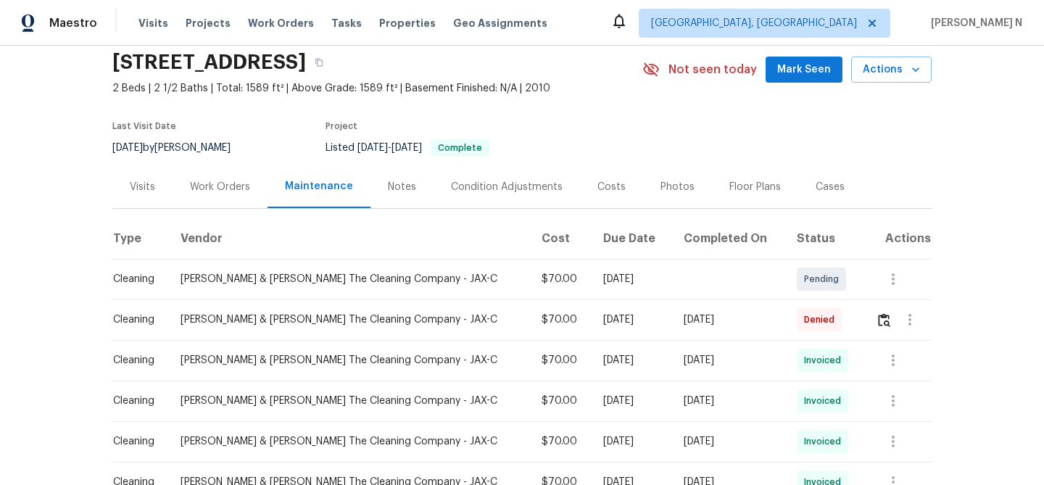
scroll to position [120, 0]
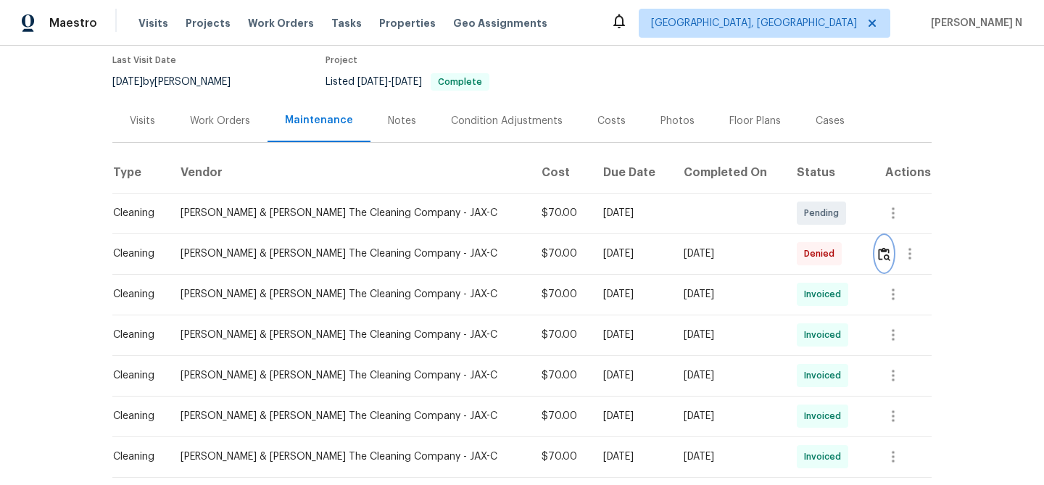
click at [883, 249] on img "button" at bounding box center [884, 254] width 12 height 14
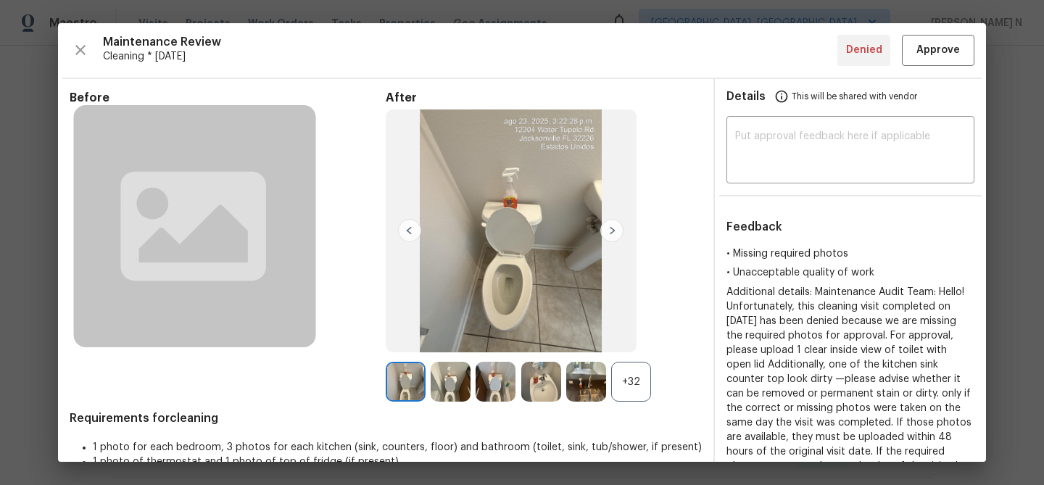
click at [631, 381] on div "+32" at bounding box center [631, 382] width 40 height 40
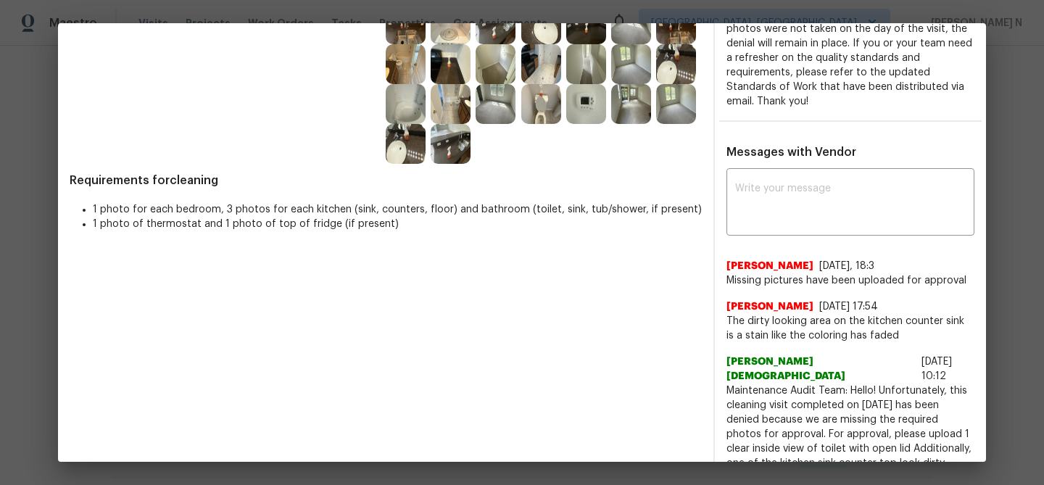
scroll to position [446, 0]
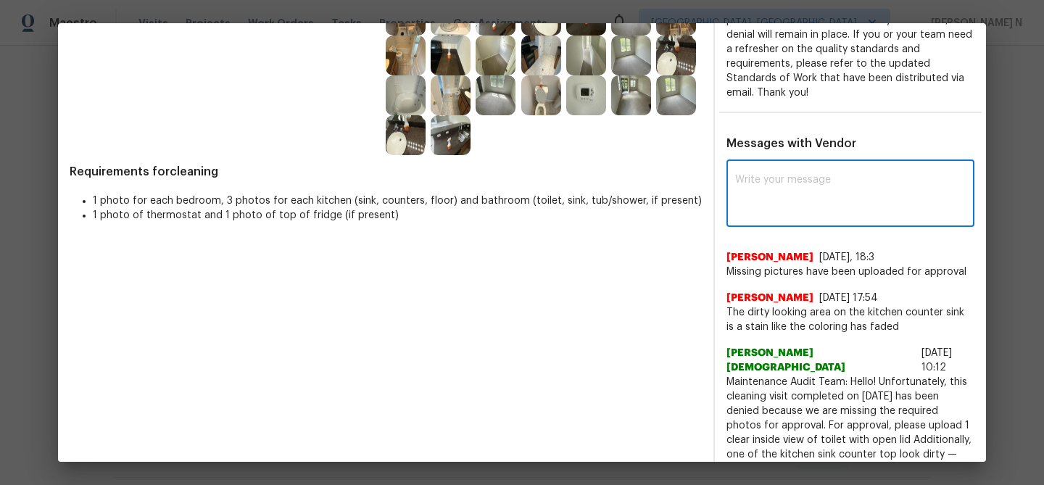
click at [764, 207] on textarea at bounding box center [850, 195] width 231 height 41
paste textarea "Maintenance Audit Team: Hello! Thank you for uploading the photo, after further…"
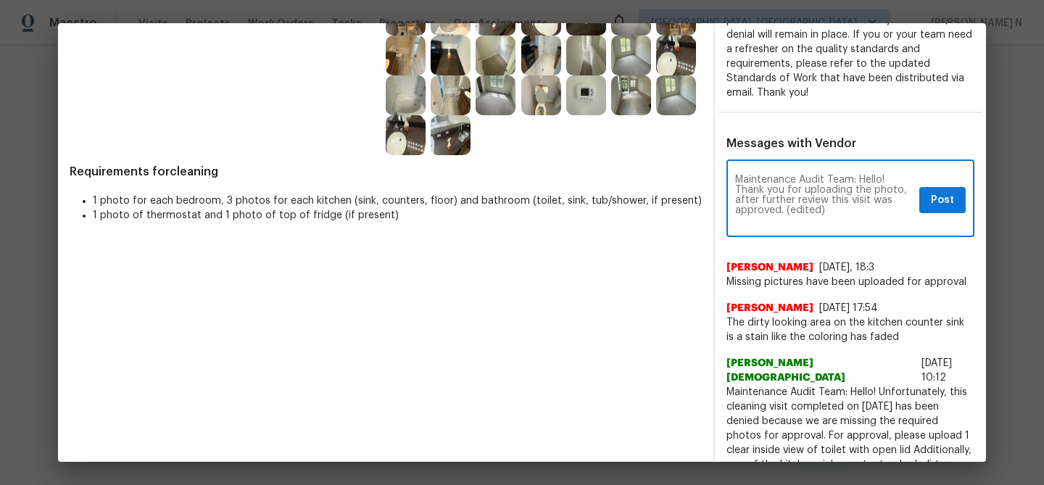
scroll to position [0, 0]
drag, startPoint x: 787, startPoint y: 209, endPoint x: 849, endPoint y: 206, distance: 61.7
click at [849, 206] on textarea "Maintenance Audit Team: Hello! Thank you for uploading the photo, after further…" at bounding box center [824, 200] width 178 height 51
type textarea "Maintenance Audit Team: Hello! Thank you for uploading the photo, after further…"
click at [938, 215] on div "Maintenance Audit Team: Hello! Thank you for uploading the photo, after further…" at bounding box center [850, 200] width 248 height 74
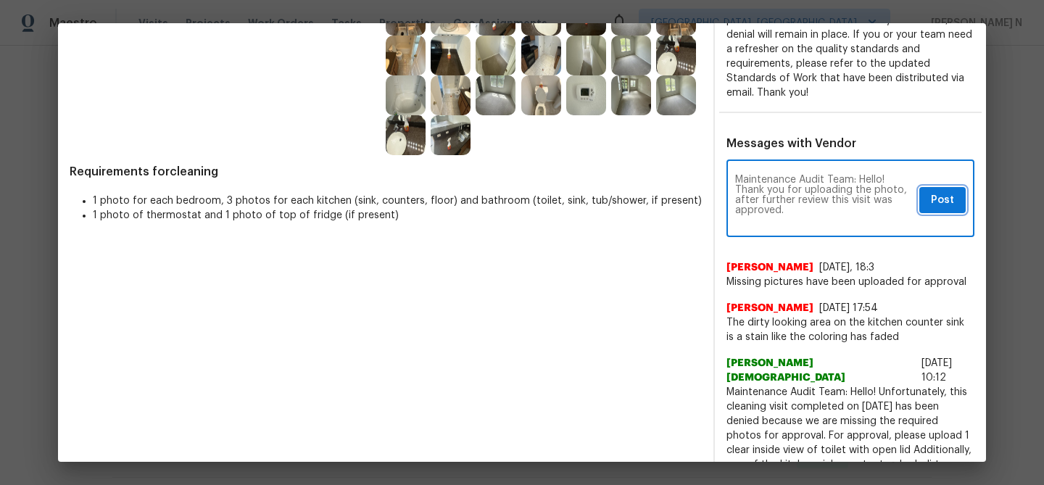
click at [938, 207] on span "Post" at bounding box center [942, 200] width 23 height 18
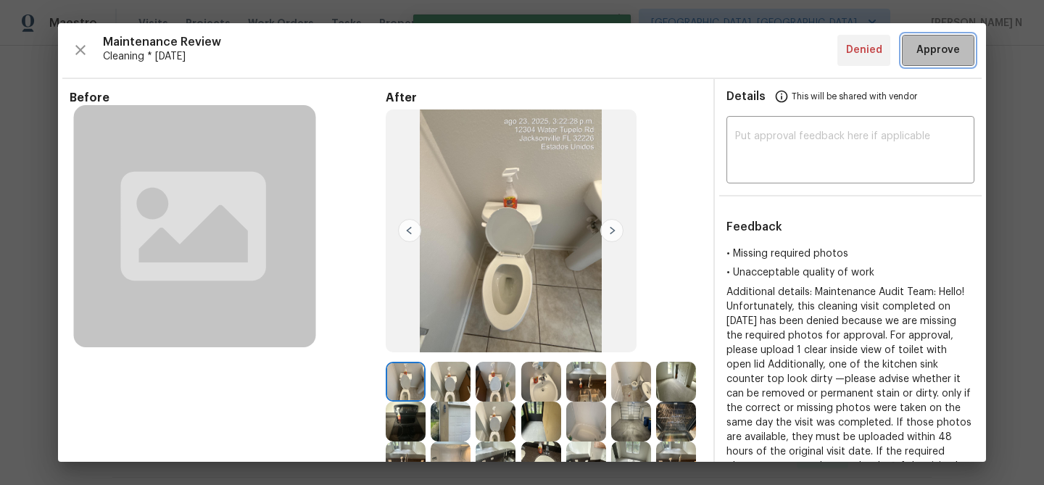
click at [927, 49] on span "Approve" at bounding box center [938, 50] width 44 height 18
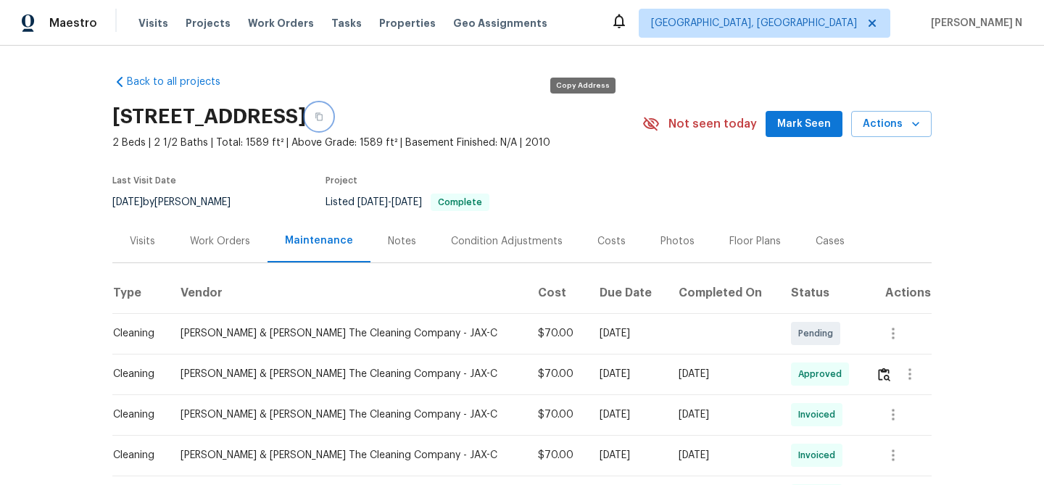
click at [332, 121] on button "button" at bounding box center [319, 117] width 26 height 26
